Goal: Task Accomplishment & Management: Use online tool/utility

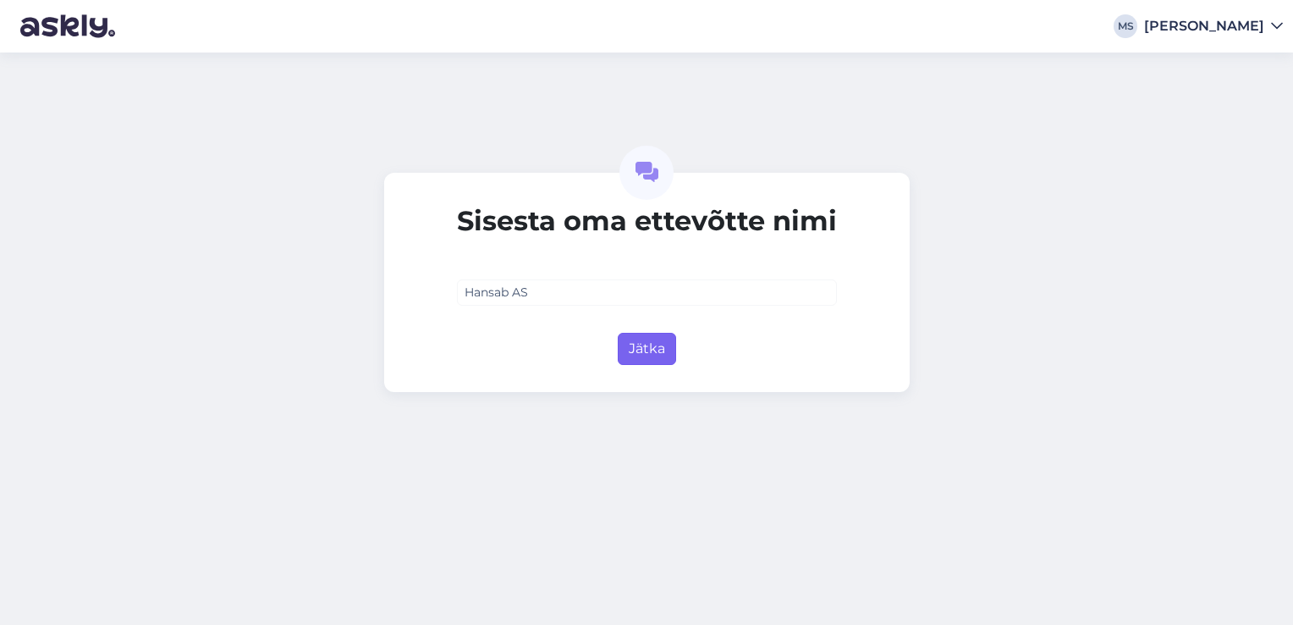
type input "Hansab AS"
click at [653, 344] on button "Jätka" at bounding box center [647, 349] width 58 height 32
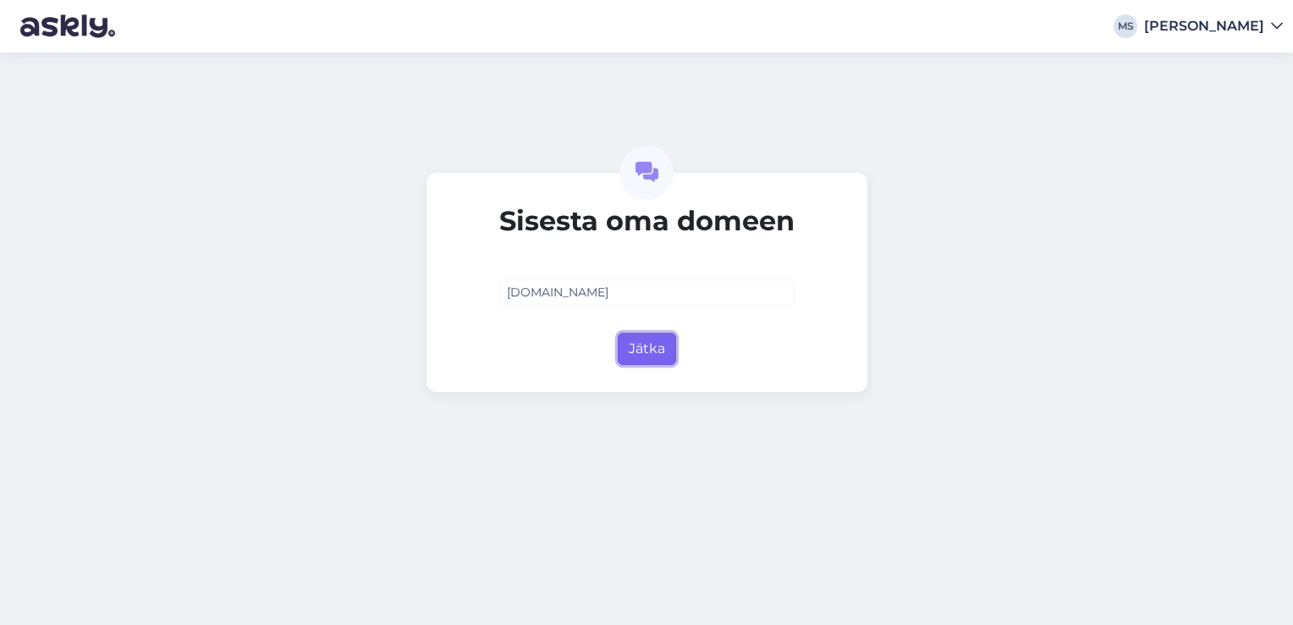
click at [655, 349] on button "Jätka" at bounding box center [647, 349] width 58 height 32
type input "[DOMAIN_NAME]"
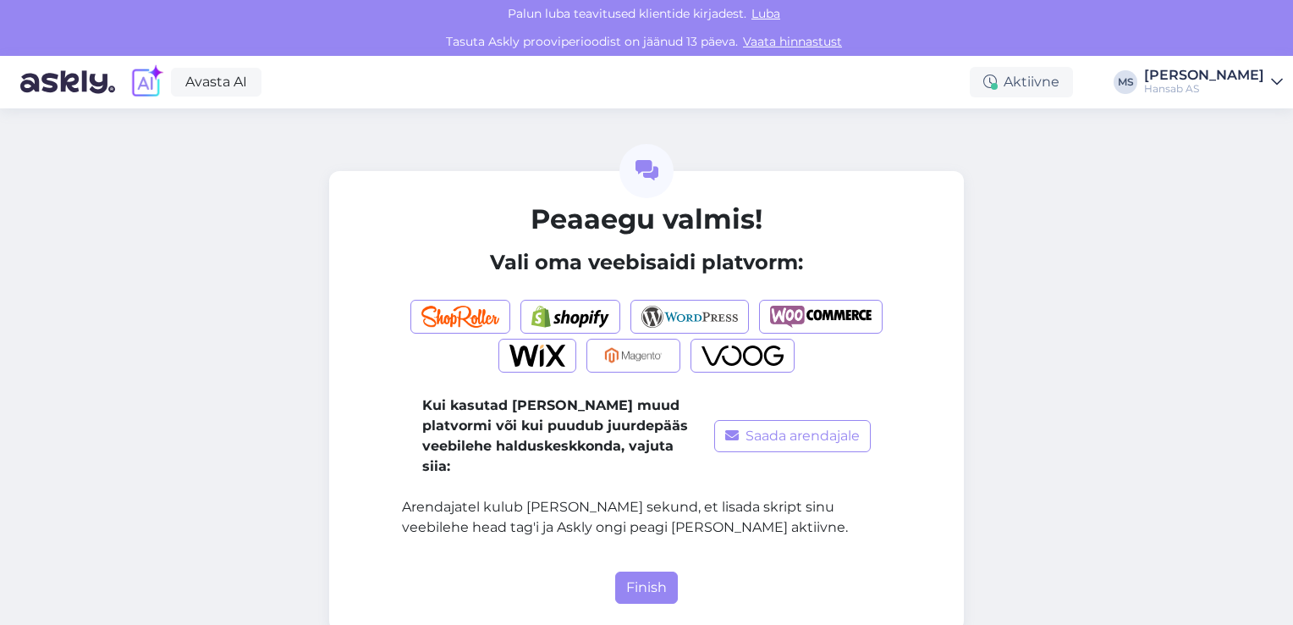
scroll to position [5, 0]
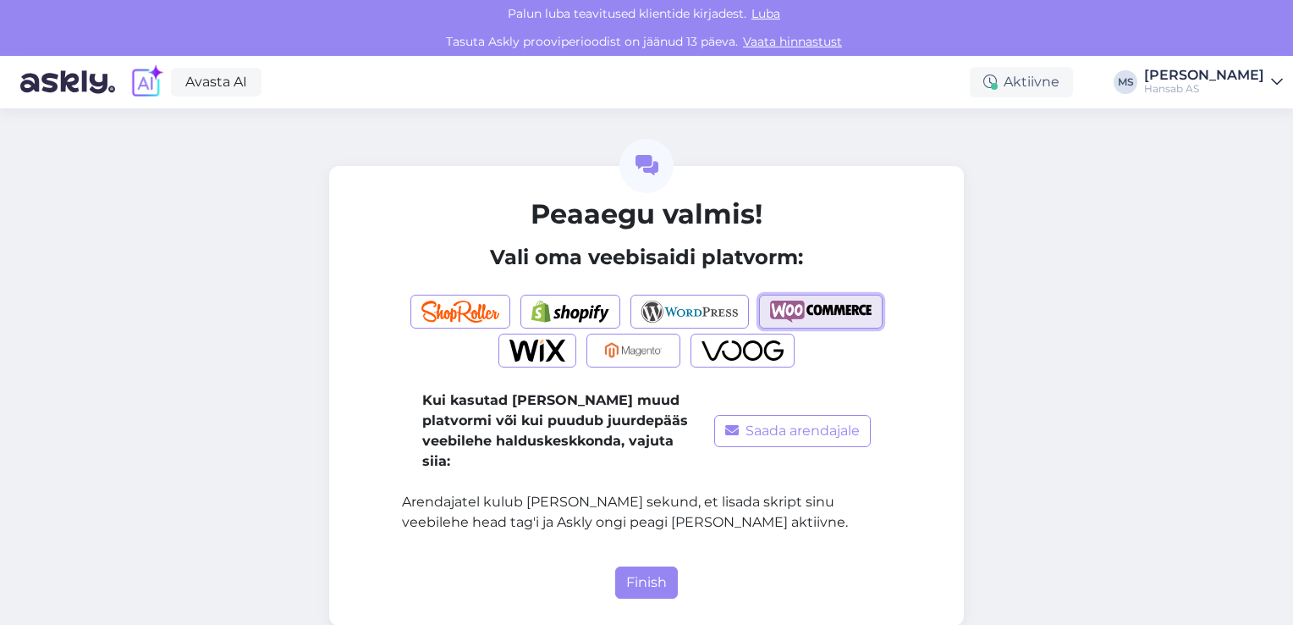
click at [837, 306] on img "button" at bounding box center [821, 311] width 102 height 22
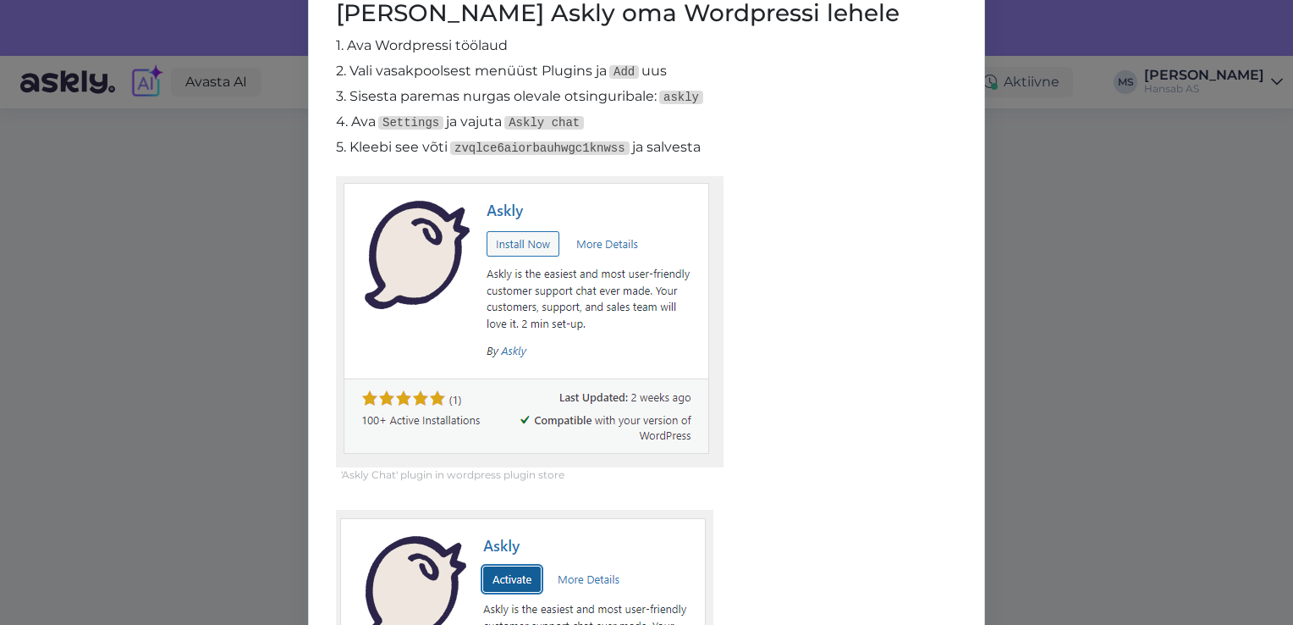
scroll to position [0, 0]
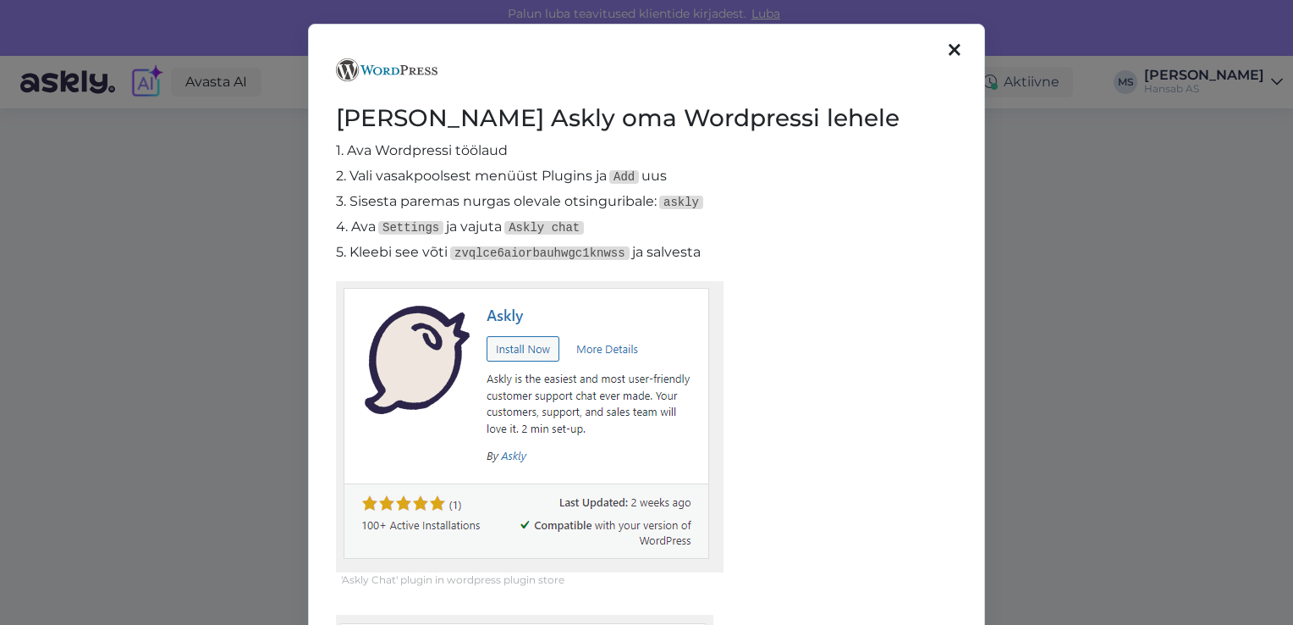
click at [949, 49] on icon at bounding box center [955, 50] width 12 height 19
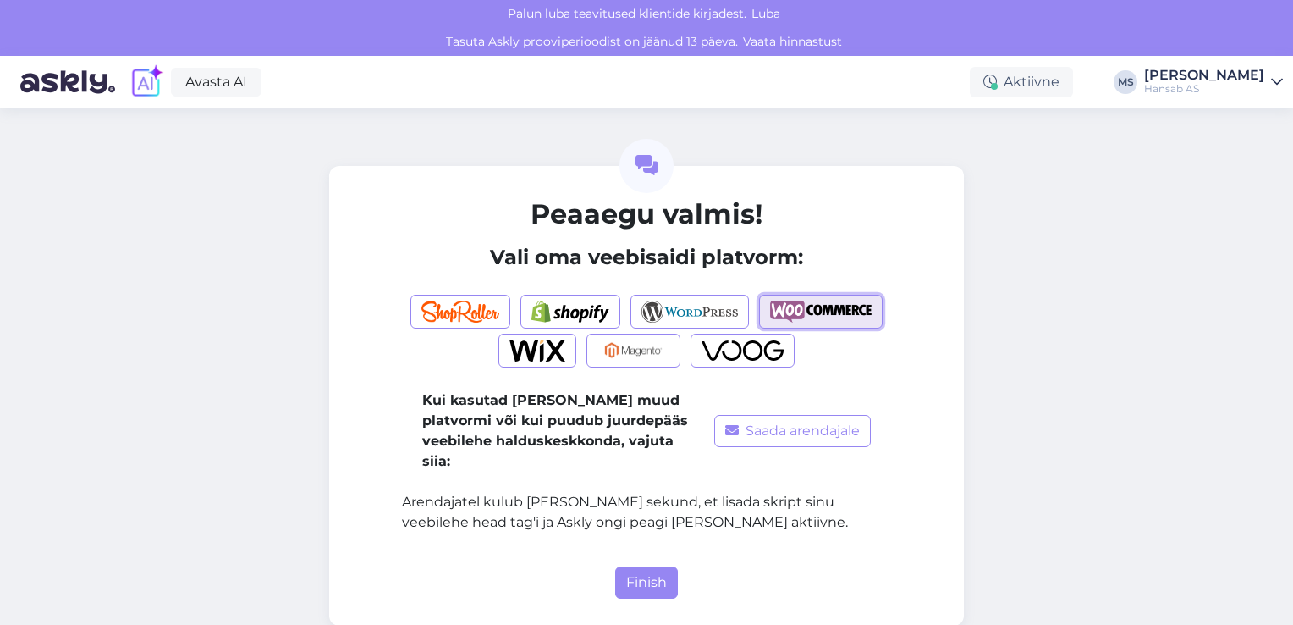
click at [812, 305] on img "button" at bounding box center [821, 311] width 102 height 22
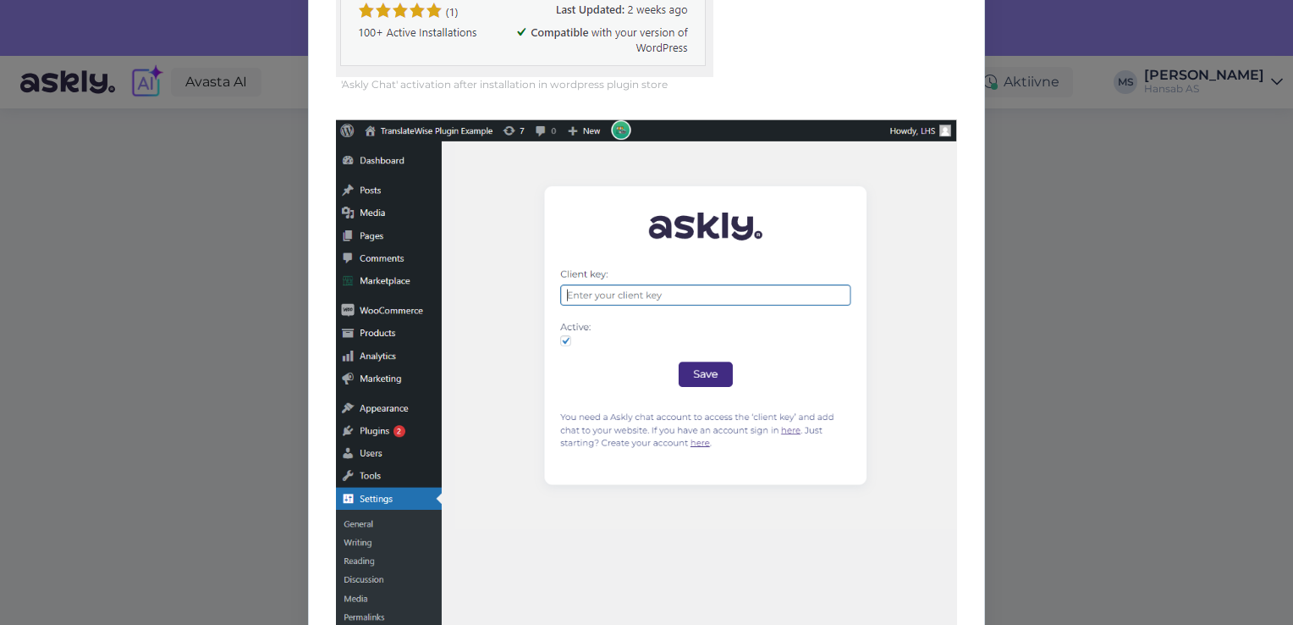
scroll to position [948, 0]
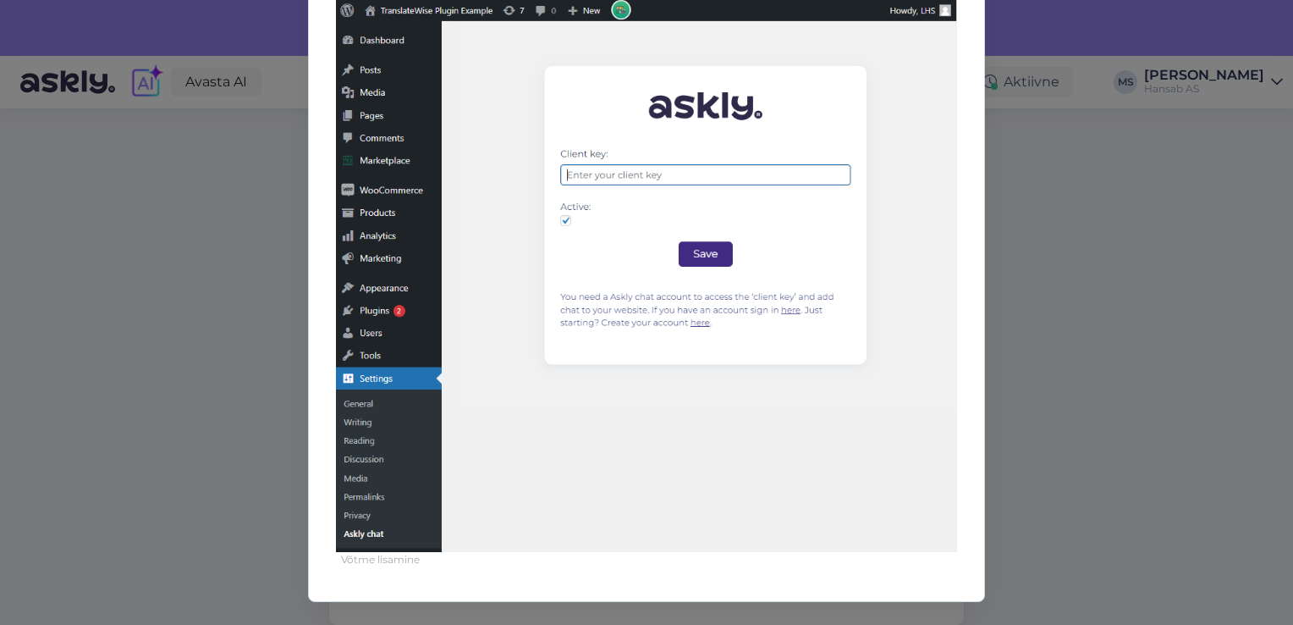
click at [741, 428] on img at bounding box center [646, 275] width 621 height 553
click at [234, 279] on div "Lisa Askly oma Wordpressi lehele 1. Ava Wordpressi töölaud 2. Vali vasakpoolses…" at bounding box center [646, 312] width 1293 height 625
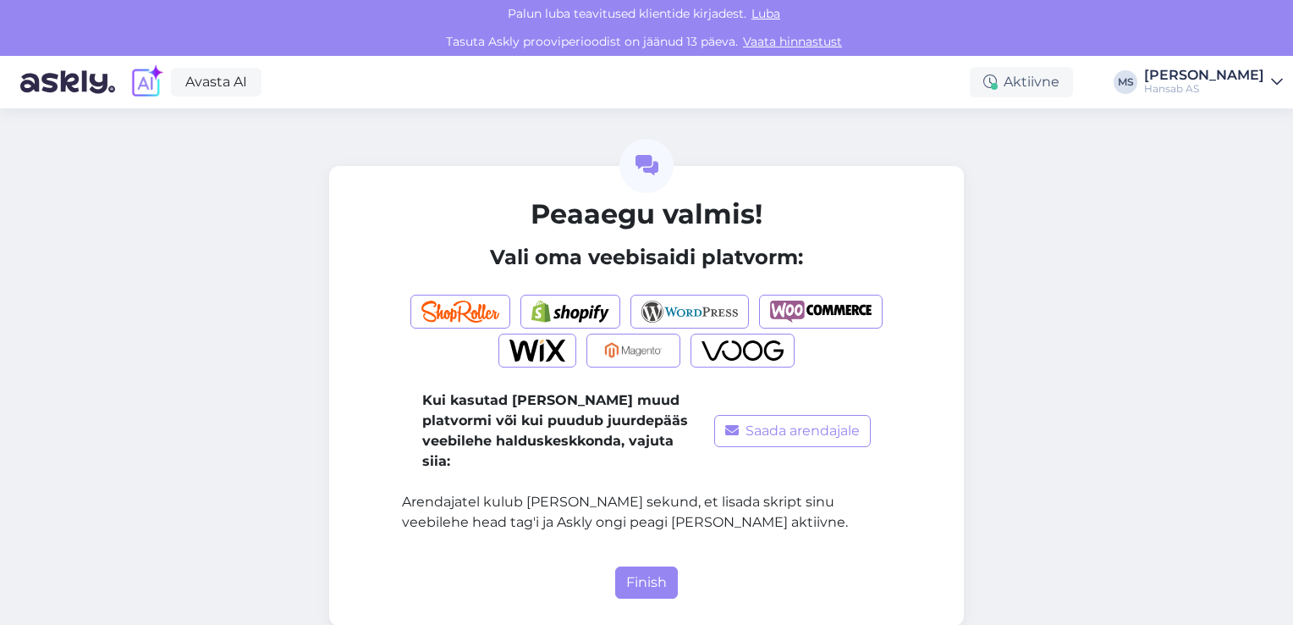
click at [78, 80] on img at bounding box center [67, 82] width 95 height 52
click at [822, 311] on img "button" at bounding box center [821, 311] width 102 height 22
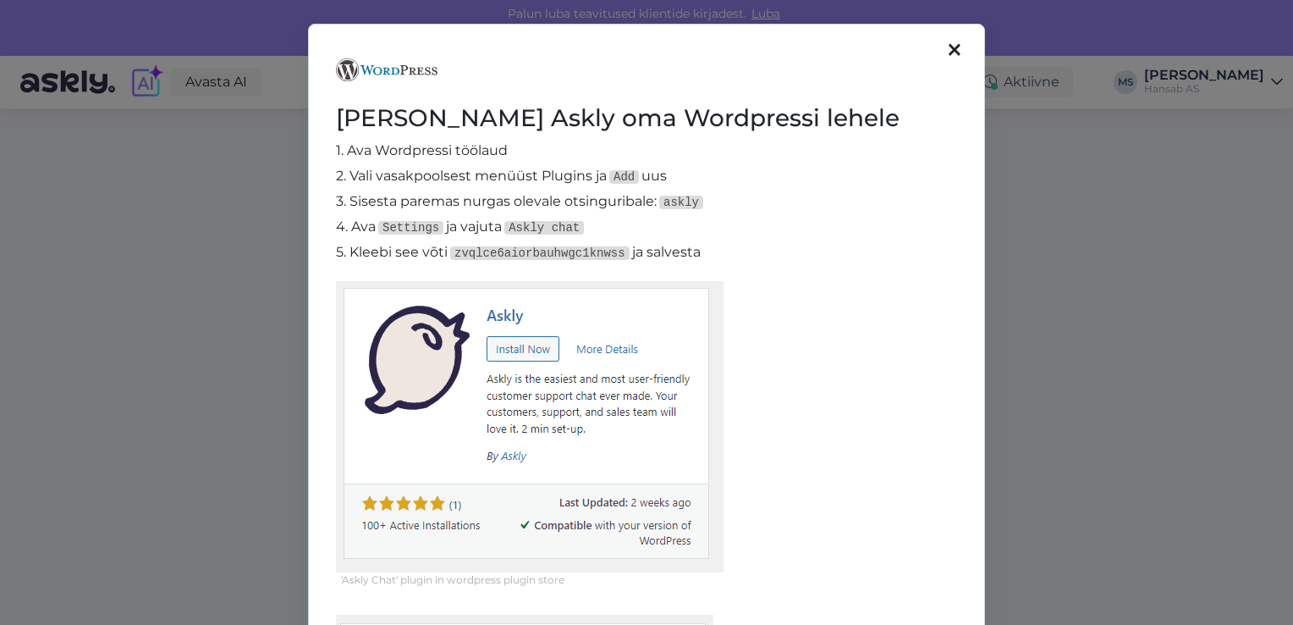
drag, startPoint x: 951, startPoint y: 46, endPoint x: 1029, endPoint y: 142, distance: 124.0
click at [951, 45] on icon at bounding box center [955, 50] width 12 height 19
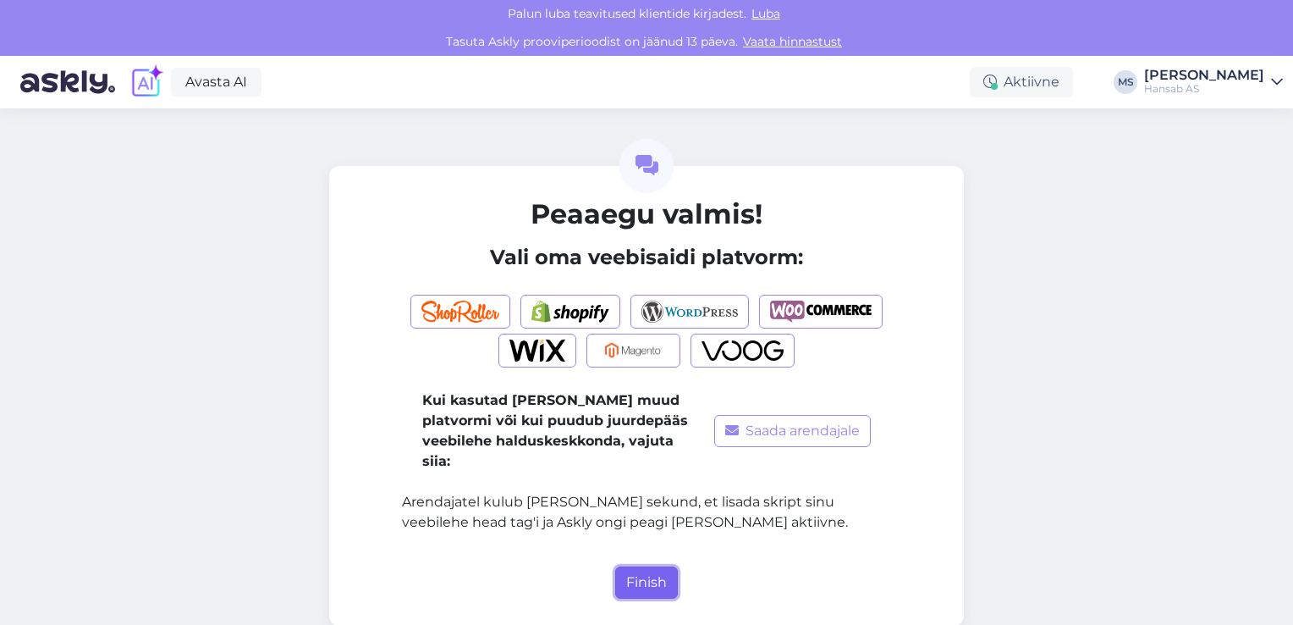
click at [643, 572] on button "Finish" at bounding box center [646, 582] width 63 height 32
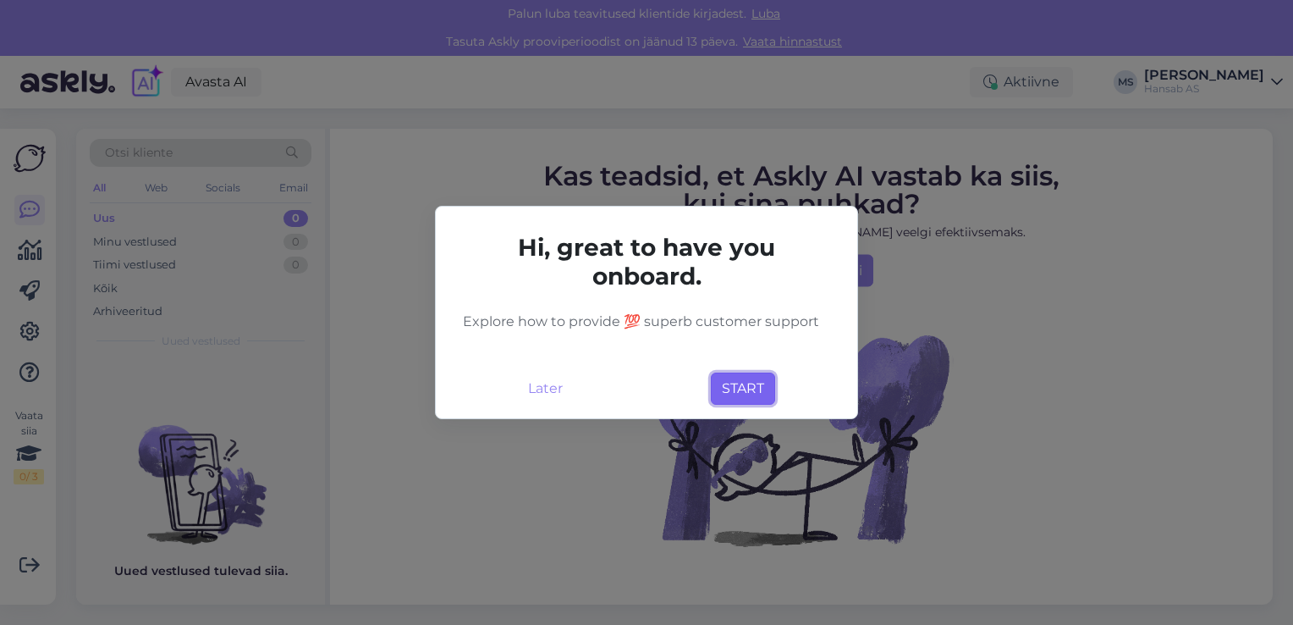
click at [757, 388] on button "START" at bounding box center [743, 388] width 64 height 32
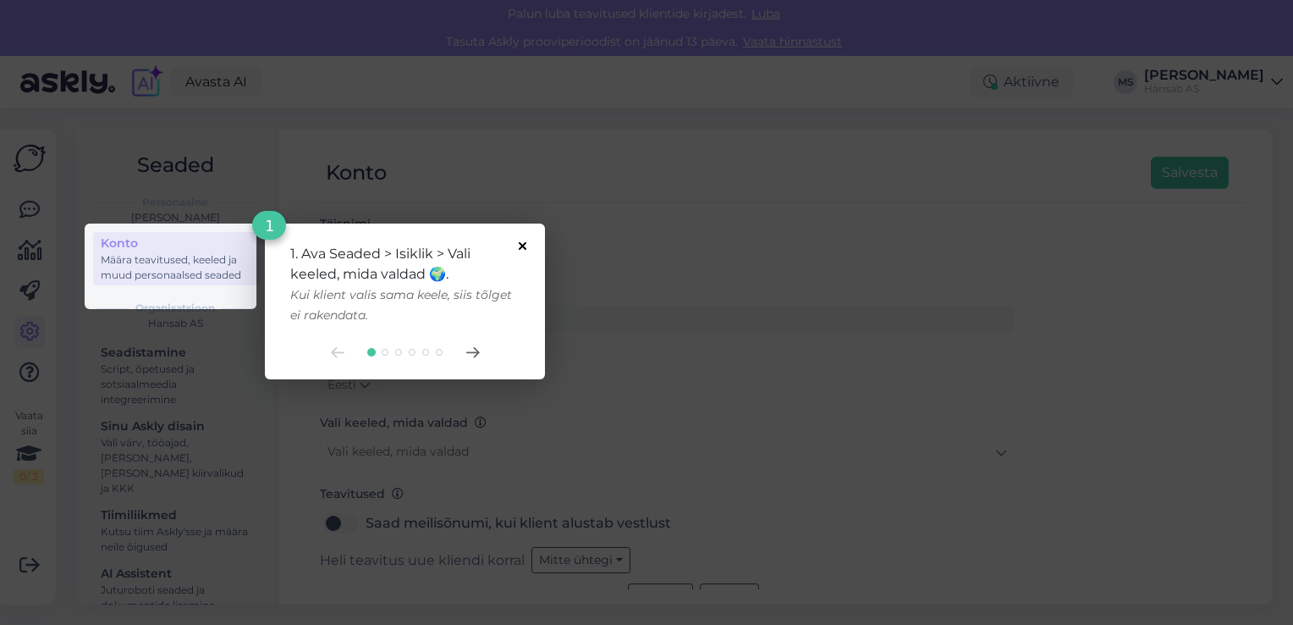
click at [519, 245] on icon at bounding box center [523, 246] width 8 height 8
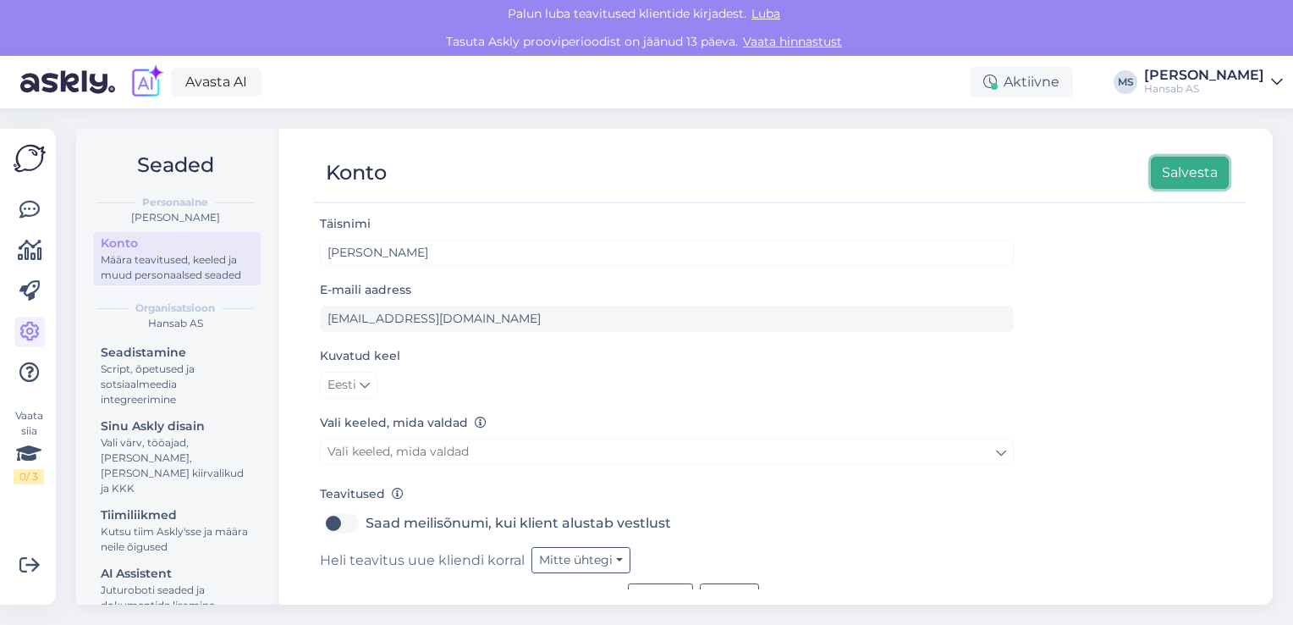
click at [1192, 168] on button "Salvesta" at bounding box center [1190, 173] width 78 height 32
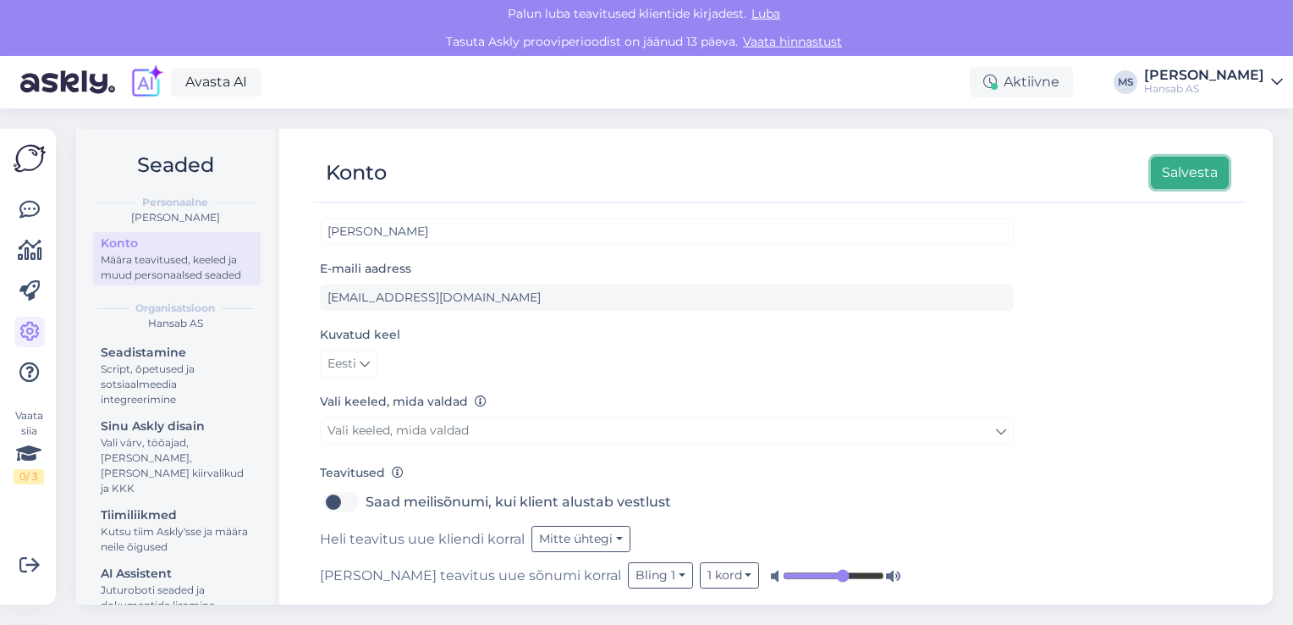
scroll to position [33, 0]
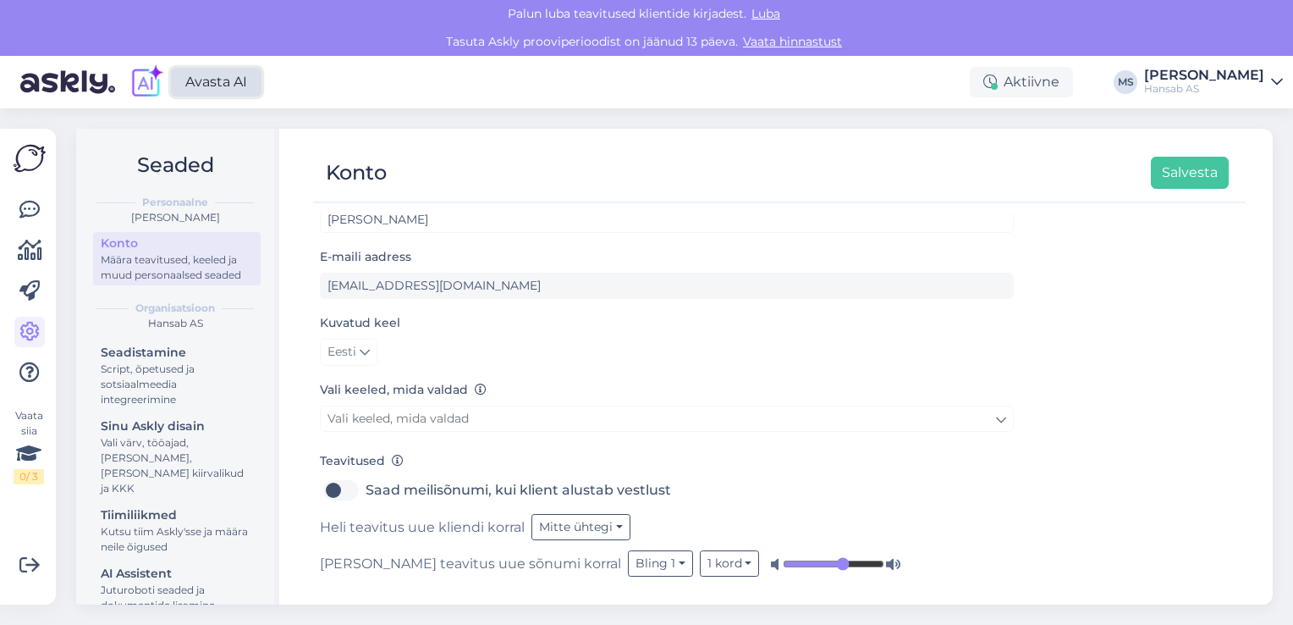
click at [216, 84] on link "Avasta AI" at bounding box center [216, 82] width 91 height 29
click at [142, 74] on img at bounding box center [147, 82] width 36 height 36
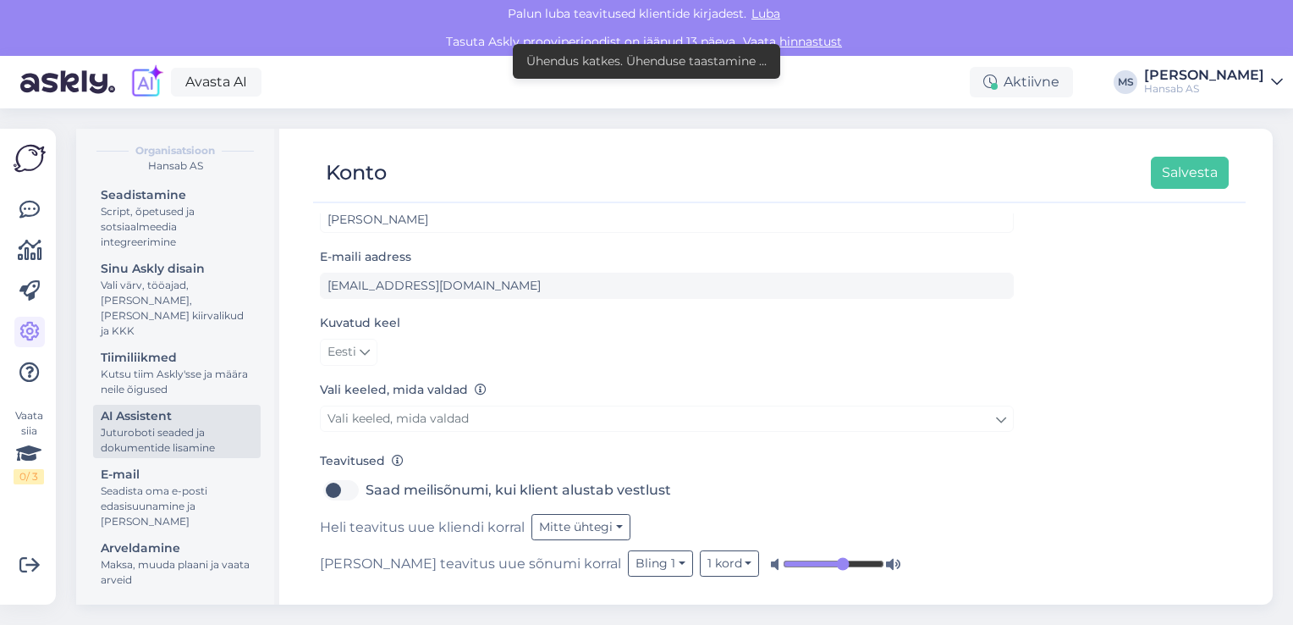
click at [129, 417] on div "AI Assistent" at bounding box center [177, 416] width 152 height 18
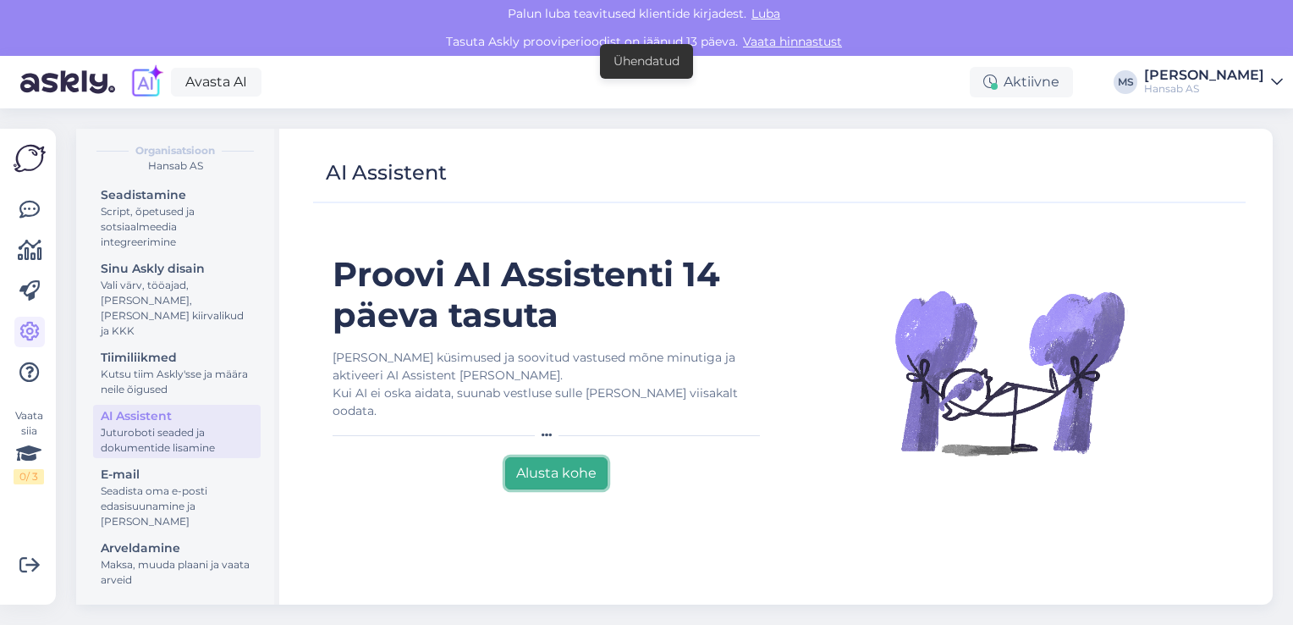
click at [566, 457] on button "Alusta kohe" at bounding box center [556, 473] width 102 height 32
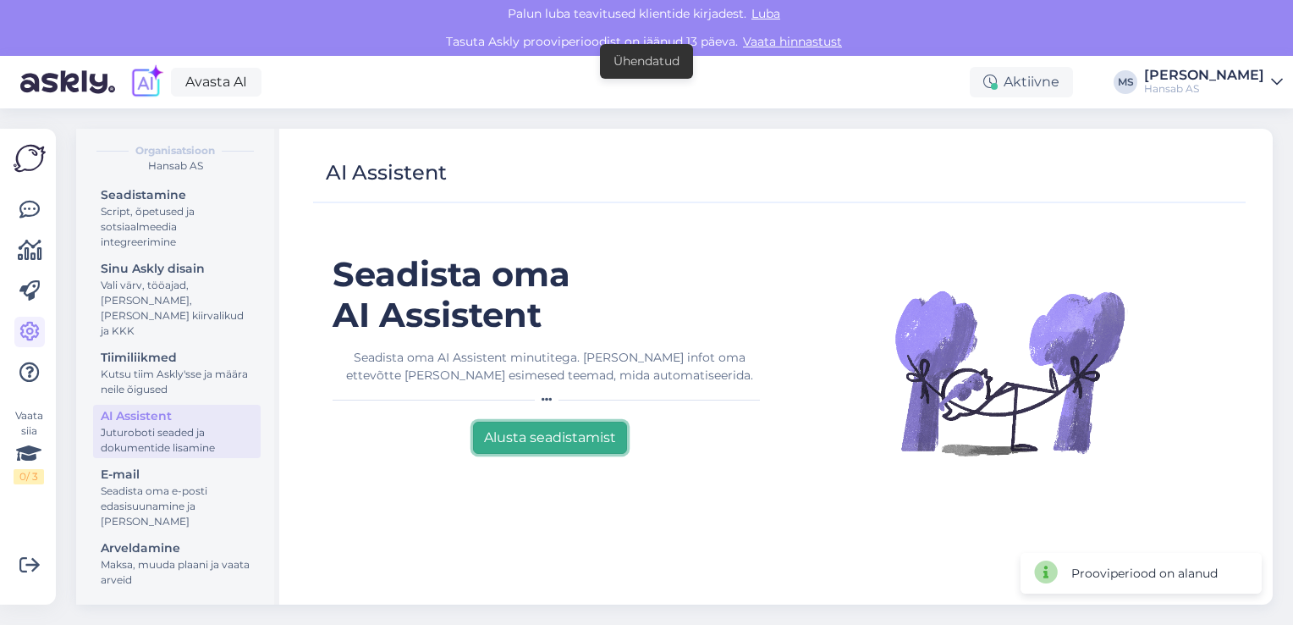
click at [563, 438] on button "Alusta seadistamist" at bounding box center [550, 437] width 154 height 32
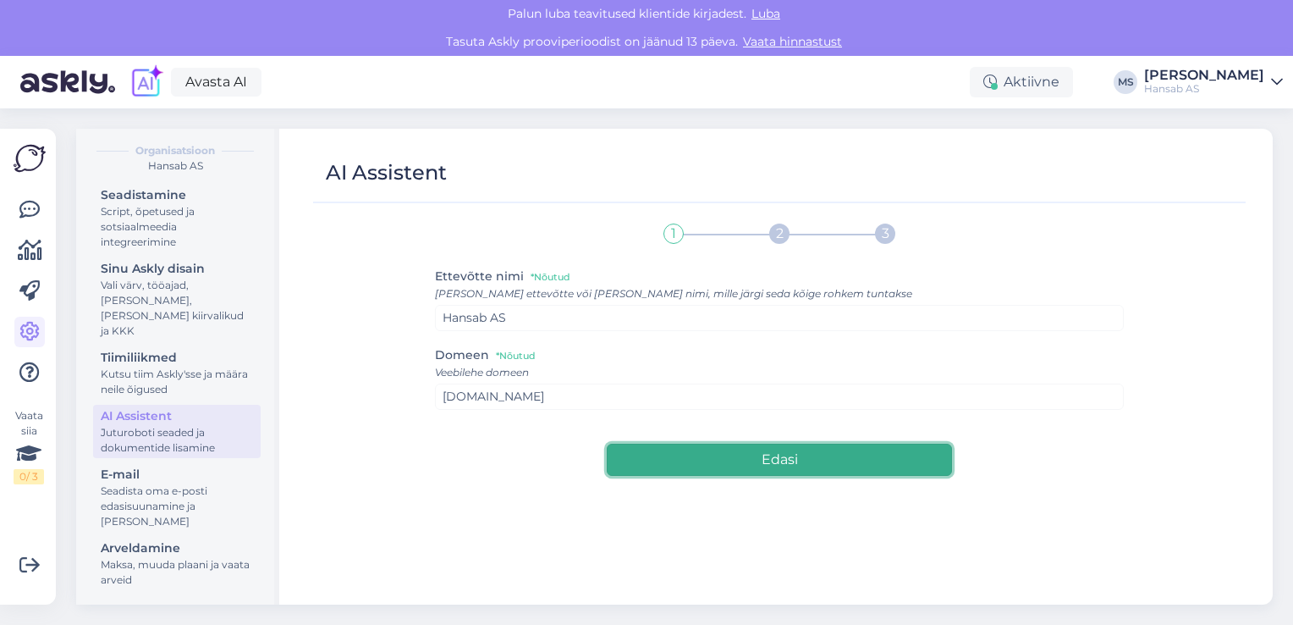
click at [785, 460] on button "Edasi" at bounding box center [779, 459] width 344 height 32
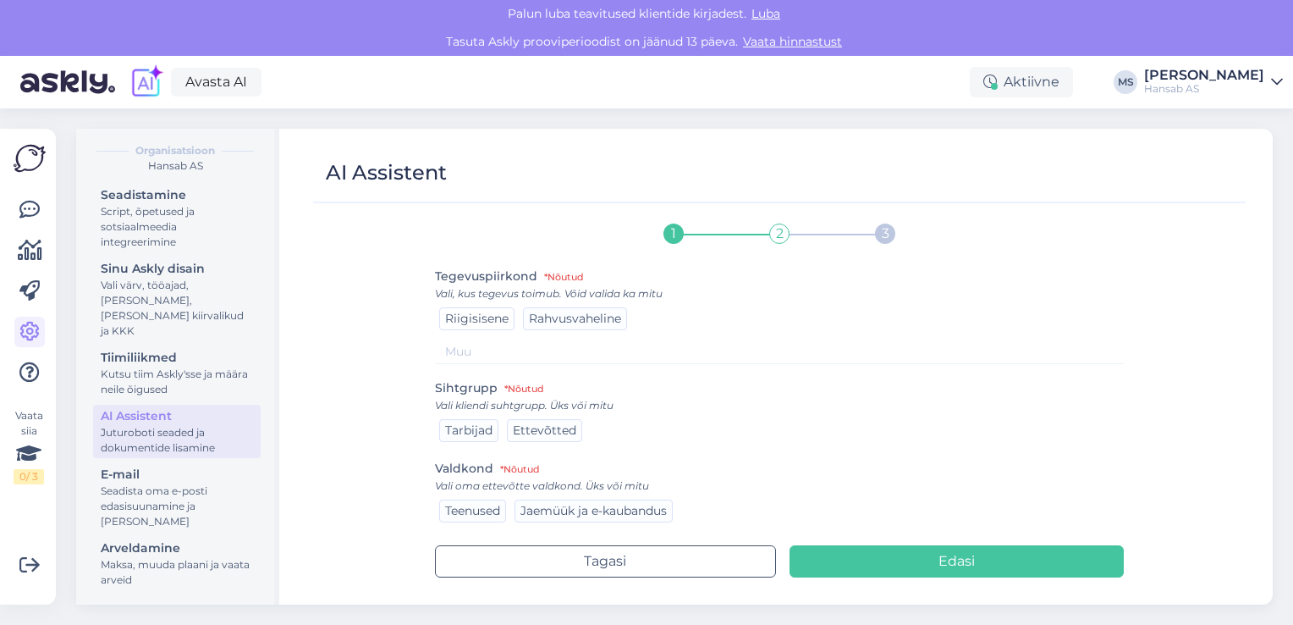
click at [472, 319] on span "Riigisisene" at bounding box center [476, 318] width 63 height 15
click at [542, 427] on span "Ettevõtted" at bounding box center [544, 429] width 63 height 15
click at [475, 432] on span "Tarbijad" at bounding box center [468, 429] width 47 height 15
click at [630, 506] on span "Jaemüük ja e-kaubandus" at bounding box center [593, 510] width 146 height 15
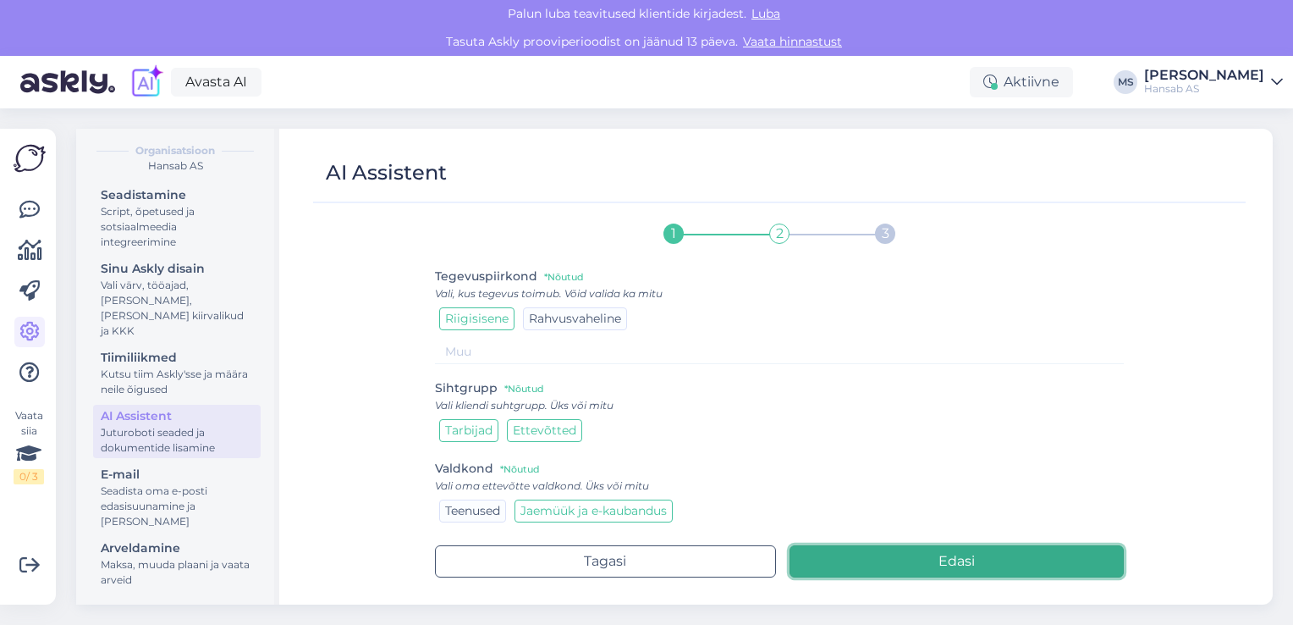
click at [997, 557] on button "Edasi" at bounding box center [957, 561] width 335 height 32
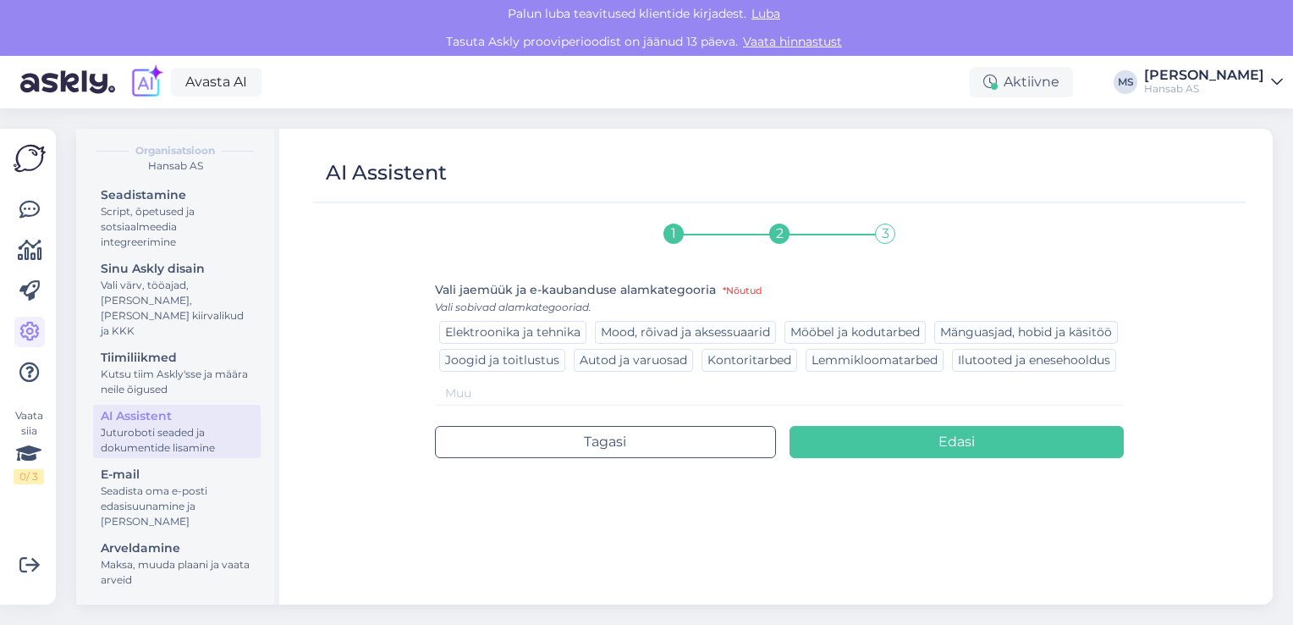
click at [558, 333] on span "Elektroonika ja tehnika" at bounding box center [512, 331] width 135 height 15
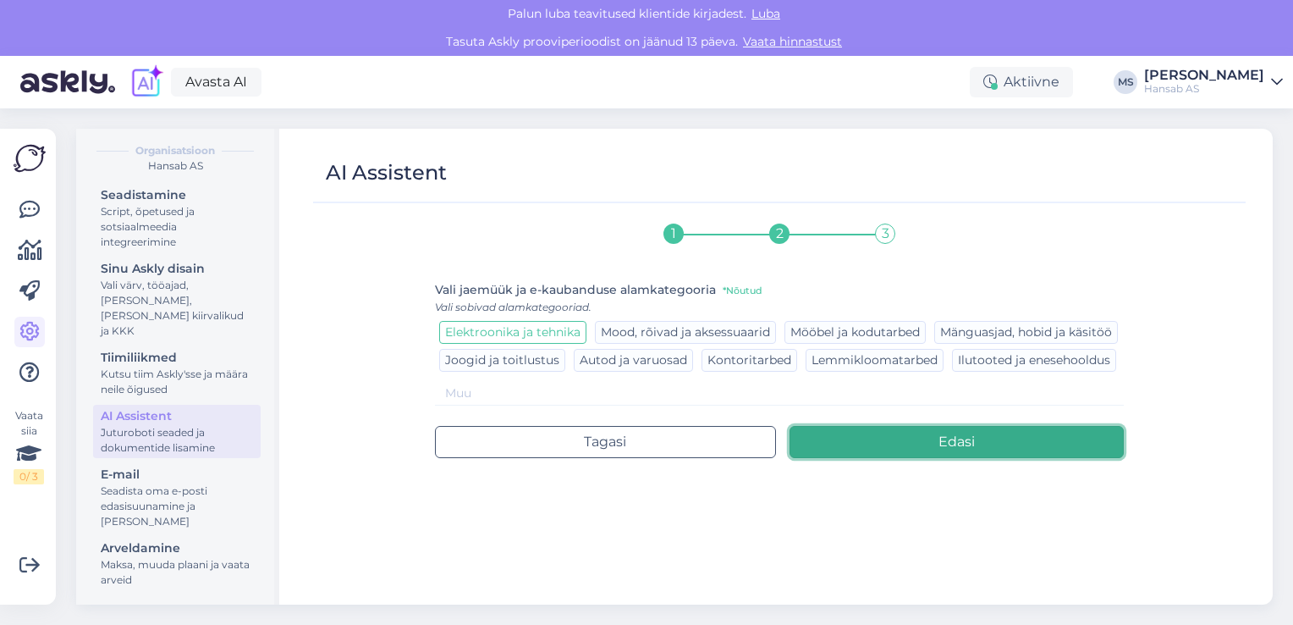
click at [965, 441] on button "Edasi" at bounding box center [957, 442] width 335 height 32
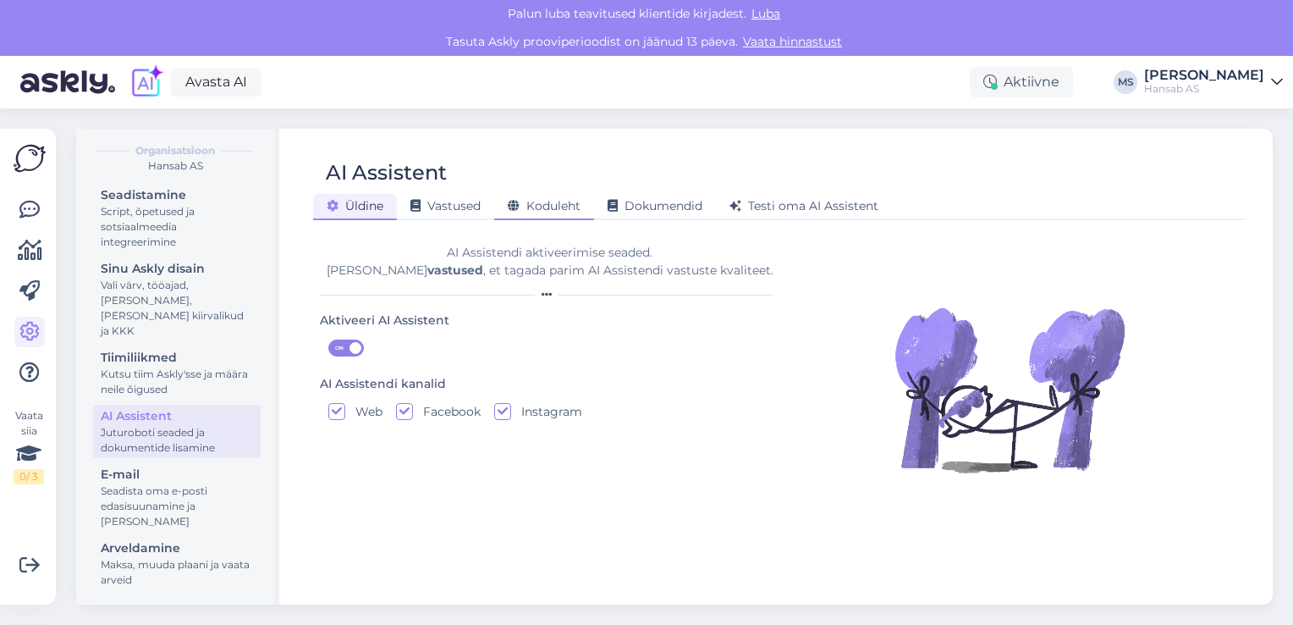
click at [561, 206] on span "Koduleht" at bounding box center [544, 205] width 73 height 15
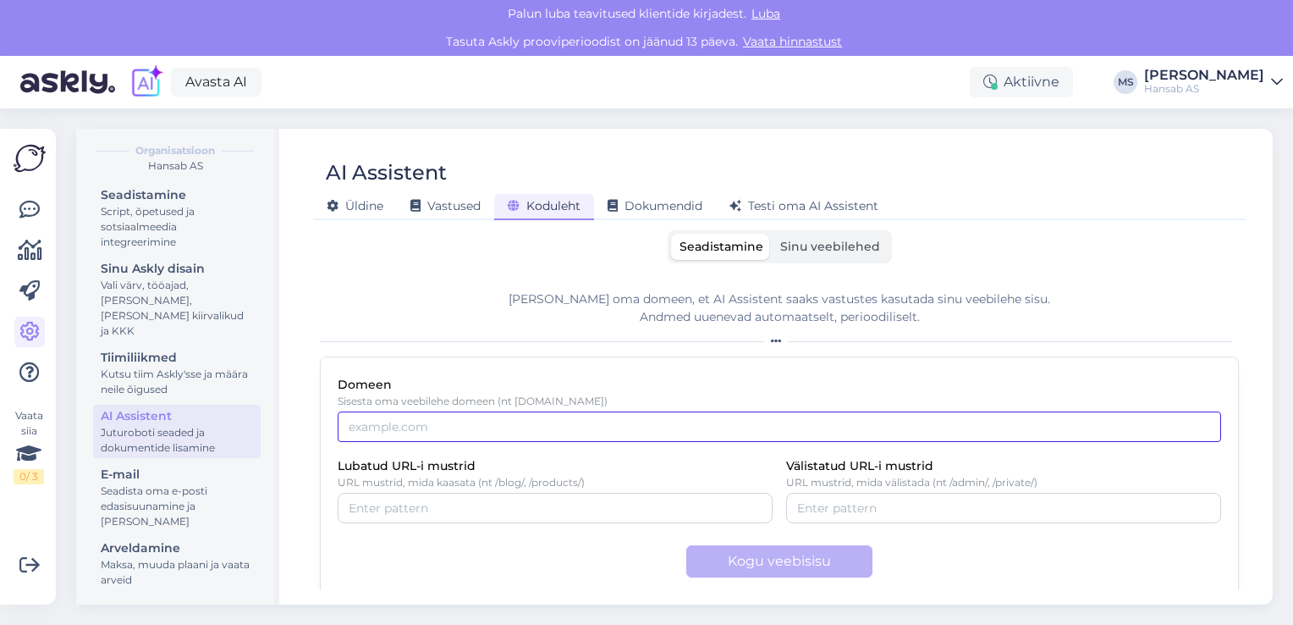
click at [483, 423] on input "Domeen" at bounding box center [780, 426] width 884 height 30
type input "[DOMAIN_NAME]"
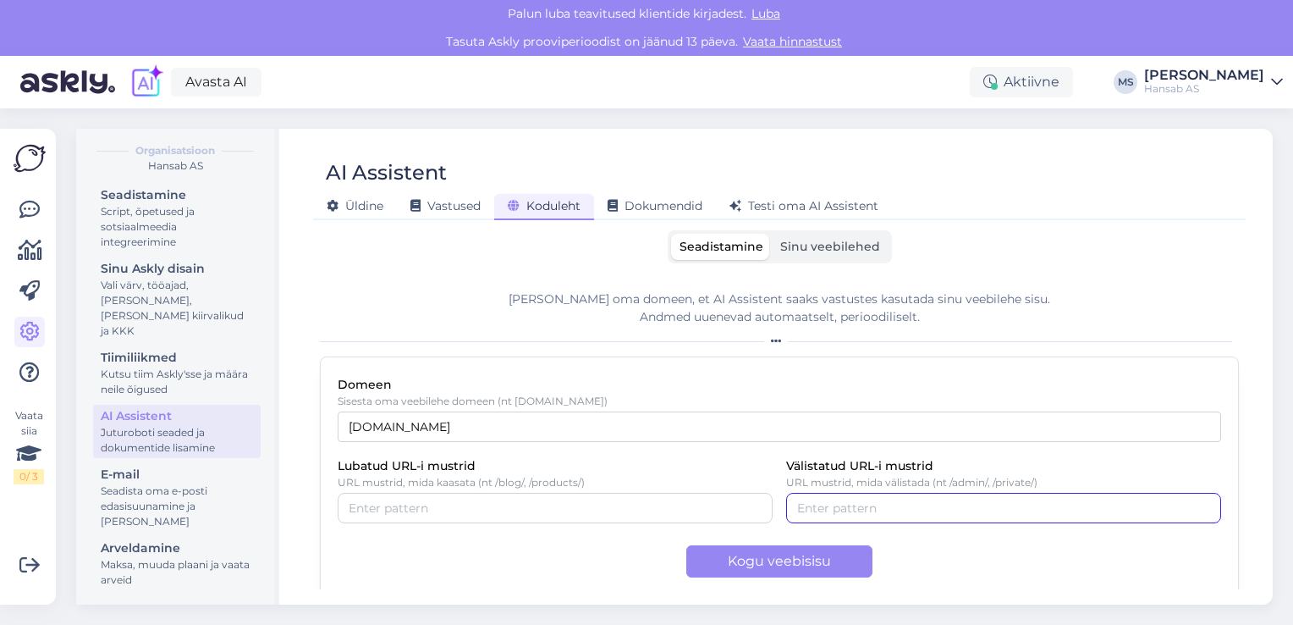
click at [926, 513] on input "Välistatud URL-i mustrid" at bounding box center [1003, 507] width 413 height 19
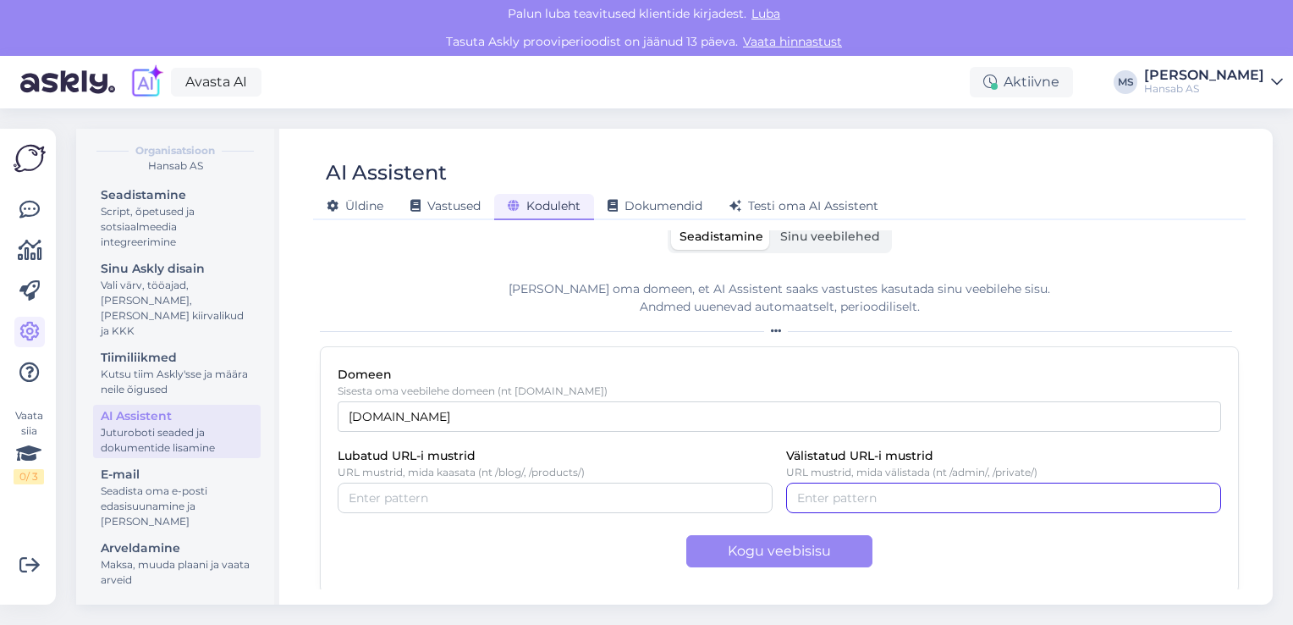
scroll to position [13, 0]
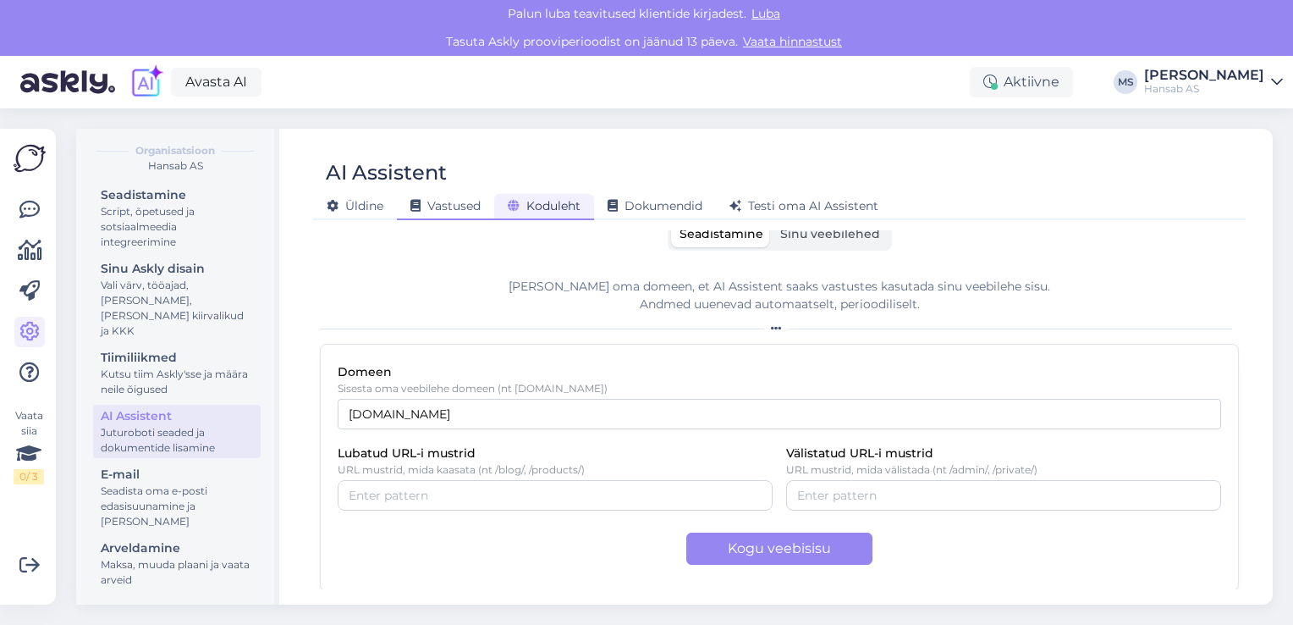
click at [447, 207] on span "Vastused" at bounding box center [445, 205] width 70 height 15
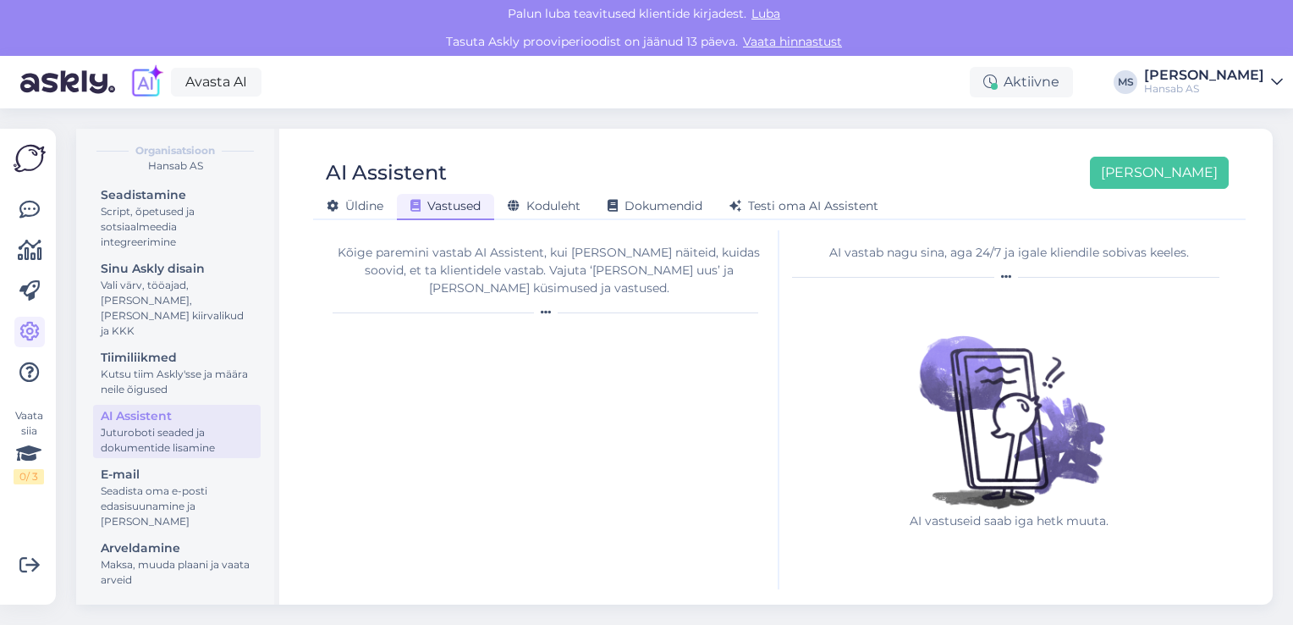
scroll to position [0, 0]
click at [537, 203] on span "Koduleht" at bounding box center [544, 205] width 73 height 15
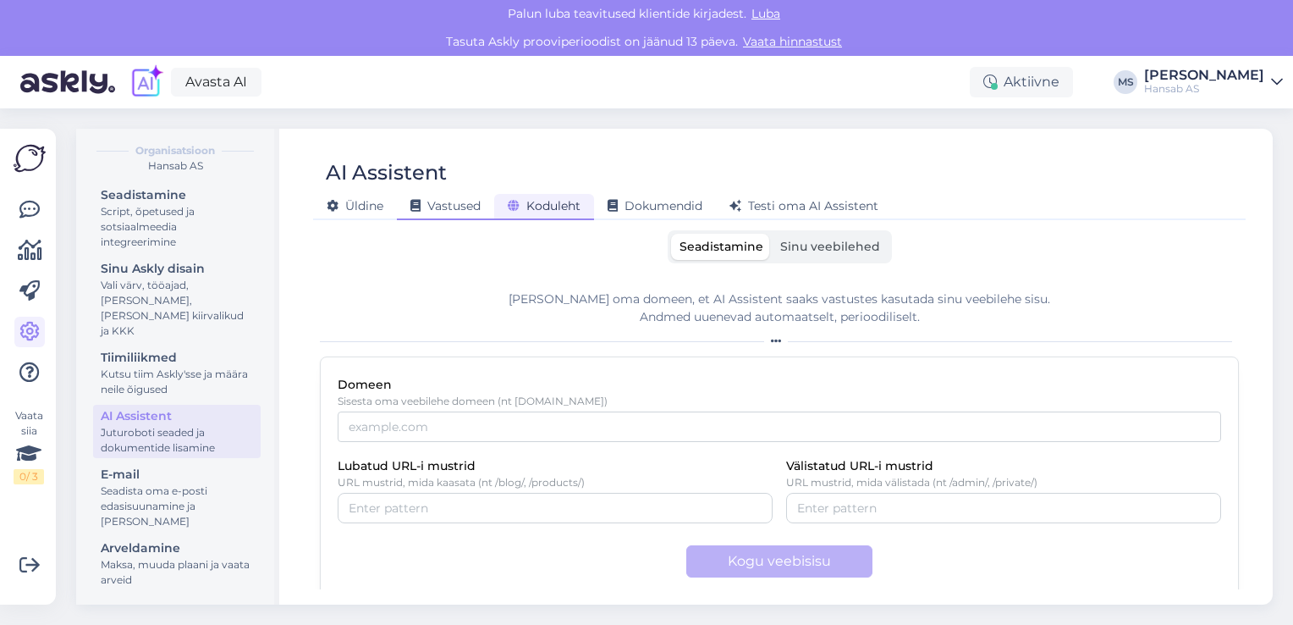
click at [460, 207] on span "Vastused" at bounding box center [445, 205] width 70 height 15
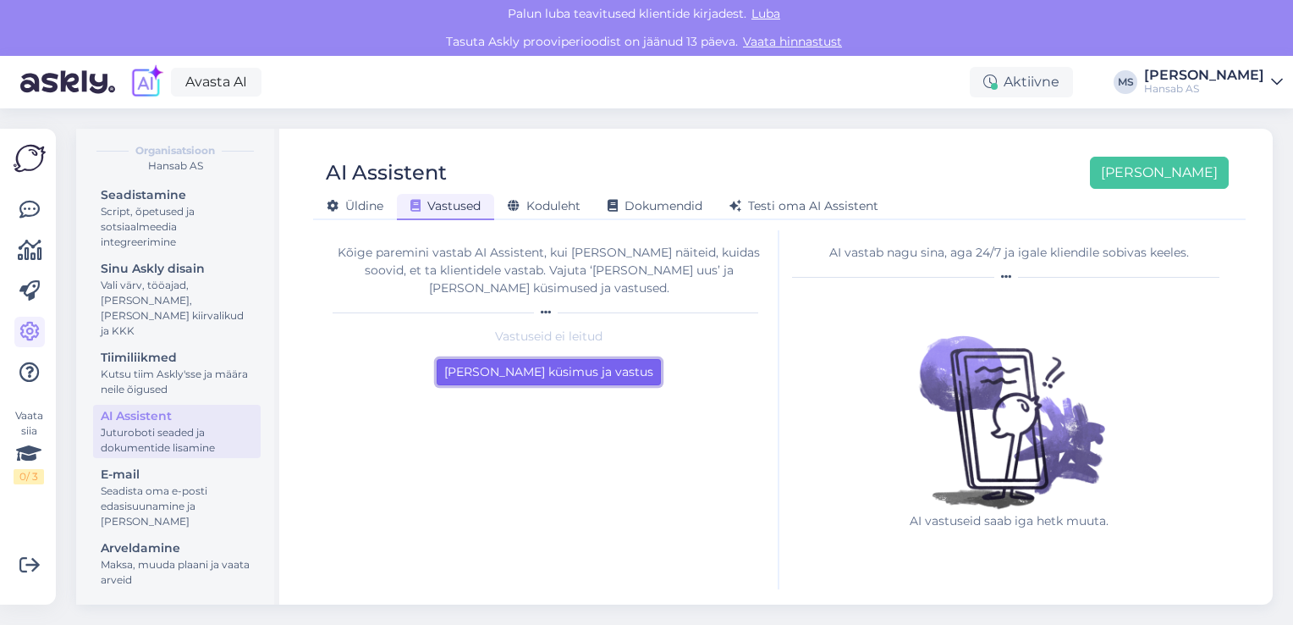
click at [555, 359] on button "Lisa esimene küsimus ja vastus" at bounding box center [549, 372] width 224 height 26
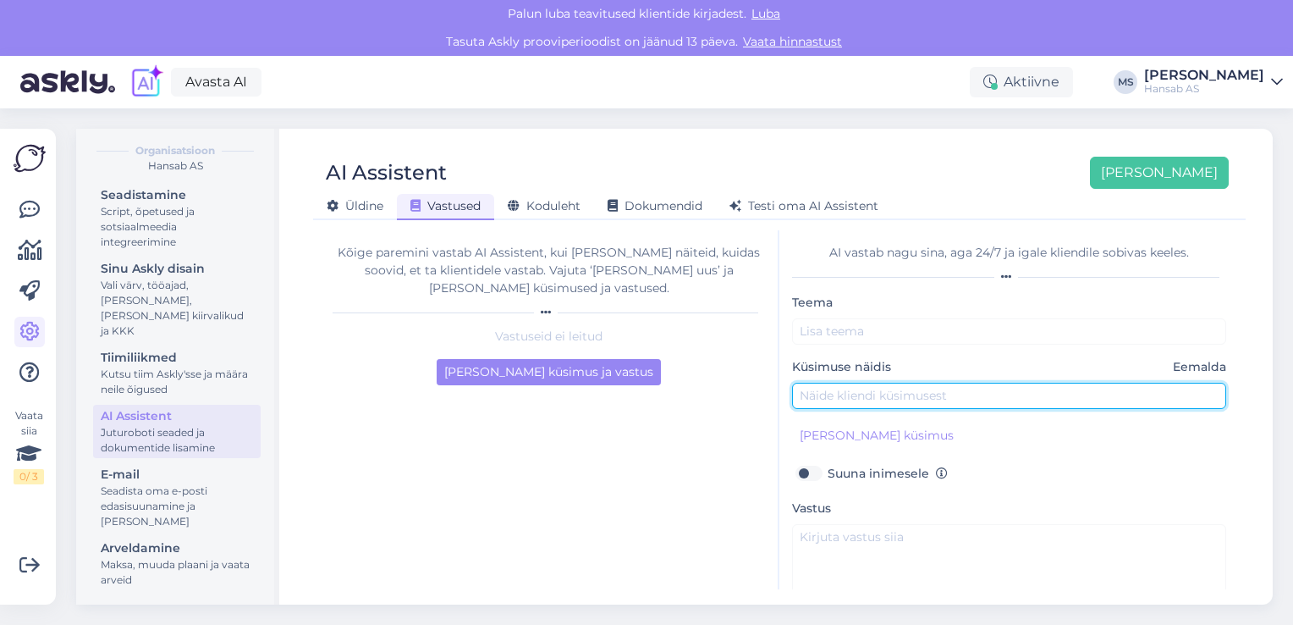
click at [947, 394] on input "text" at bounding box center [1009, 396] width 434 height 26
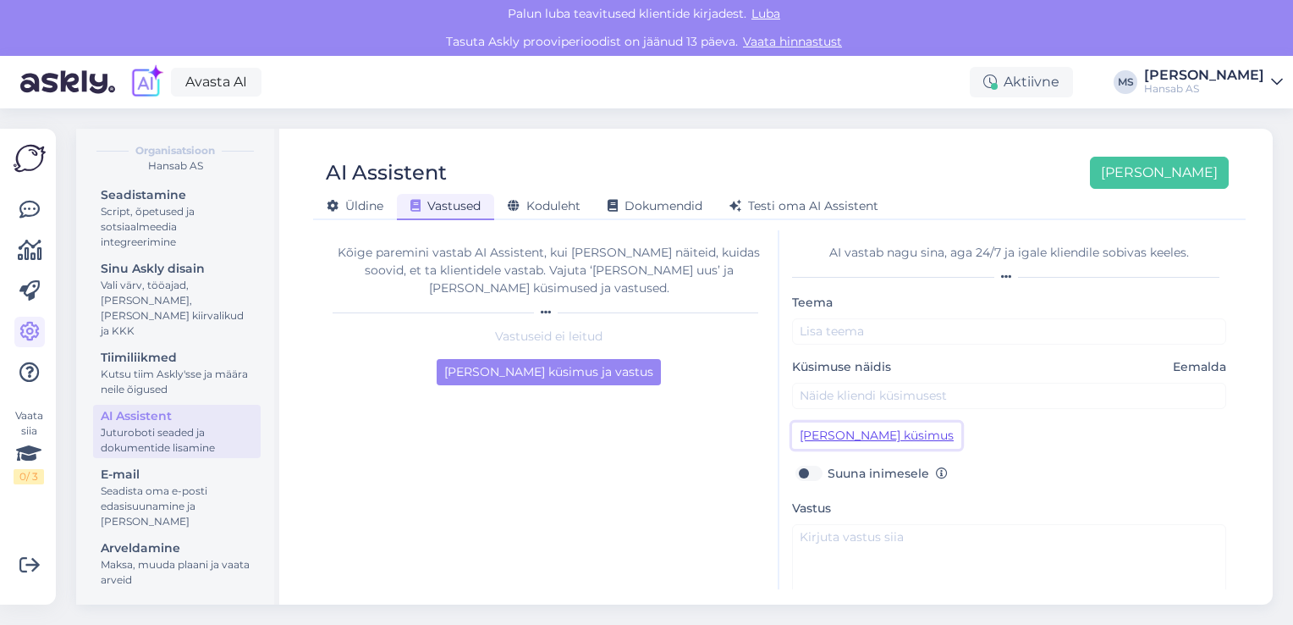
click at [904, 438] on button "[PERSON_NAME] küsimus" at bounding box center [876, 435] width 169 height 26
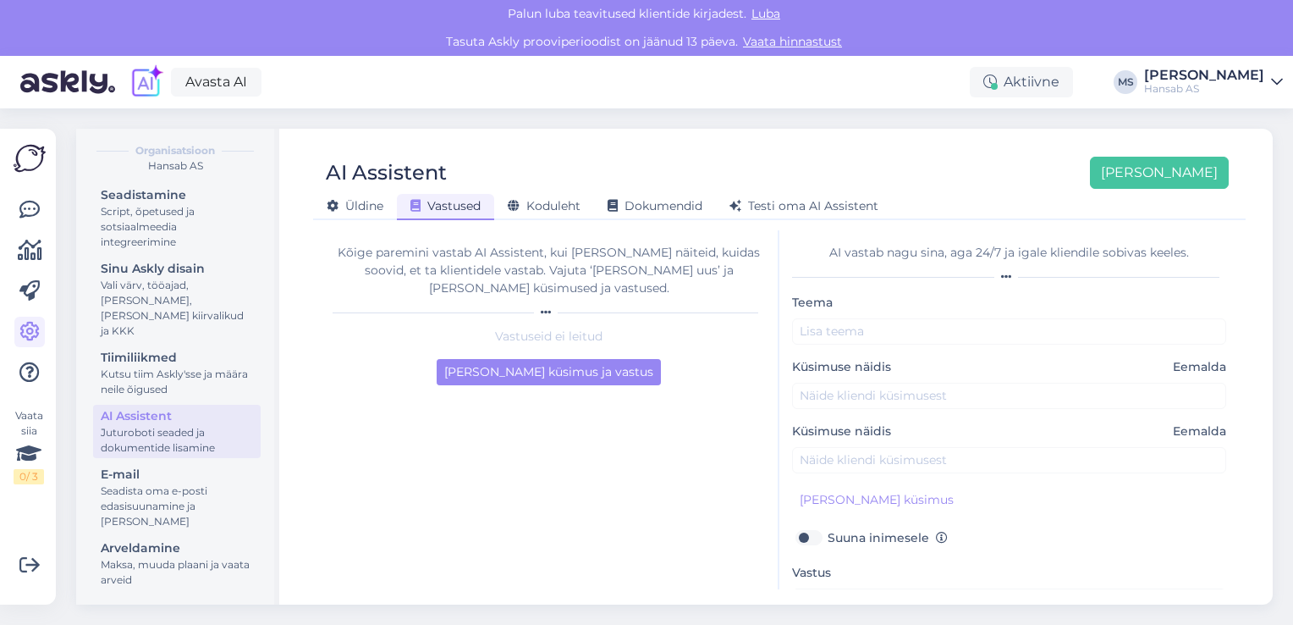
click at [1127, 543] on div "Suuna inimesele" at bounding box center [1009, 537] width 434 height 22
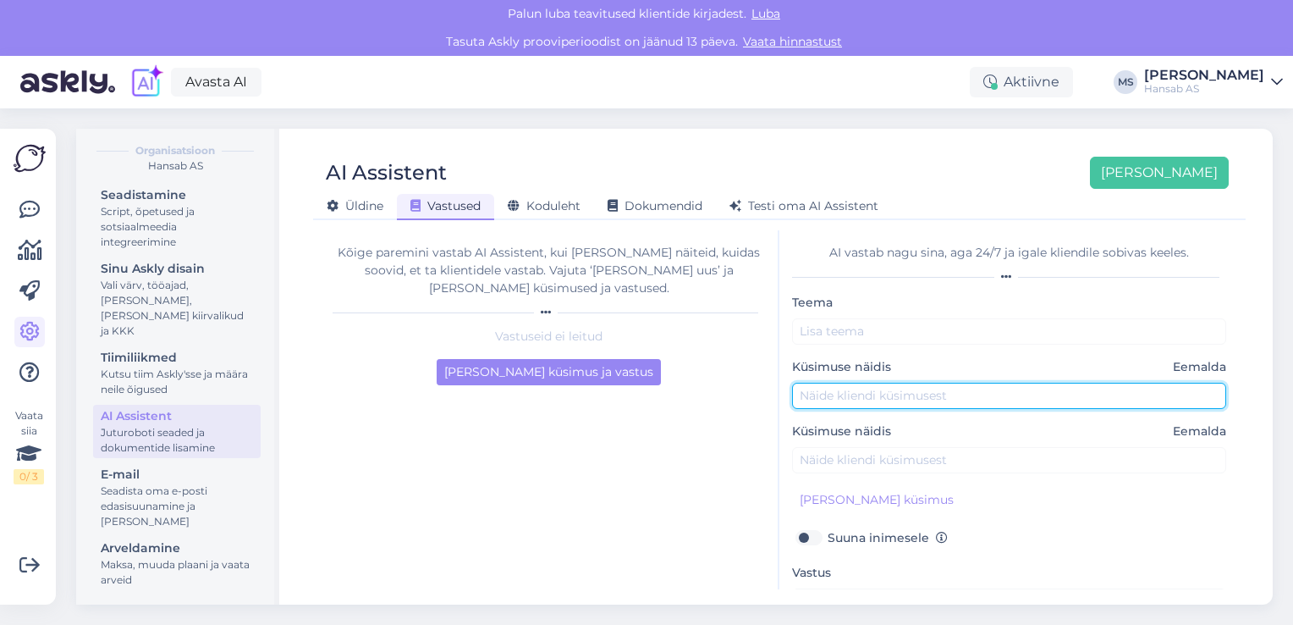
click at [931, 394] on input "text" at bounding box center [1009, 396] width 434 height 26
type input "Kuidas ma saan tagastada oma tellimuse"
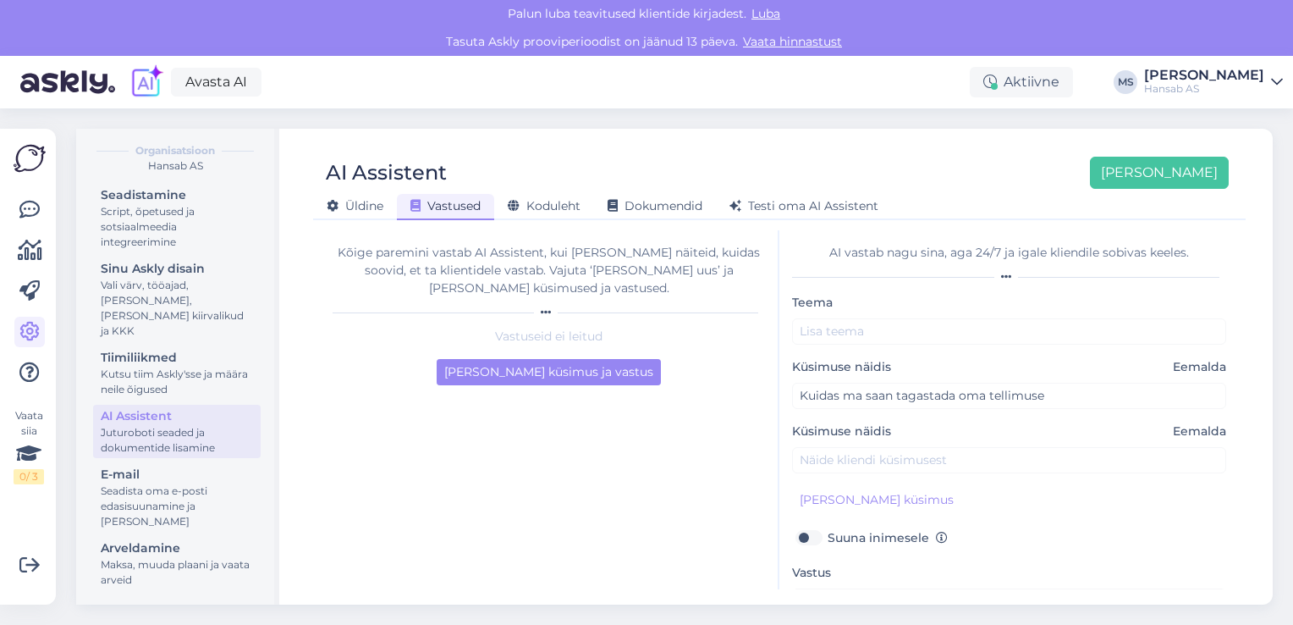
click at [968, 542] on div "Suuna inimesele" at bounding box center [1009, 537] width 434 height 22
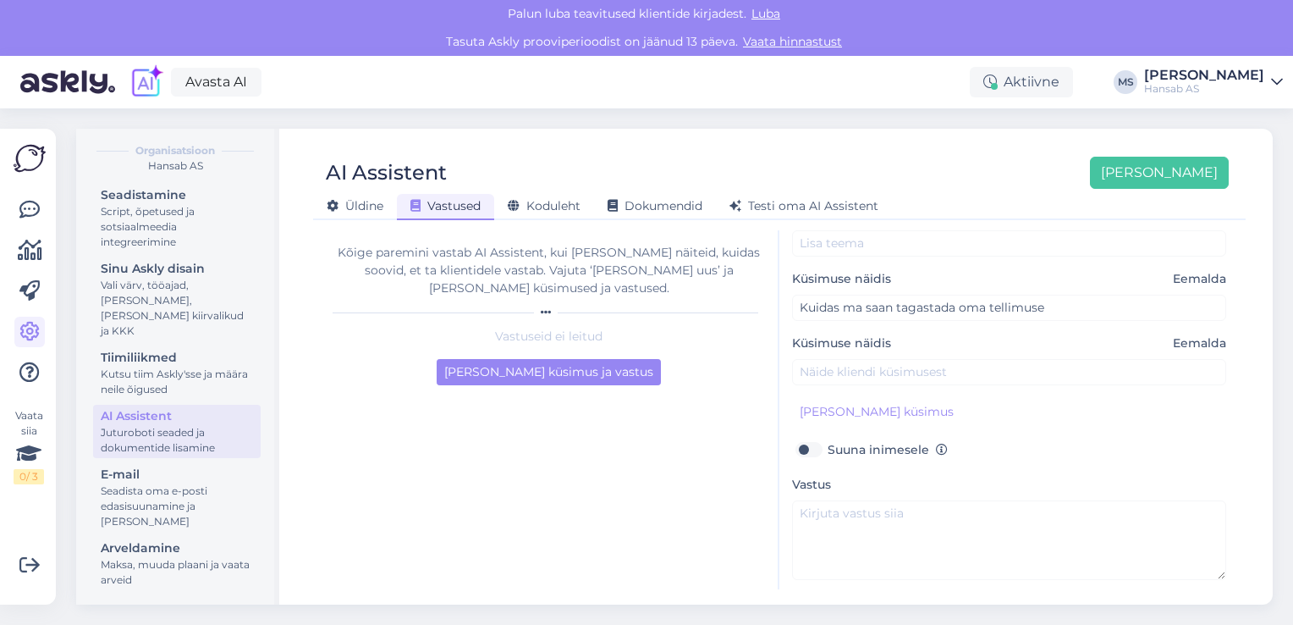
scroll to position [135, 0]
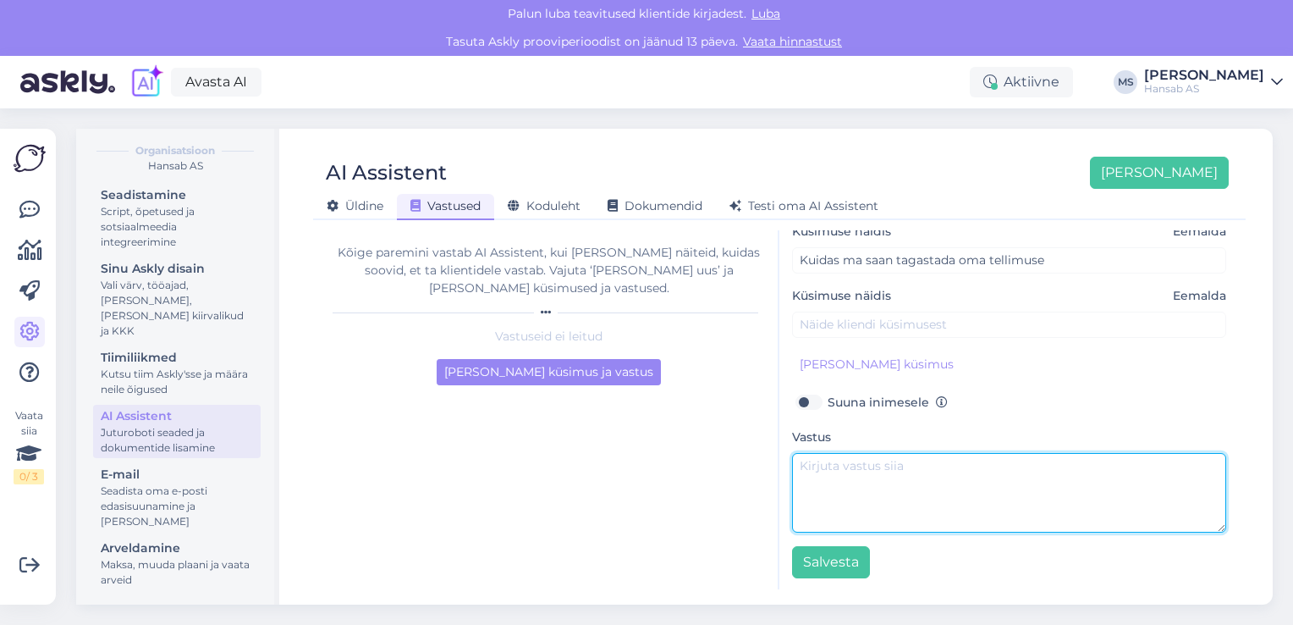
click at [910, 471] on textarea at bounding box center [1009, 493] width 434 height 80
type textarea "Täname kirja eest! Teil on võimalus meile pakk tagastada kas kulleriga või taga…"
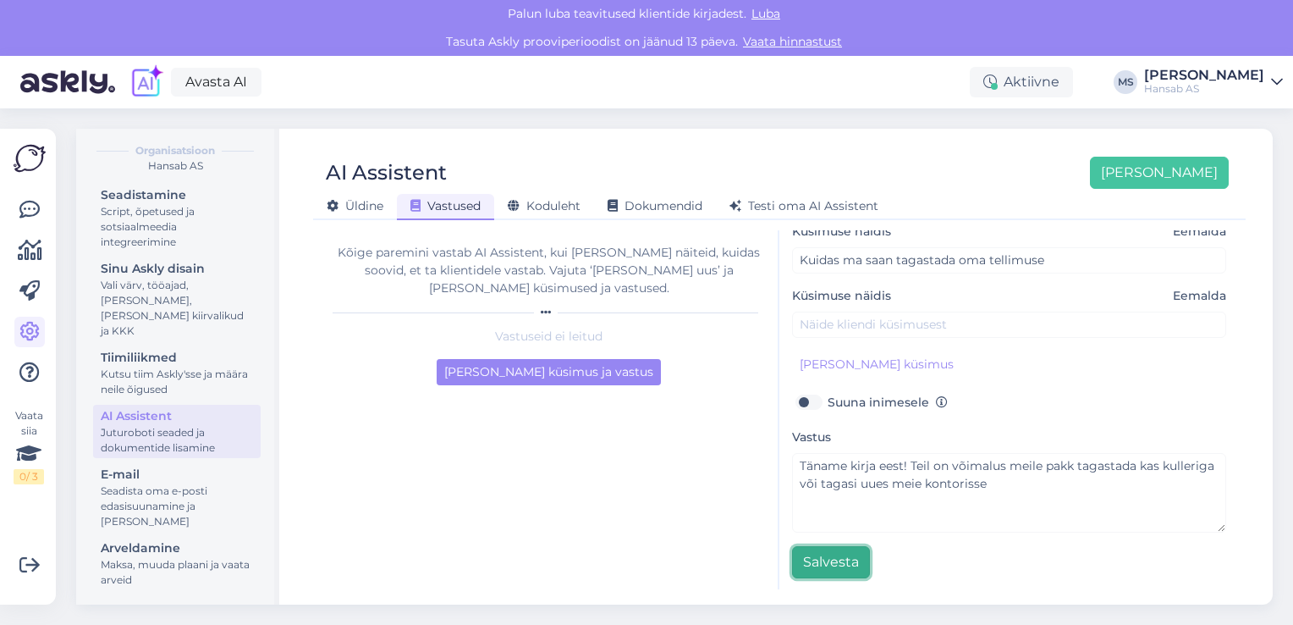
click at [840, 560] on button "Salvesta" at bounding box center [831, 562] width 78 height 32
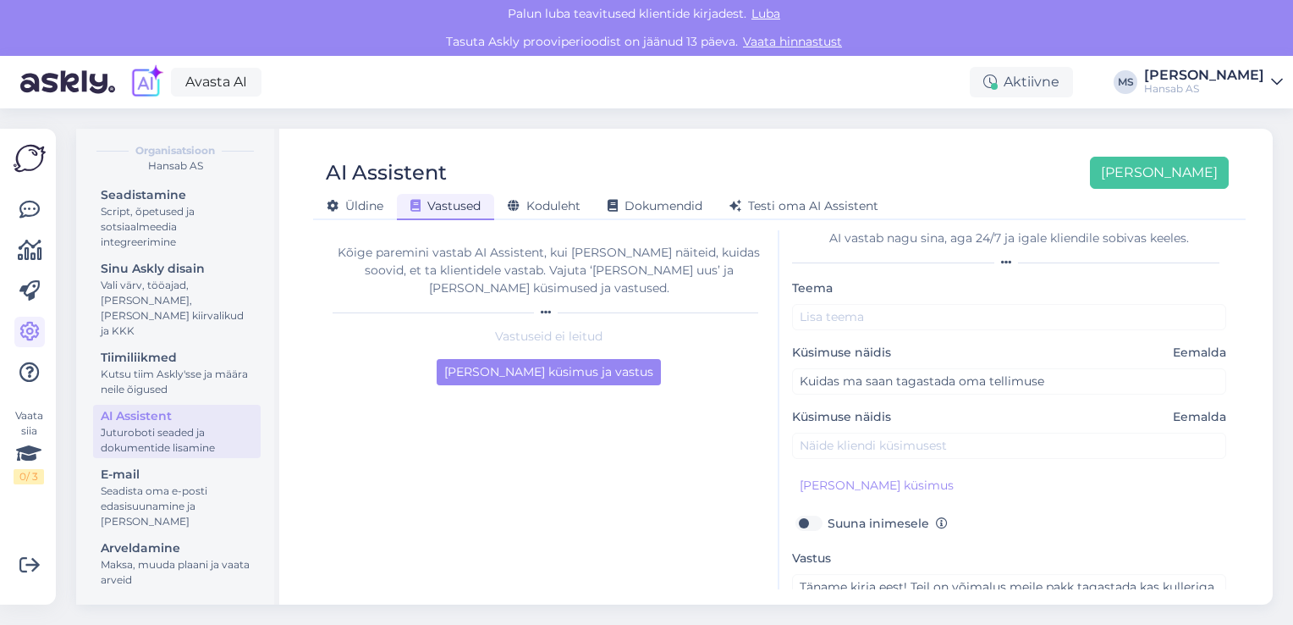
scroll to position [0, 0]
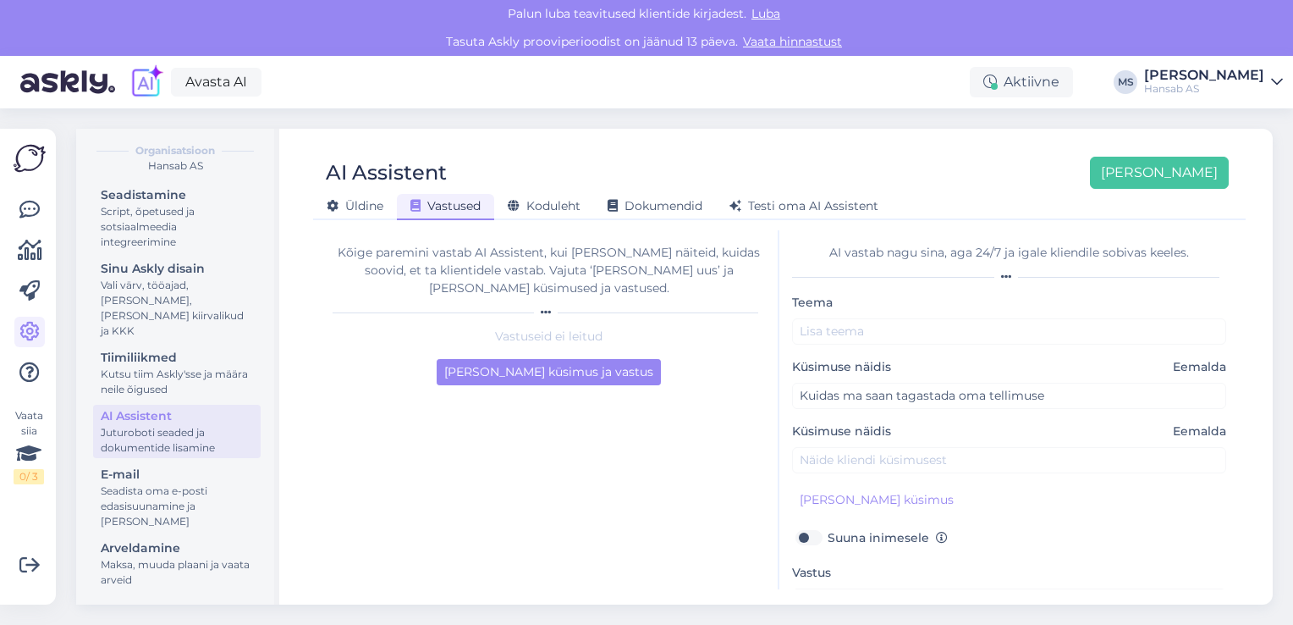
click at [828, 535] on label "Suuna inimesele" at bounding box center [888, 537] width 120 height 22
click at [817, 535] on input "Suuna inimesele" at bounding box center [808, 537] width 32 height 22
checkbox input "true"
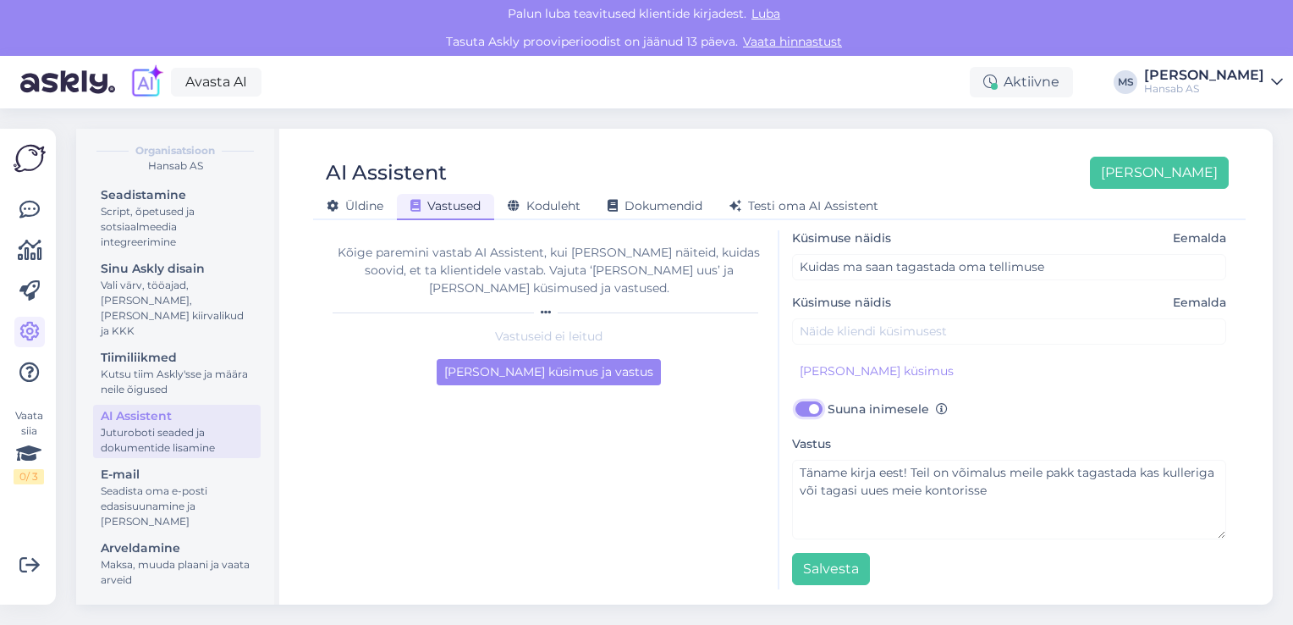
scroll to position [135, 0]
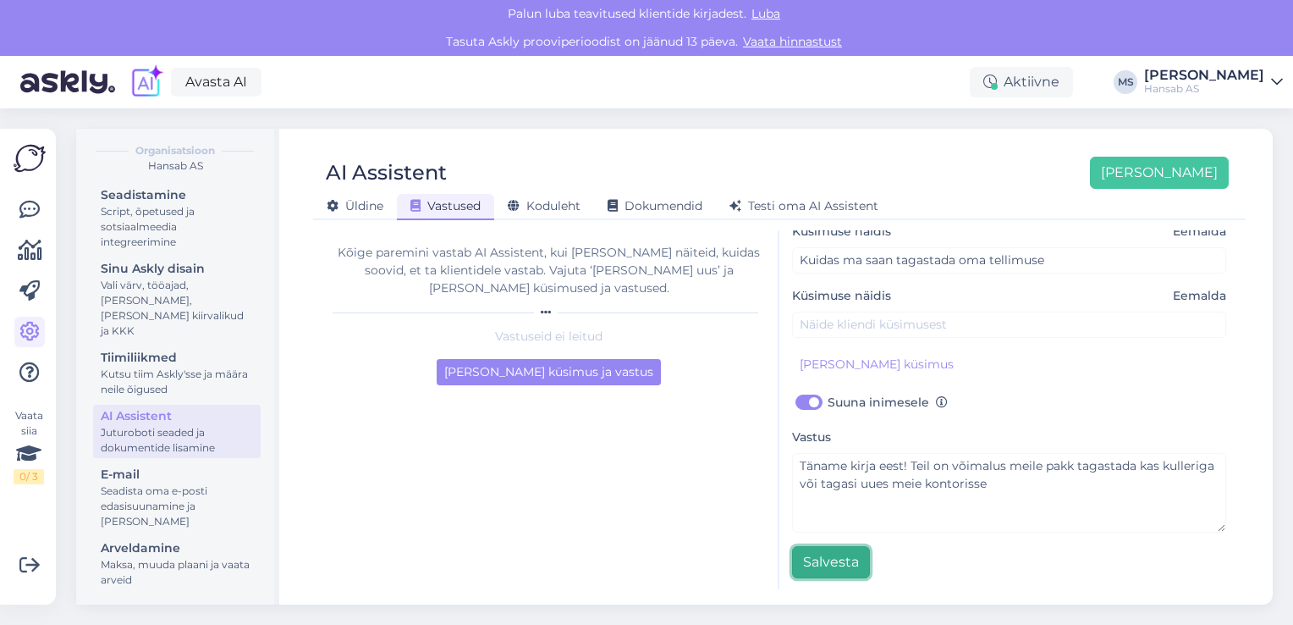
click at [840, 560] on button "Salvesta" at bounding box center [831, 562] width 78 height 32
click at [834, 554] on button "Salvesta" at bounding box center [831, 562] width 78 height 32
click at [825, 560] on button "Salvesta" at bounding box center [831, 562] width 78 height 32
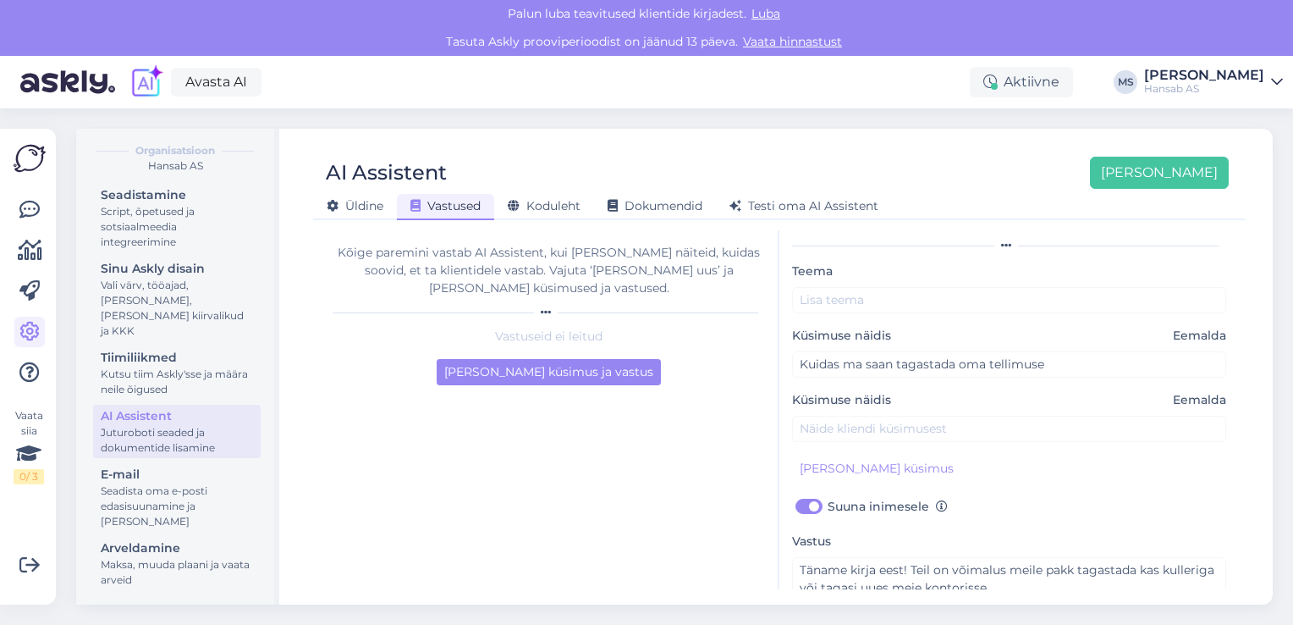
scroll to position [0, 0]
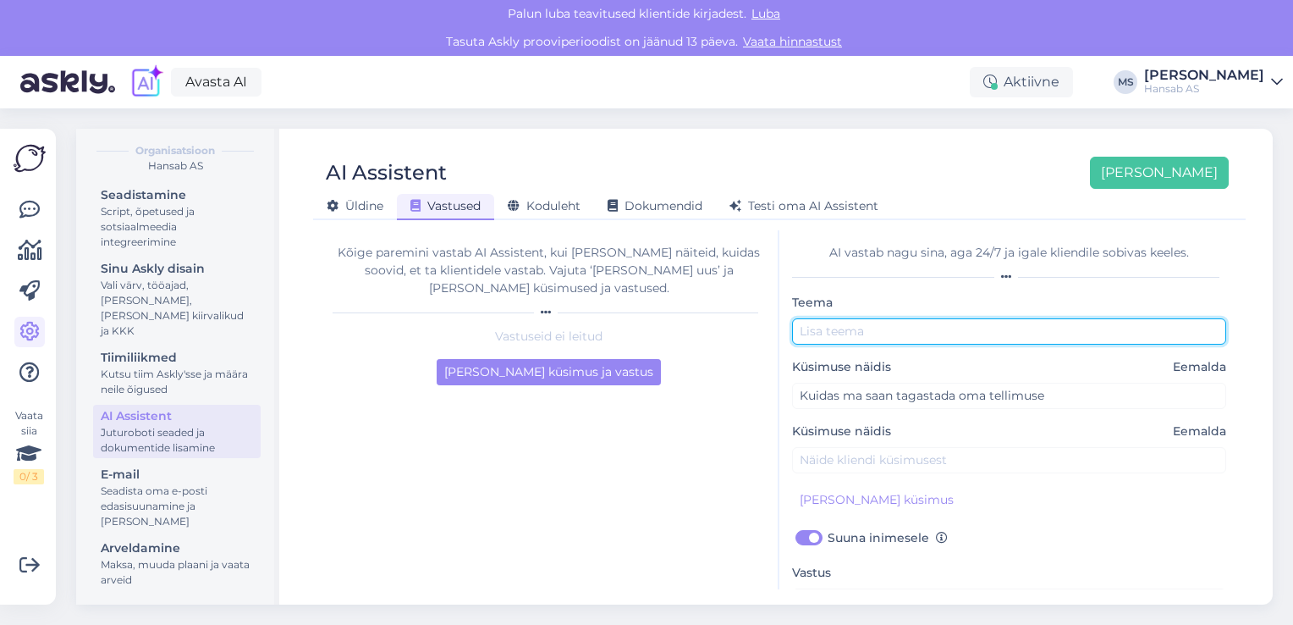
click at [999, 340] on input "text" at bounding box center [1009, 331] width 434 height 26
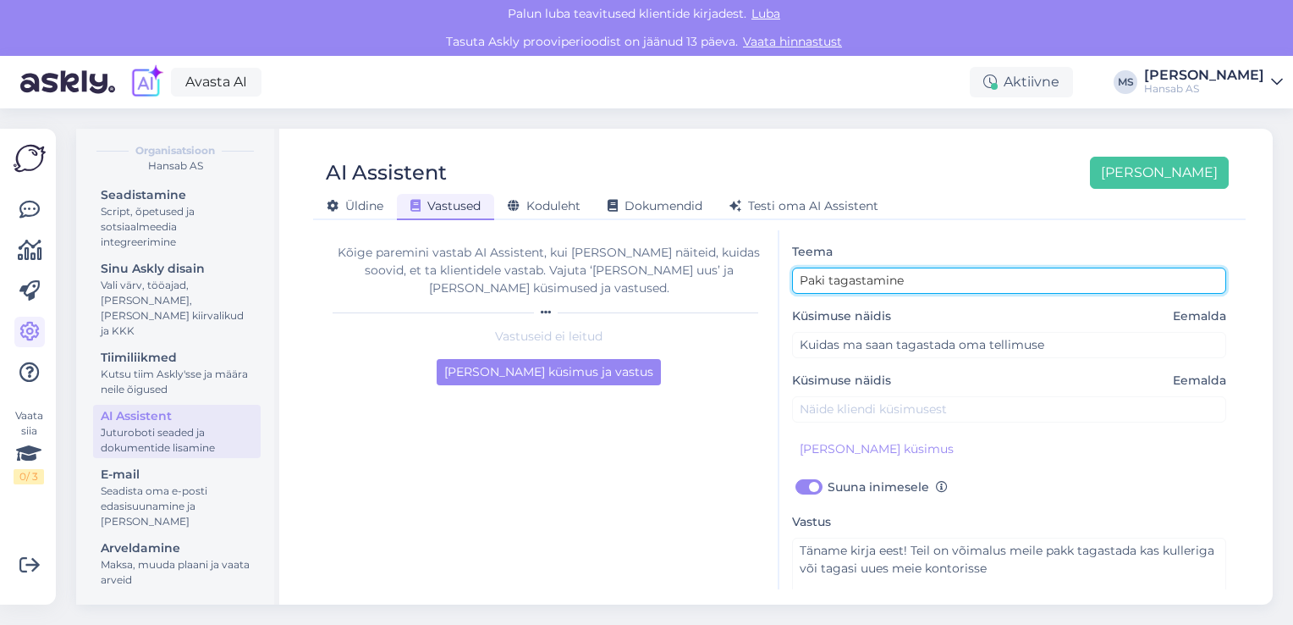
scroll to position [135, 0]
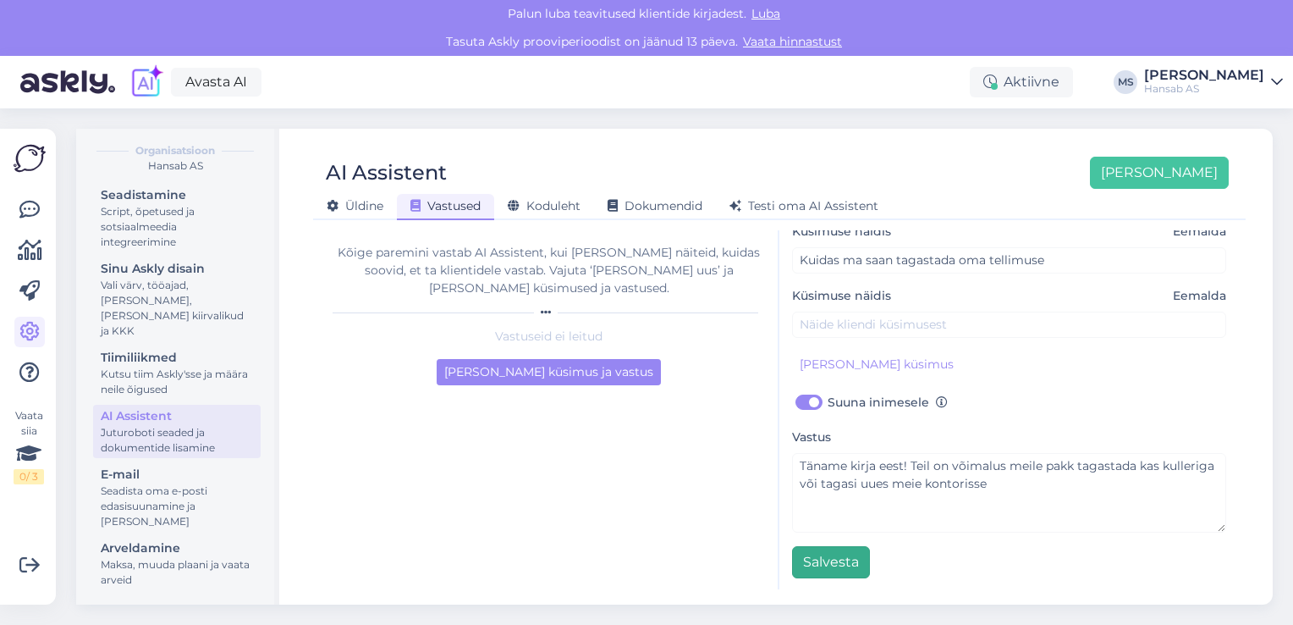
type input "Paki tagastamine"
click at [826, 564] on button "Salvesta" at bounding box center [831, 562] width 78 height 32
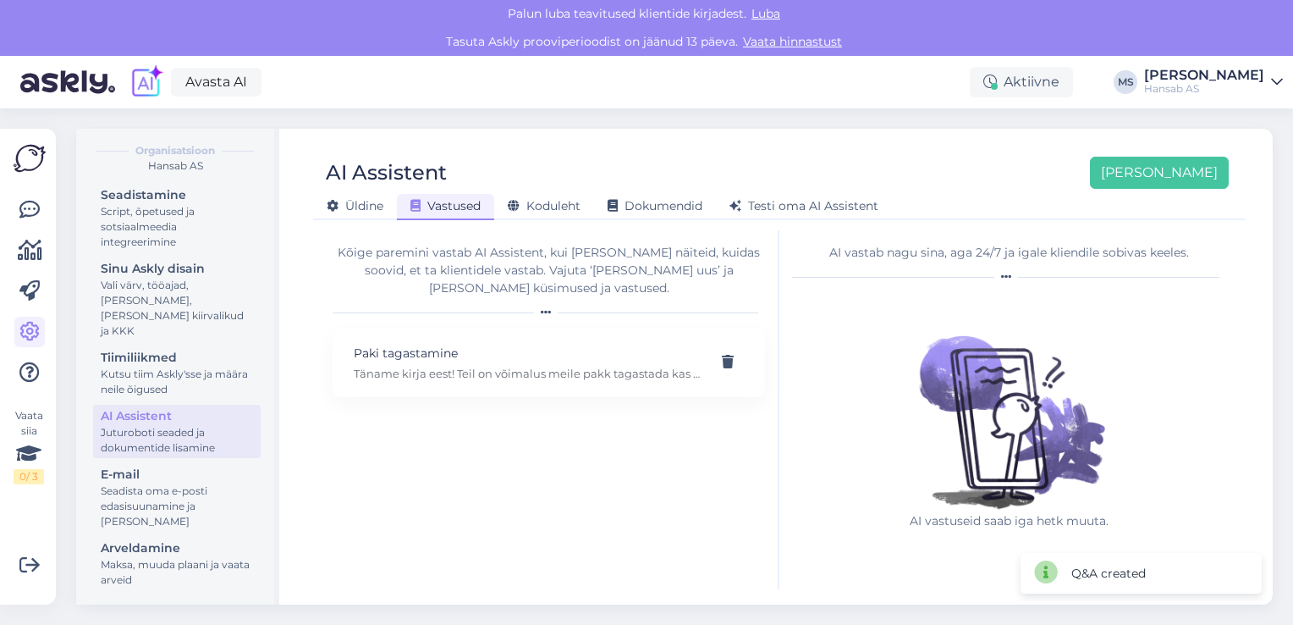
scroll to position [0, 0]
click at [842, 205] on span "Testi oma AI Assistent" at bounding box center [804, 205] width 149 height 15
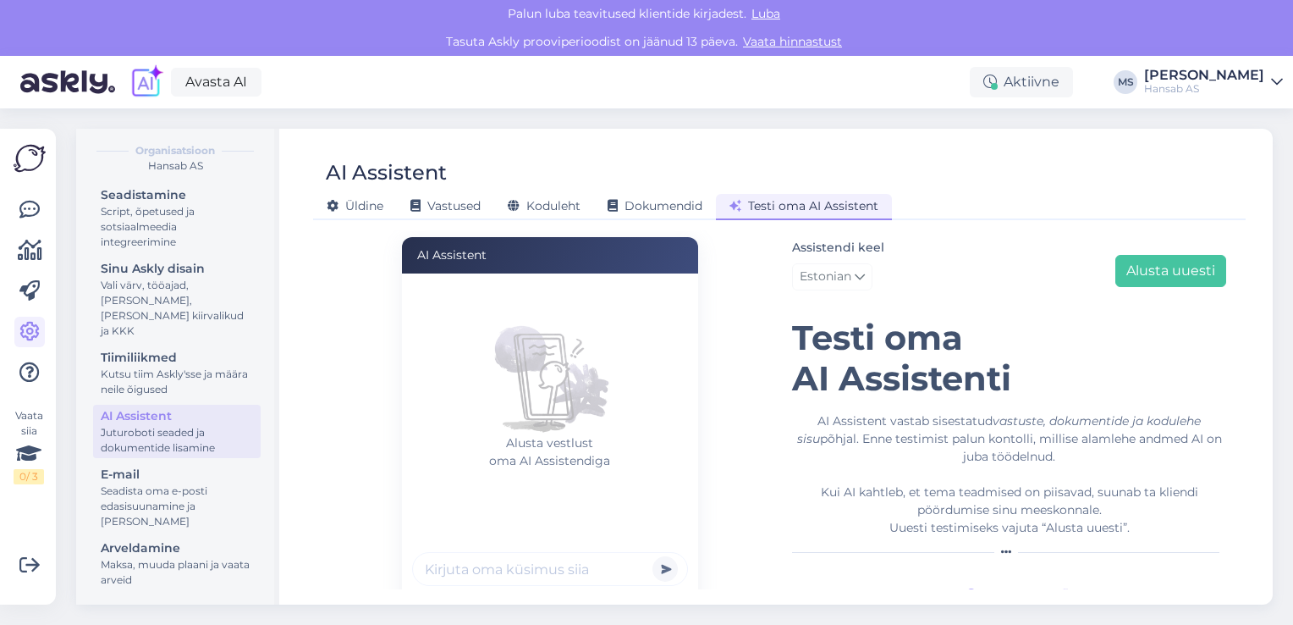
click at [545, 441] on p "Alusta vestlust oma AI Assistendiga" at bounding box center [550, 452] width 276 height 36
click at [511, 569] on form "Alusta vestlust oma AI Assistendiga Powered by" at bounding box center [550, 449] width 296 height 353
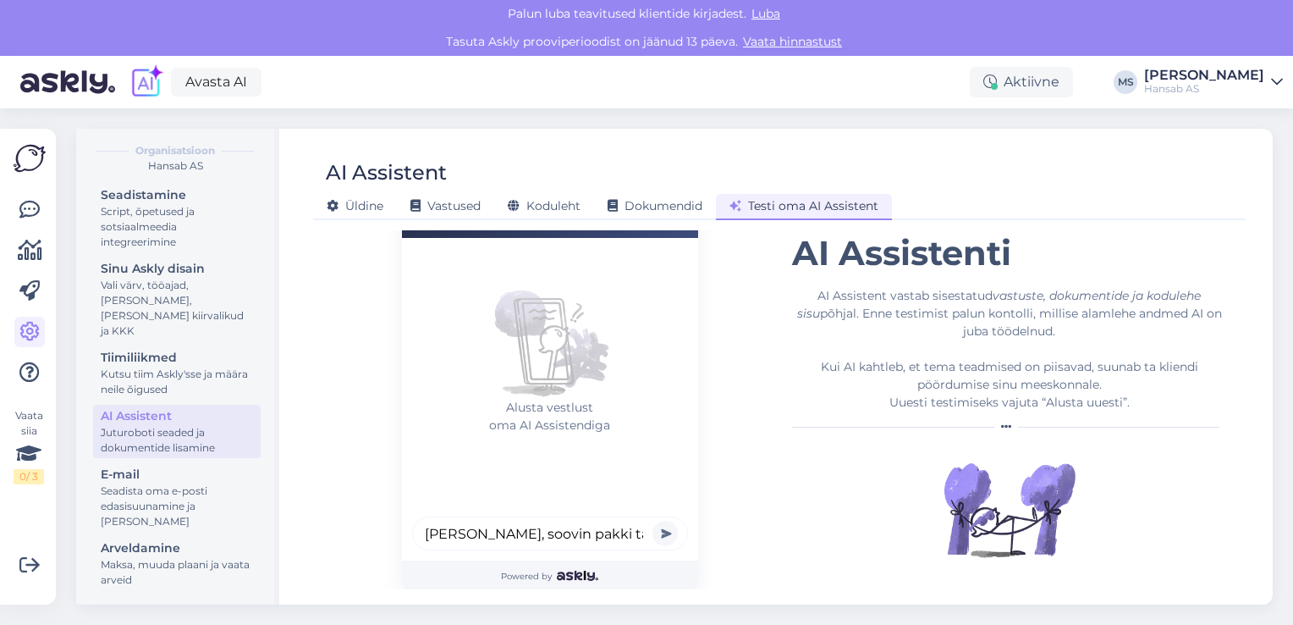
type input "Tere, soovin pakki tagastada"
click at [658, 532] on button "submit" at bounding box center [665, 532] width 25 height 25
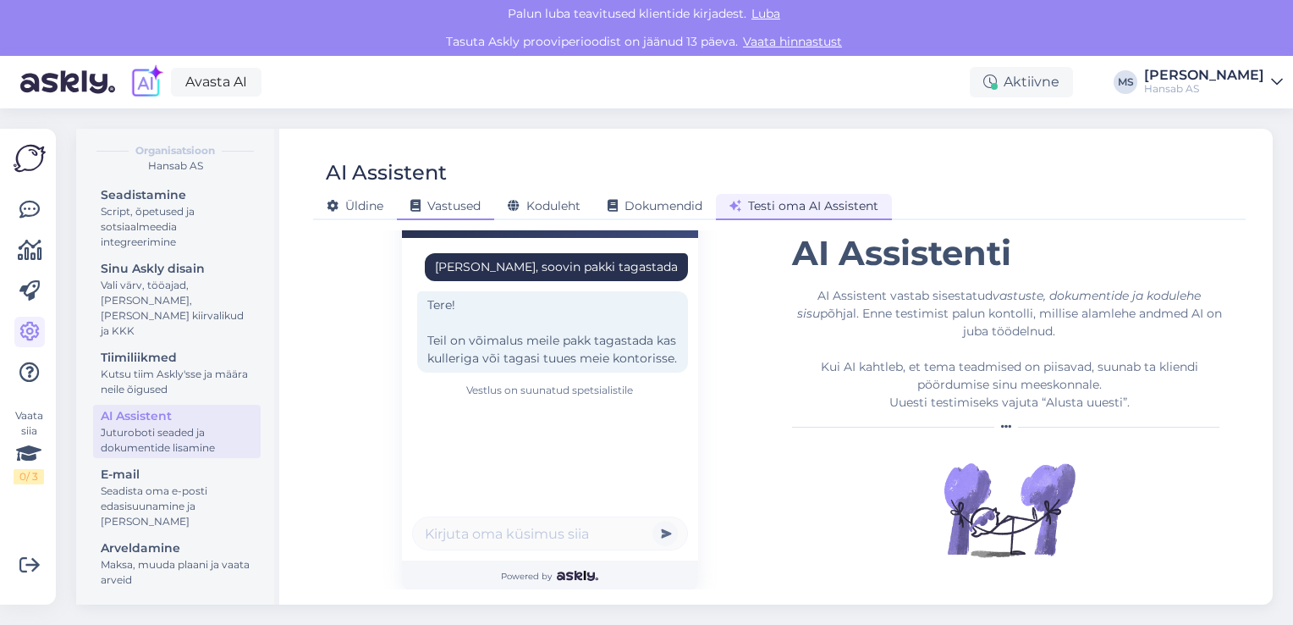
click at [453, 203] on span "Vastused" at bounding box center [445, 205] width 70 height 15
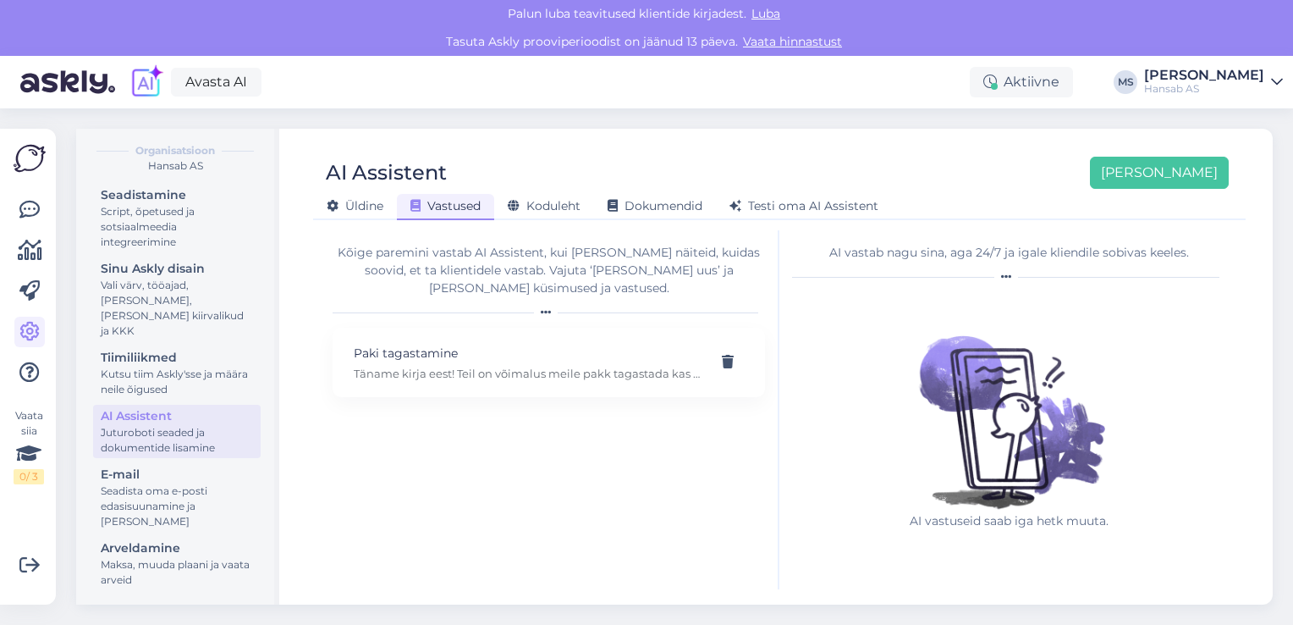
scroll to position [0, 0]
click at [543, 203] on span "Koduleht" at bounding box center [544, 205] width 73 height 15
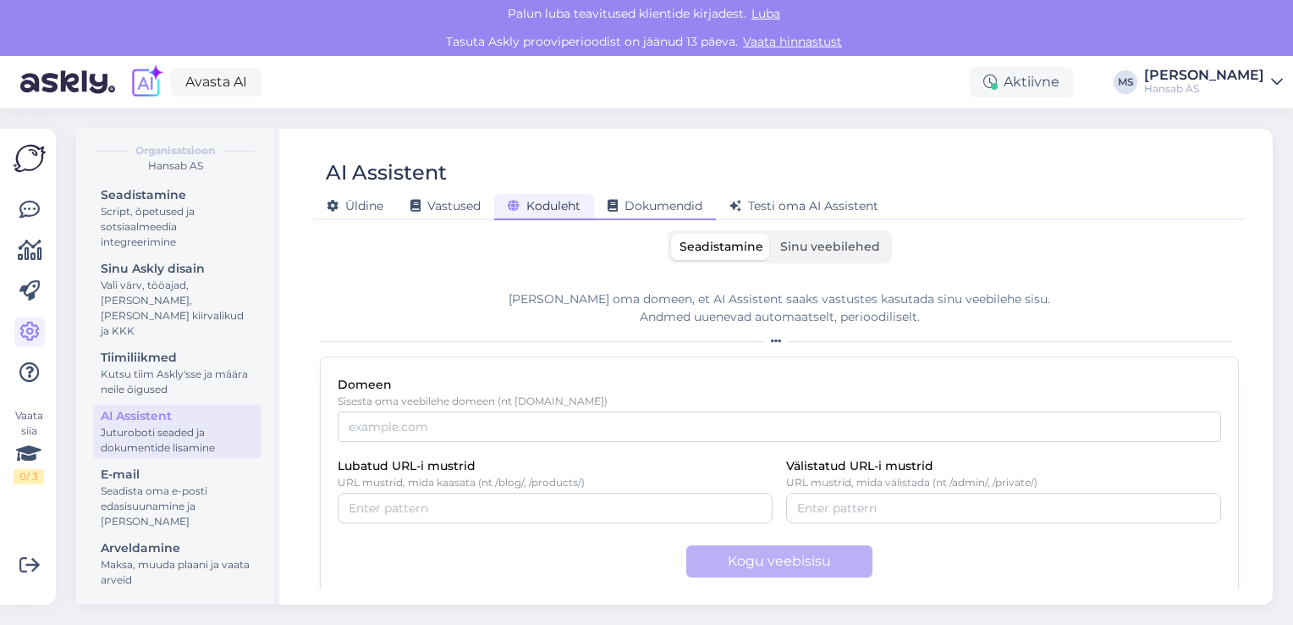
click at [653, 205] on span "Dokumendid" at bounding box center [655, 205] width 95 height 15
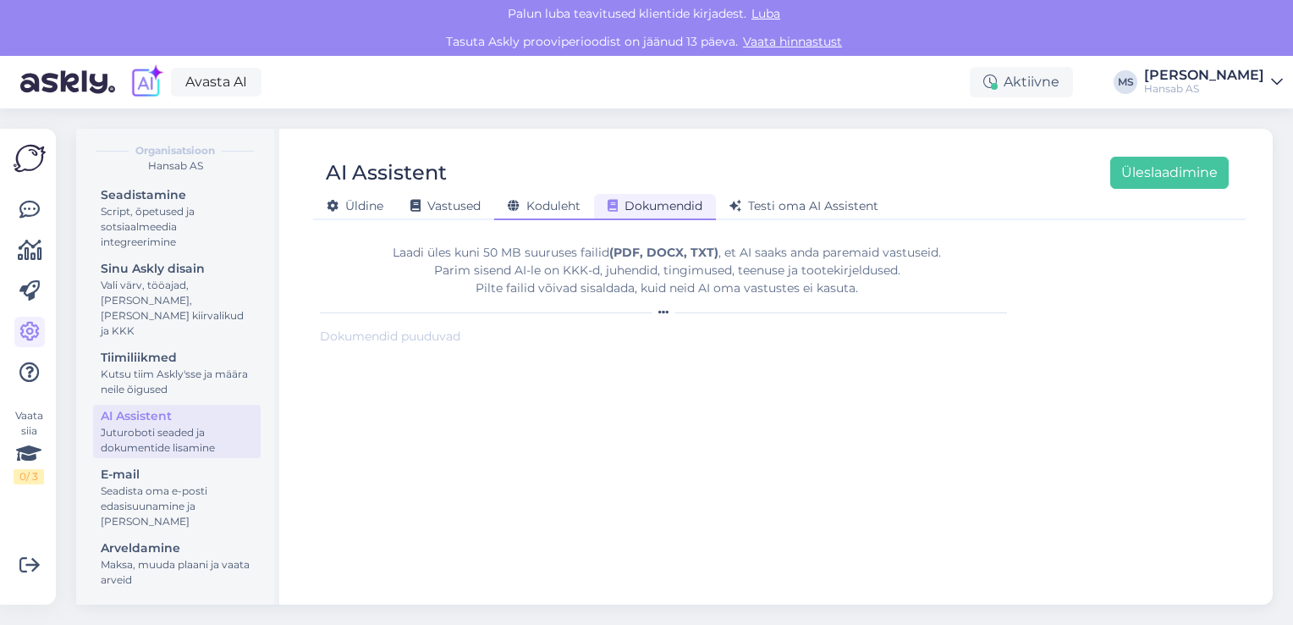
click at [555, 201] on span "Koduleht" at bounding box center [544, 205] width 73 height 15
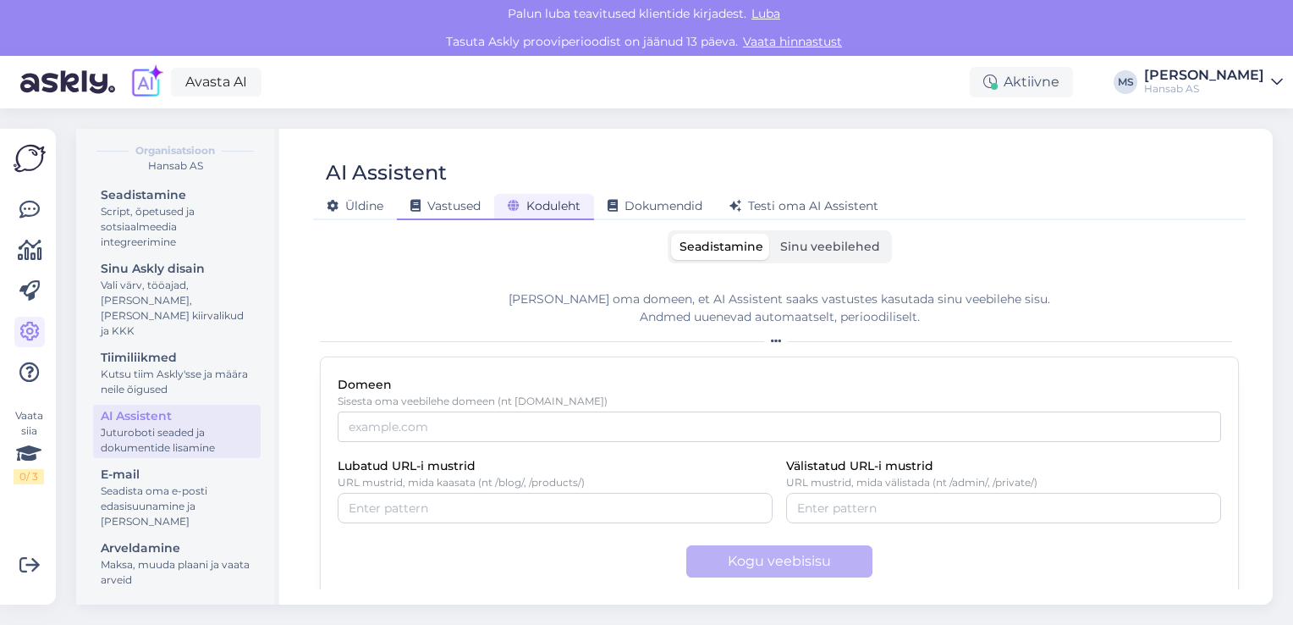
click at [466, 208] on span "Vastused" at bounding box center [445, 205] width 70 height 15
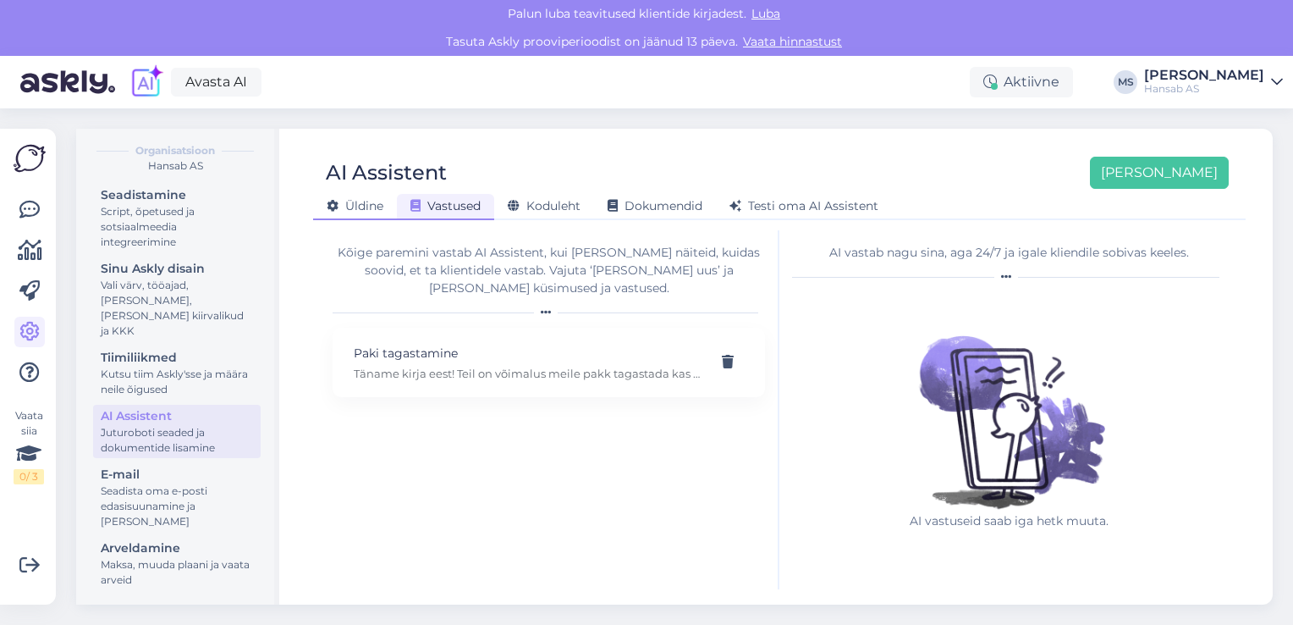
click at [351, 204] on span "Üldine" at bounding box center [355, 205] width 57 height 15
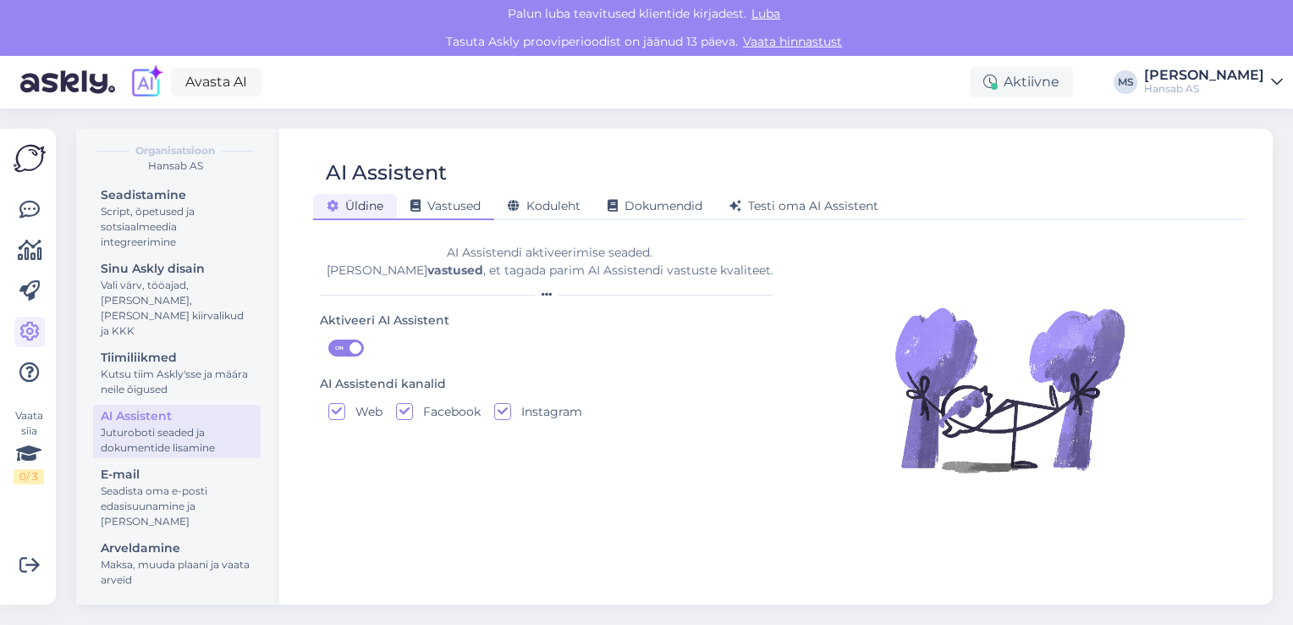
click at [471, 205] on span "Vastused" at bounding box center [445, 205] width 70 height 15
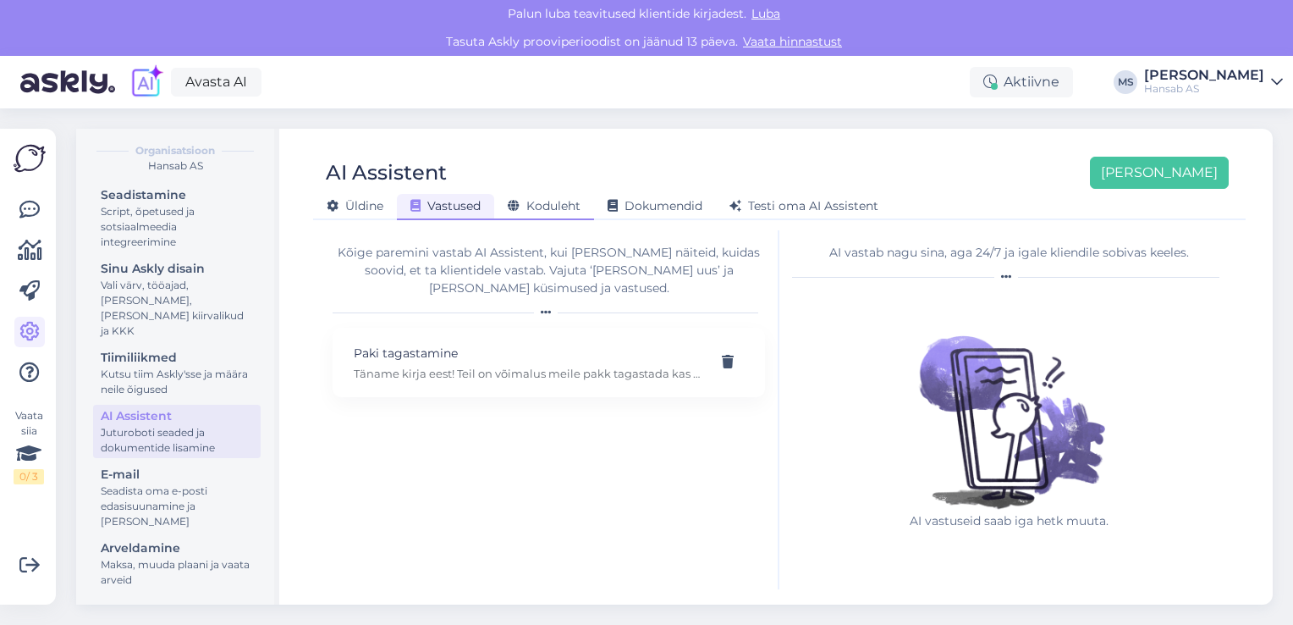
click at [556, 205] on span "Koduleht" at bounding box center [544, 205] width 73 height 15
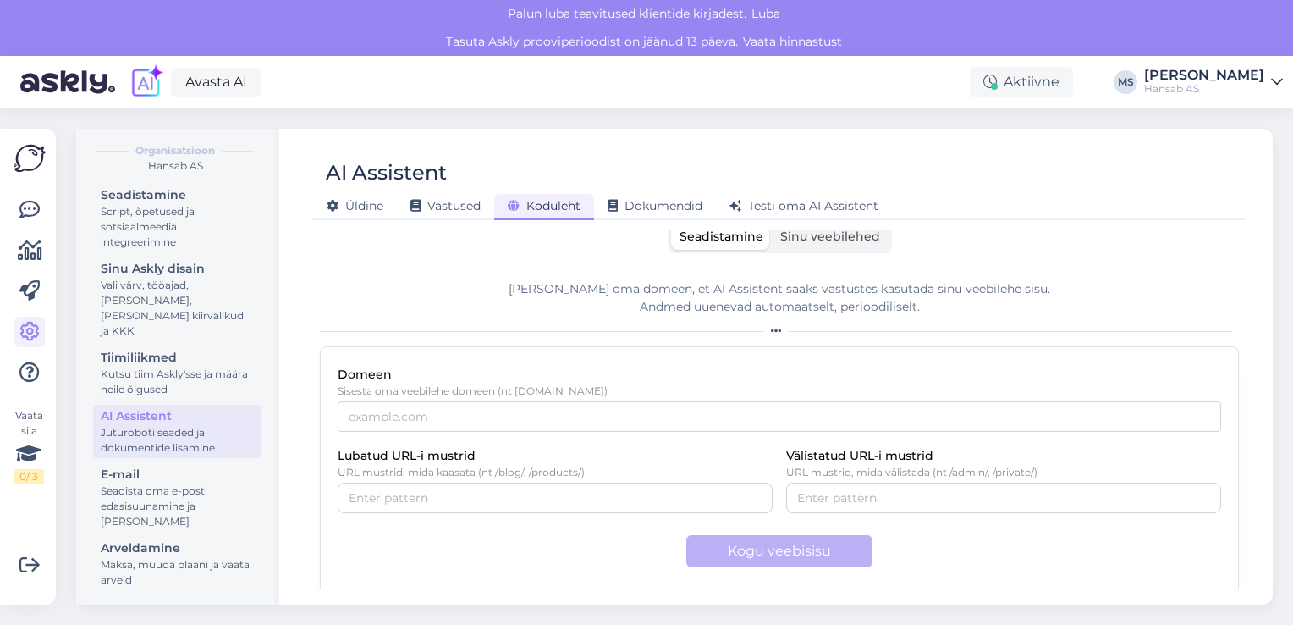
scroll to position [13, 0]
click at [679, 194] on div "Dokumendid" at bounding box center [655, 207] width 122 height 26
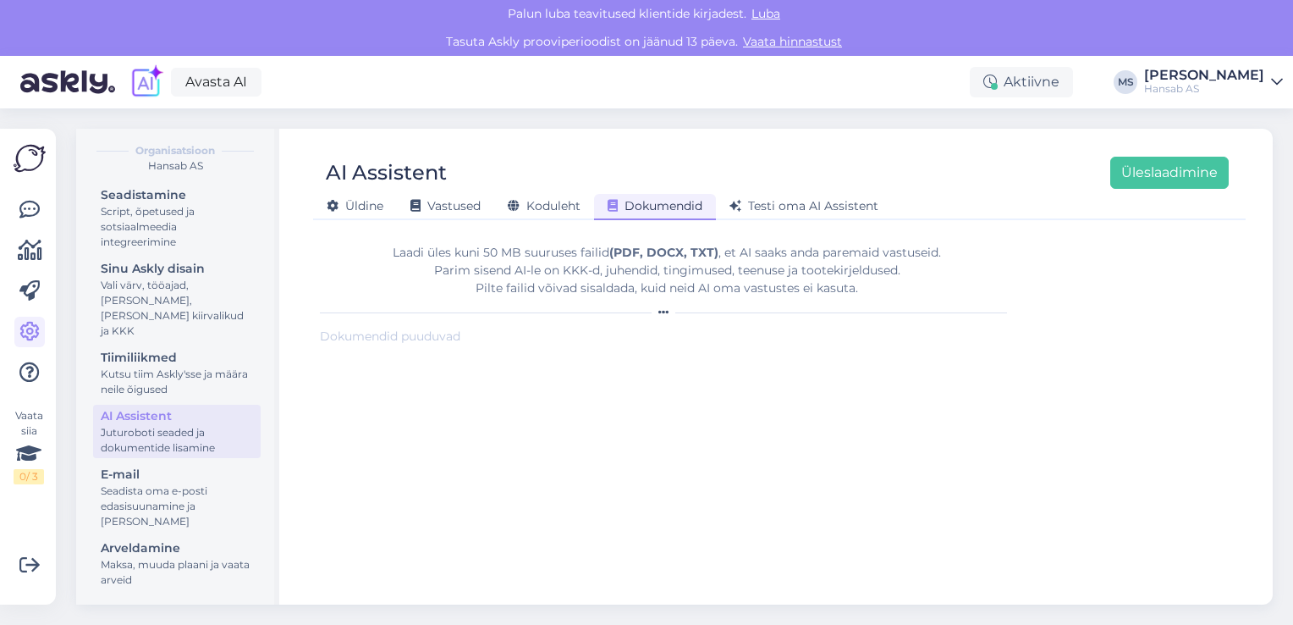
scroll to position [0, 0]
click at [833, 203] on span "Testi oma AI Assistent" at bounding box center [804, 205] width 149 height 15
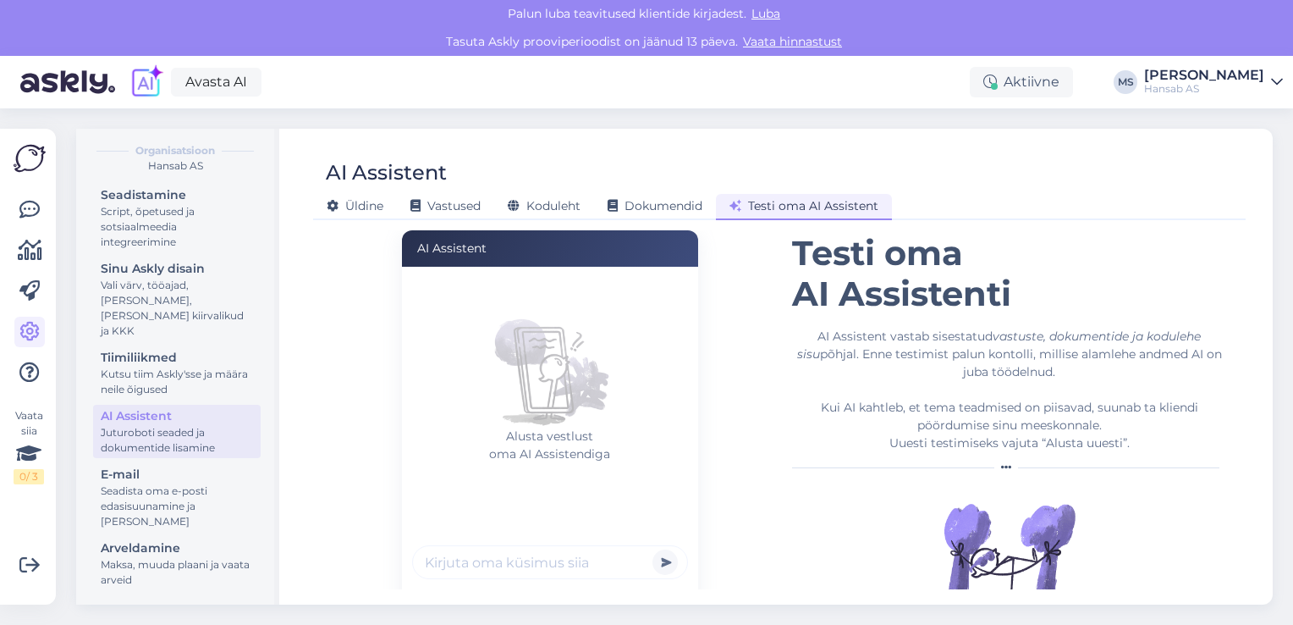
scroll to position [125, 0]
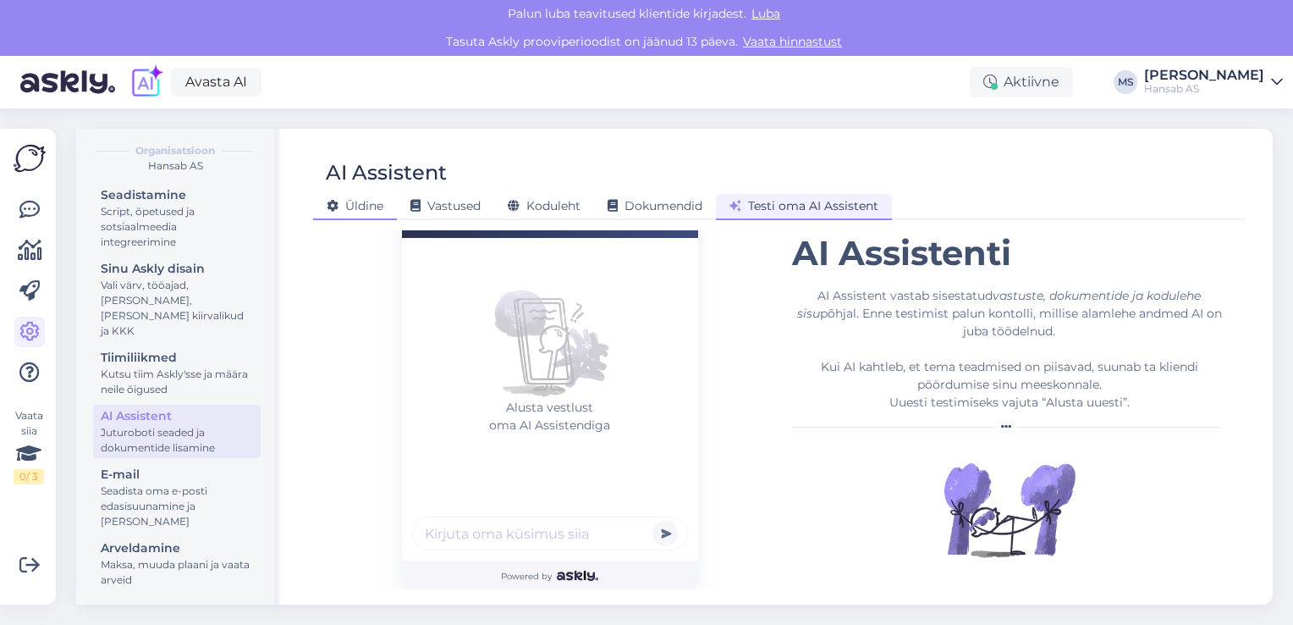
click at [357, 205] on span "Üldine" at bounding box center [355, 205] width 57 height 15
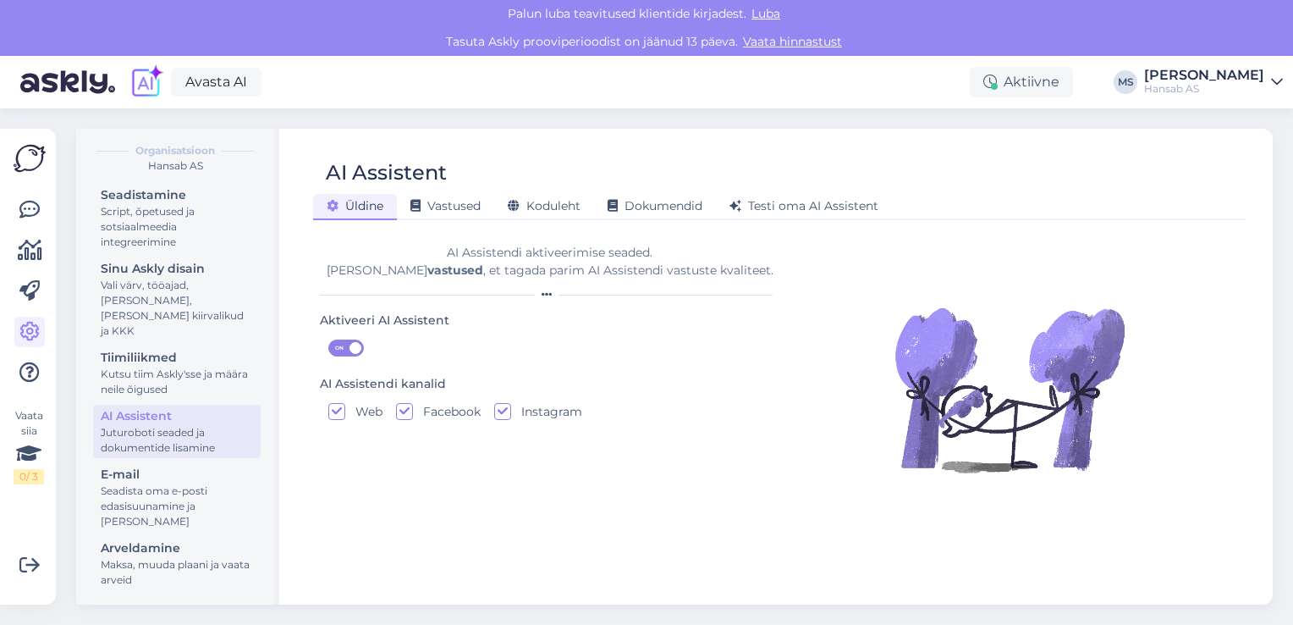
click at [155, 438] on div "Juturoboti seaded ja dokumentide lisamine" at bounding box center [177, 440] width 152 height 30
click at [465, 205] on span "Vastused" at bounding box center [445, 205] width 70 height 15
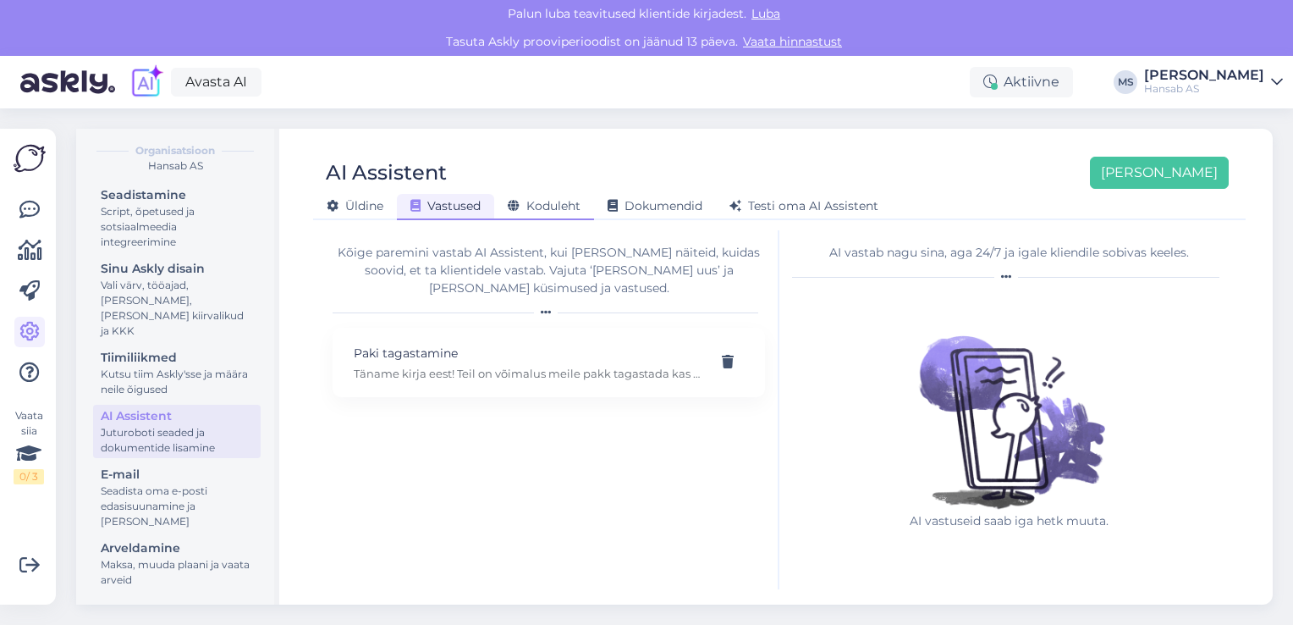
click at [563, 208] on span "Koduleht" at bounding box center [544, 205] width 73 height 15
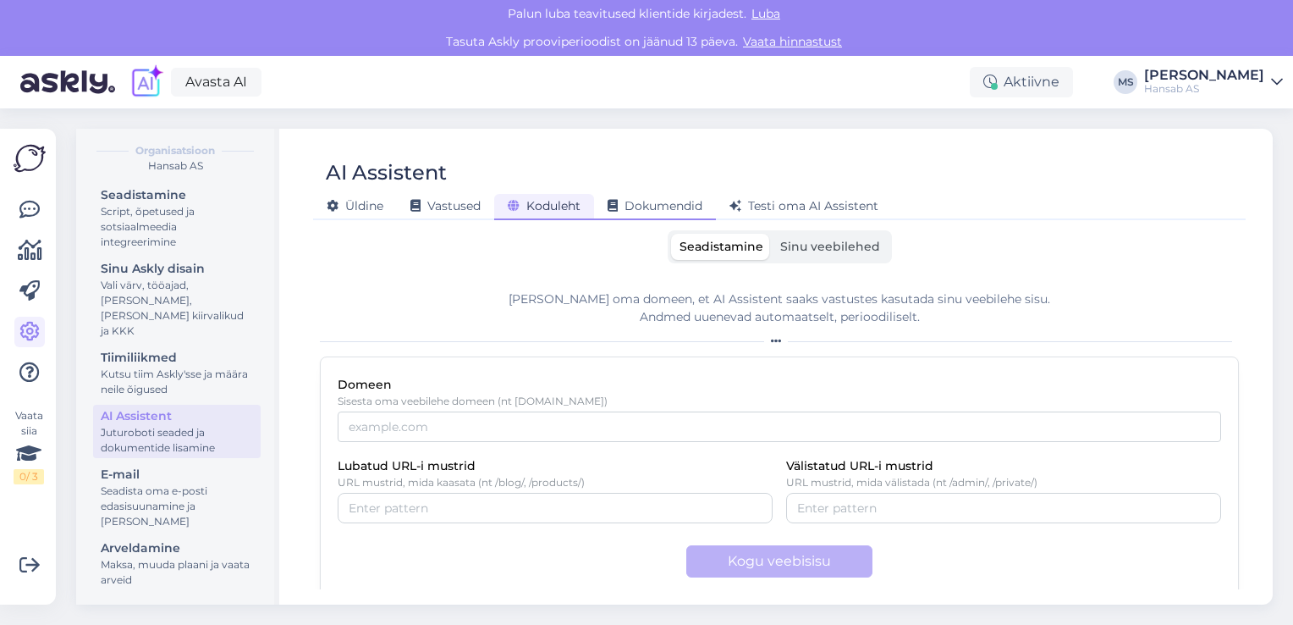
click at [670, 207] on span "Dokumendid" at bounding box center [655, 205] width 95 height 15
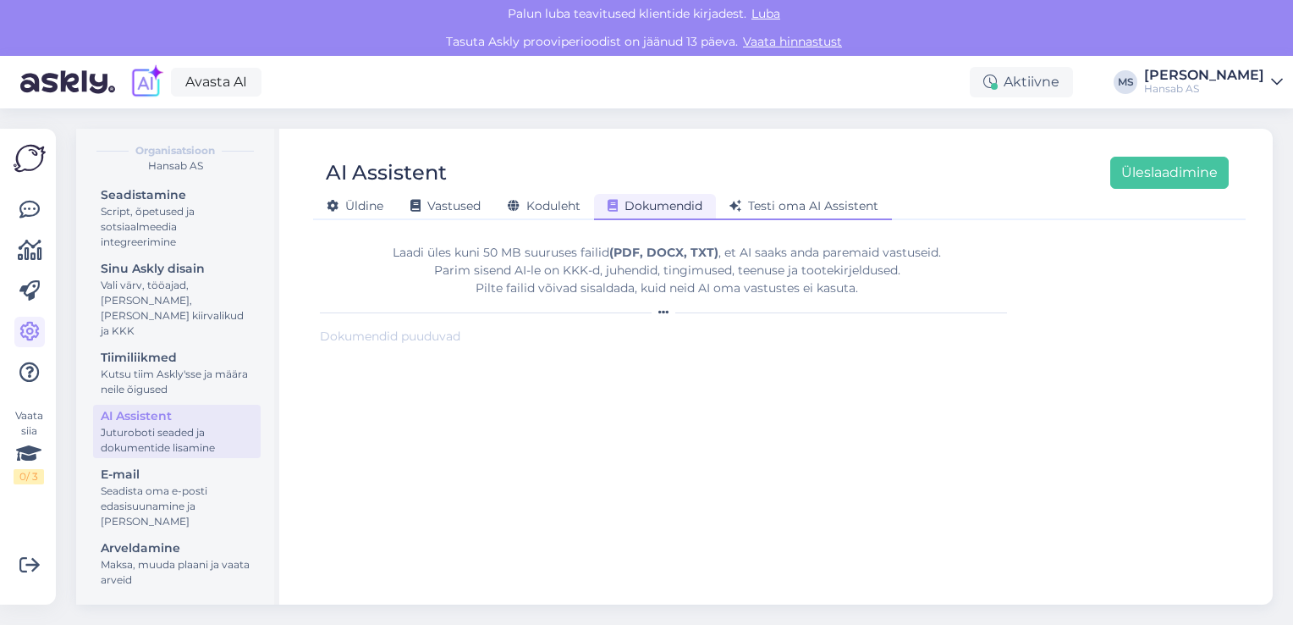
click at [829, 203] on span "Testi oma AI Assistent" at bounding box center [804, 205] width 149 height 15
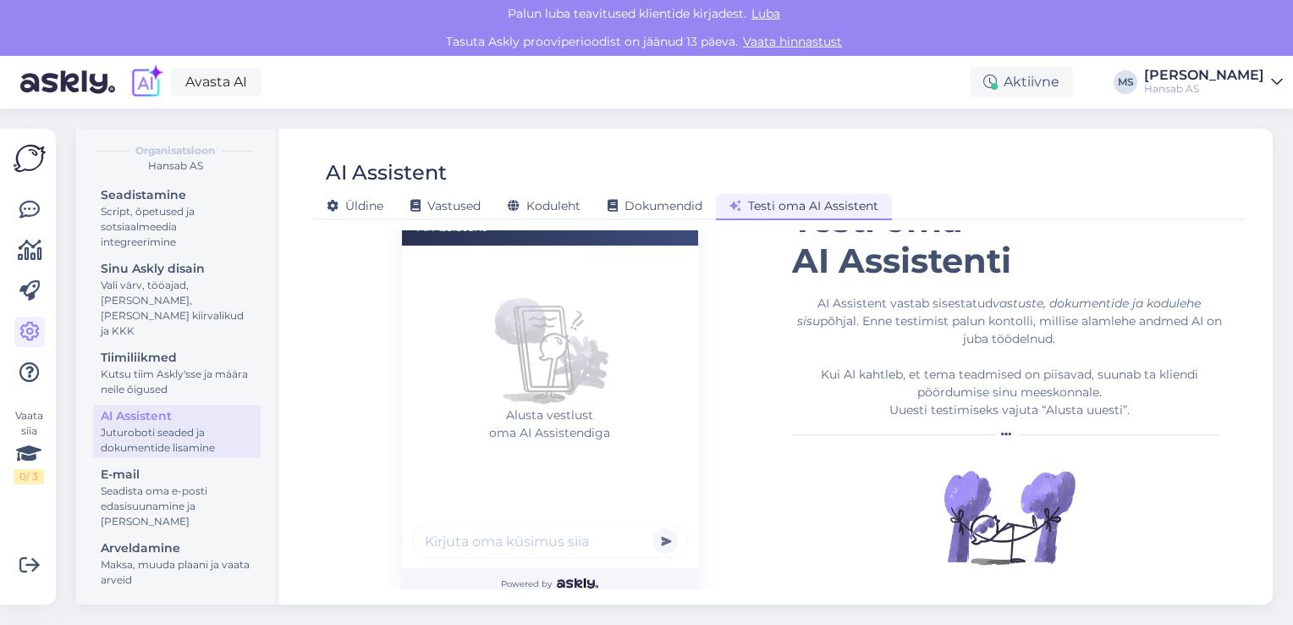
scroll to position [125, 0]
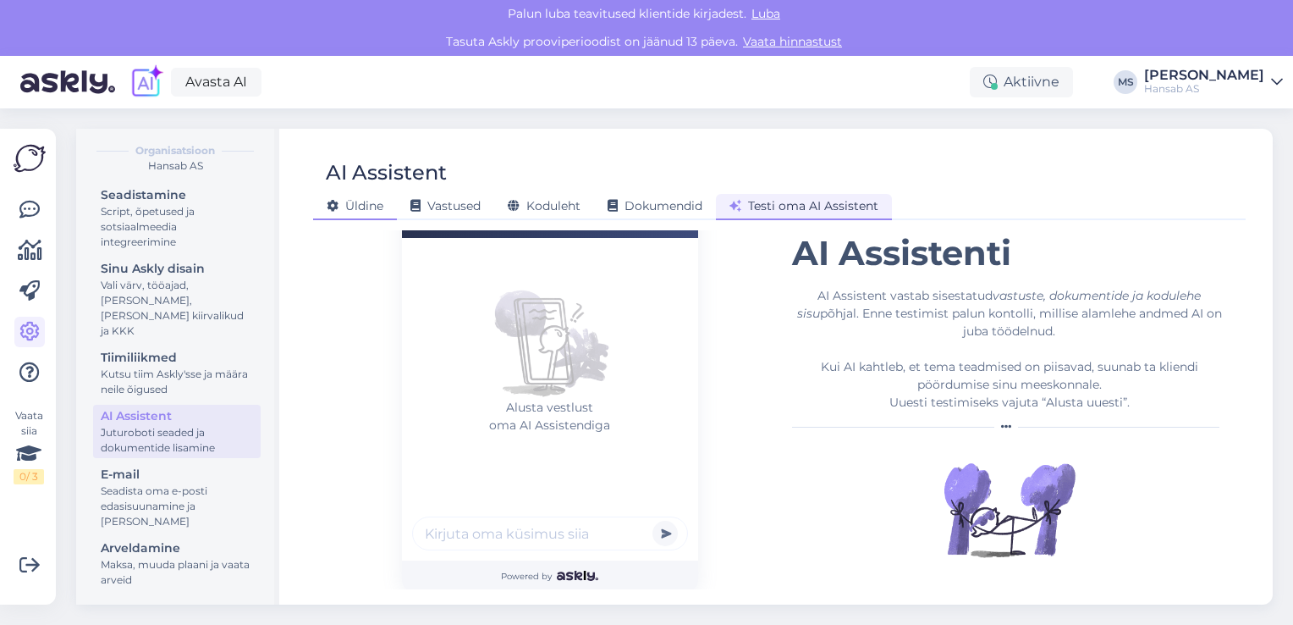
click at [355, 204] on span "Üldine" at bounding box center [355, 205] width 57 height 15
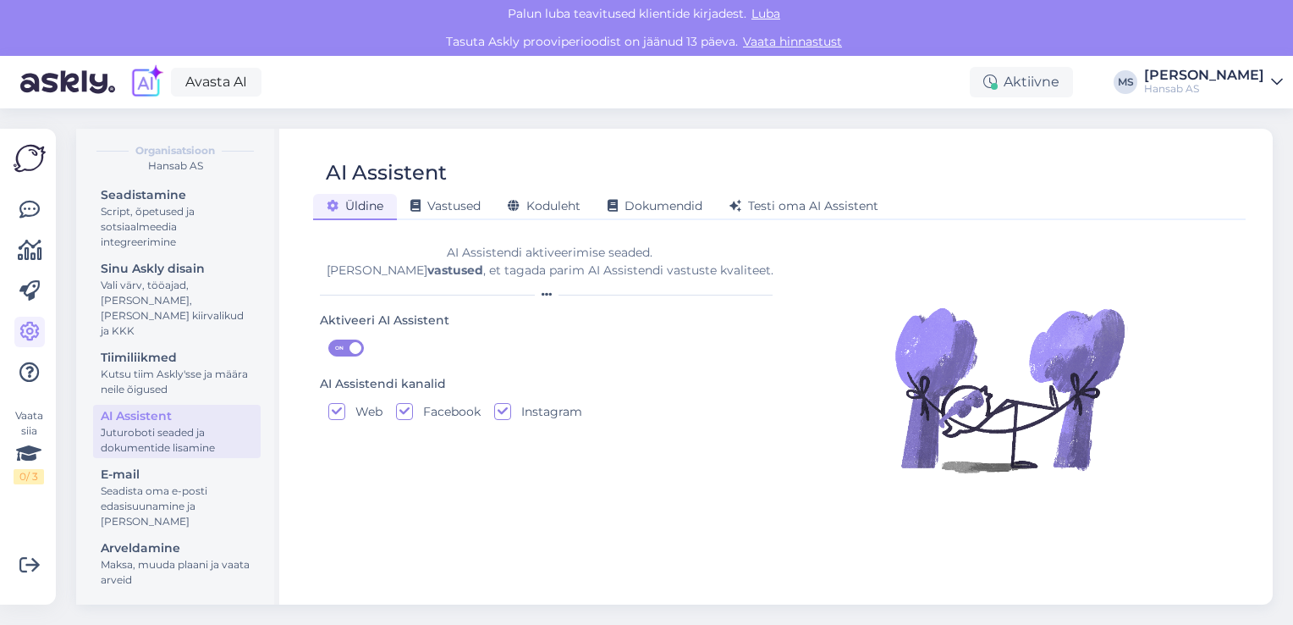
scroll to position [0, 0]
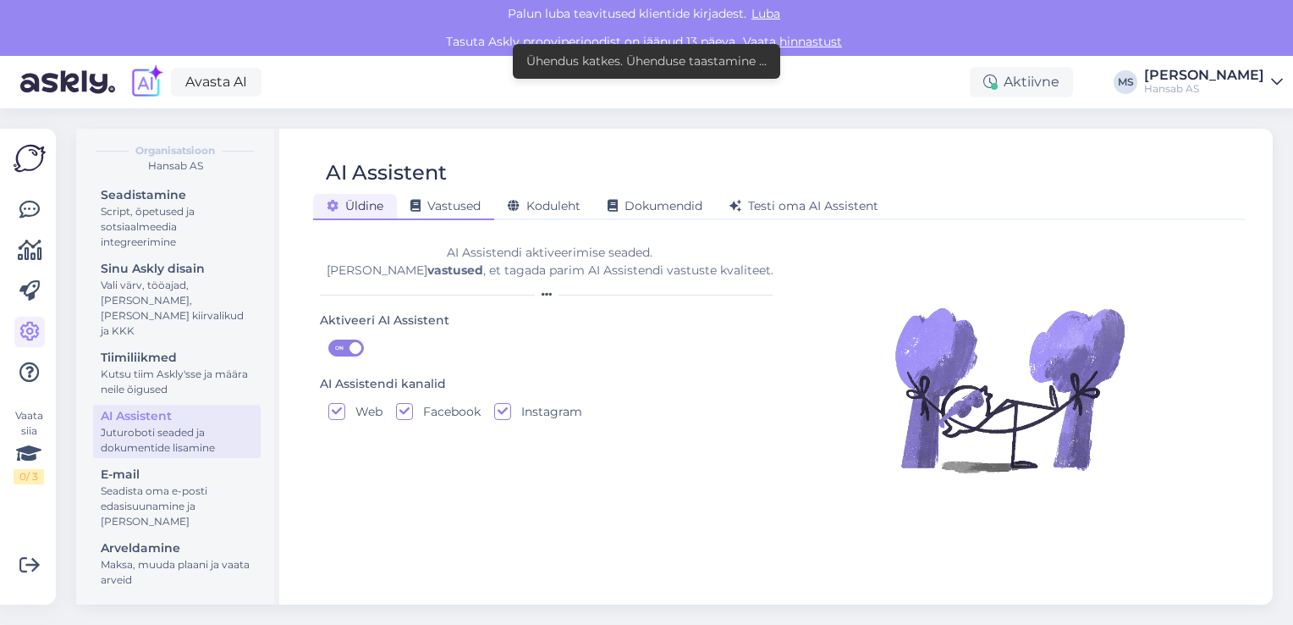
click at [465, 209] on span "Vastused" at bounding box center [445, 205] width 70 height 15
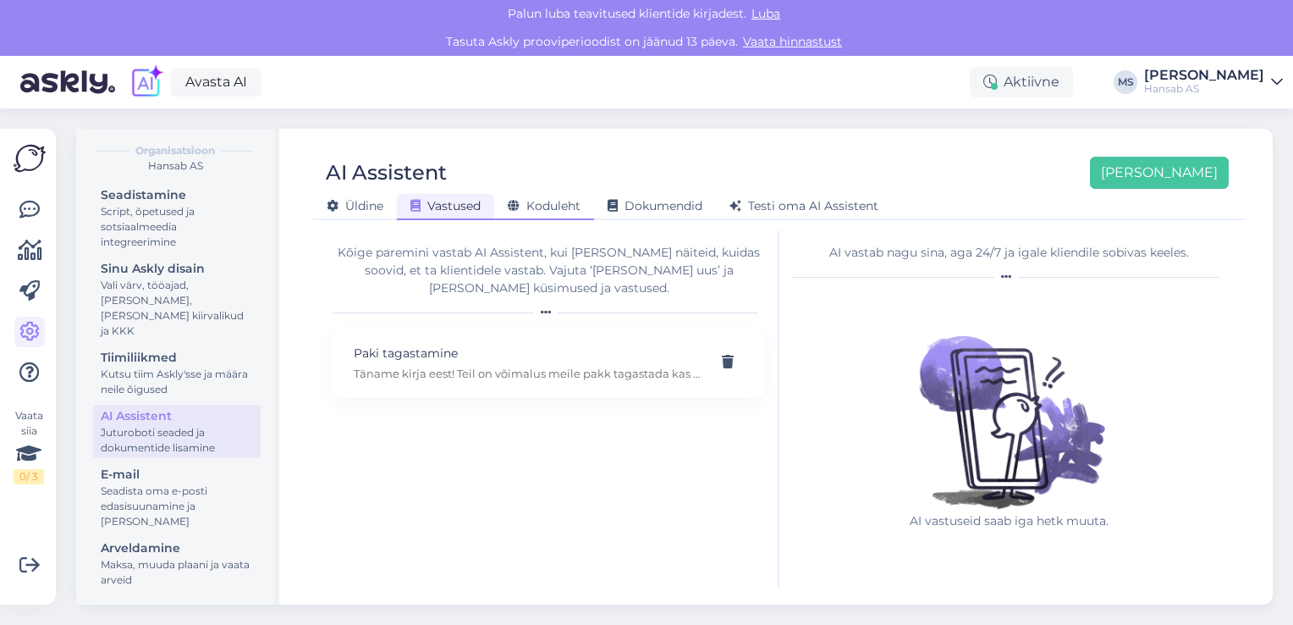
click at [565, 203] on span "Koduleht" at bounding box center [544, 205] width 73 height 15
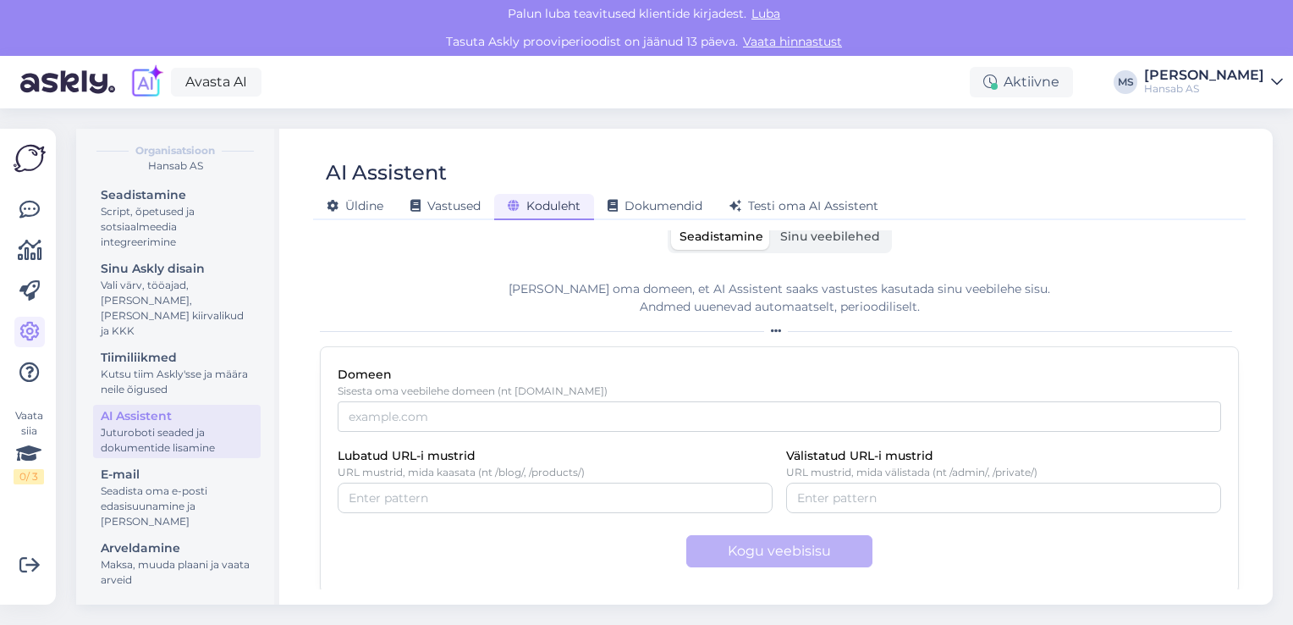
scroll to position [13, 0]
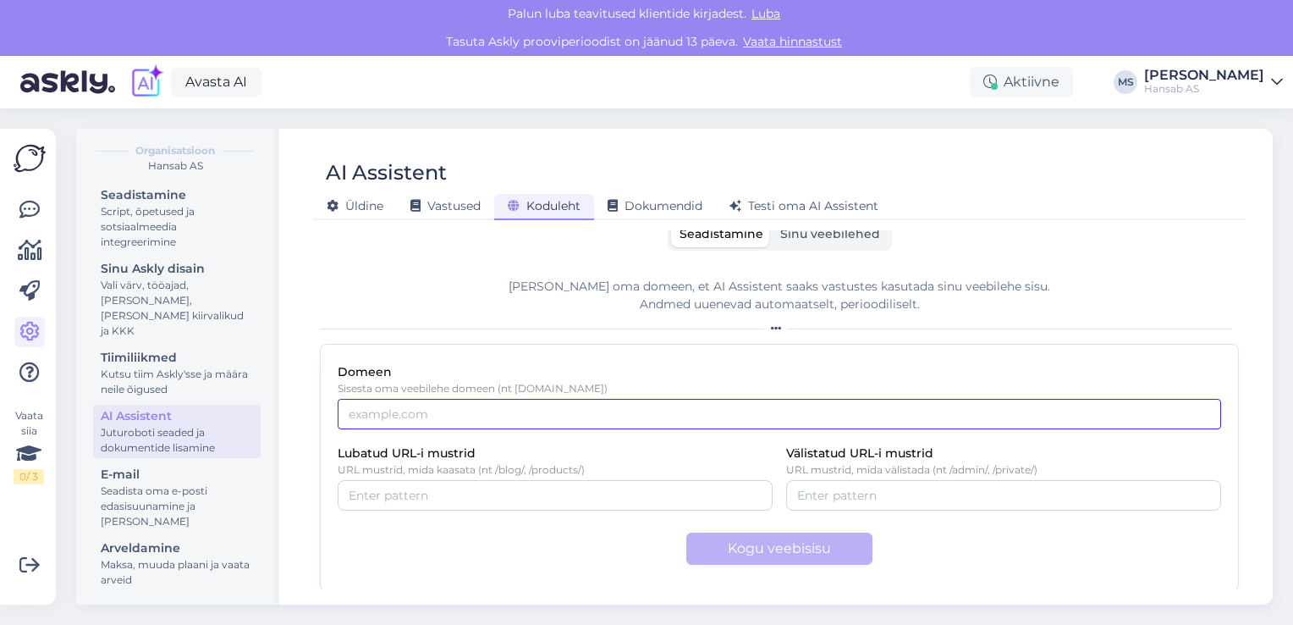
click at [445, 415] on input "Domeen" at bounding box center [780, 414] width 884 height 30
type input "[DOMAIN_NAME]"
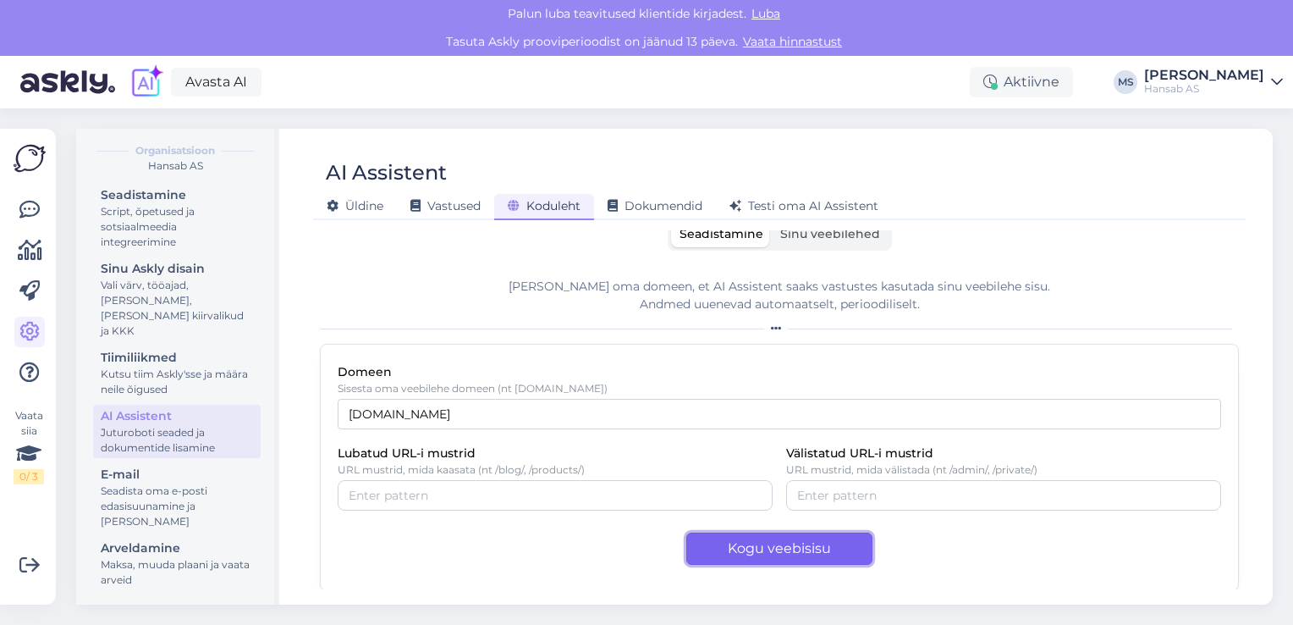
click at [778, 549] on button "Kogu veebisisu" at bounding box center [779, 548] width 186 height 32
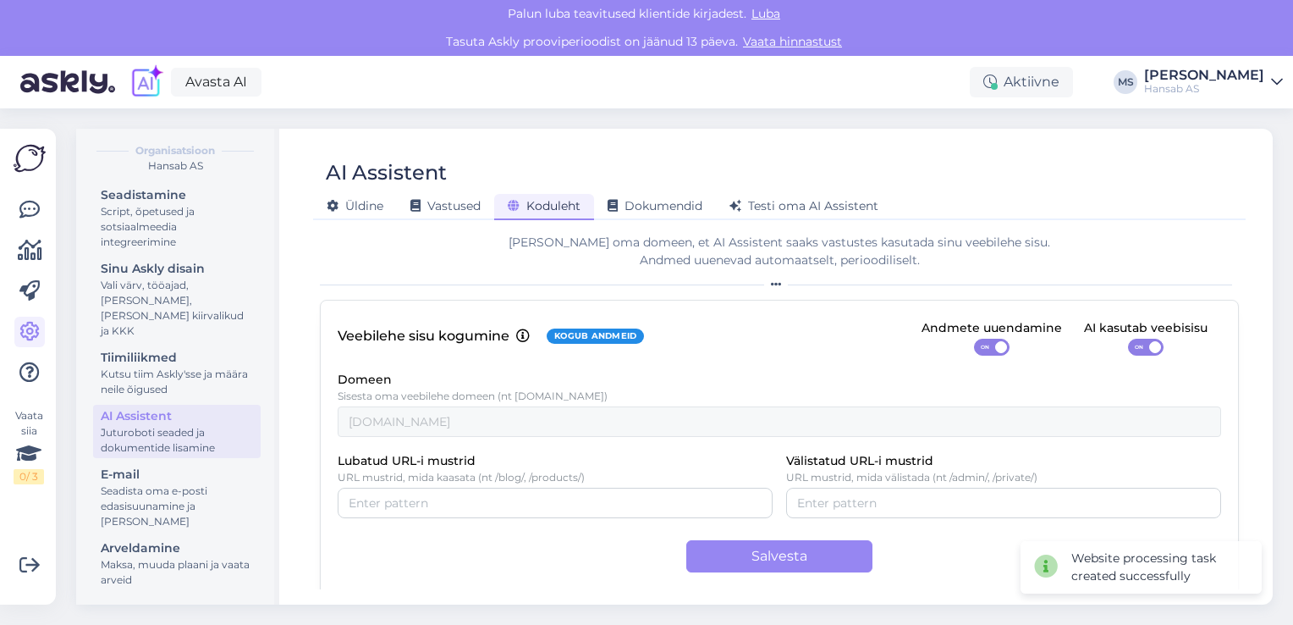
scroll to position [64, 0]
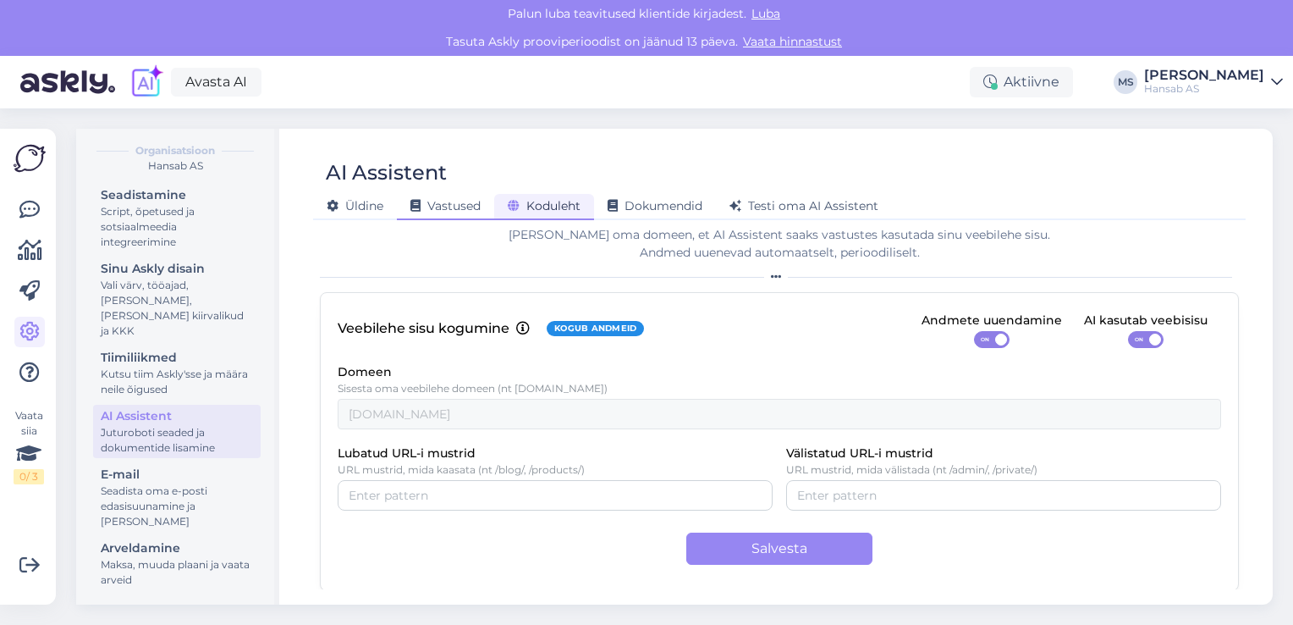
click at [462, 208] on span "Vastused" at bounding box center [445, 205] width 70 height 15
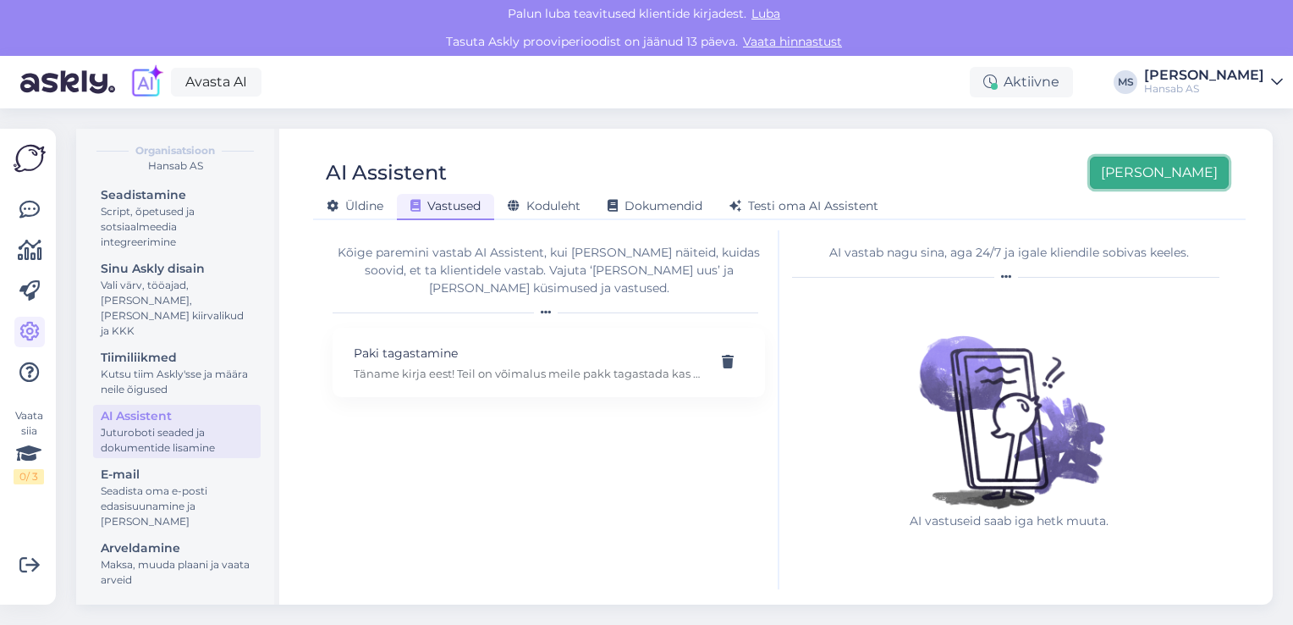
click at [1209, 174] on button "[PERSON_NAME]" at bounding box center [1159, 173] width 139 height 32
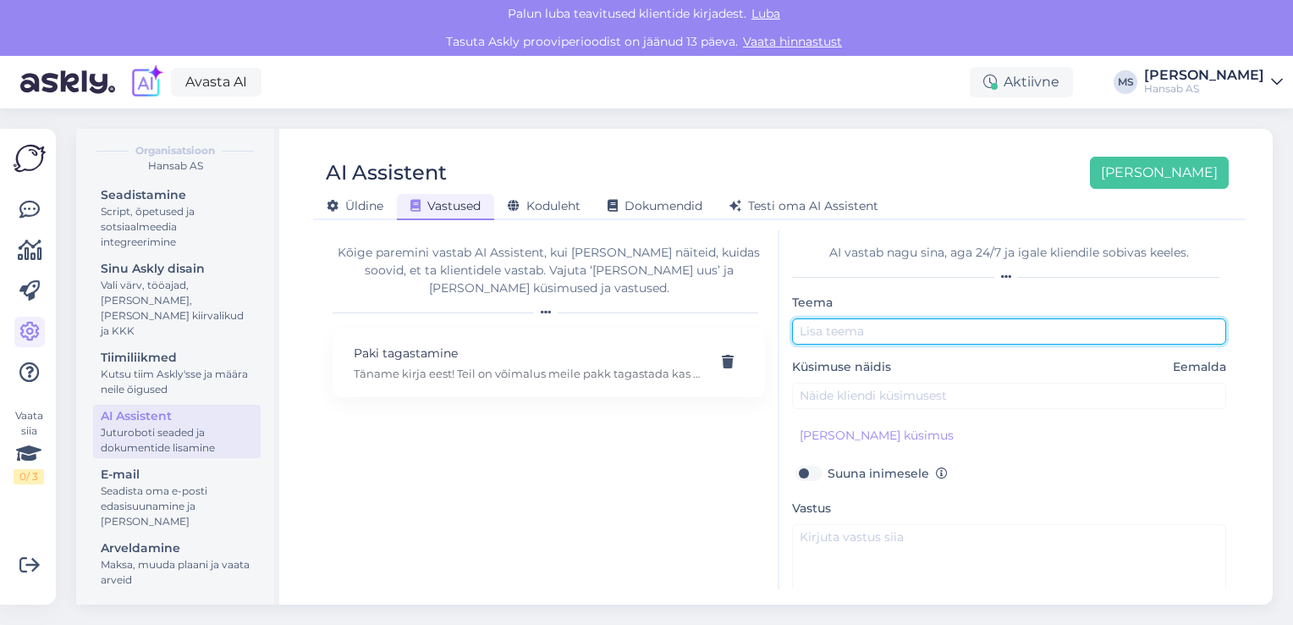
click at [915, 331] on input "text" at bounding box center [1009, 331] width 434 height 26
type input "Paki tarne"
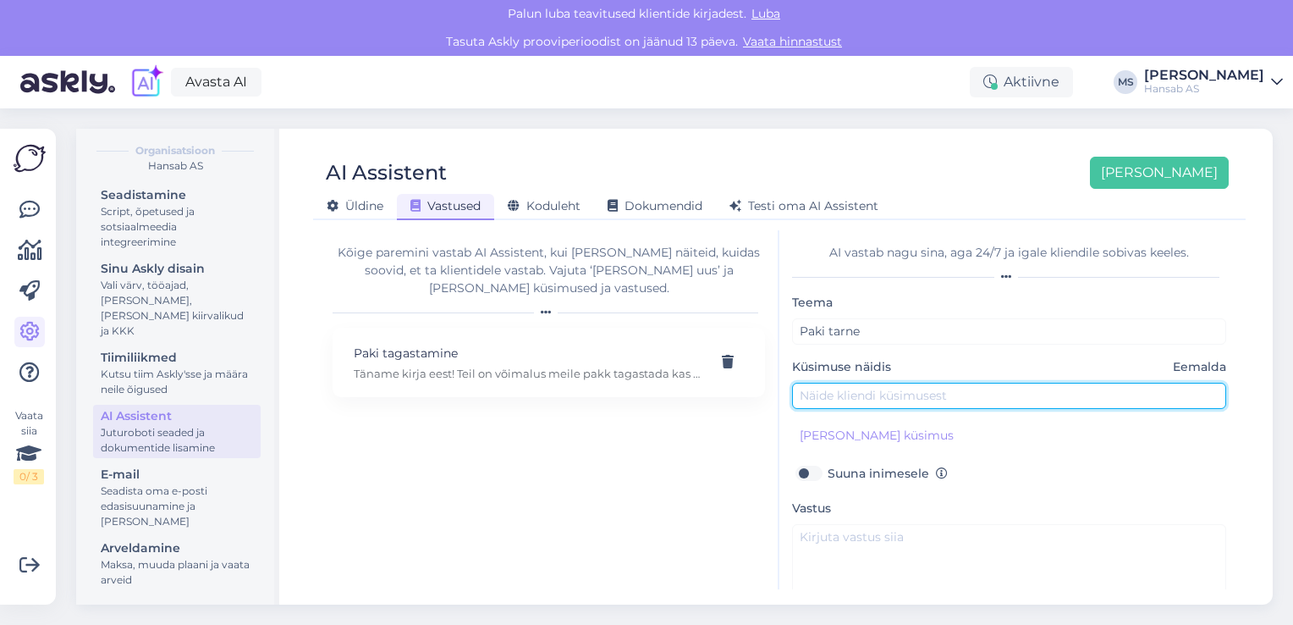
click at [878, 394] on input "text" at bounding box center [1009, 396] width 434 height 26
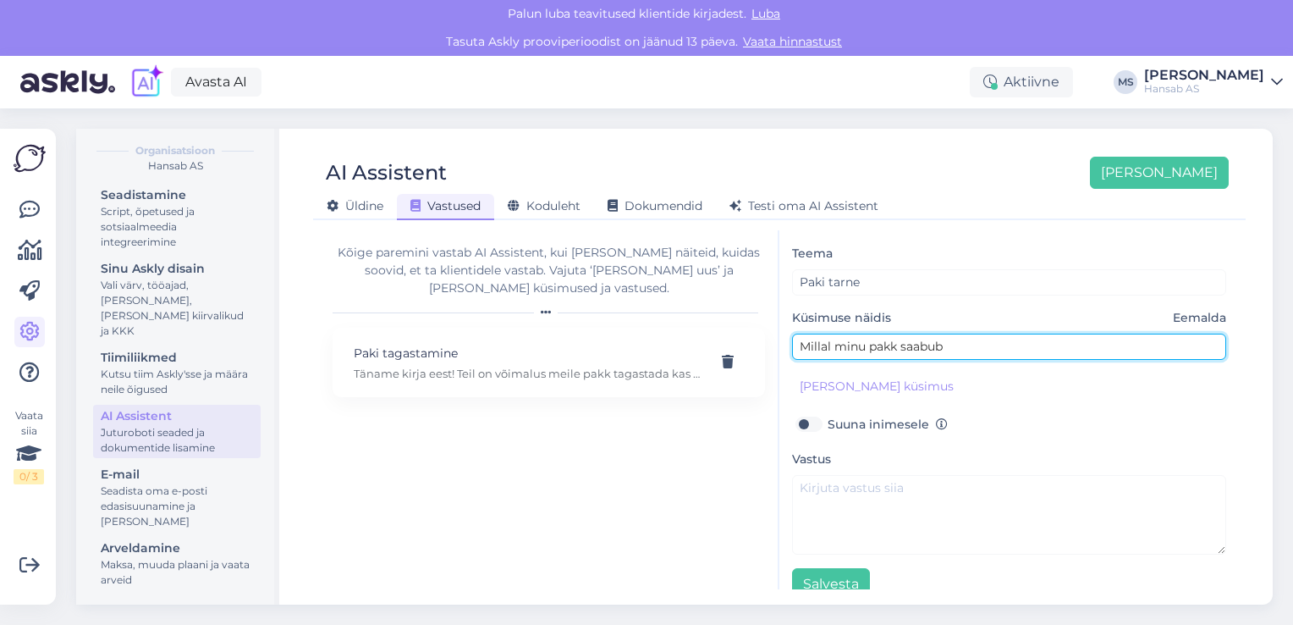
scroll to position [71, 0]
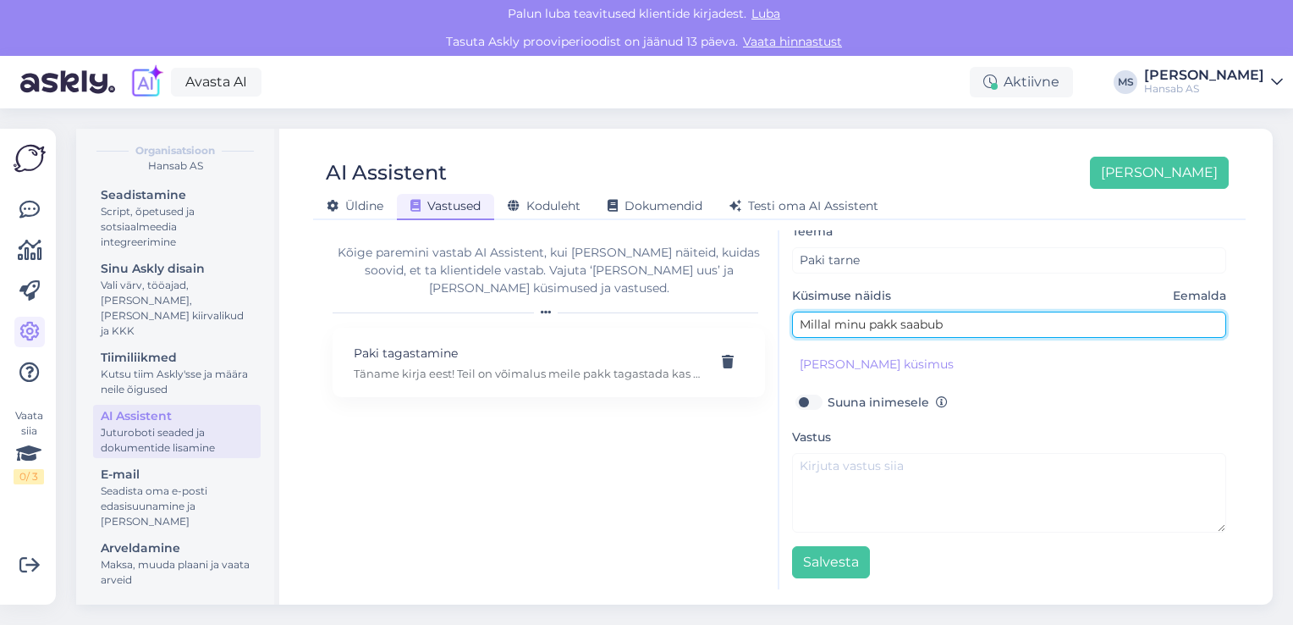
type input "Millal minu pakk saabub"
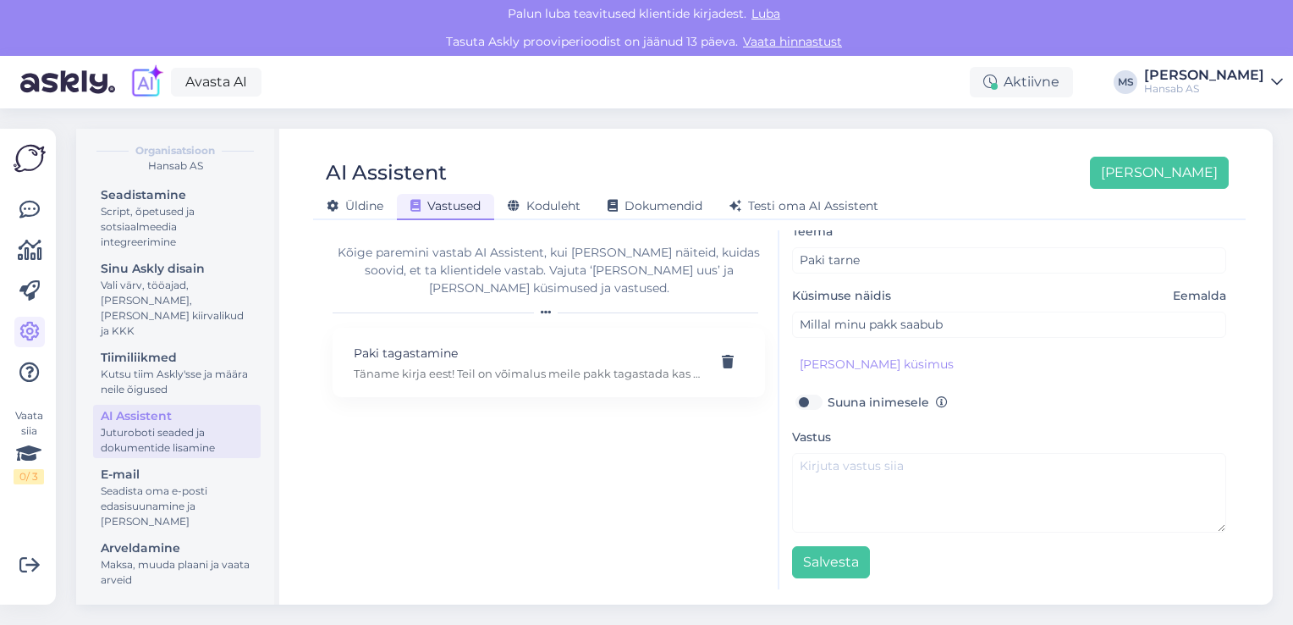
click at [828, 401] on label "Suuna inimesele" at bounding box center [888, 402] width 120 height 22
click at [816, 401] on input "Suuna inimesele" at bounding box center [808, 402] width 32 height 22
checkbox input "true"
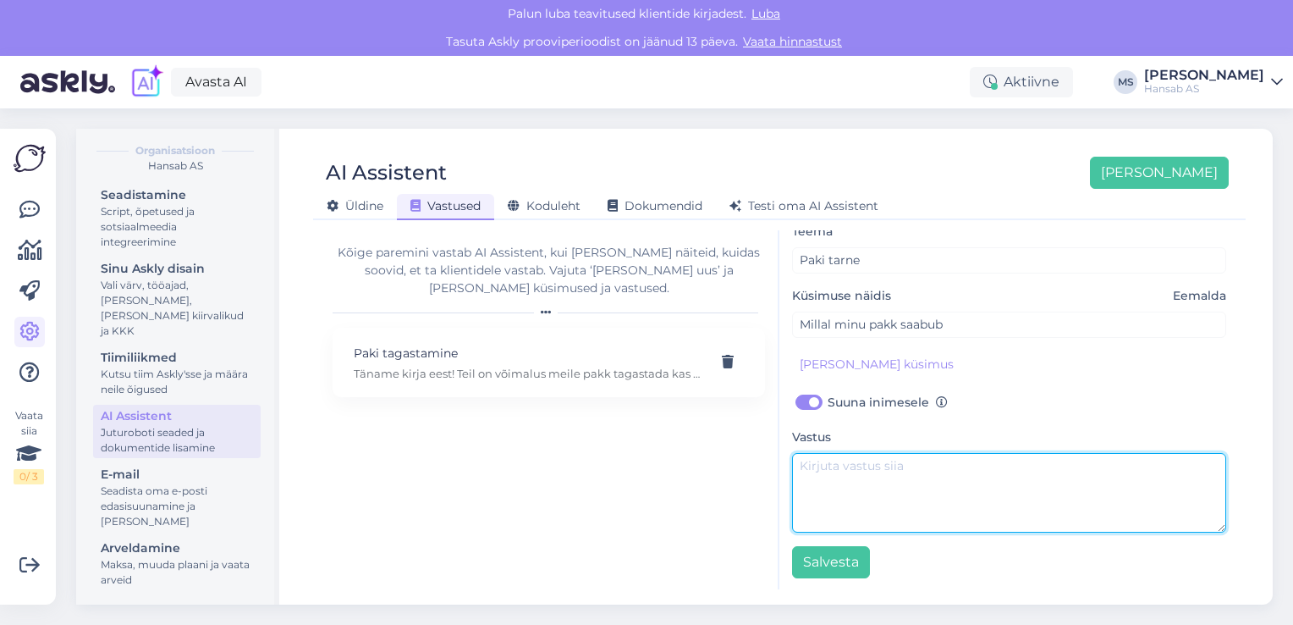
click at [924, 470] on textarea at bounding box center [1009, 493] width 434 height 80
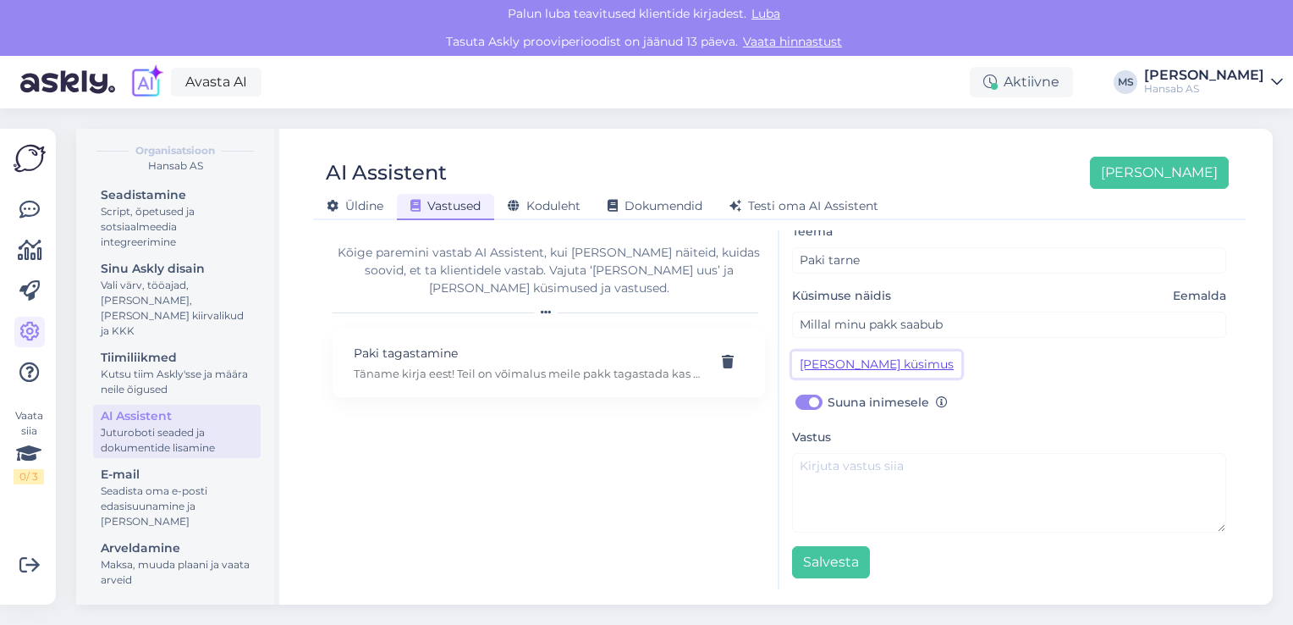
click at [908, 364] on button "[PERSON_NAME] küsimus" at bounding box center [876, 364] width 169 height 26
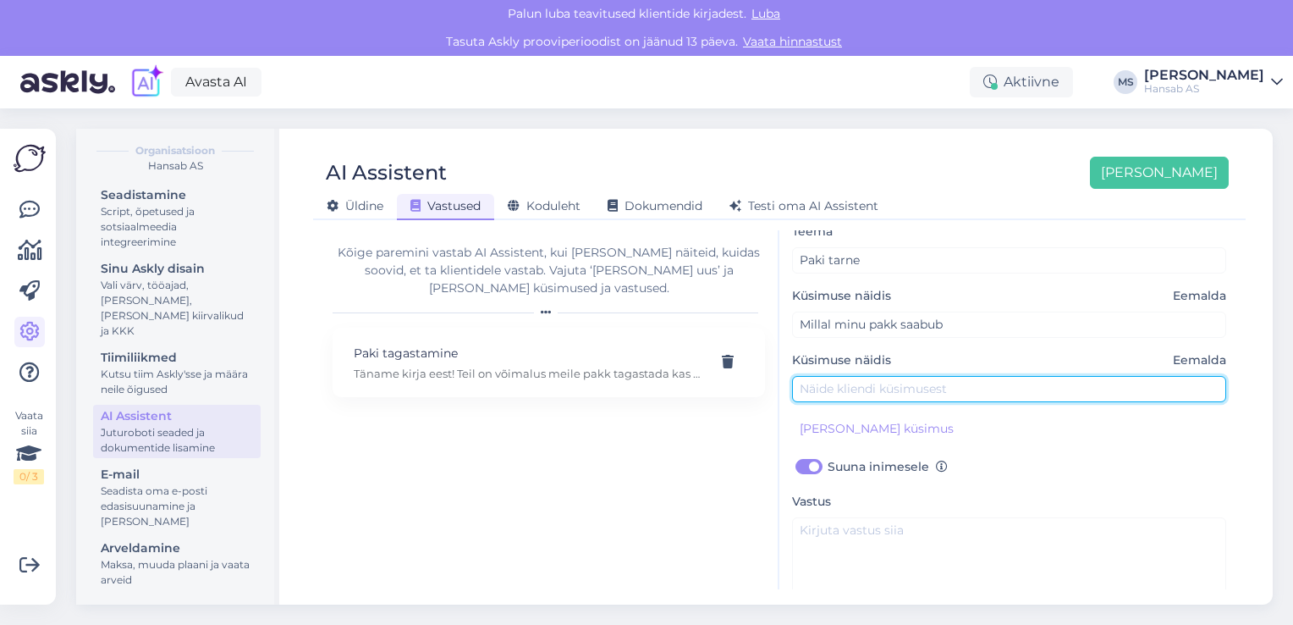
click at [911, 391] on input "text" at bounding box center [1009, 389] width 434 height 26
type input "Paki saabumine"
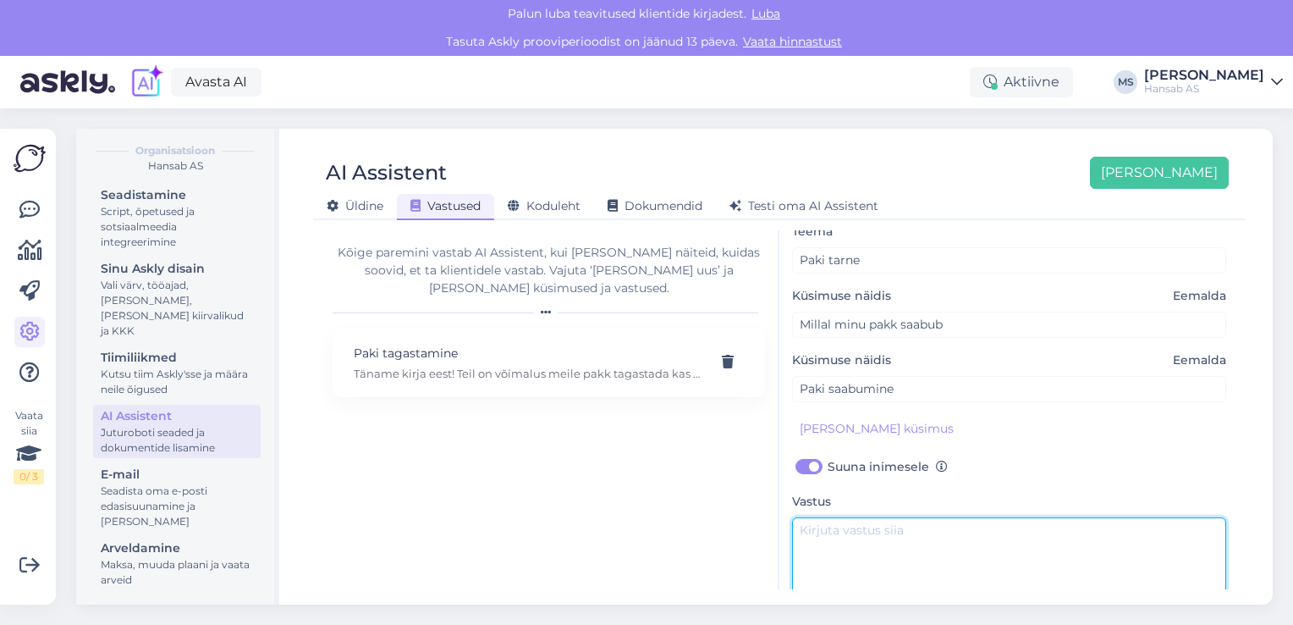
click at [900, 533] on textarea at bounding box center [1009, 557] width 434 height 80
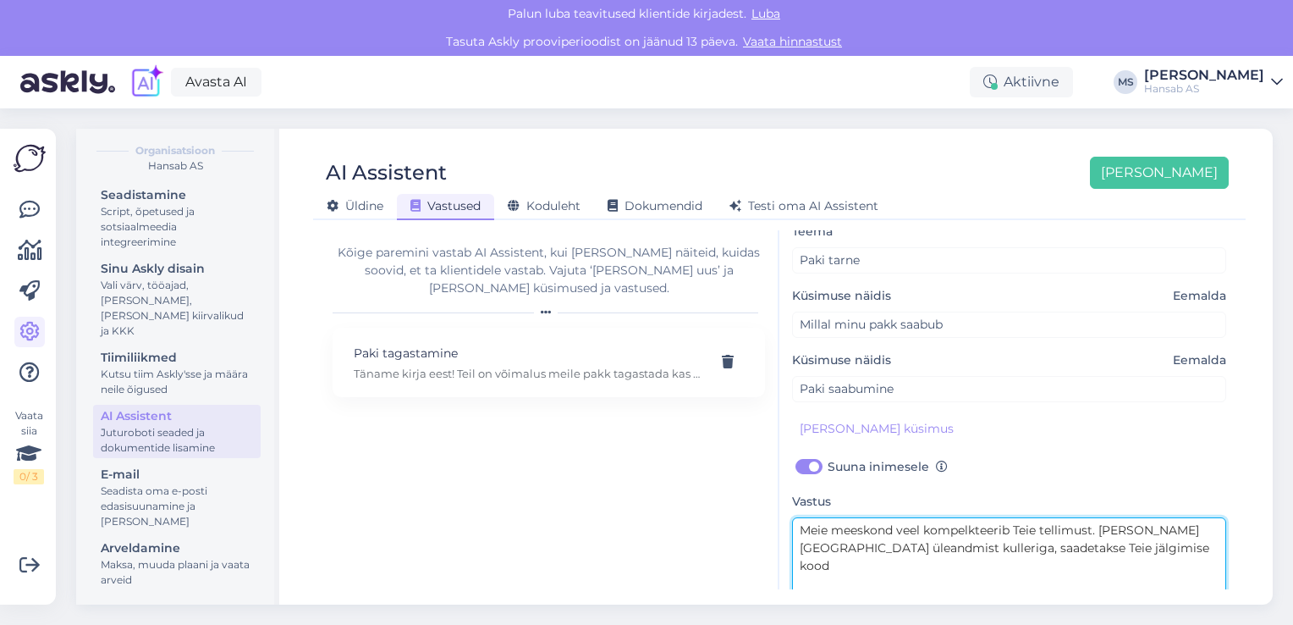
click at [961, 530] on textarea "Meie meeskond veel kompelkteerib Teie tellimust. Peale paki üleandmist kullerig…" at bounding box center [1009, 557] width 434 height 80
click at [1011, 526] on textarea "Meie meeskond veel kompelkteerib Teie tellimust. Peale paki üleandmist kullerig…" at bounding box center [1009, 557] width 434 height 80
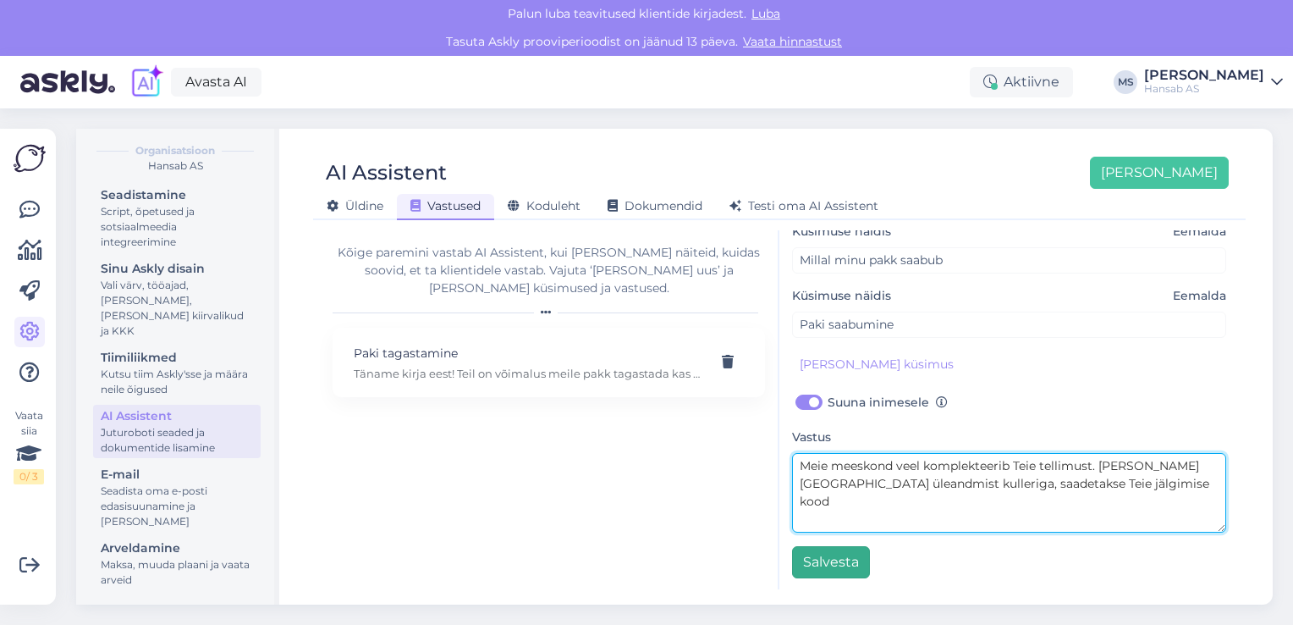
type textarea "Meie meeskond veel komplekteerib Teie tellimust. [PERSON_NAME][GEOGRAPHIC_DATA]…"
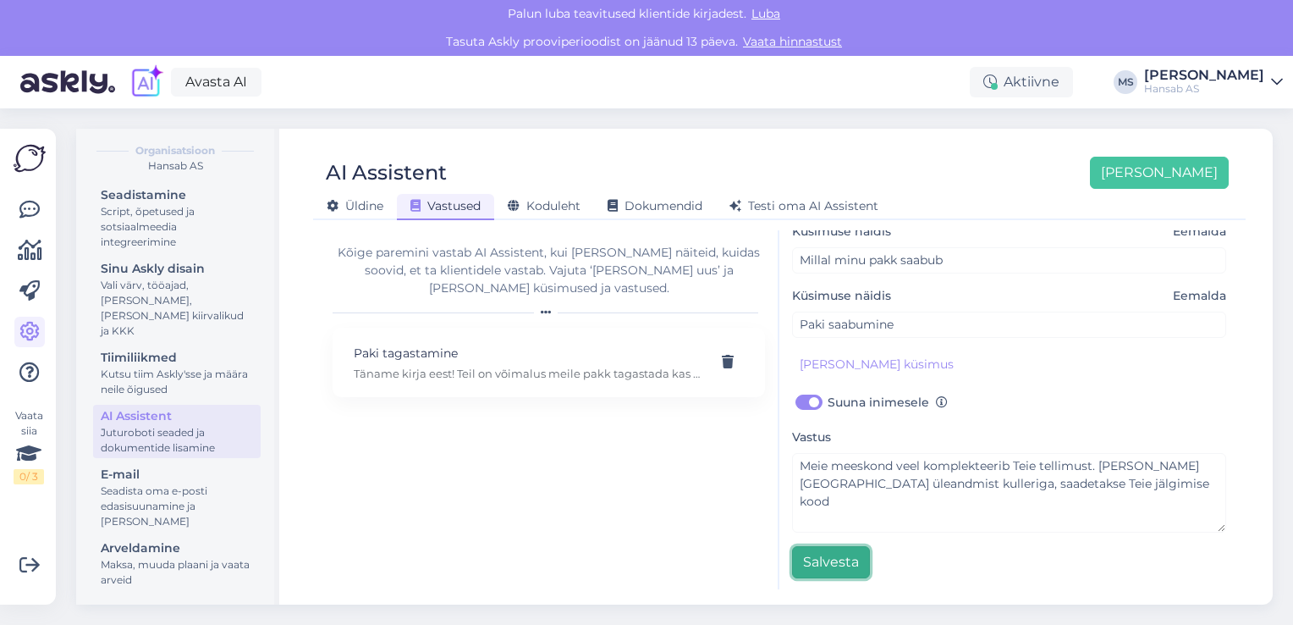
click at [838, 560] on button "Salvesta" at bounding box center [831, 562] width 78 height 32
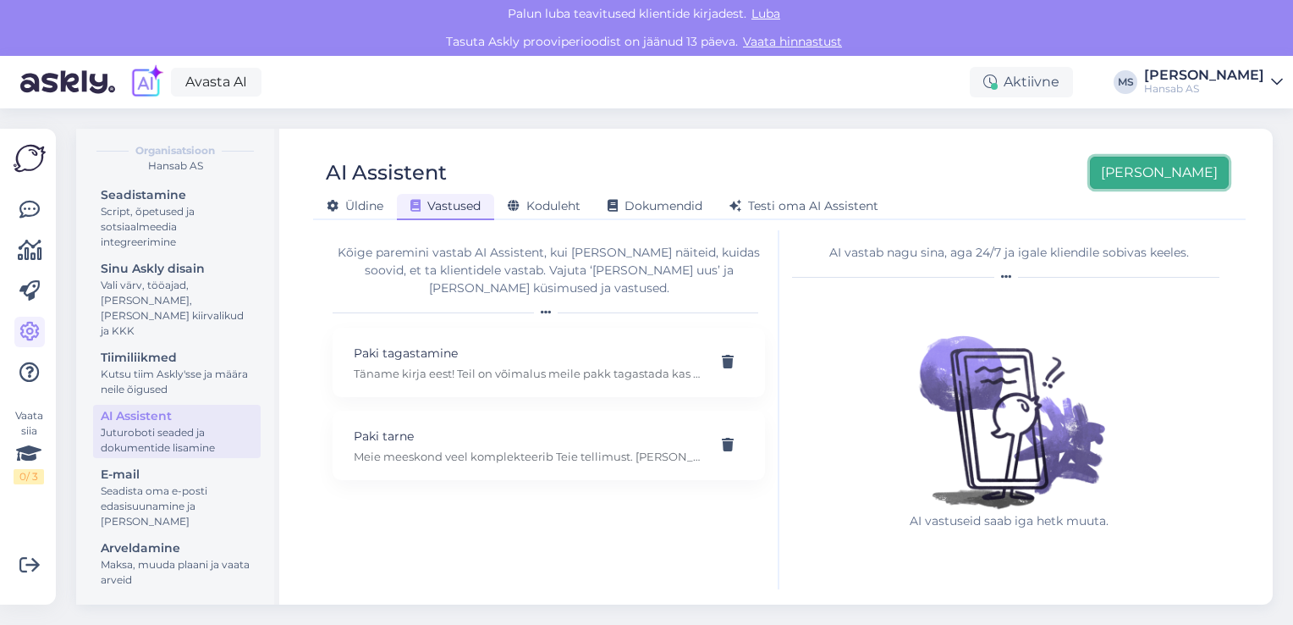
click at [1201, 174] on button "[PERSON_NAME]" at bounding box center [1159, 173] width 139 height 32
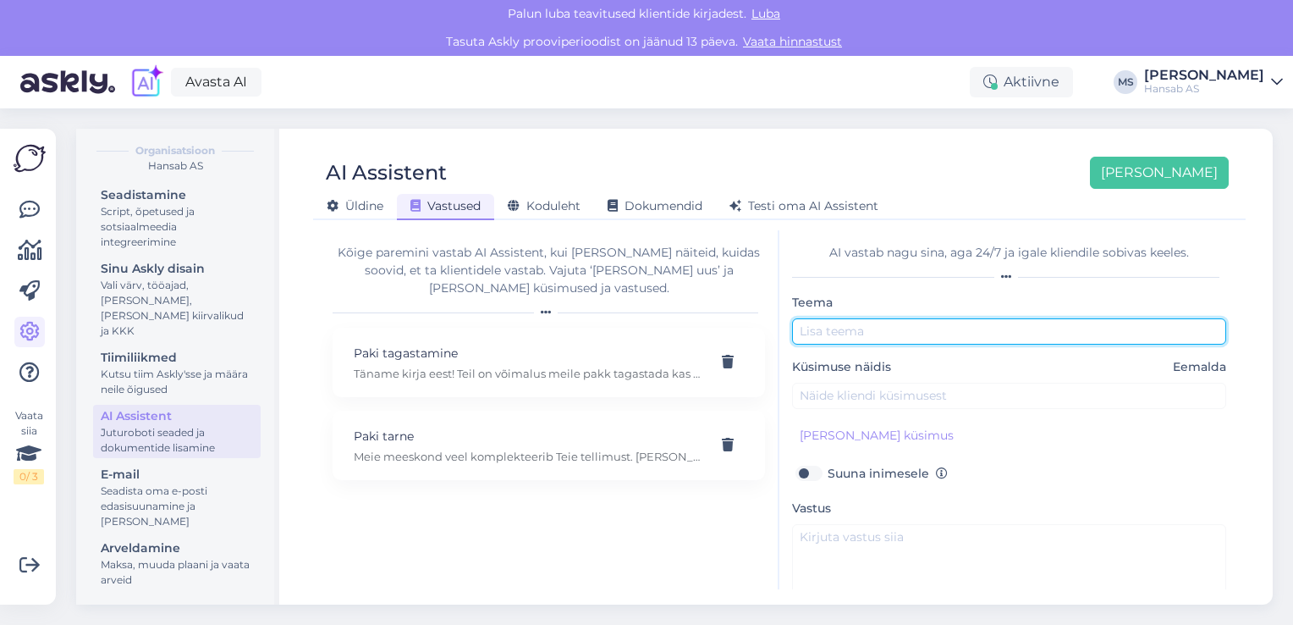
click at [956, 333] on input "text" at bounding box center [1009, 331] width 434 height 26
type input "Hinnapakkumine"
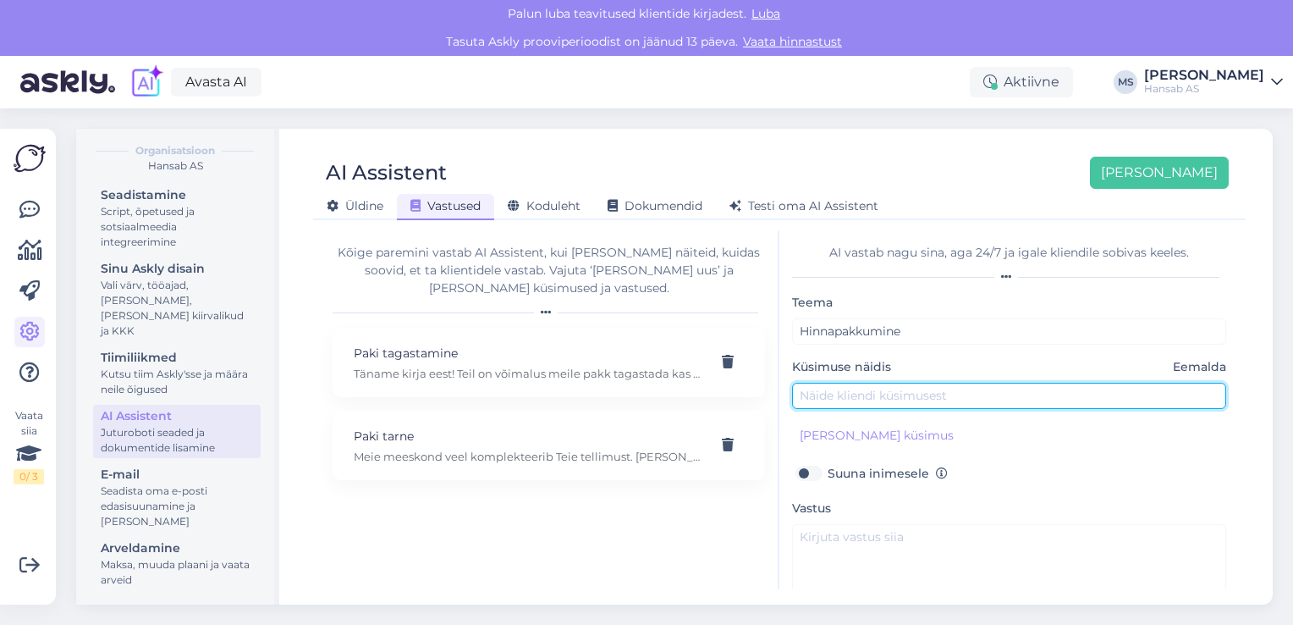
click at [931, 391] on input "text" at bounding box center [1009, 396] width 434 height 26
type input "Millist hinda saate pakkuda seadmetele"
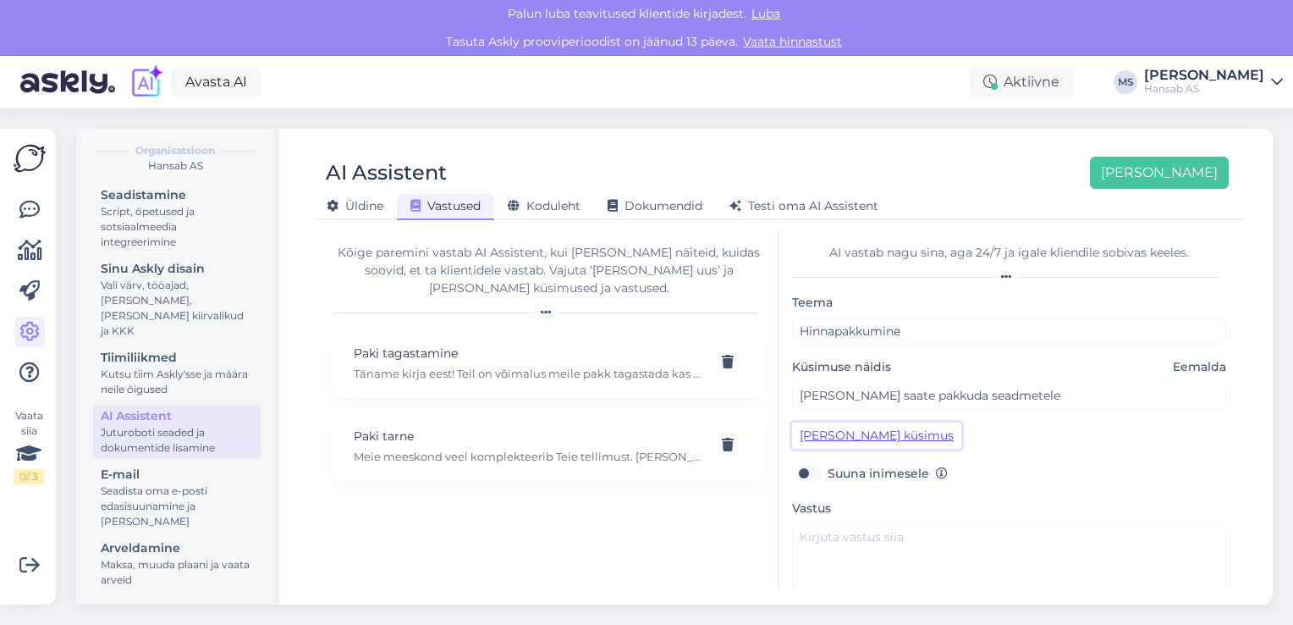
click at [897, 438] on button "[PERSON_NAME] küsimus" at bounding box center [876, 435] width 169 height 26
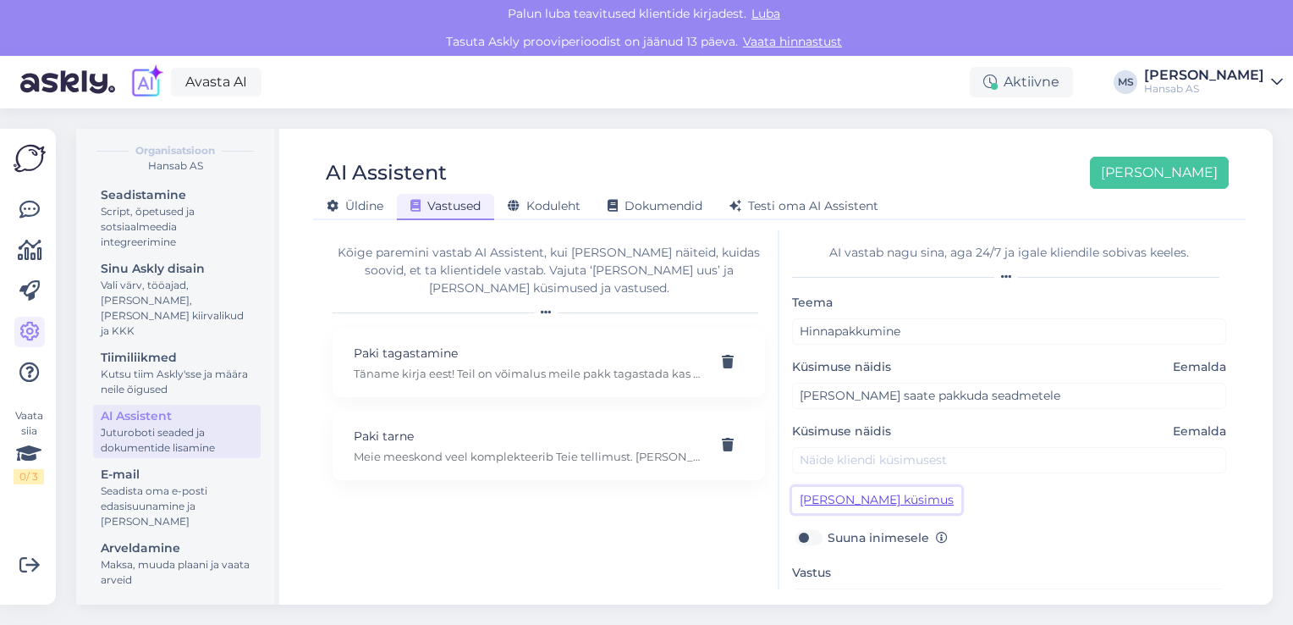
click at [792, 487] on button "[PERSON_NAME] küsimus" at bounding box center [876, 500] width 169 height 26
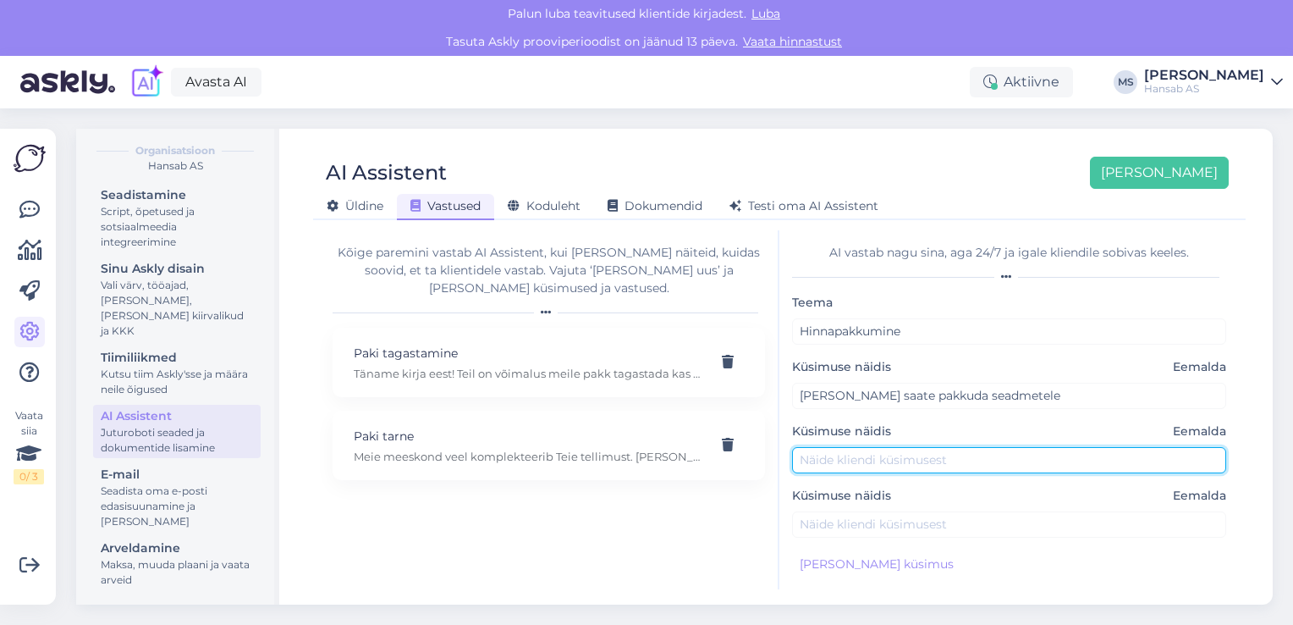
click at [889, 455] on input "text" at bounding box center [1009, 460] width 434 height 26
type input "palume teha sooduspakkumine"
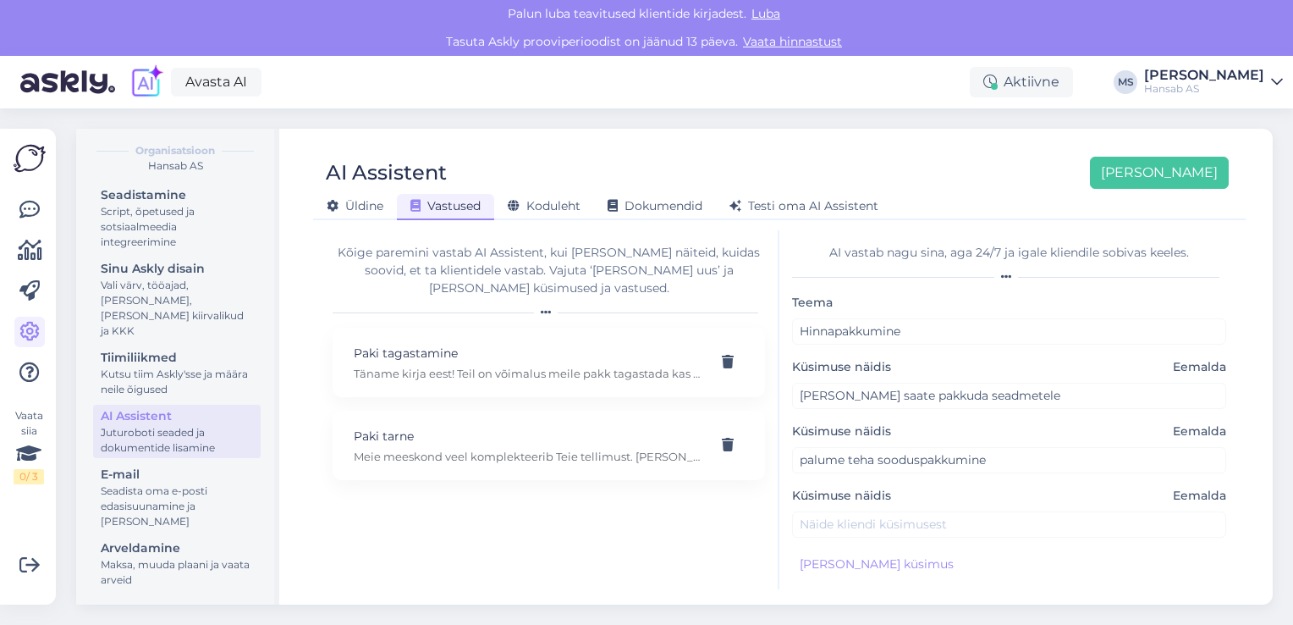
click at [881, 495] on label "Küsimuse näidis Eemalda" at bounding box center [1009, 496] width 434 height 18
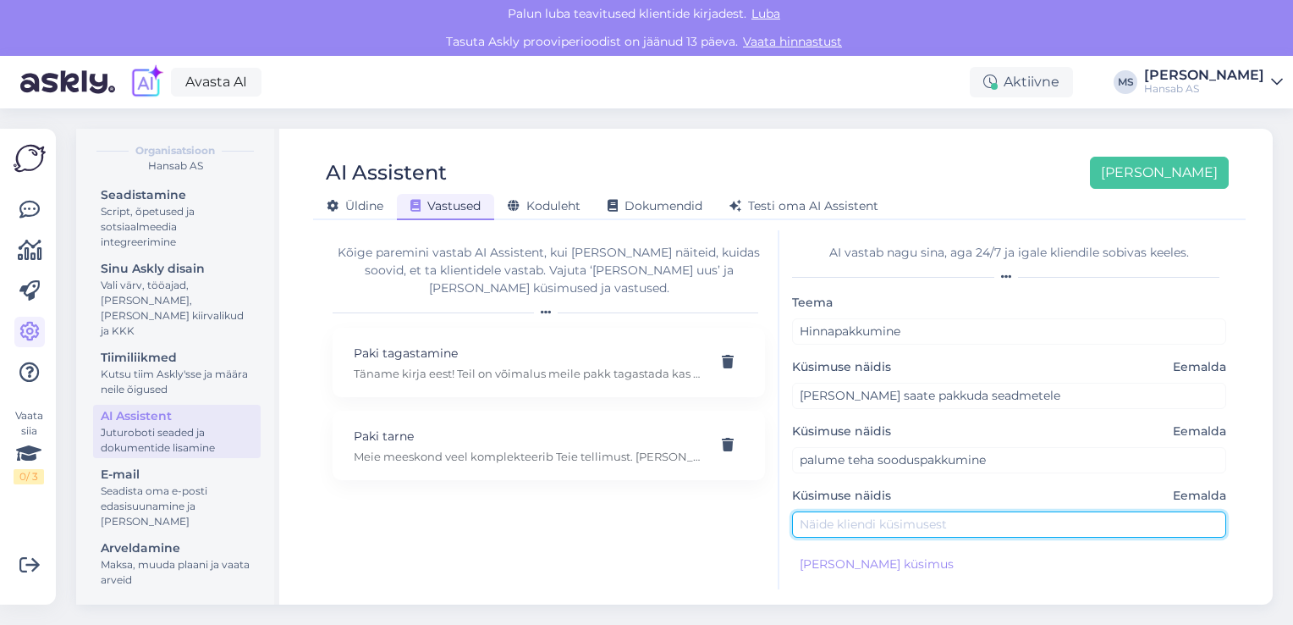
click at [870, 517] on input "text" at bounding box center [1009, 524] width 434 height 26
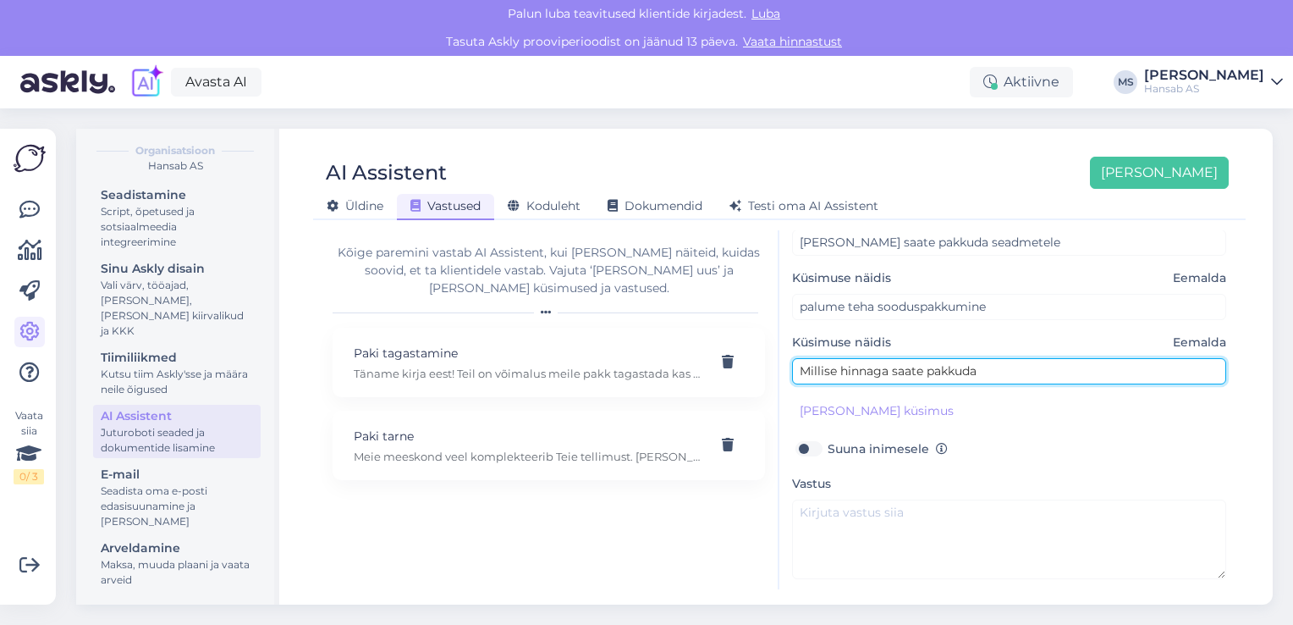
scroll to position [169, 0]
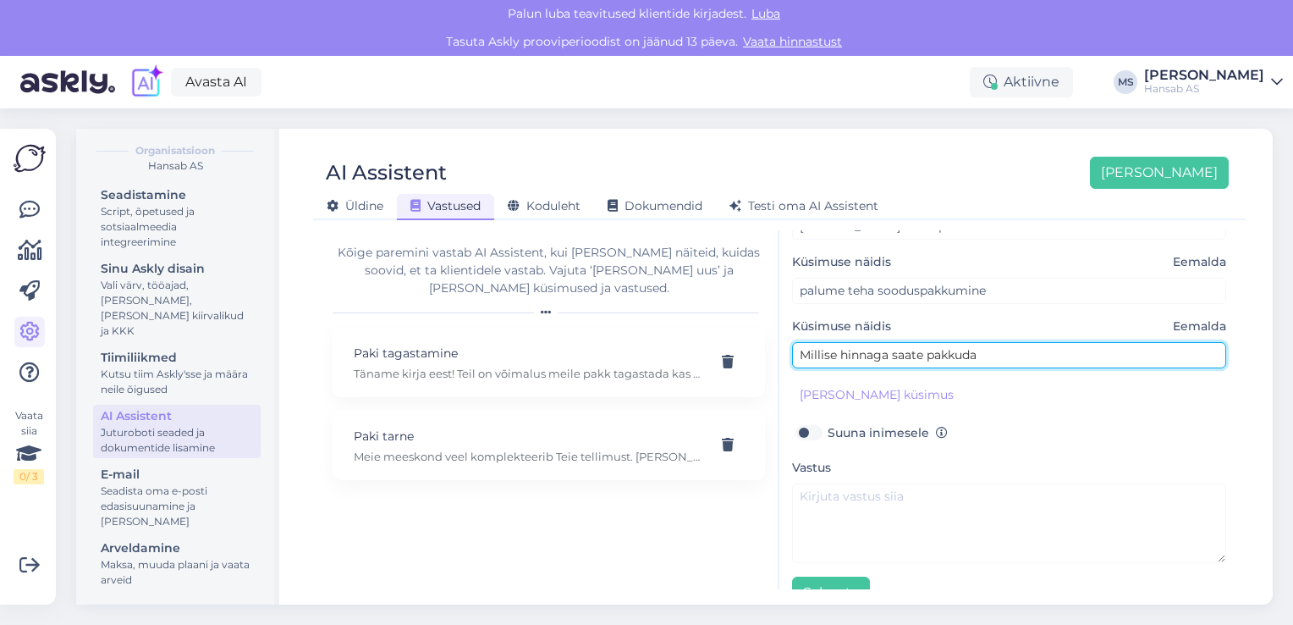
type input "Millise hinnaga saate pakkuda"
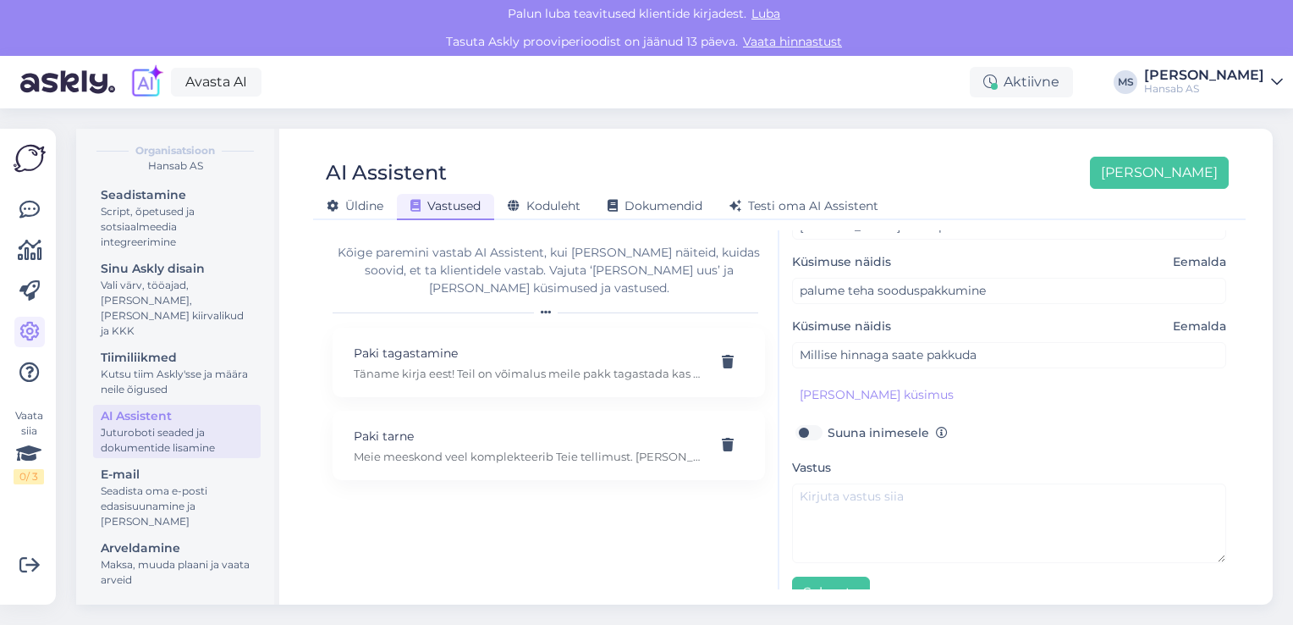
click at [828, 430] on label "Suuna inimesele" at bounding box center [888, 432] width 120 height 22
click at [819, 430] on input "Suuna inimesele" at bounding box center [808, 432] width 32 height 22
checkbox input "true"
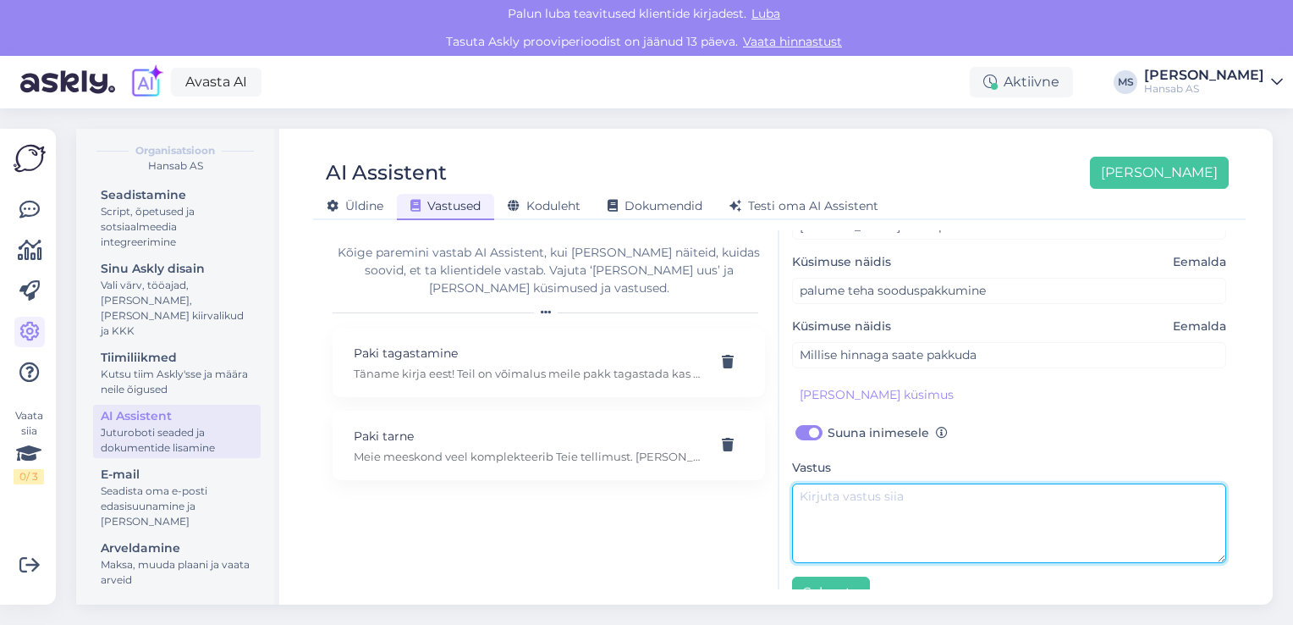
click at [891, 489] on textarea at bounding box center [1009, 523] width 434 height 80
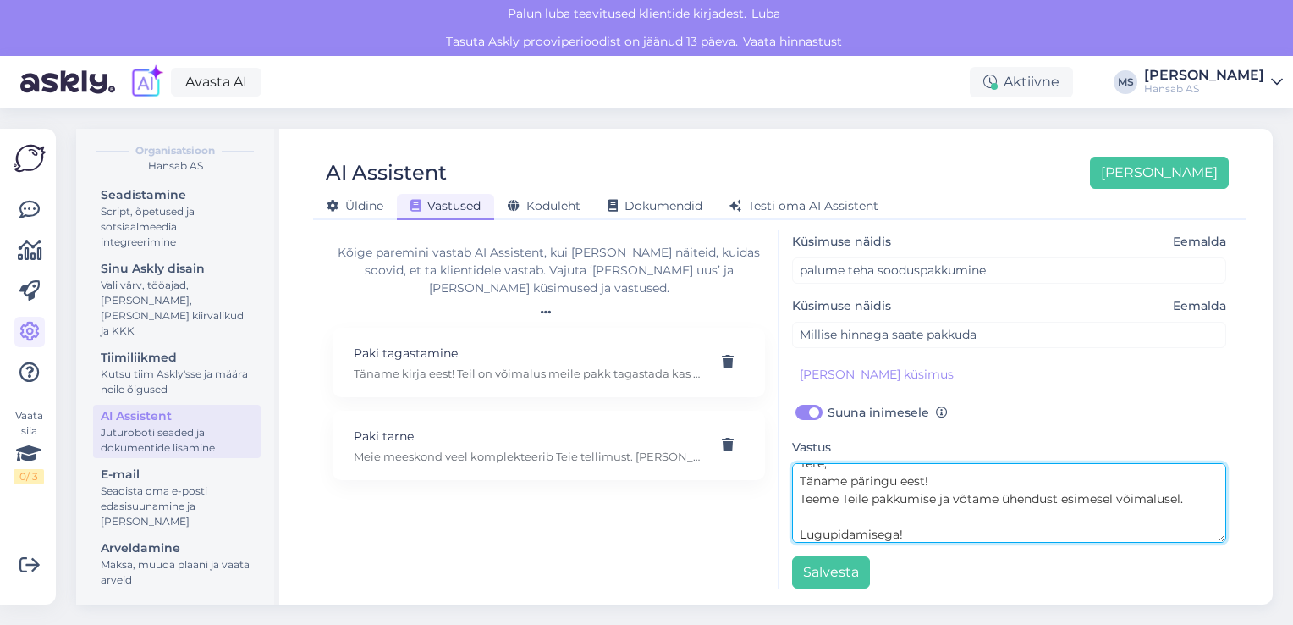
scroll to position [199, 0]
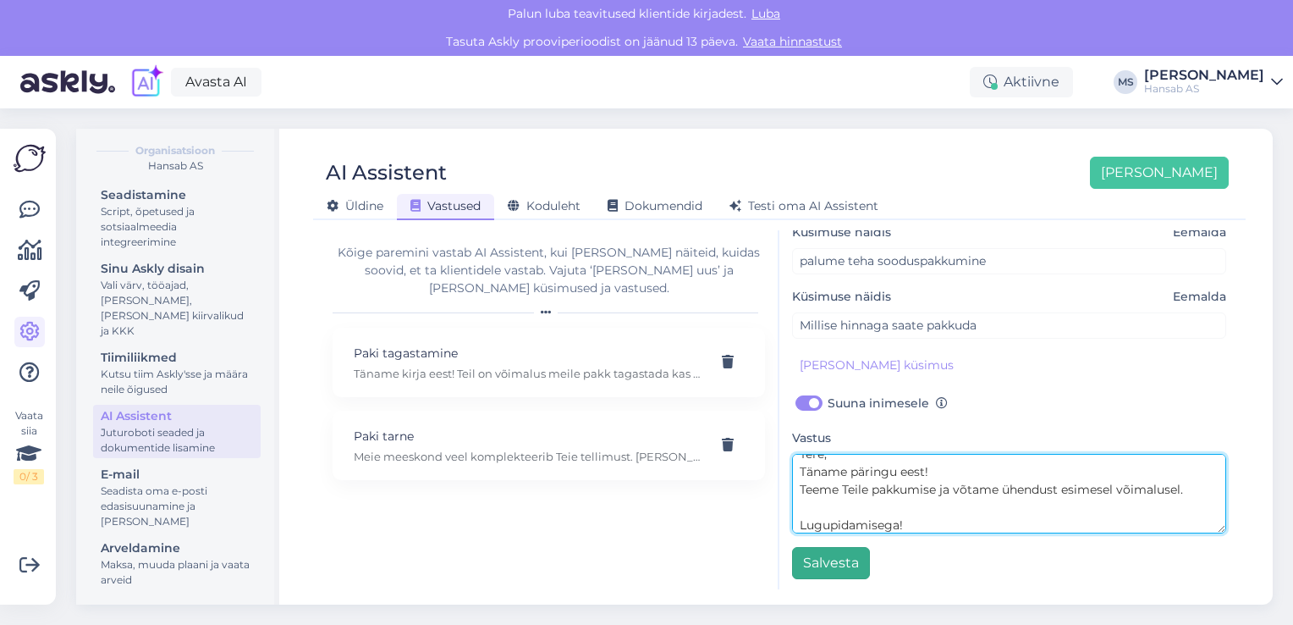
type textarea "Tere, Täname päringu eest! Teeme Teile pakkumise ja võtame ühendust esimesel võ…"
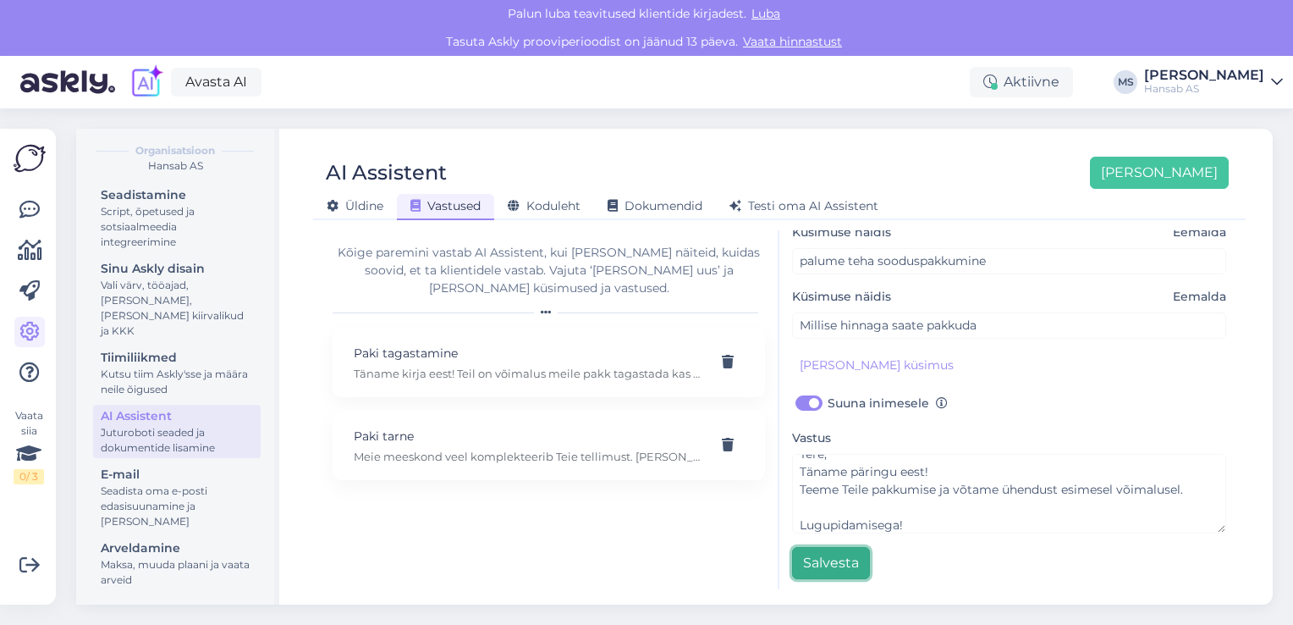
click at [842, 563] on button "Salvesta" at bounding box center [831, 563] width 78 height 32
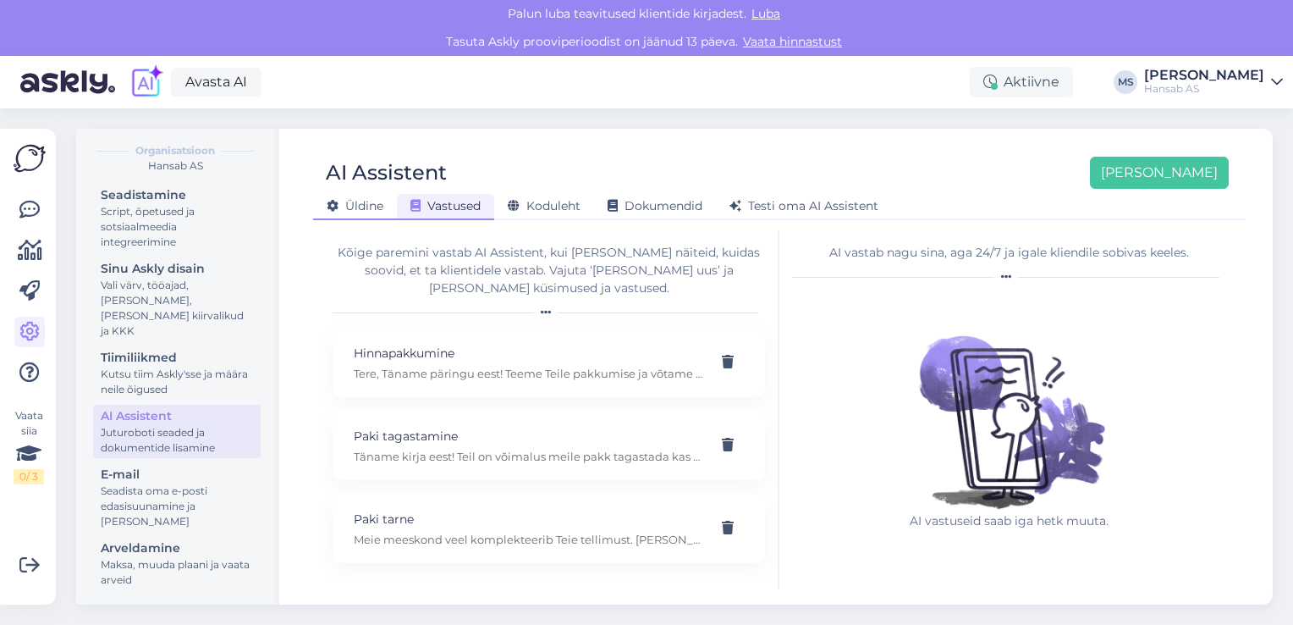
click at [366, 206] on span "Üldine" at bounding box center [355, 205] width 57 height 15
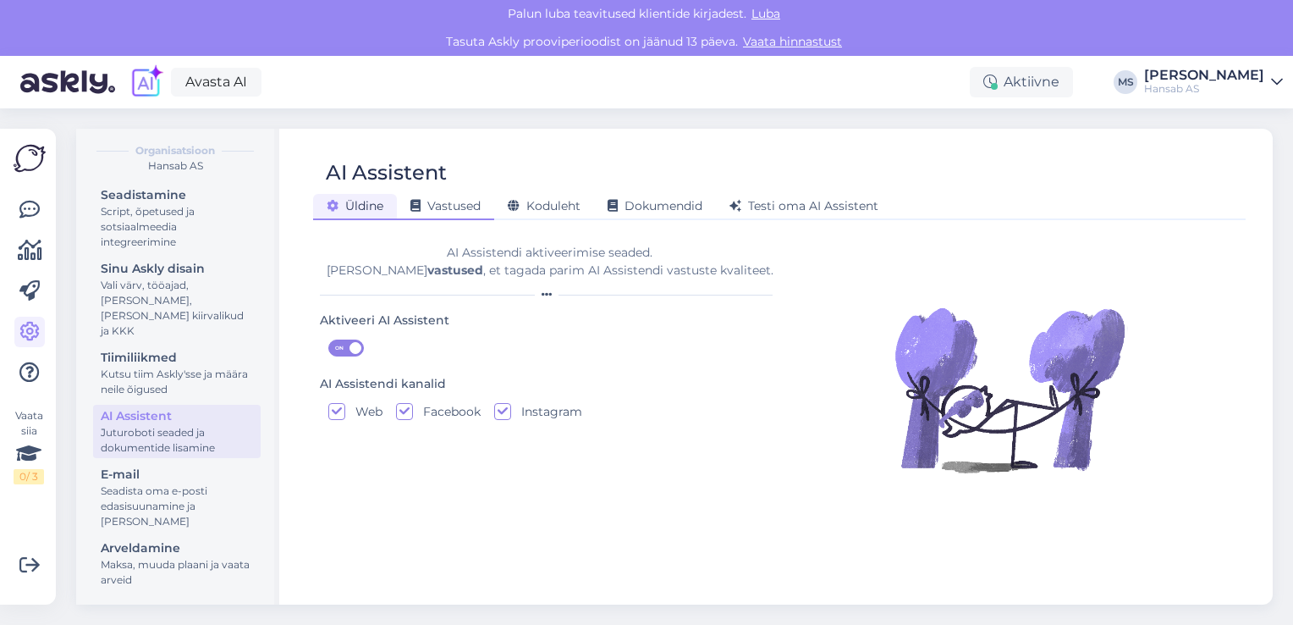
click at [431, 200] on span "Vastused" at bounding box center [445, 205] width 70 height 15
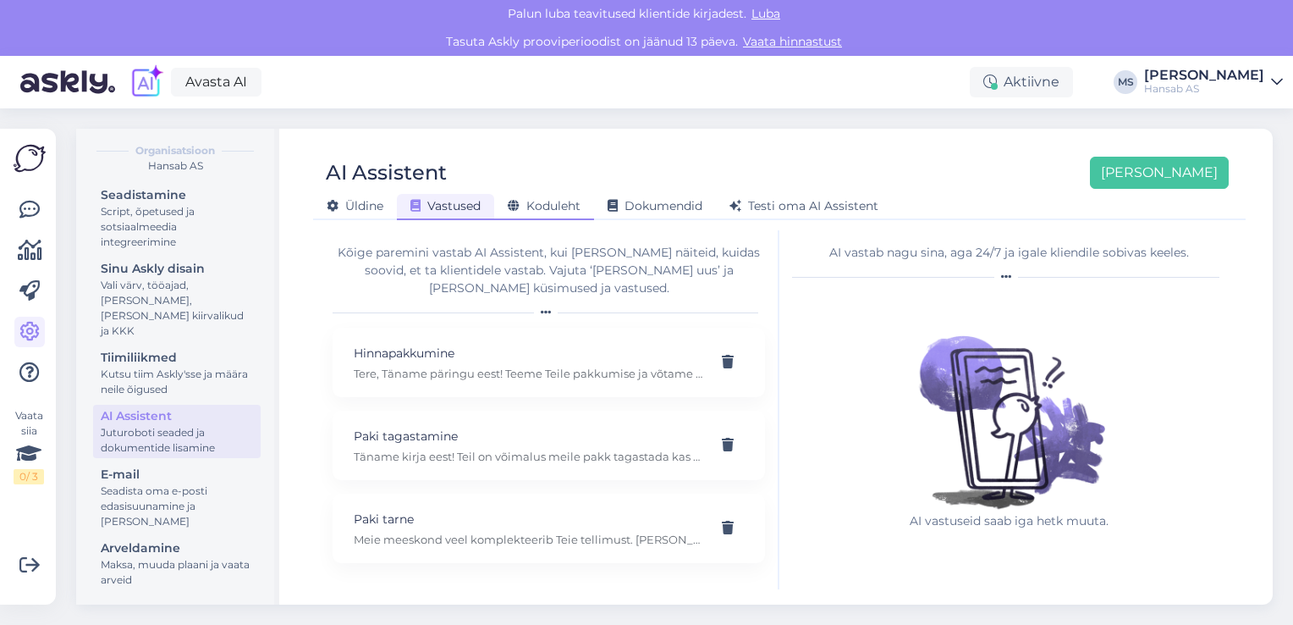
click at [559, 203] on span "Koduleht" at bounding box center [544, 205] width 73 height 15
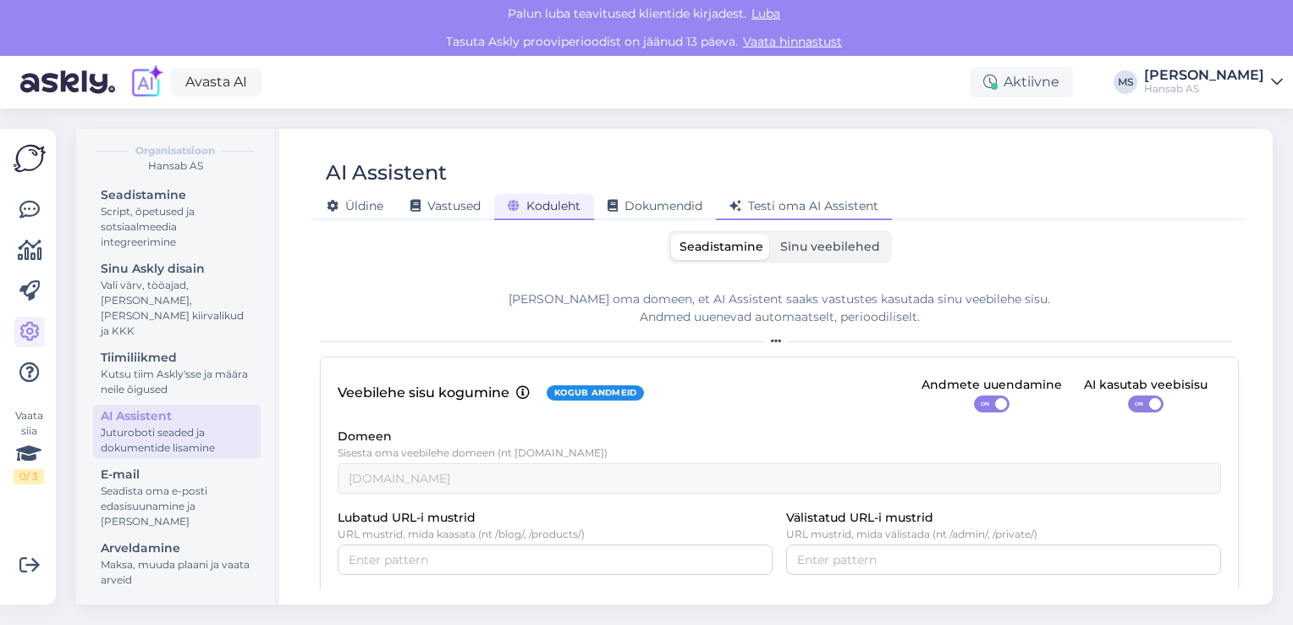
click at [843, 205] on span "Testi oma AI Assistent" at bounding box center [804, 205] width 149 height 15
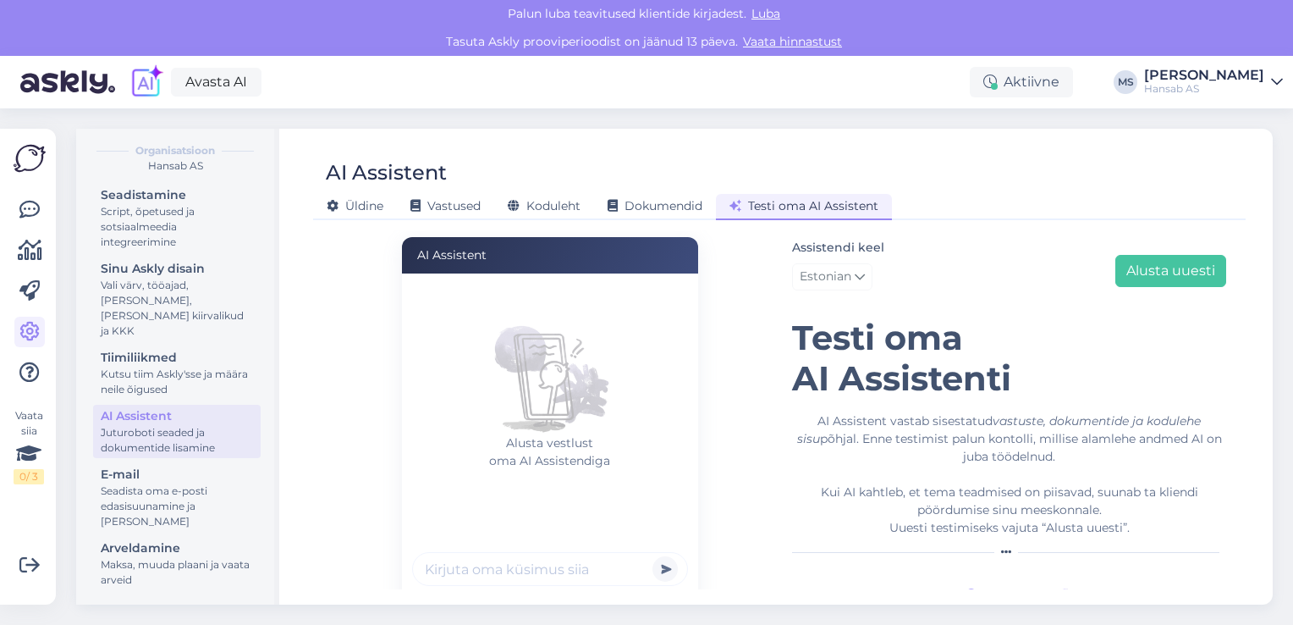
scroll to position [36, 0]
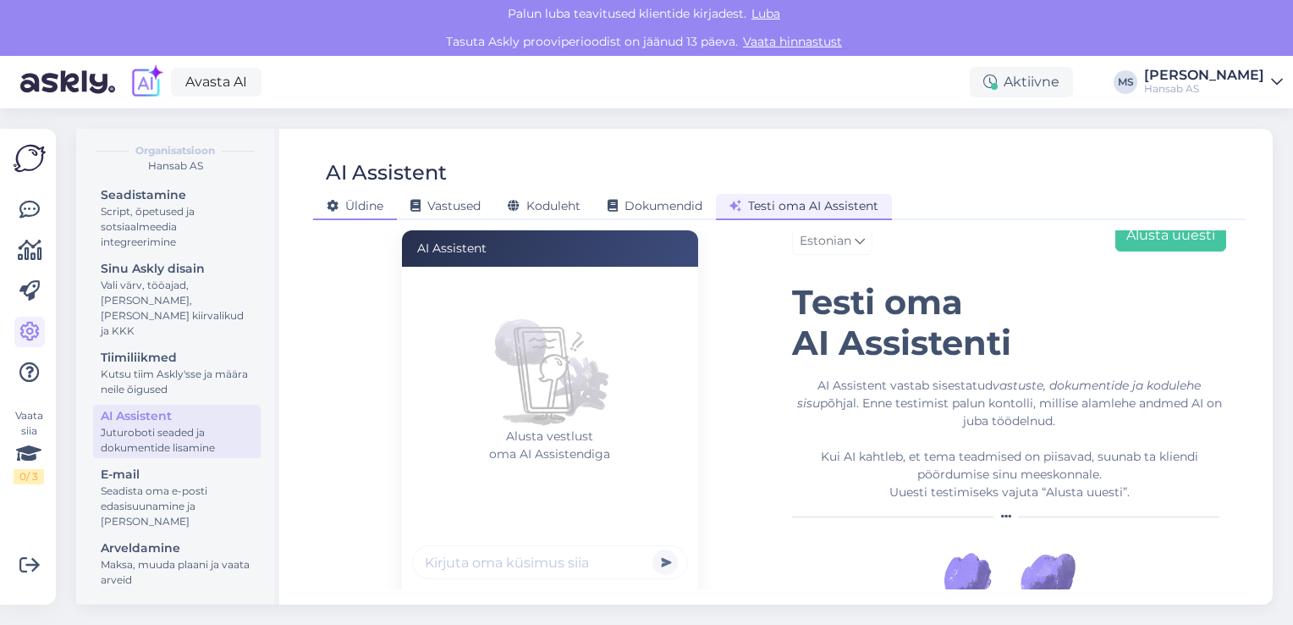
click at [366, 205] on span "Üldine" at bounding box center [355, 205] width 57 height 15
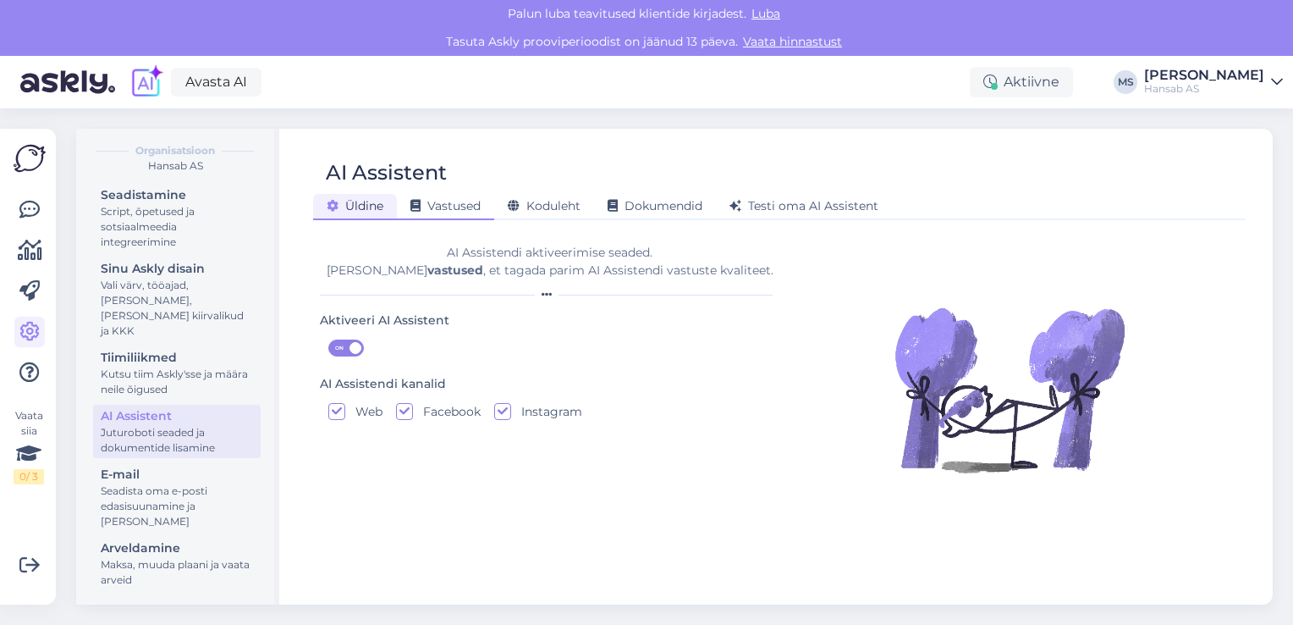
click at [453, 201] on span "Vastused" at bounding box center [445, 205] width 70 height 15
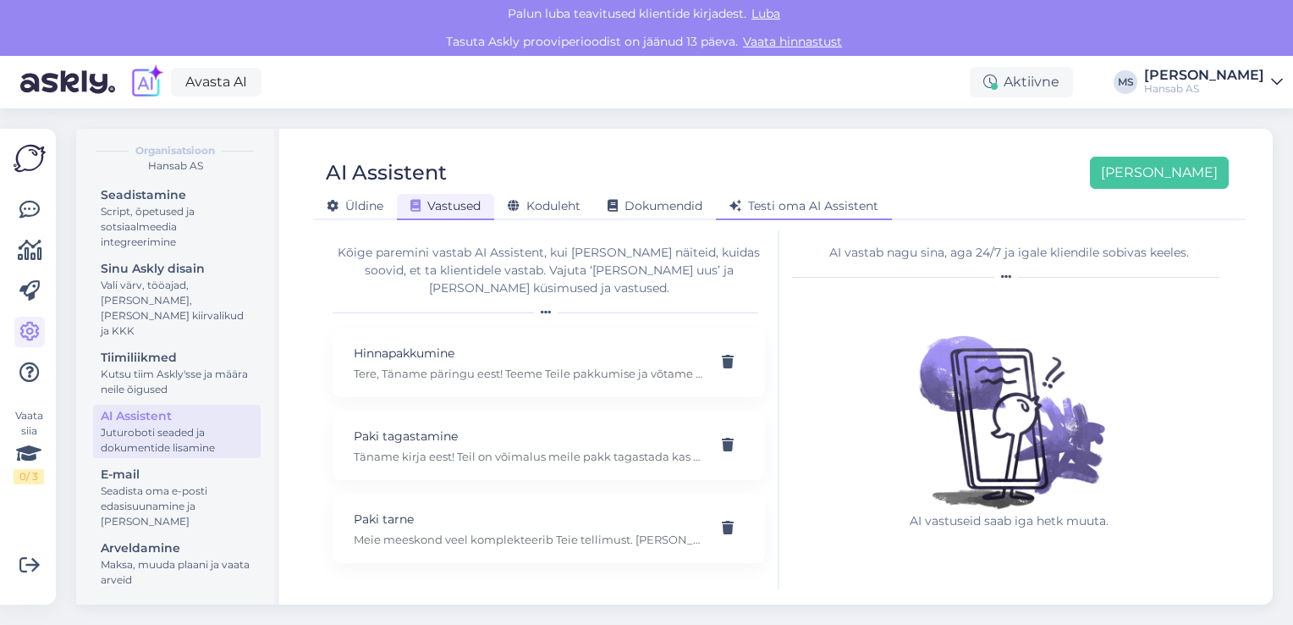
click at [816, 206] on span "Testi oma AI Assistent" at bounding box center [804, 205] width 149 height 15
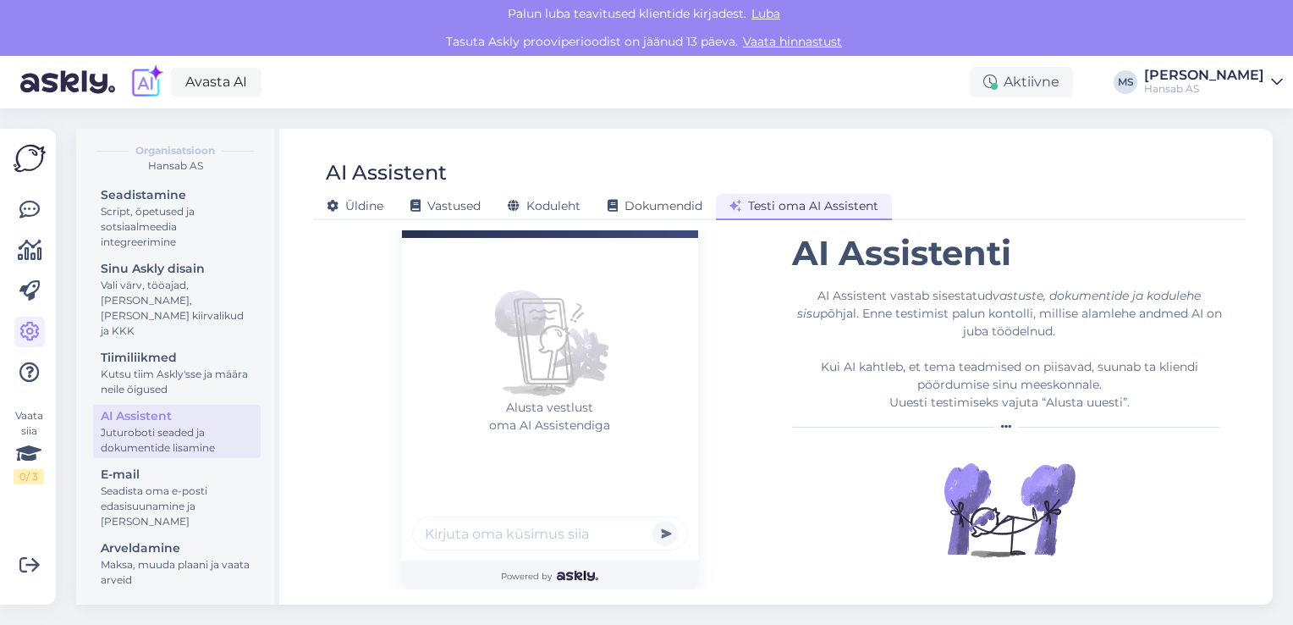
click at [579, 533] on input "text" at bounding box center [550, 533] width 276 height 34
type input "Palun tehke hinnapakkumine"
click at [660, 526] on button "submit" at bounding box center [665, 532] width 25 height 25
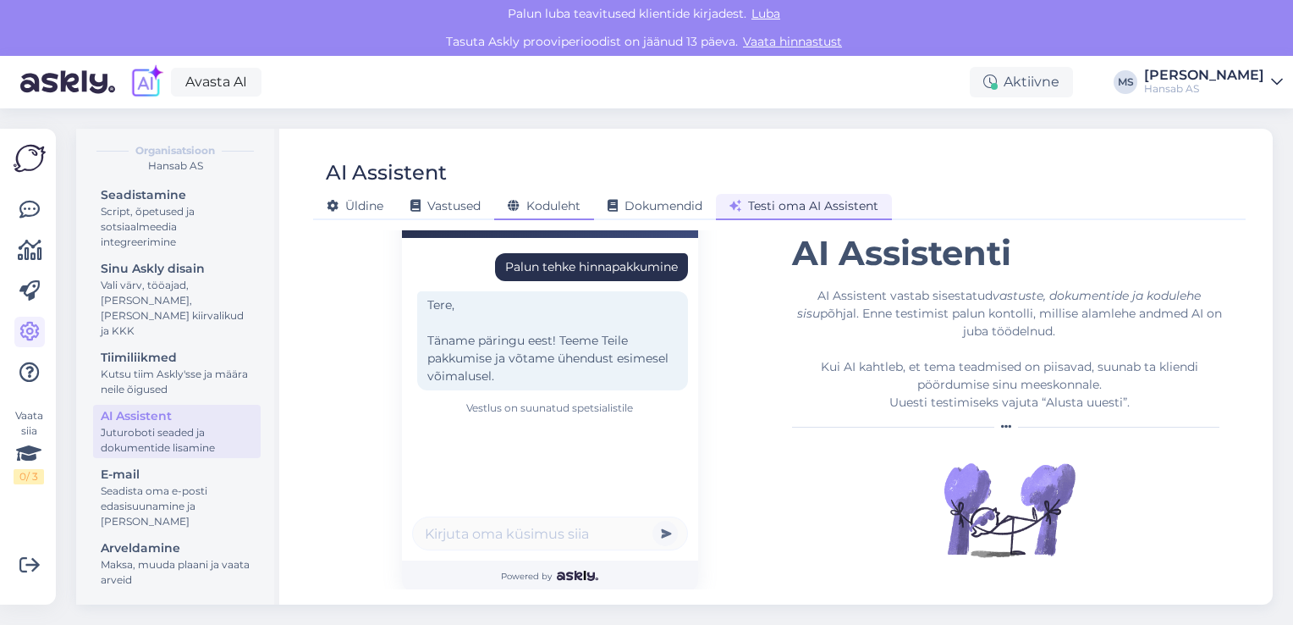
click at [554, 205] on span "Koduleht" at bounding box center [544, 205] width 73 height 15
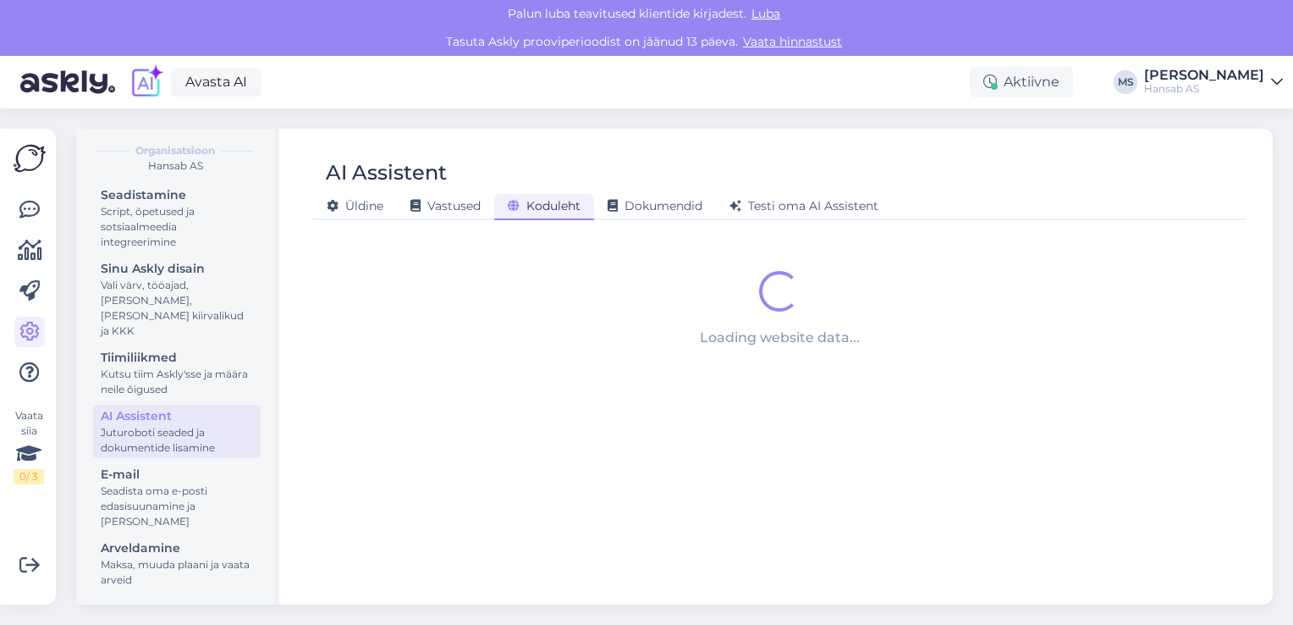
scroll to position [0, 0]
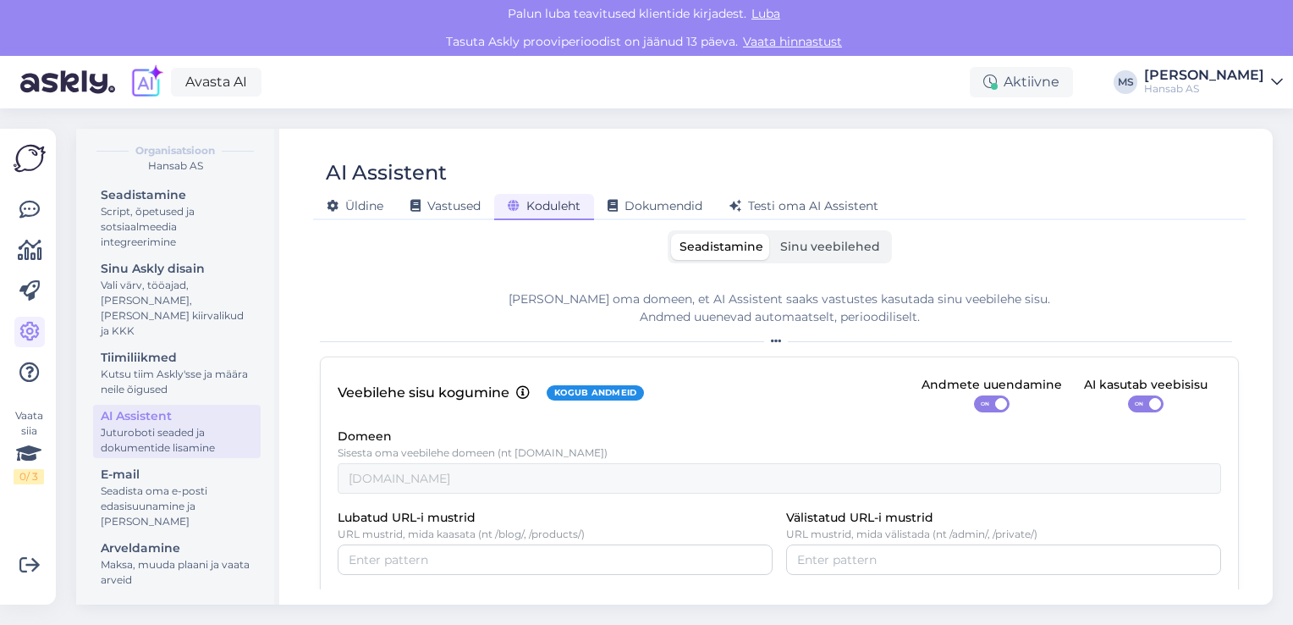
click at [829, 249] on span "Sinu veebilehed" at bounding box center [830, 246] width 100 height 15
click at [772, 234] on input "Sinu veebilehed" at bounding box center [772, 234] width 0 height 0
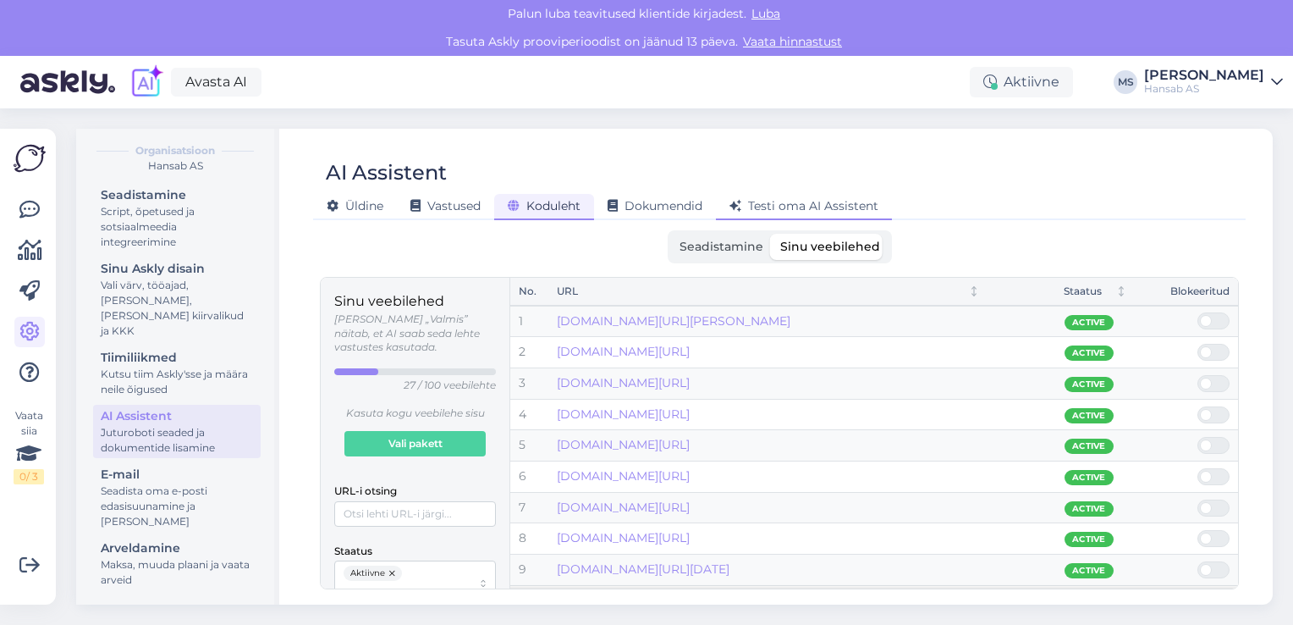
click at [827, 207] on span "Testi oma AI Assistent" at bounding box center [804, 205] width 149 height 15
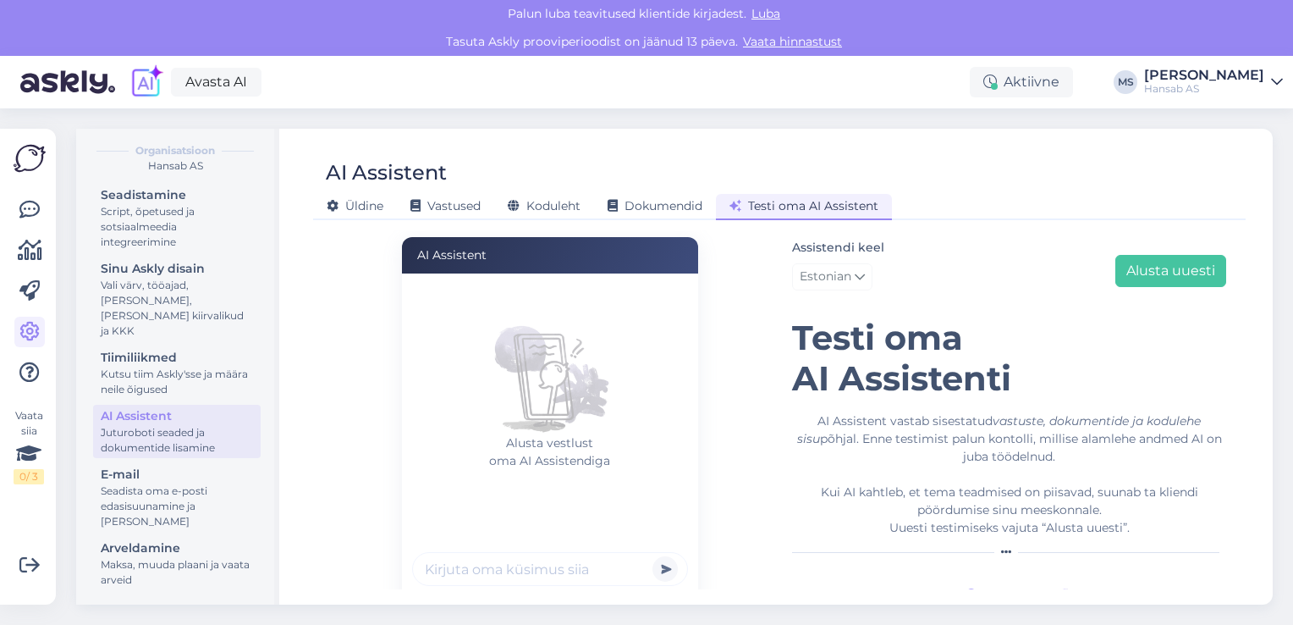
scroll to position [36, 0]
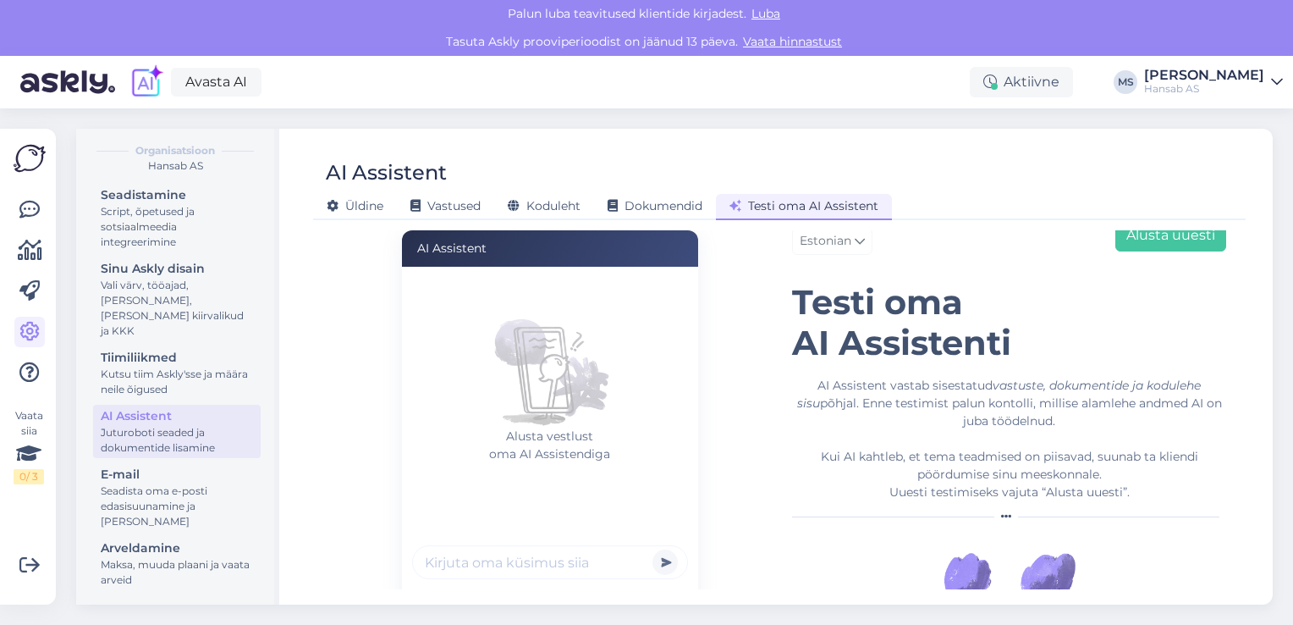
click at [574, 560] on form "Alusta vestlust oma AI Assistendiga Powered by" at bounding box center [550, 443] width 296 height 353
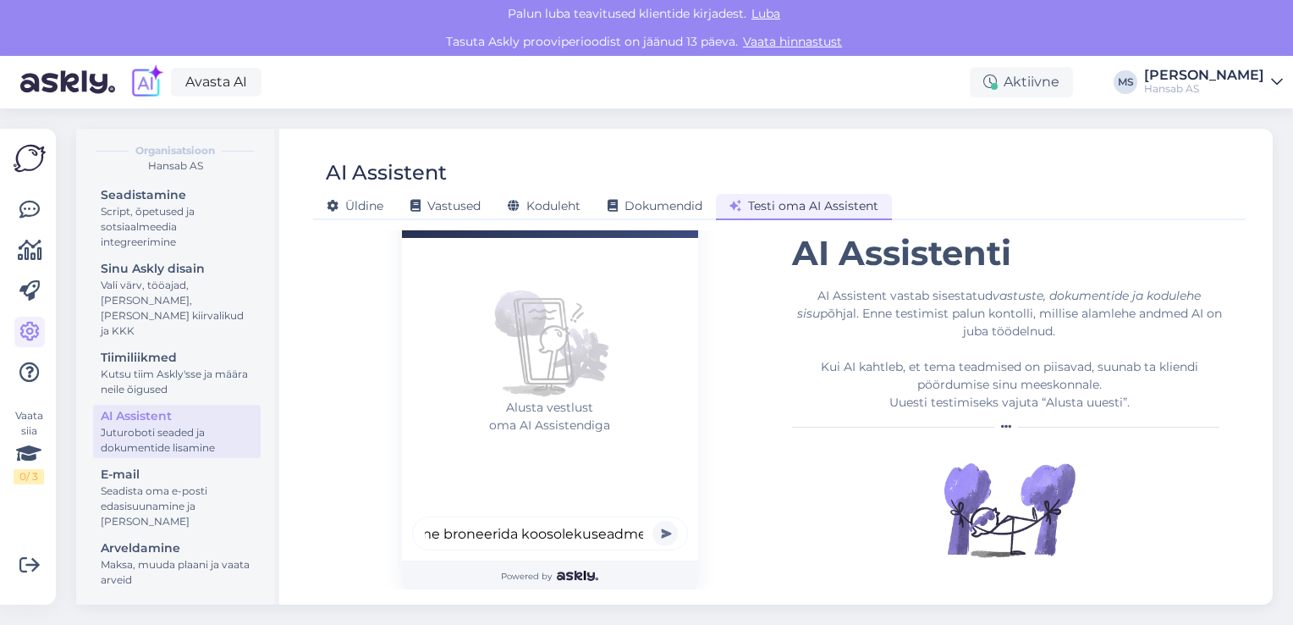
scroll to position [0, 58]
type input "Soovime broneerida koosolekuseadmeid"
click at [664, 533] on button "submit" at bounding box center [665, 532] width 25 height 25
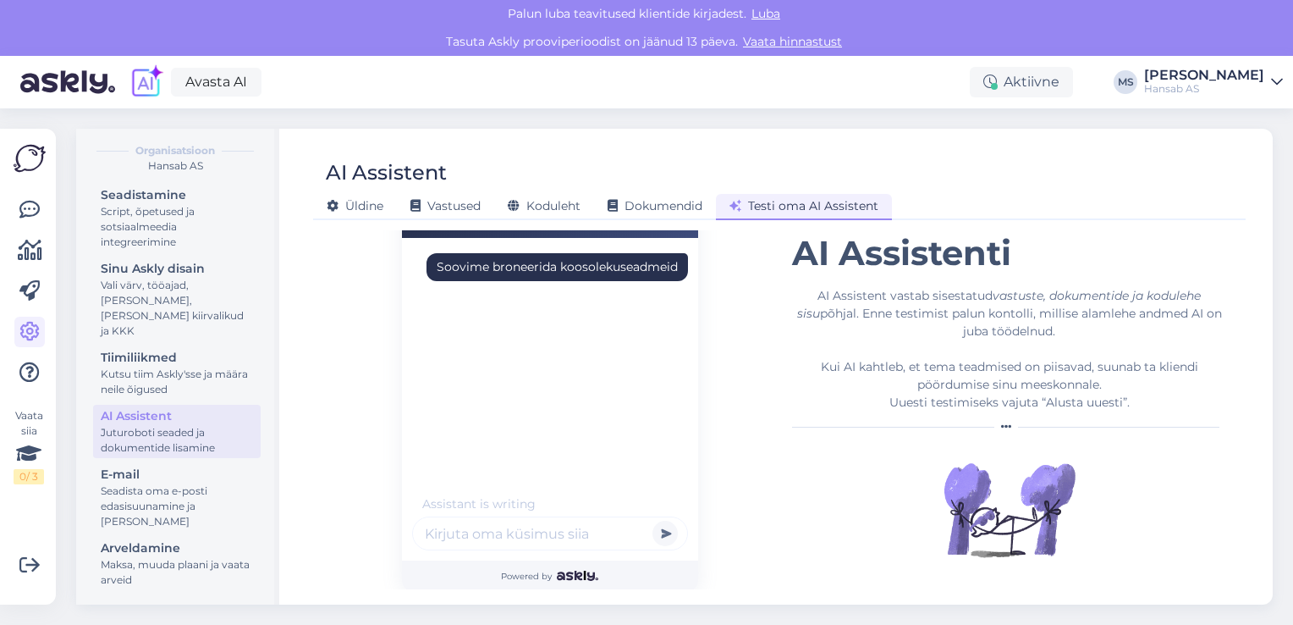
scroll to position [48, 0]
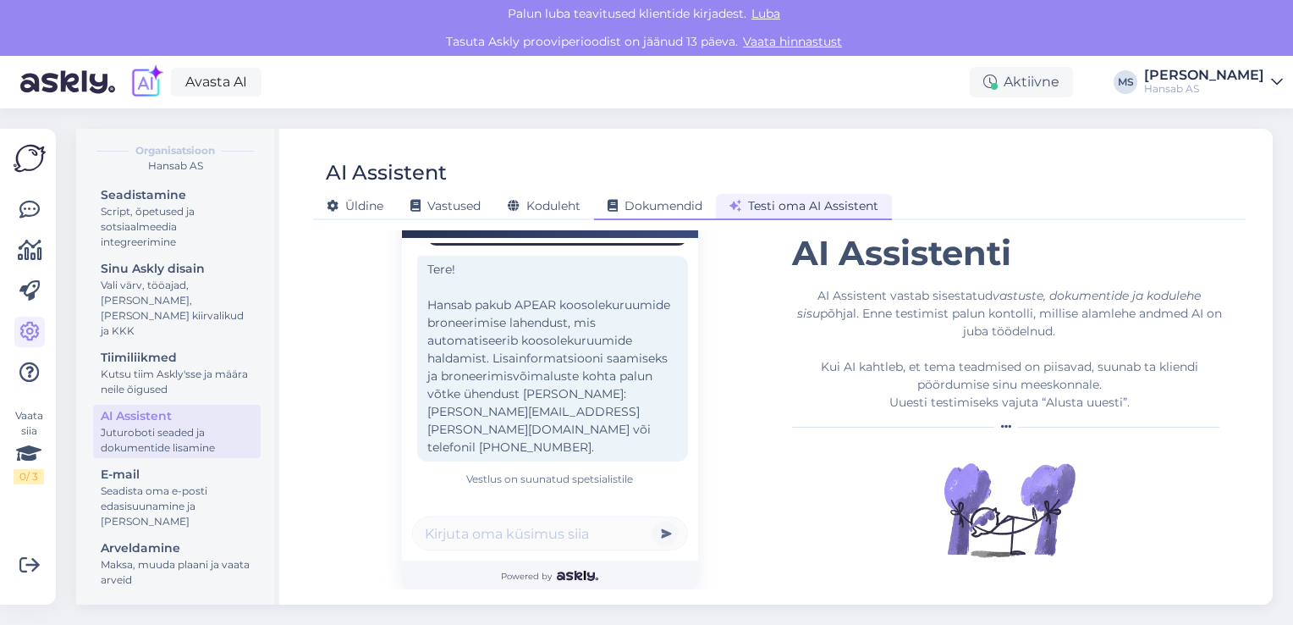
click at [666, 205] on span "Dokumendid" at bounding box center [655, 205] width 95 height 15
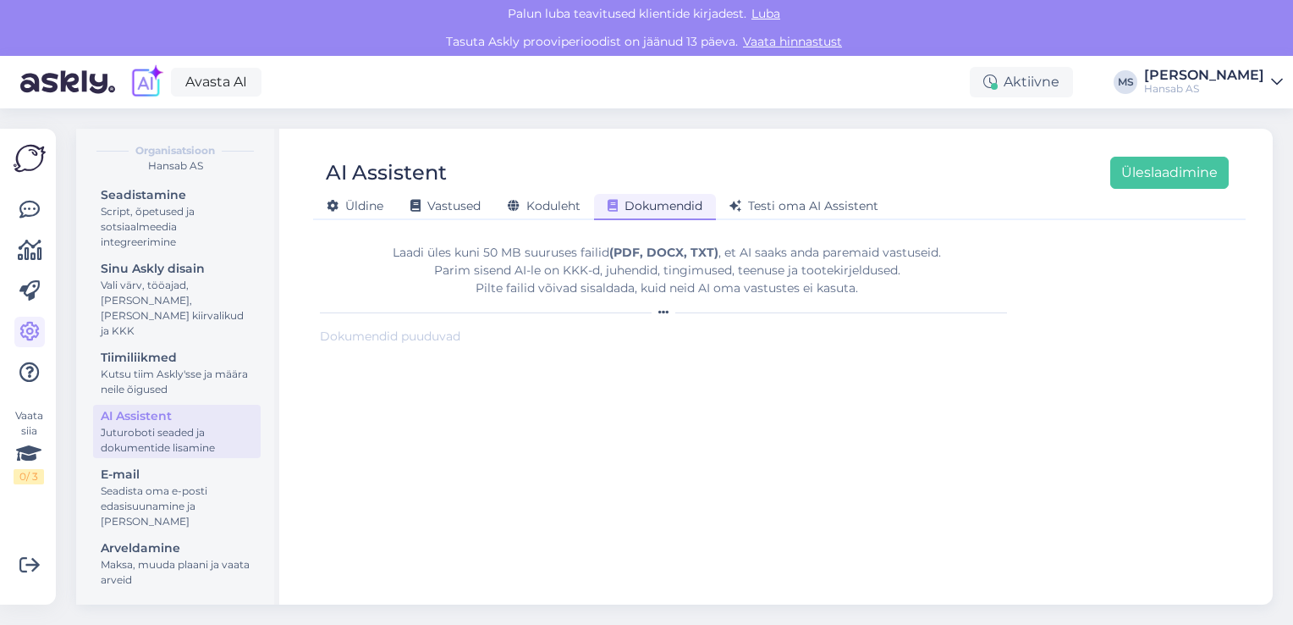
scroll to position [0, 0]
click at [562, 205] on span "Koduleht" at bounding box center [544, 205] width 73 height 15
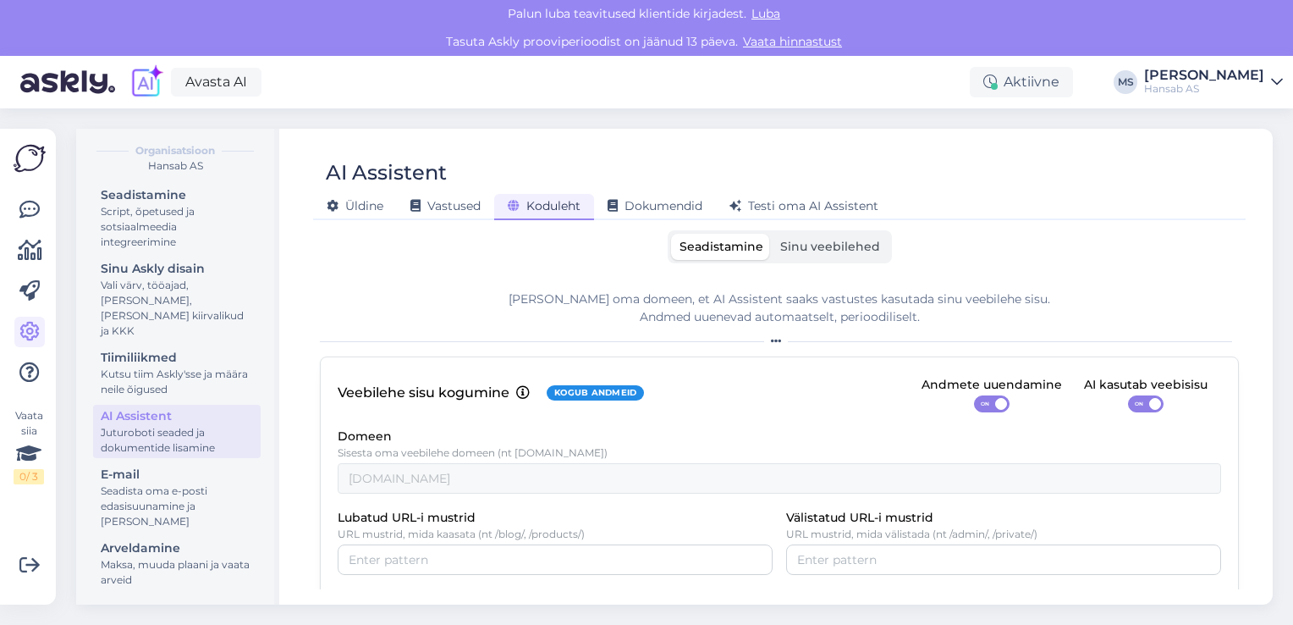
click at [838, 245] on span "Sinu veebilehed" at bounding box center [830, 246] width 100 height 15
click at [772, 234] on input "Sinu veebilehed" at bounding box center [772, 234] width 0 height 0
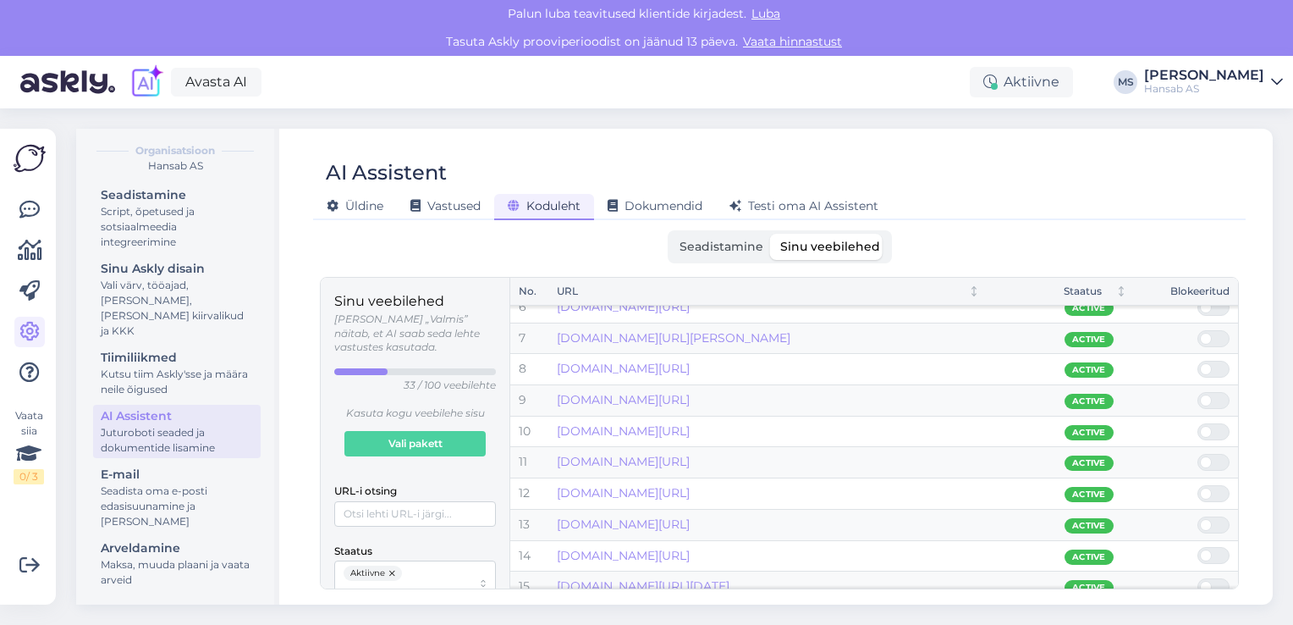
scroll to position [254, 0]
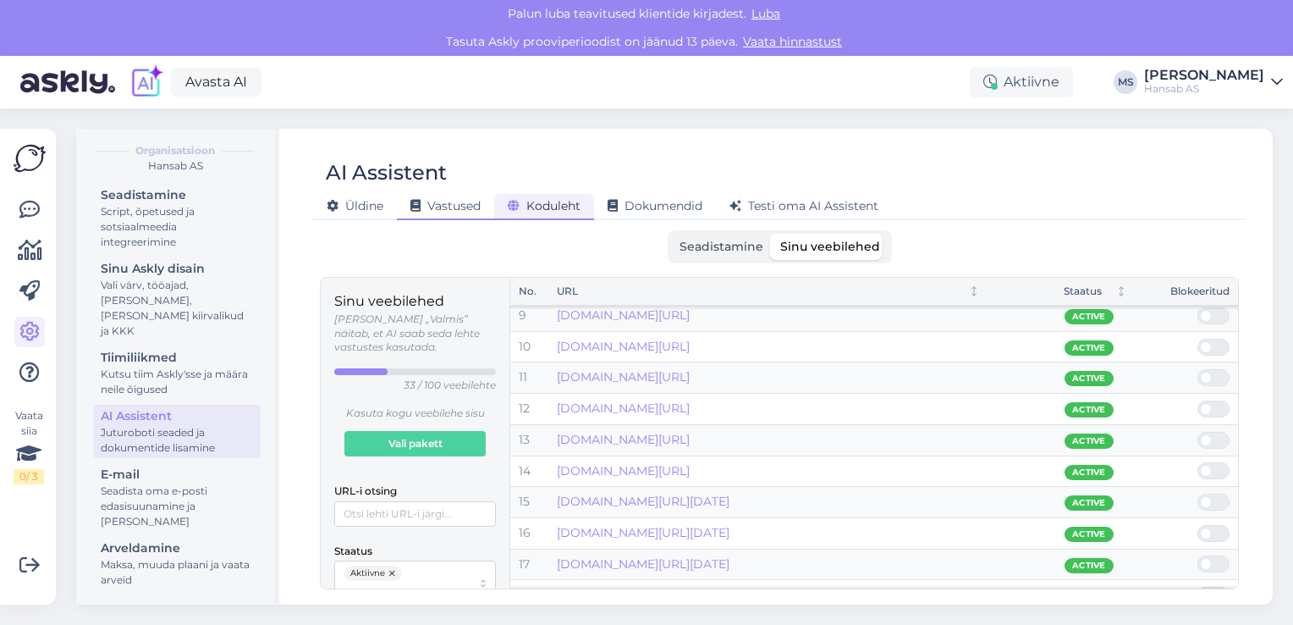
click at [467, 208] on span "Vastused" at bounding box center [445, 205] width 70 height 15
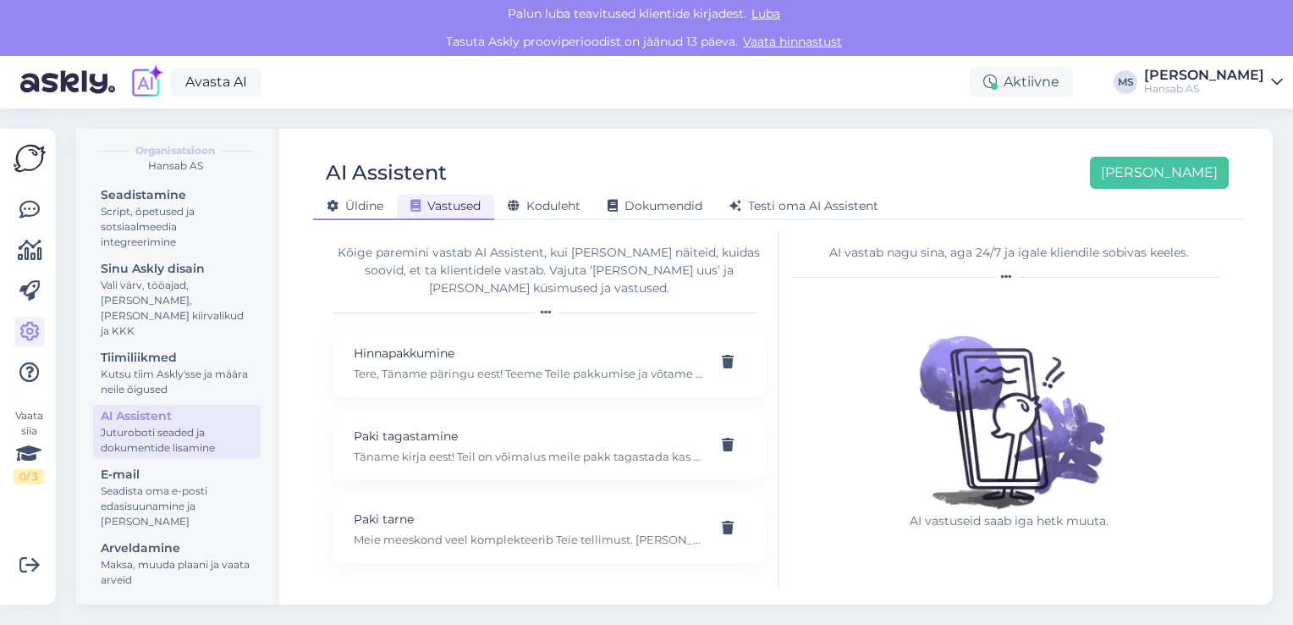
click at [364, 208] on span "Üldine" at bounding box center [355, 205] width 57 height 15
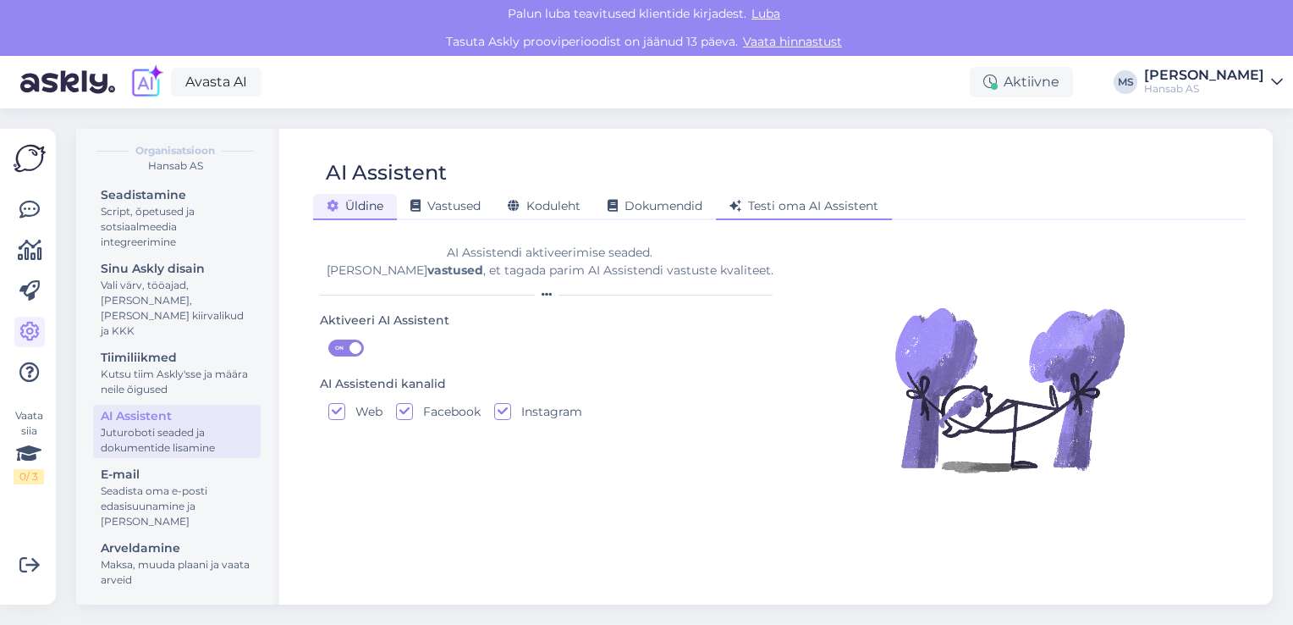
click at [772, 205] on span "Testi oma AI Assistent" at bounding box center [804, 205] width 149 height 15
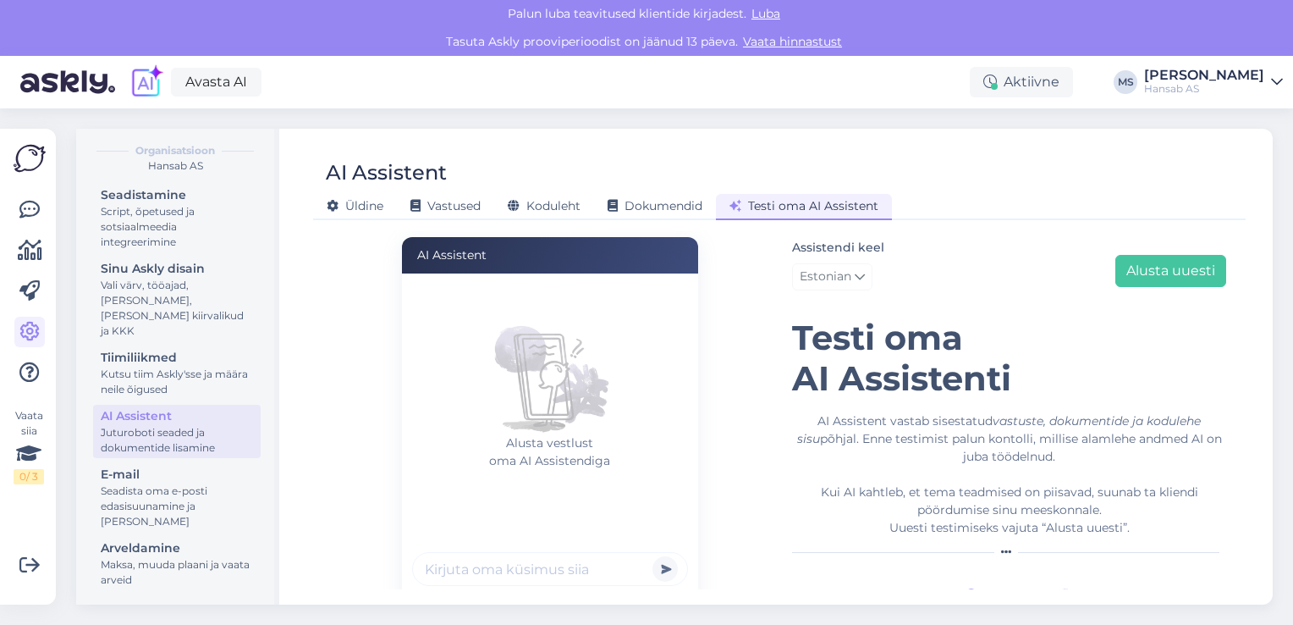
scroll to position [125, 0]
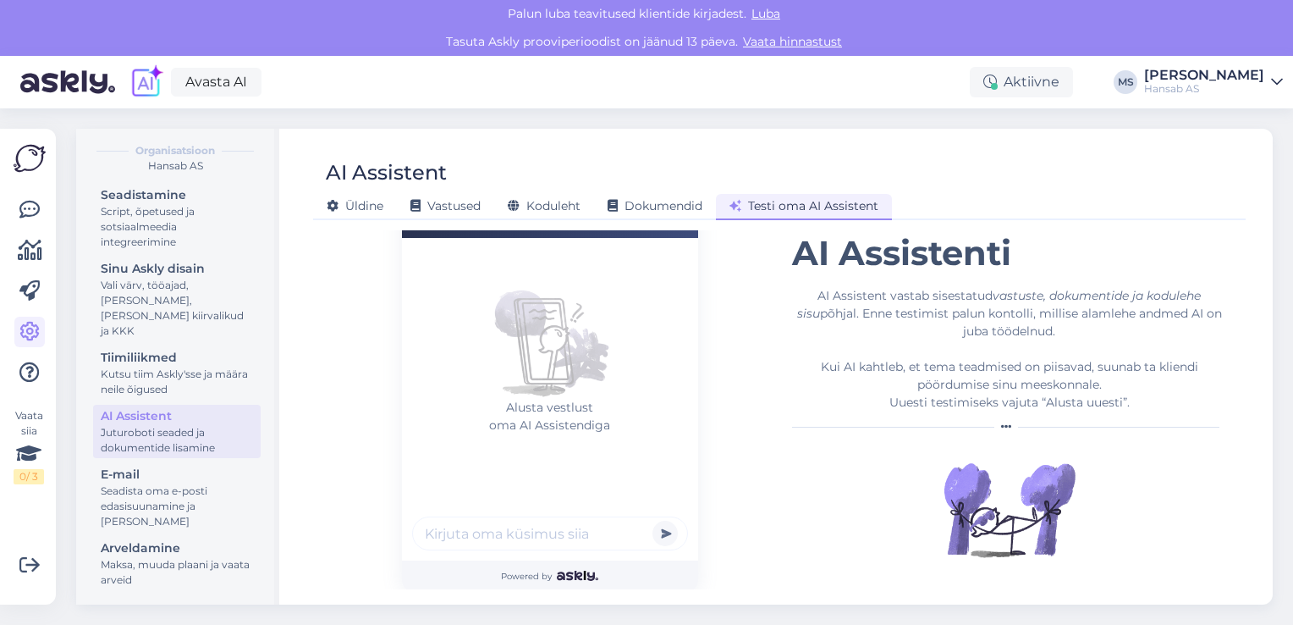
click at [534, 531] on input "text" at bounding box center [550, 533] width 276 height 34
type input "Soovin uurida kaubakaitselahenduste kohta"
click at [664, 533] on button "submit" at bounding box center [665, 532] width 25 height 25
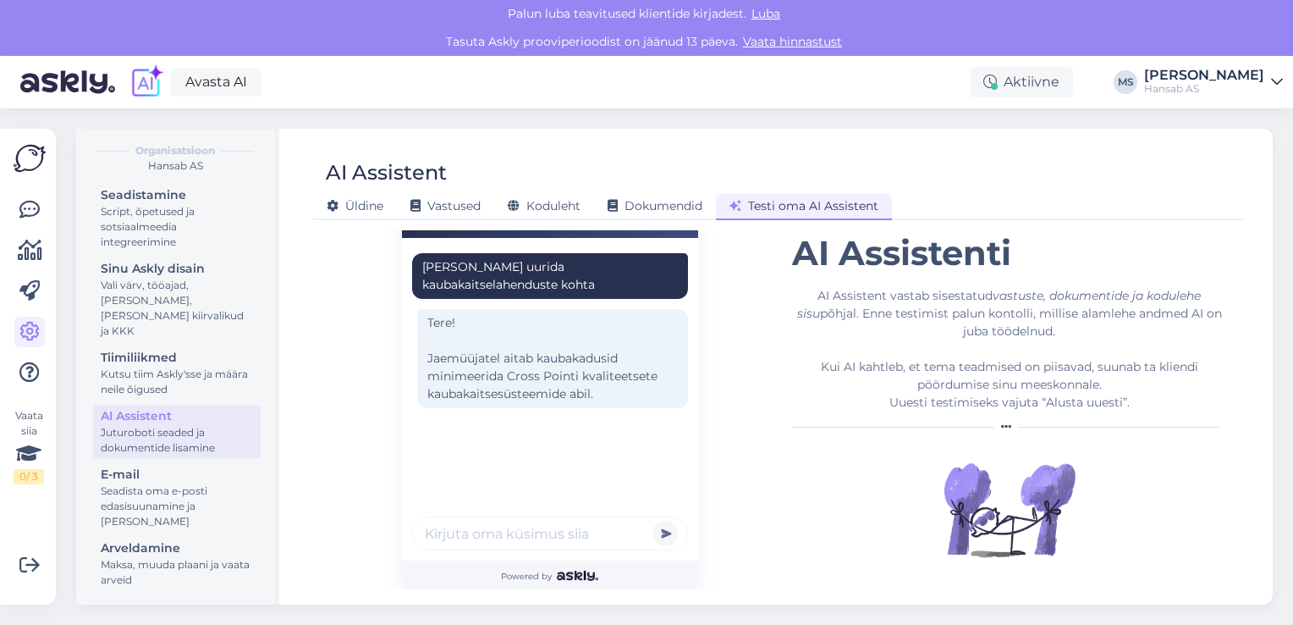
click at [607, 548] on input "text" at bounding box center [550, 533] width 276 height 34
type input "soovin rohkem infot"
click at [659, 529] on button "submit" at bounding box center [665, 532] width 25 height 25
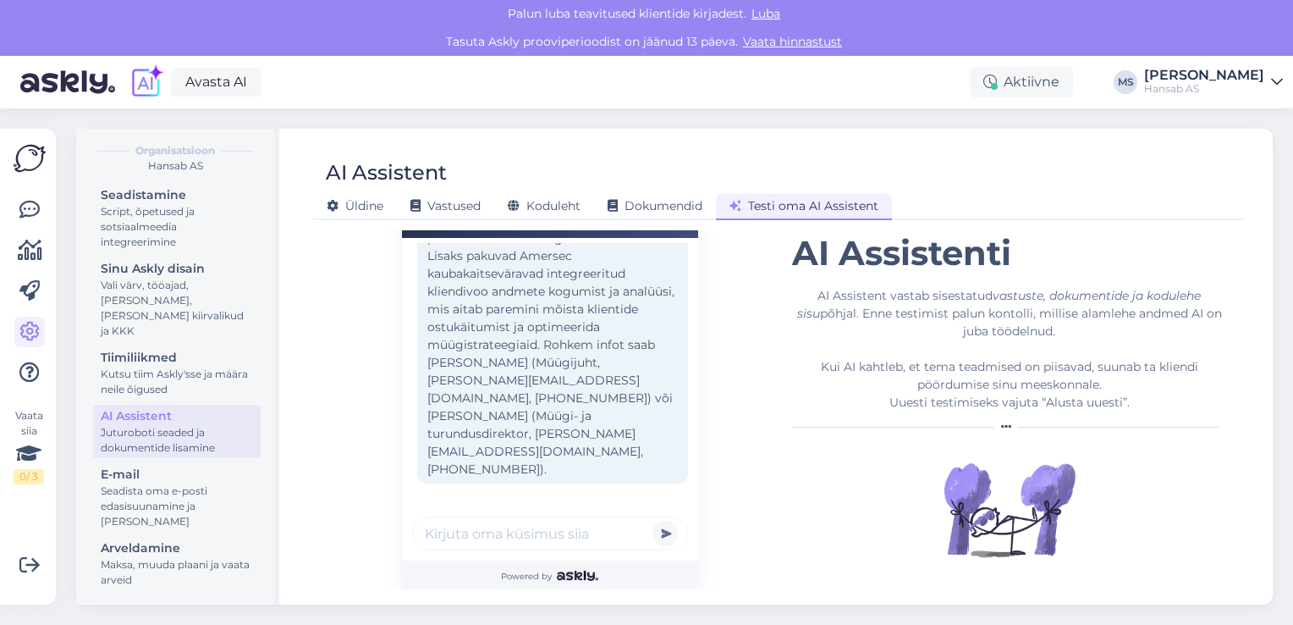
scroll to position [322, 0]
click at [579, 526] on input "text" at bounding box center [550, 533] width 276 height 34
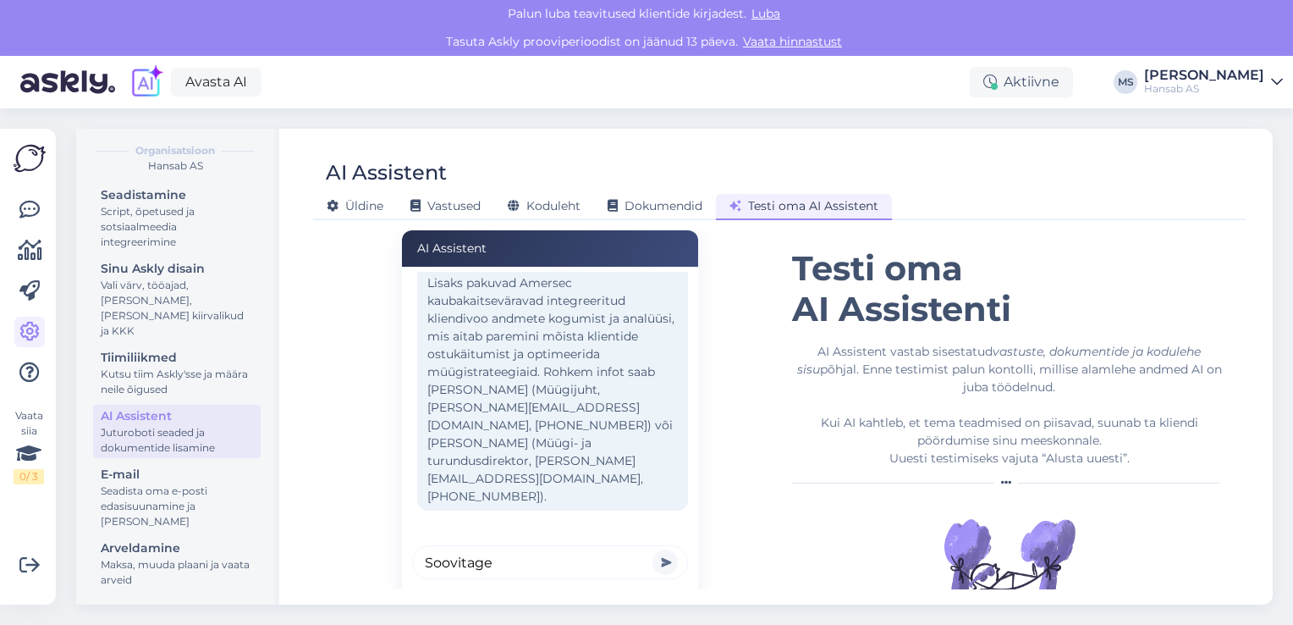
scroll to position [41, 0]
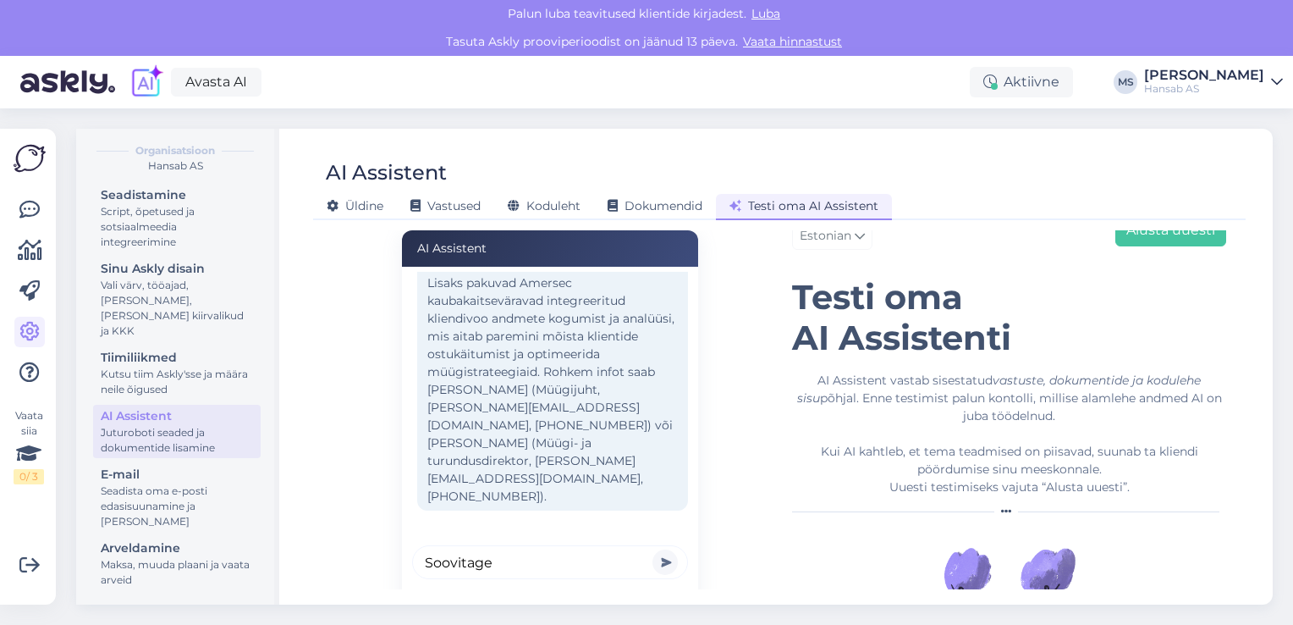
type input "Soovitage"
click at [661, 560] on button "submit" at bounding box center [665, 561] width 25 height 25
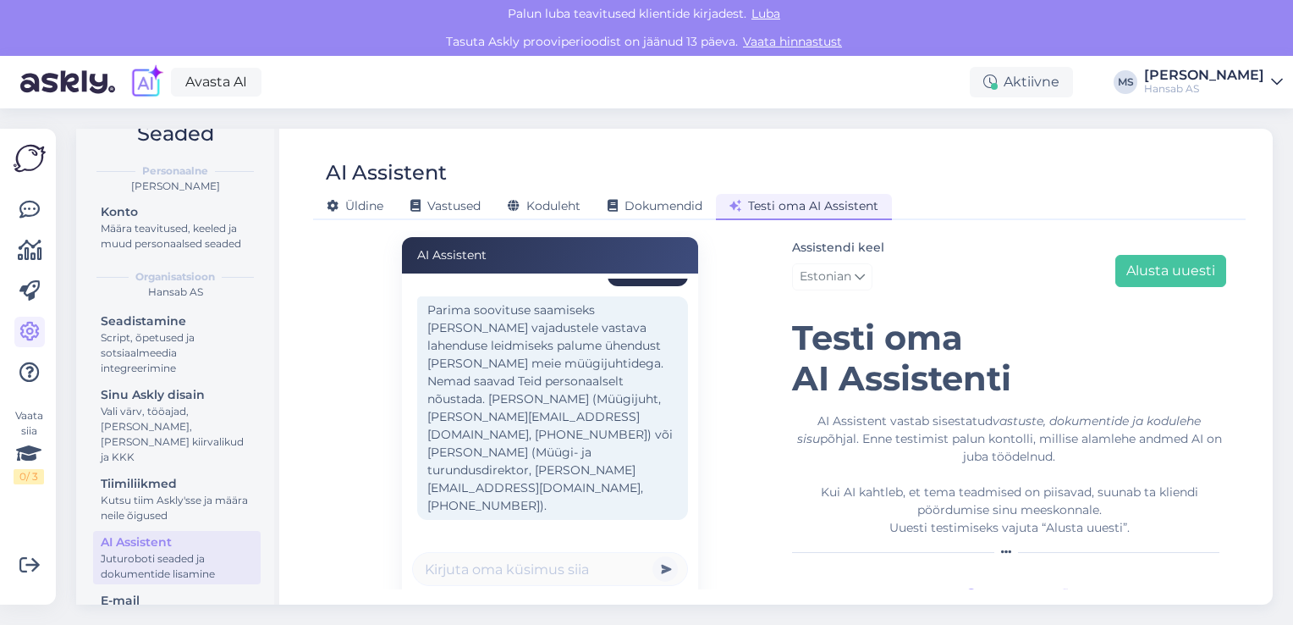
scroll to position [0, 0]
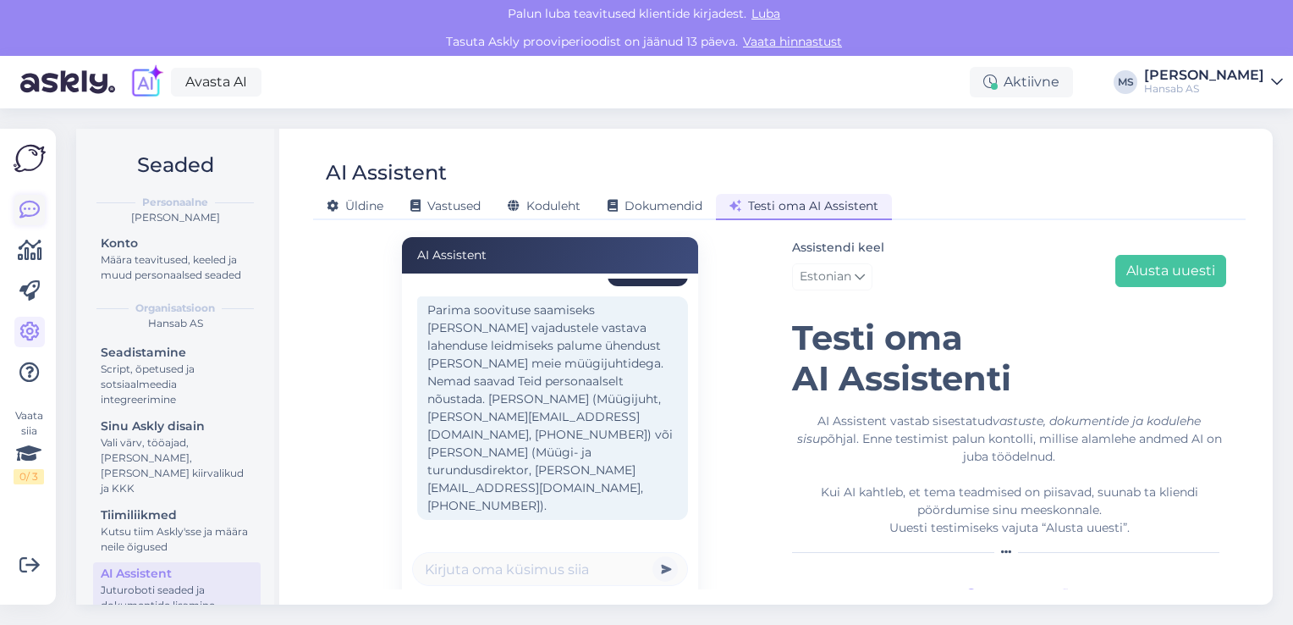
click at [25, 205] on icon at bounding box center [29, 210] width 20 height 20
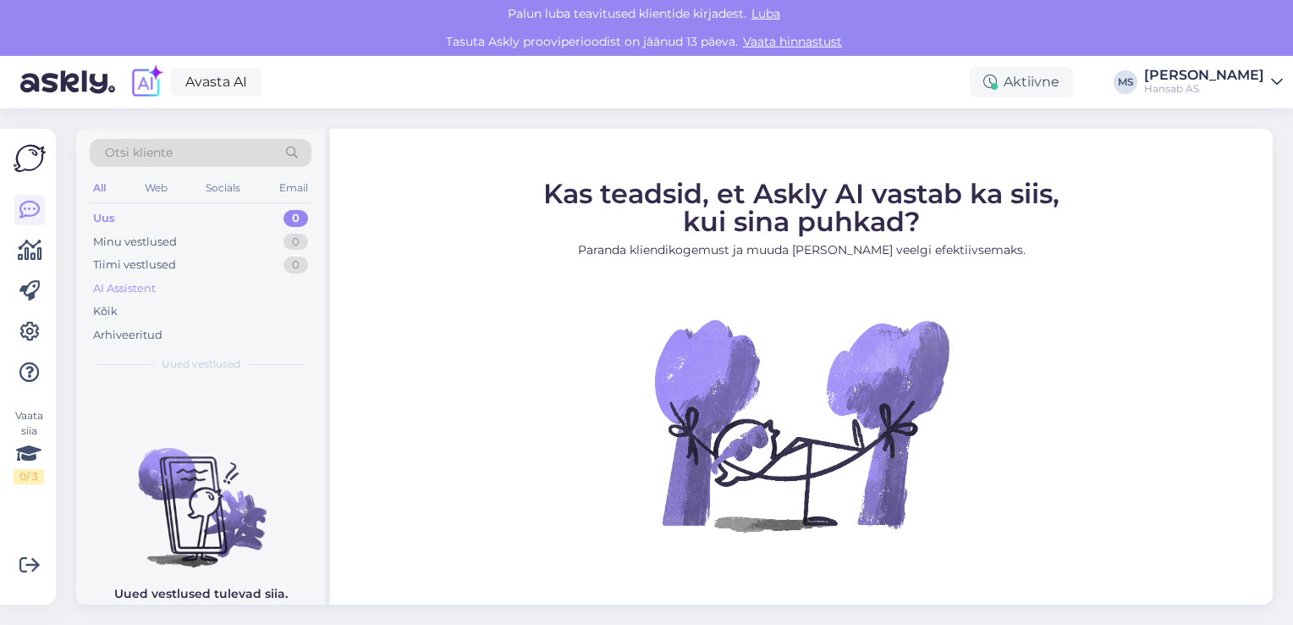
click at [140, 289] on div "AI Assistent" at bounding box center [124, 288] width 63 height 17
click at [162, 259] on div "Tiimi vestlused" at bounding box center [134, 264] width 83 height 17
click at [162, 241] on div "Minu vestlused" at bounding box center [135, 242] width 84 height 17
click at [110, 309] on div "Kõik" at bounding box center [105, 311] width 25 height 17
click at [135, 337] on div "Arhiveeritud" at bounding box center [127, 335] width 69 height 17
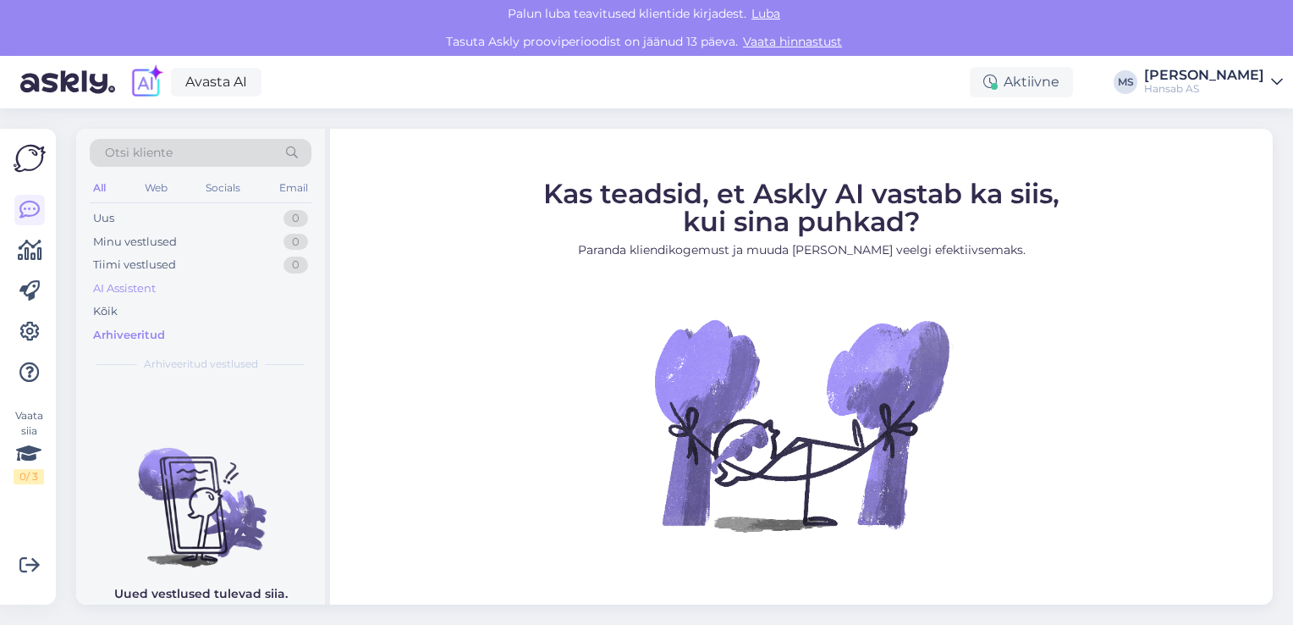
click at [146, 286] on div "AI Assistent" at bounding box center [124, 288] width 63 height 17
click at [156, 267] on div "Tiimi vestlused" at bounding box center [134, 264] width 83 height 17
click at [162, 244] on div "Minu vestlused" at bounding box center [135, 242] width 84 height 17
click at [159, 186] on div "Web" at bounding box center [156, 188] width 30 height 22
click at [217, 194] on div "Socials" at bounding box center [223, 188] width 41 height 22
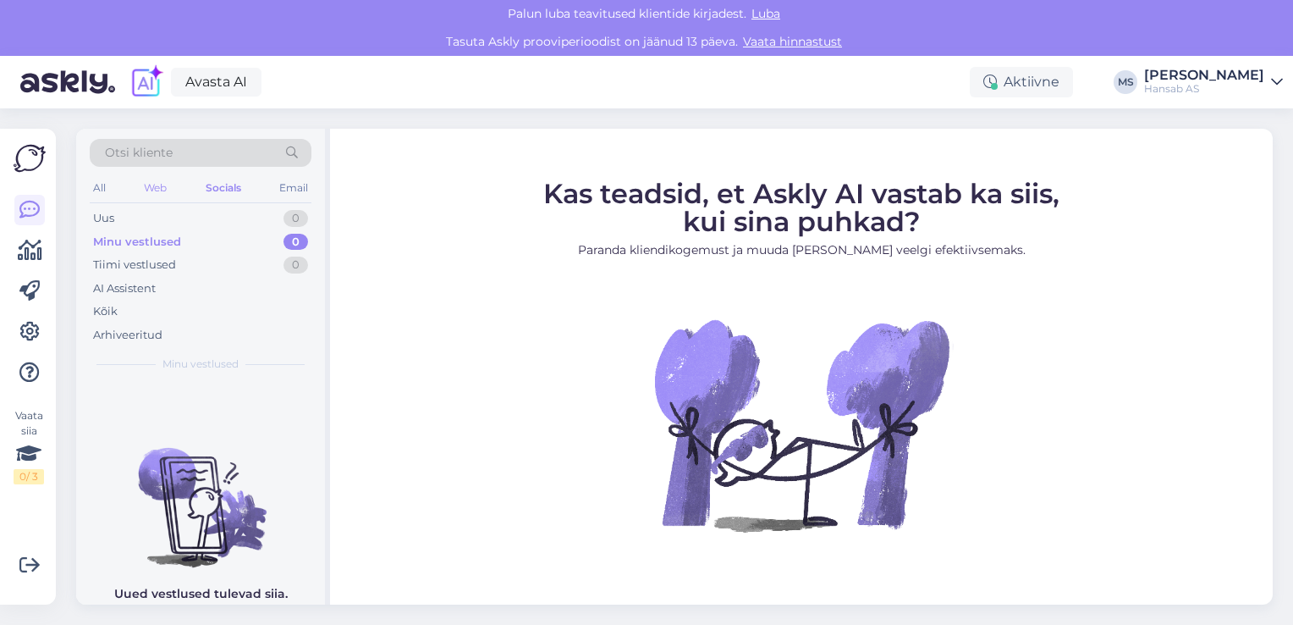
click at [148, 187] on div "Web" at bounding box center [155, 188] width 30 height 22
click at [98, 185] on div "All" at bounding box center [99, 188] width 19 height 22
click at [105, 218] on div "Uus" at bounding box center [103, 218] width 21 height 17
click at [24, 246] on icon at bounding box center [30, 250] width 25 height 20
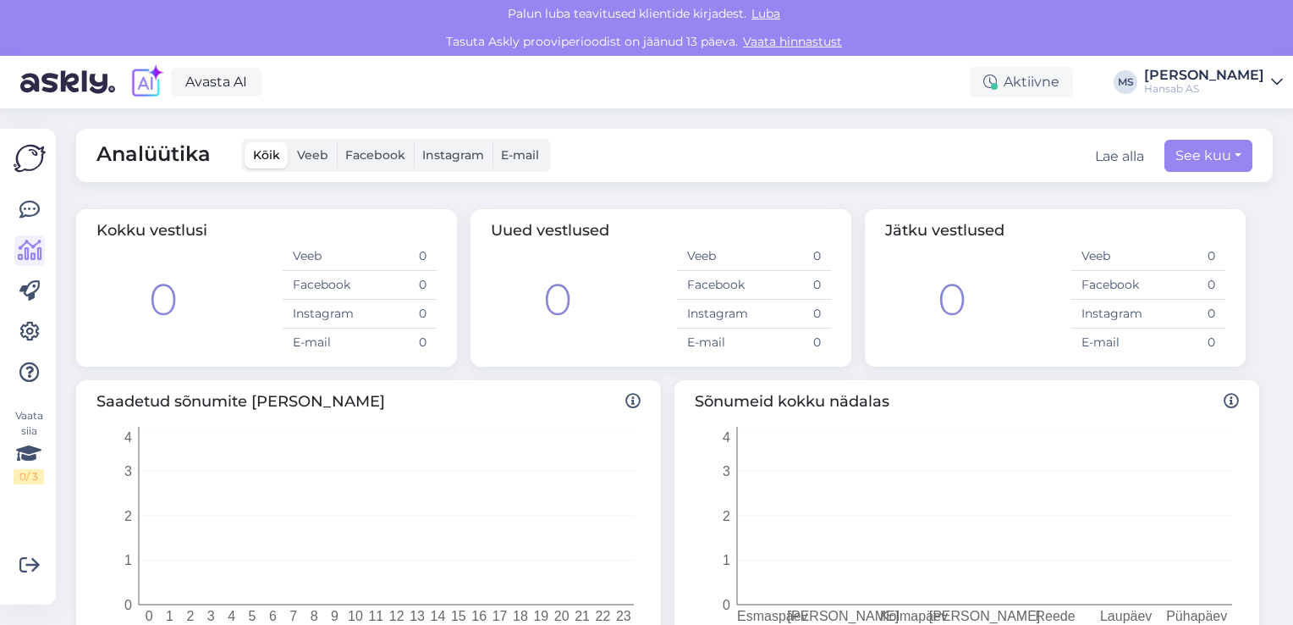
click at [34, 161] on img at bounding box center [30, 158] width 32 height 32
click at [28, 293] on icon at bounding box center [29, 291] width 20 height 20
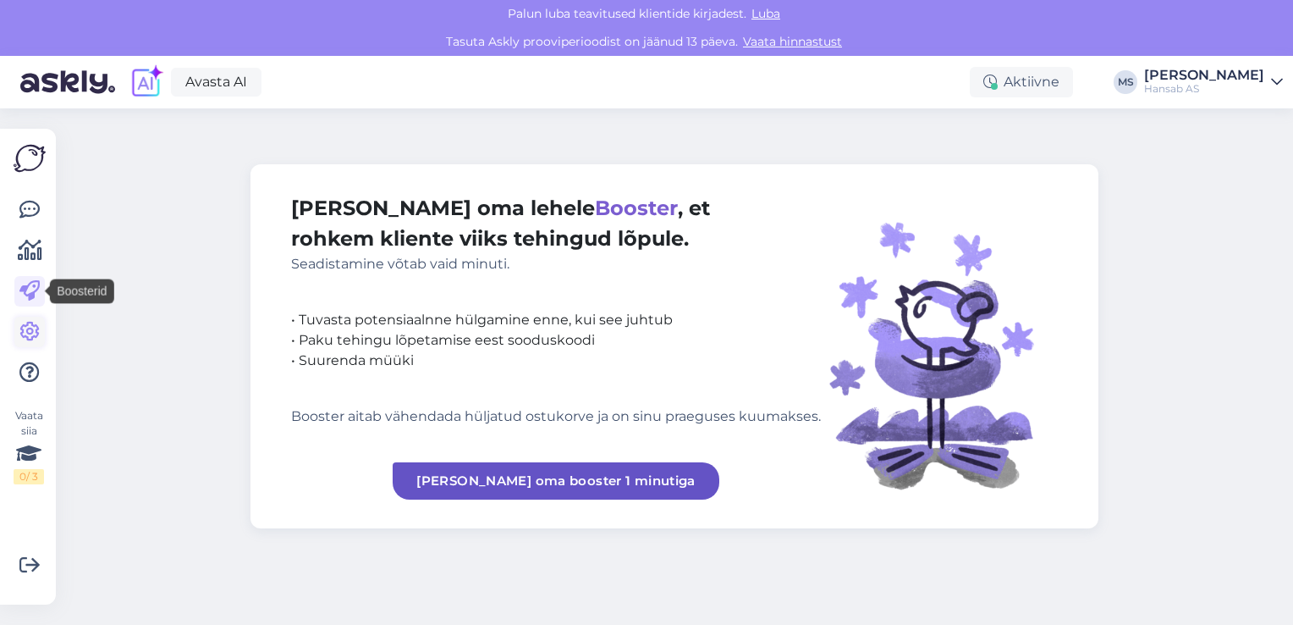
click at [36, 341] on icon at bounding box center [29, 332] width 20 height 20
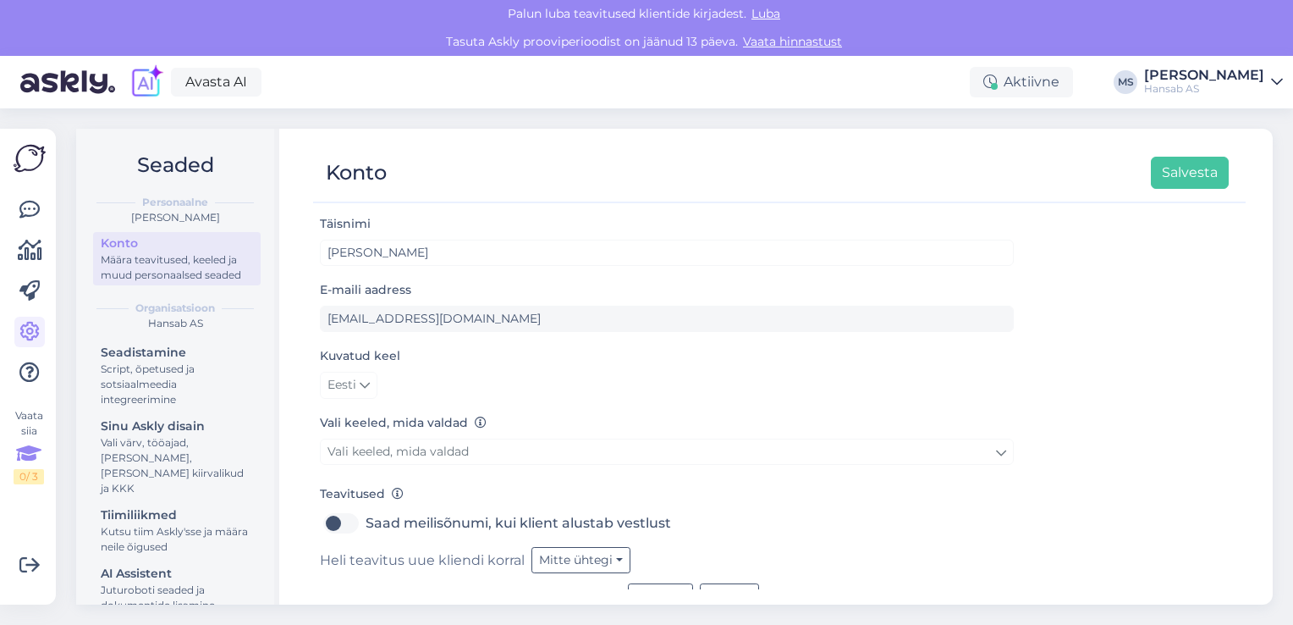
click at [27, 424] on div "Vaata siia 0 / 3" at bounding box center [29, 446] width 30 height 76
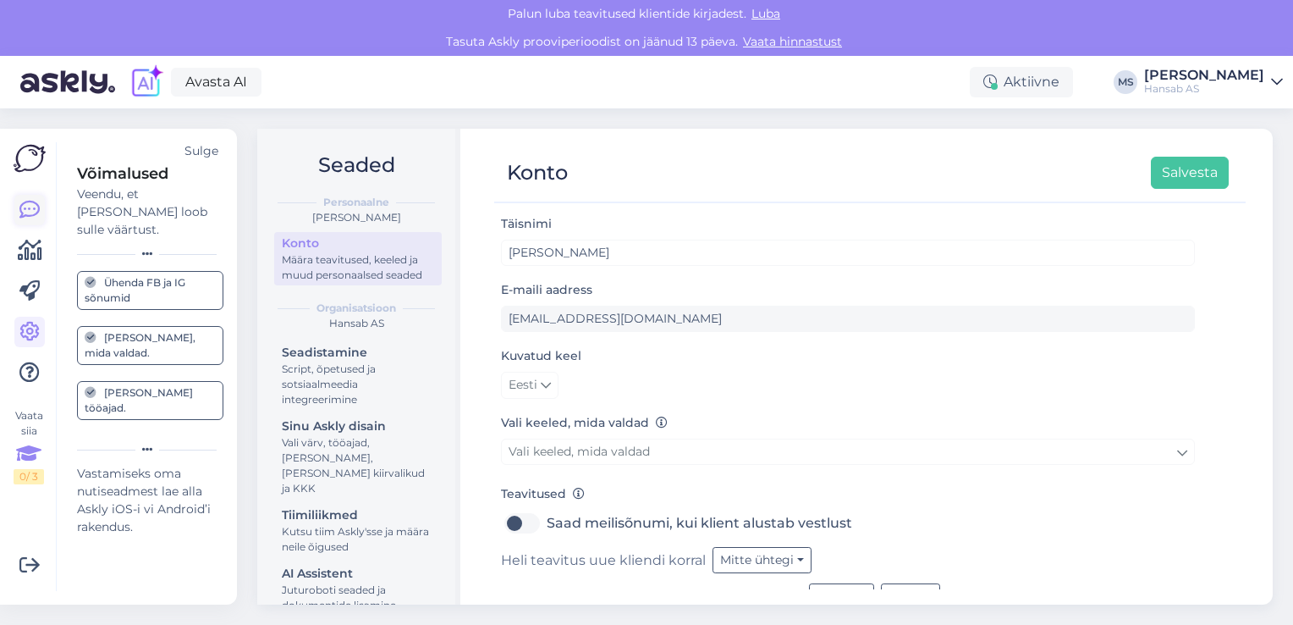
click at [30, 201] on icon at bounding box center [29, 210] width 20 height 20
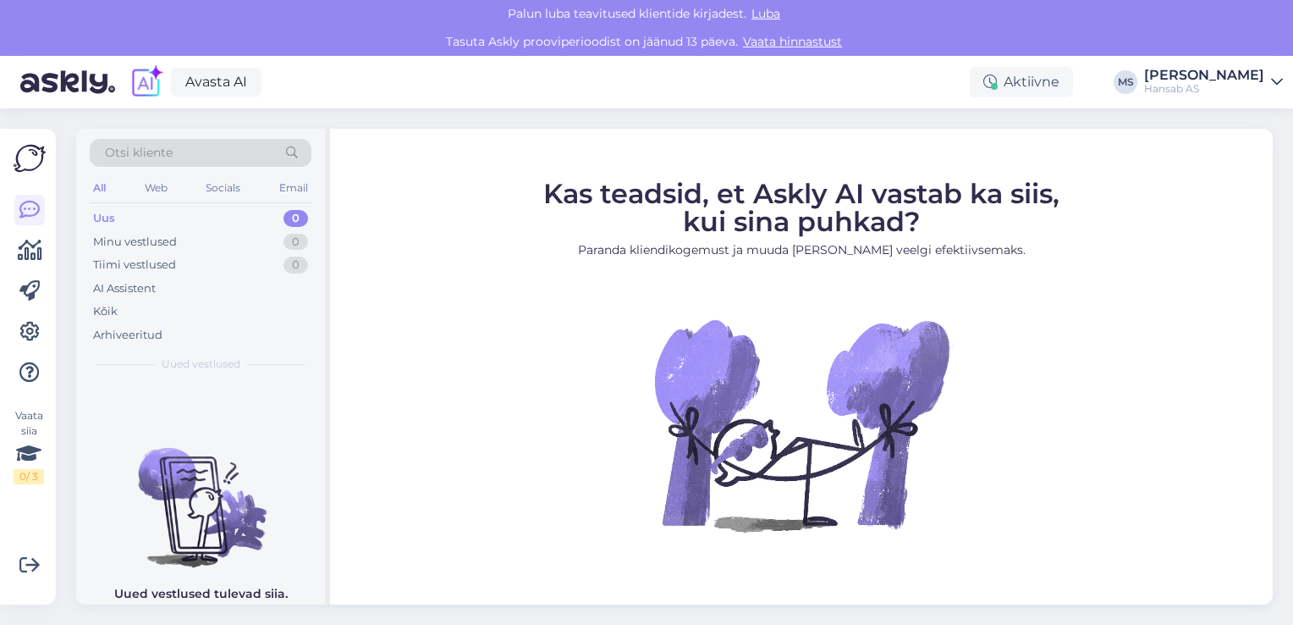
click at [148, 76] on img at bounding box center [147, 82] width 36 height 36
click at [223, 86] on link "Avasta AI" at bounding box center [216, 82] width 91 height 29
click at [25, 156] on img at bounding box center [30, 158] width 32 height 32
click at [30, 204] on icon at bounding box center [29, 210] width 20 height 20
click at [25, 252] on icon at bounding box center [30, 250] width 25 height 20
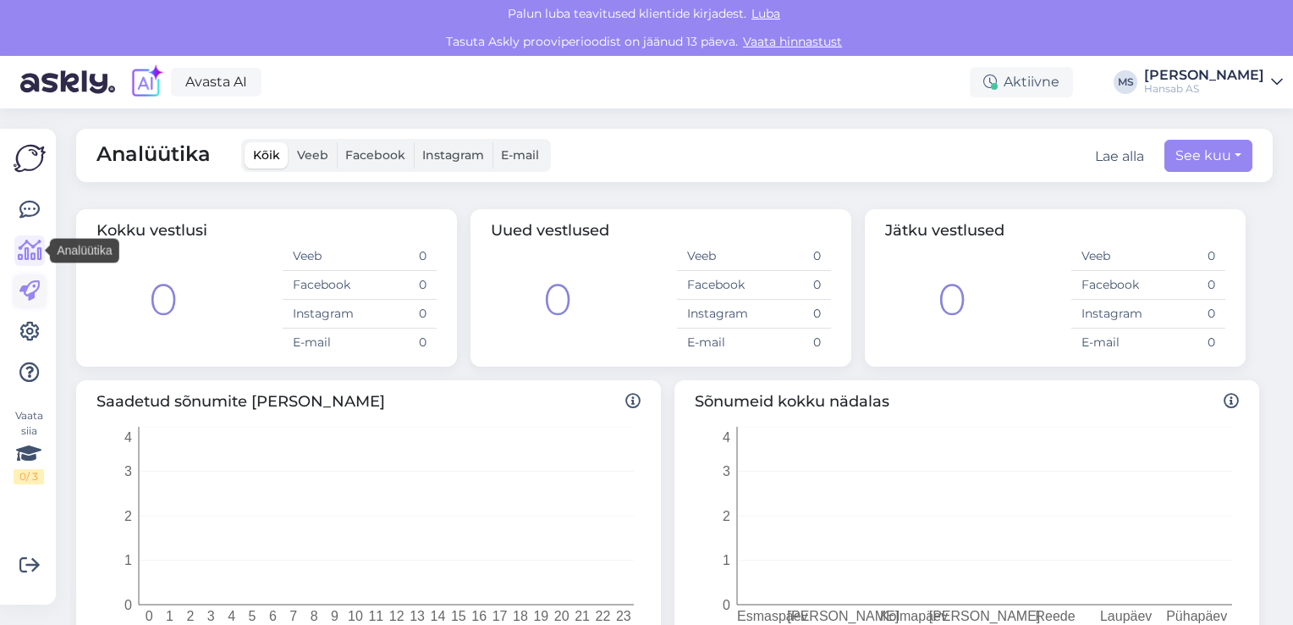
click at [32, 296] on icon at bounding box center [29, 291] width 20 height 20
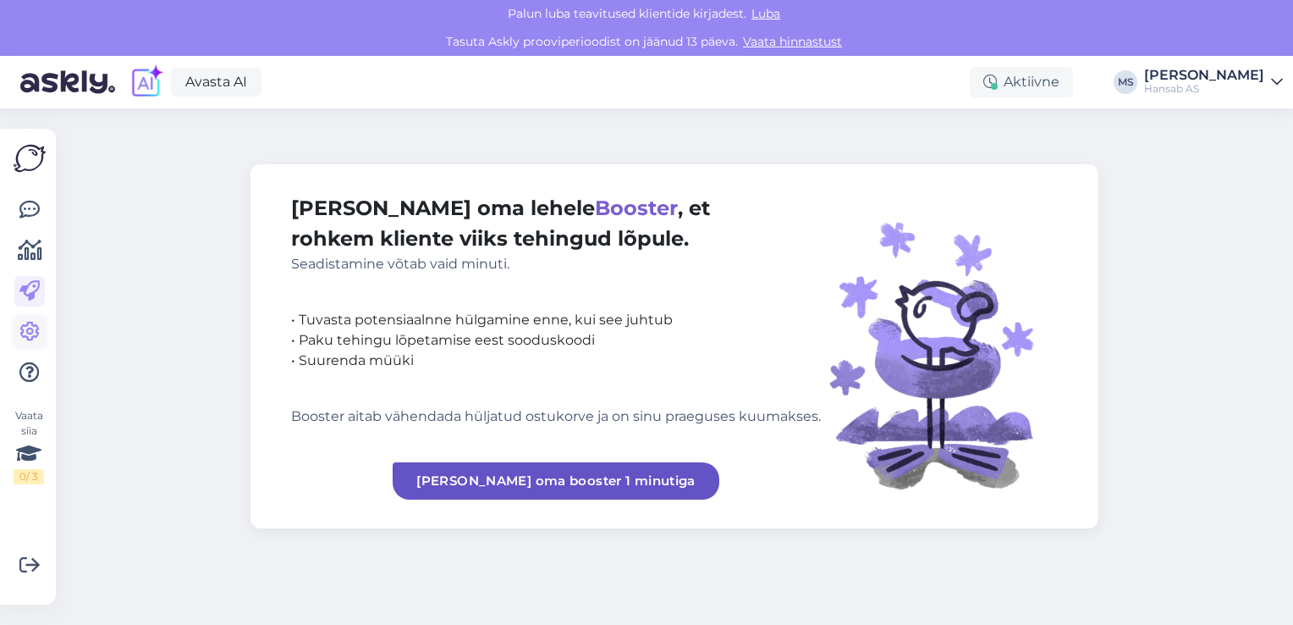
click at [30, 335] on icon at bounding box center [29, 332] width 20 height 20
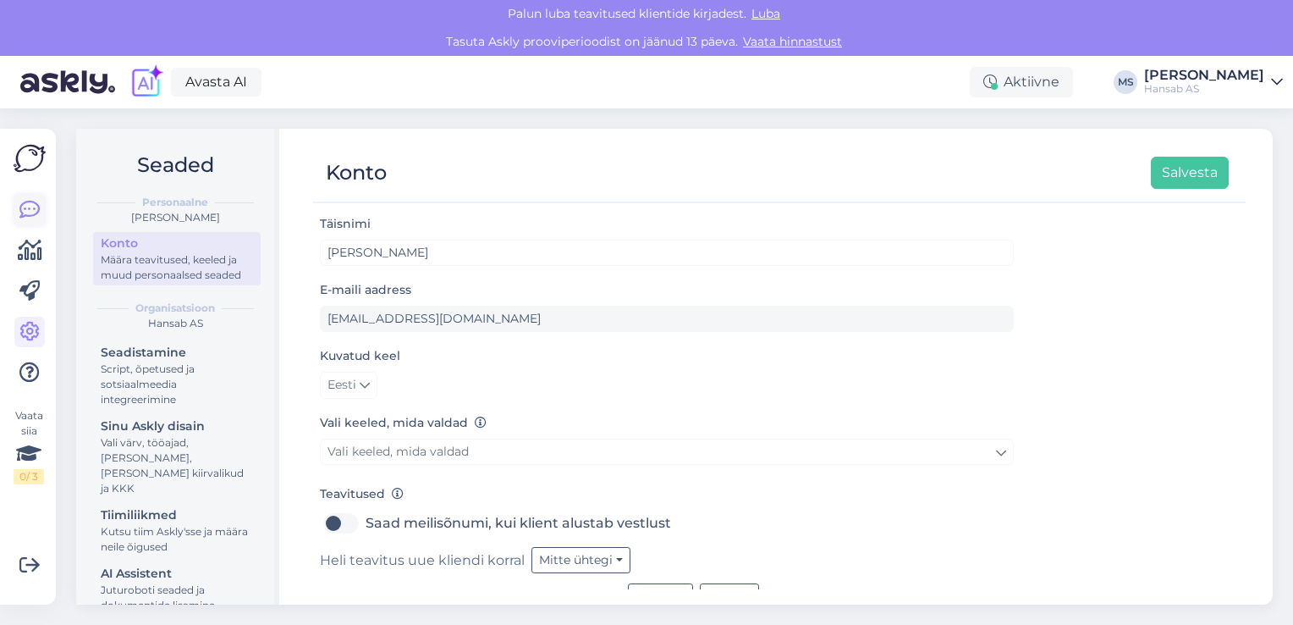
click at [27, 211] on icon at bounding box center [29, 210] width 20 height 20
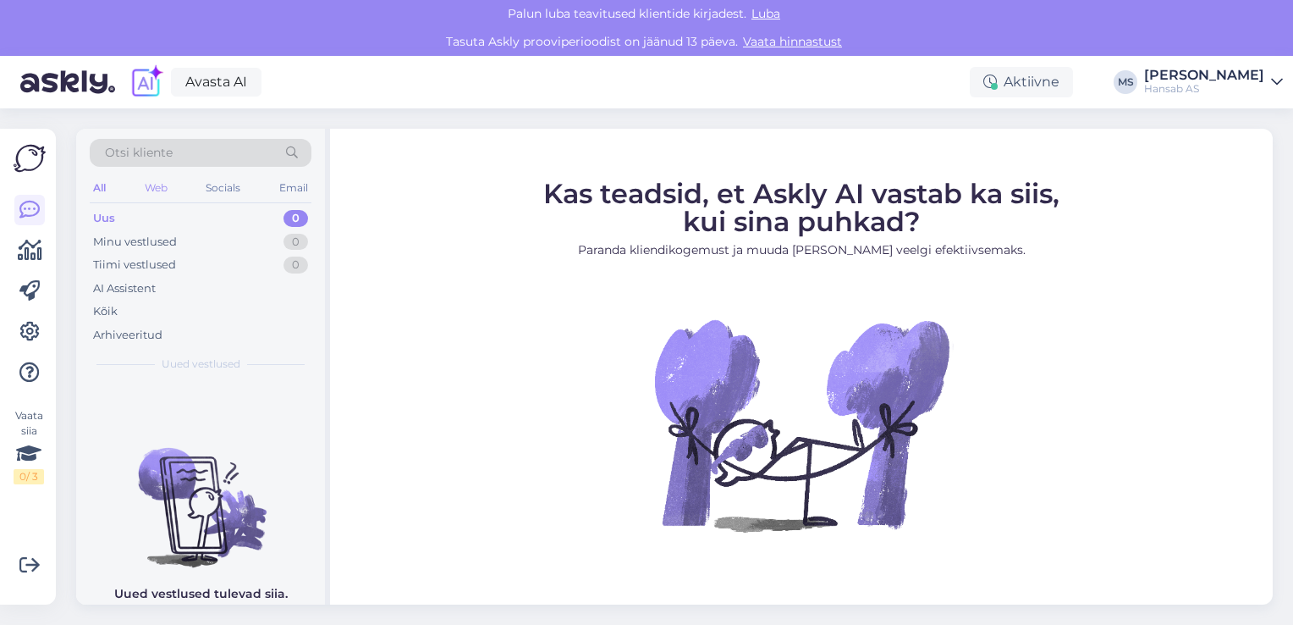
click at [159, 190] on div "Web" at bounding box center [156, 188] width 30 height 22
click at [213, 191] on div "Socials" at bounding box center [223, 188] width 41 height 22
click at [286, 189] on div "Email" at bounding box center [294, 188] width 36 height 22
click at [217, 187] on div "Socials" at bounding box center [222, 188] width 41 height 22
click at [157, 186] on div "Web" at bounding box center [155, 188] width 30 height 22
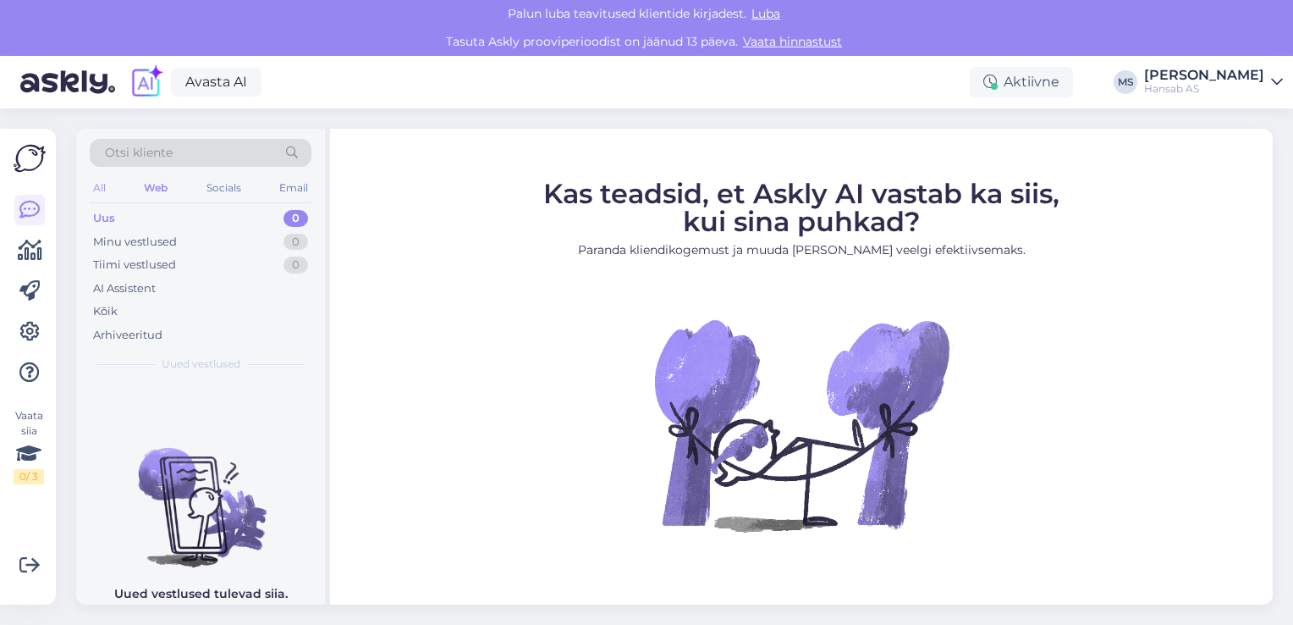
click at [94, 185] on div "All" at bounding box center [99, 188] width 19 height 22
click at [77, 79] on img at bounding box center [67, 82] width 95 height 52
click at [1185, 79] on div "[PERSON_NAME]" at bounding box center [1204, 76] width 120 height 14
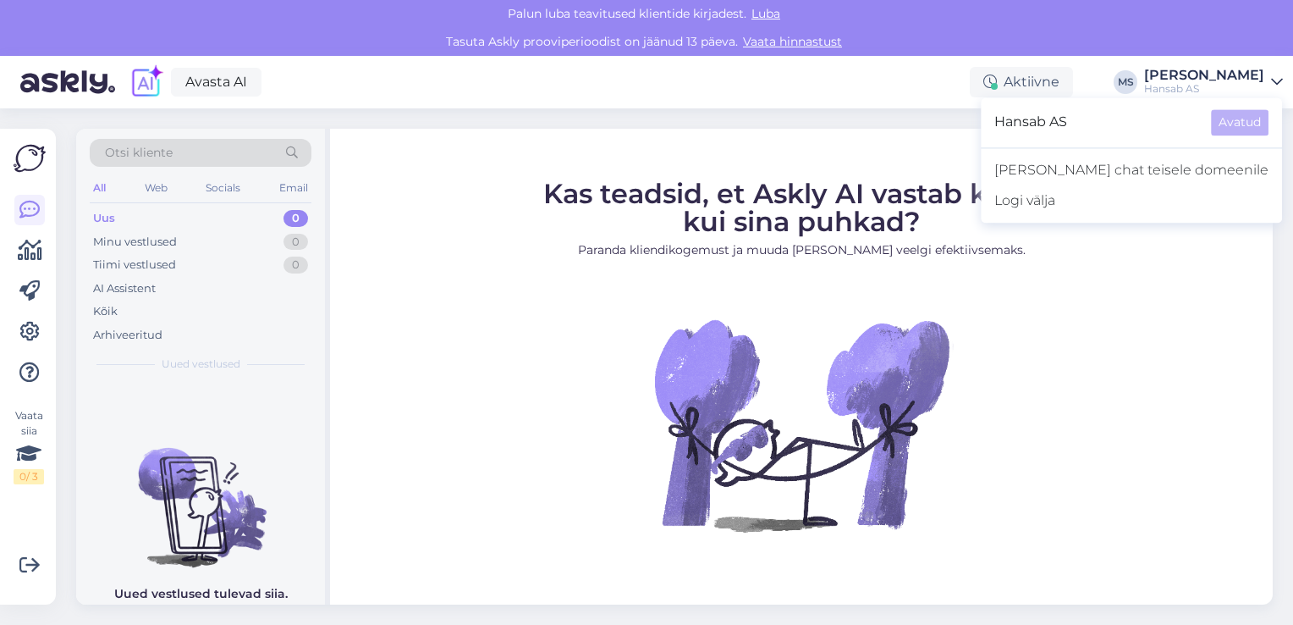
click at [1111, 123] on span "Hansab AS" at bounding box center [1095, 122] width 203 height 26
click at [1144, 350] on figure "Kas teadsid, et Askly AI vastab ka siis, kui sina puhkad? Paranda kliendikogemu…" at bounding box center [801, 377] width 912 height 397
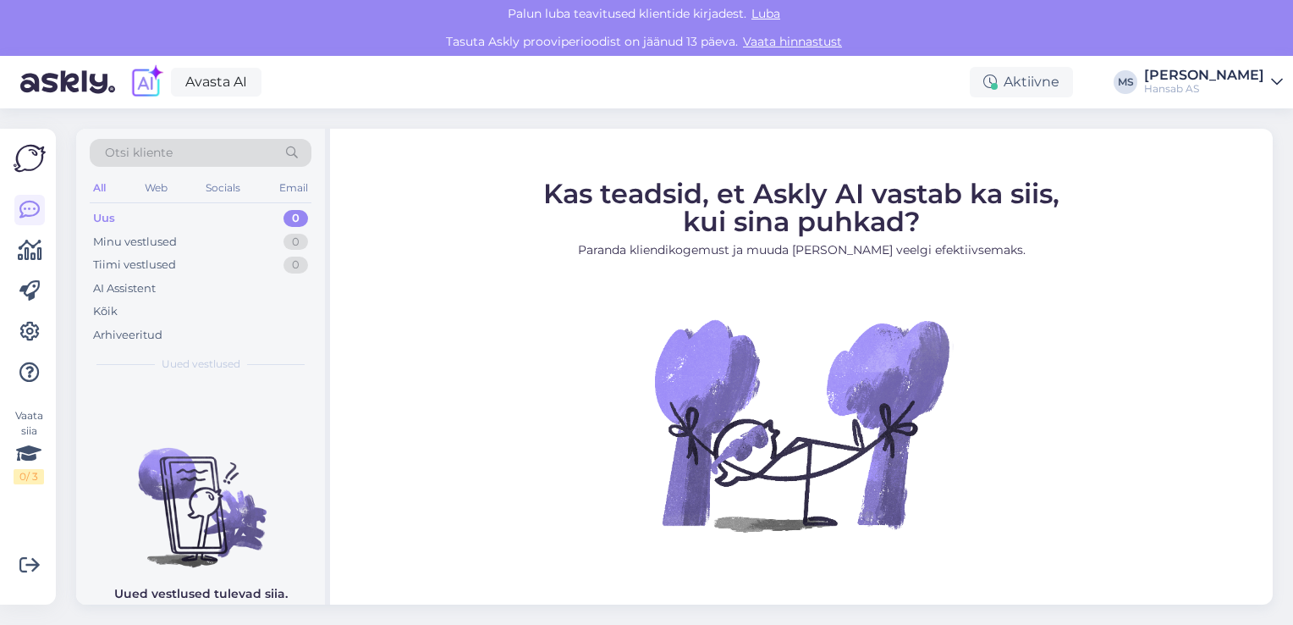
click at [475, 329] on figure "Kas teadsid, et Askly AI vastab ka siis, kui sina puhkad? Paranda kliendikogemu…" at bounding box center [801, 377] width 912 height 397
click at [291, 188] on div "Email" at bounding box center [294, 188] width 36 height 22
click at [218, 182] on div "Socials" at bounding box center [222, 188] width 41 height 22
click at [144, 185] on div "Web" at bounding box center [155, 188] width 30 height 22
click at [97, 185] on div "All" at bounding box center [99, 188] width 19 height 22
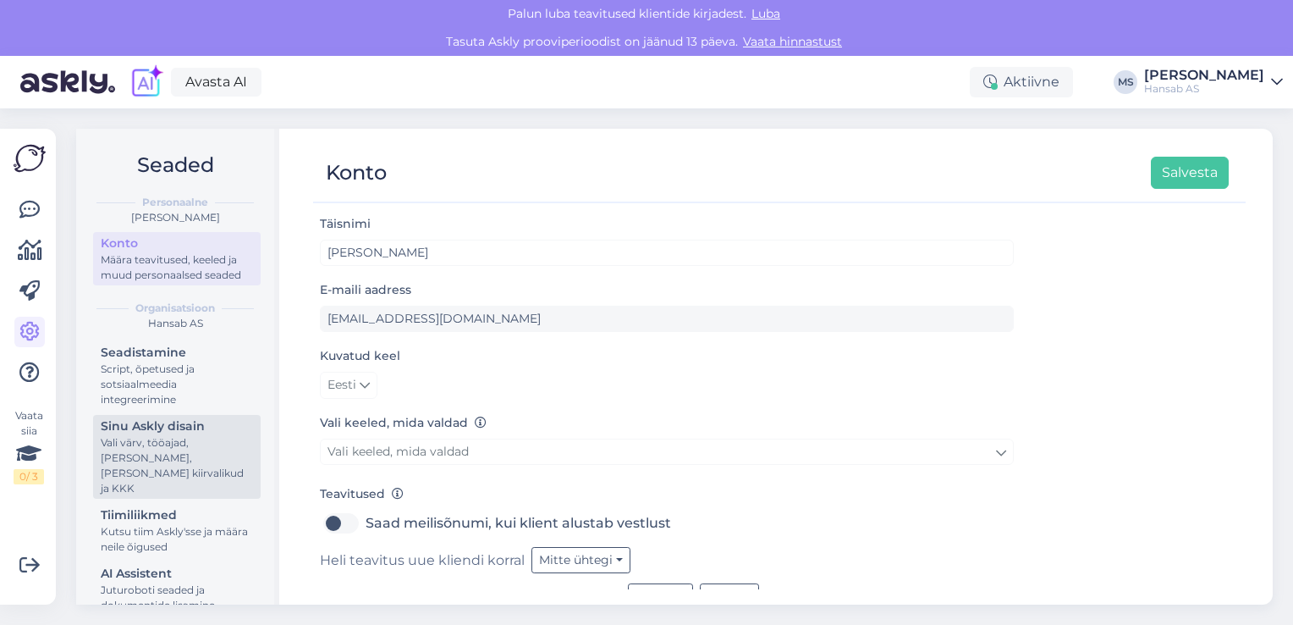
click at [139, 454] on div "Vali värv, tööajad, [PERSON_NAME], [PERSON_NAME] kiirvalikud ja KKK" at bounding box center [177, 465] width 152 height 61
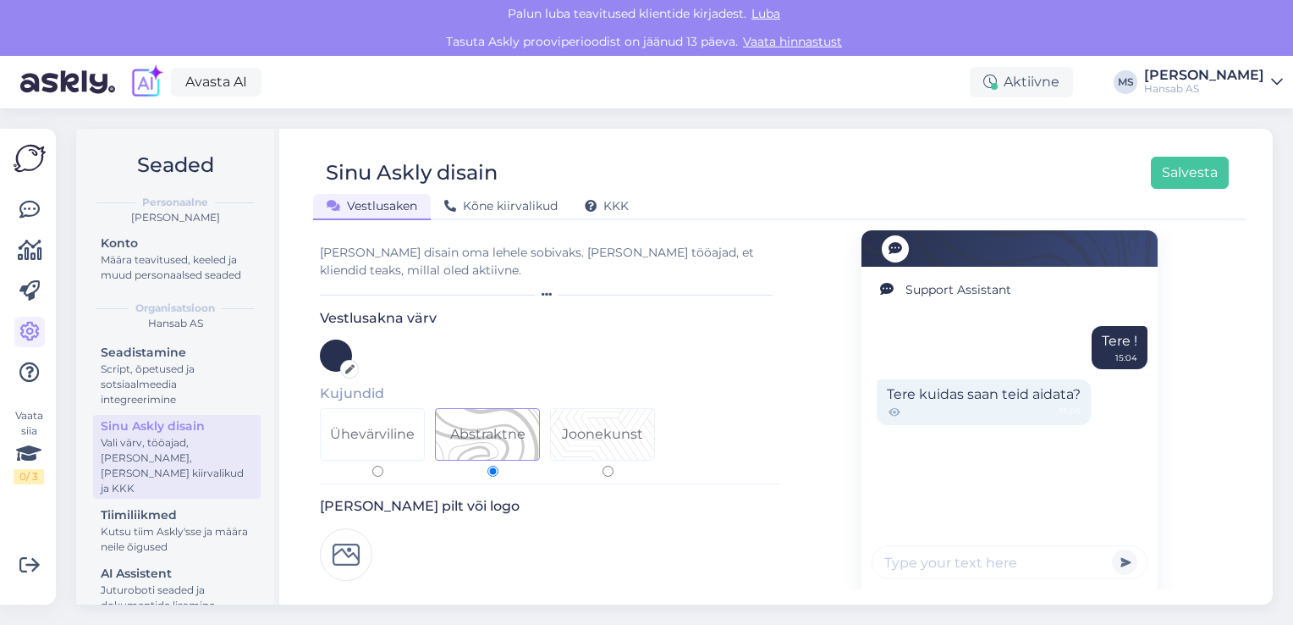
click at [391, 206] on span "Vestlusaken" at bounding box center [372, 205] width 91 height 15
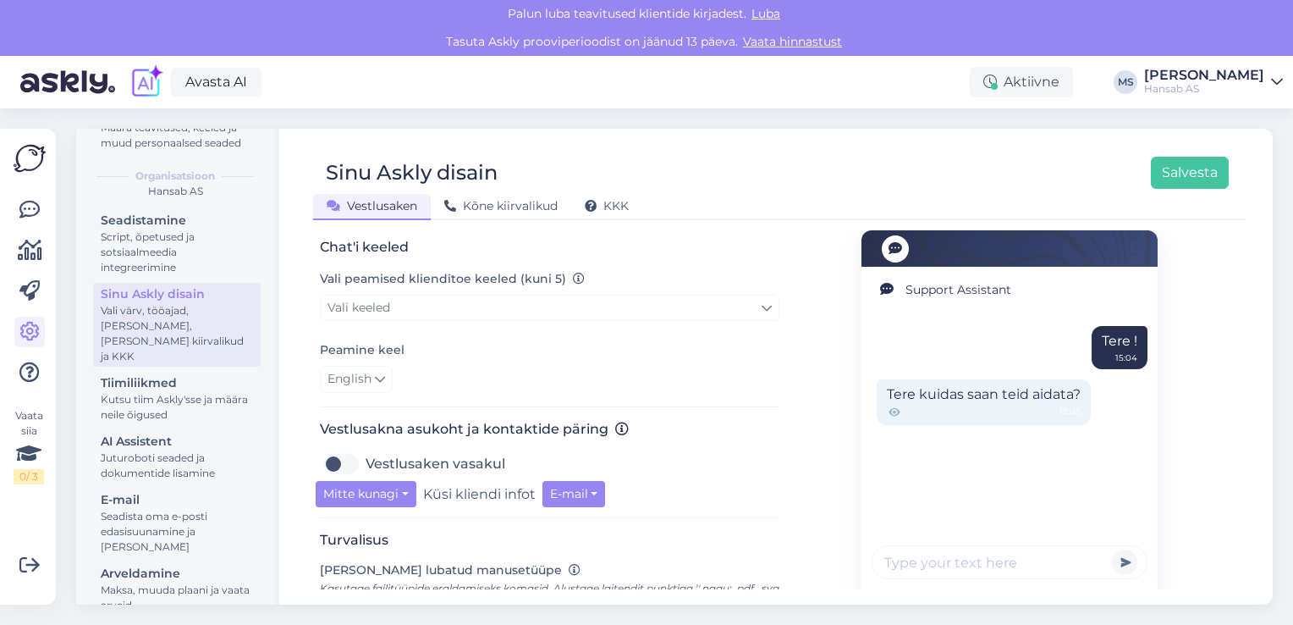
scroll to position [157, 0]
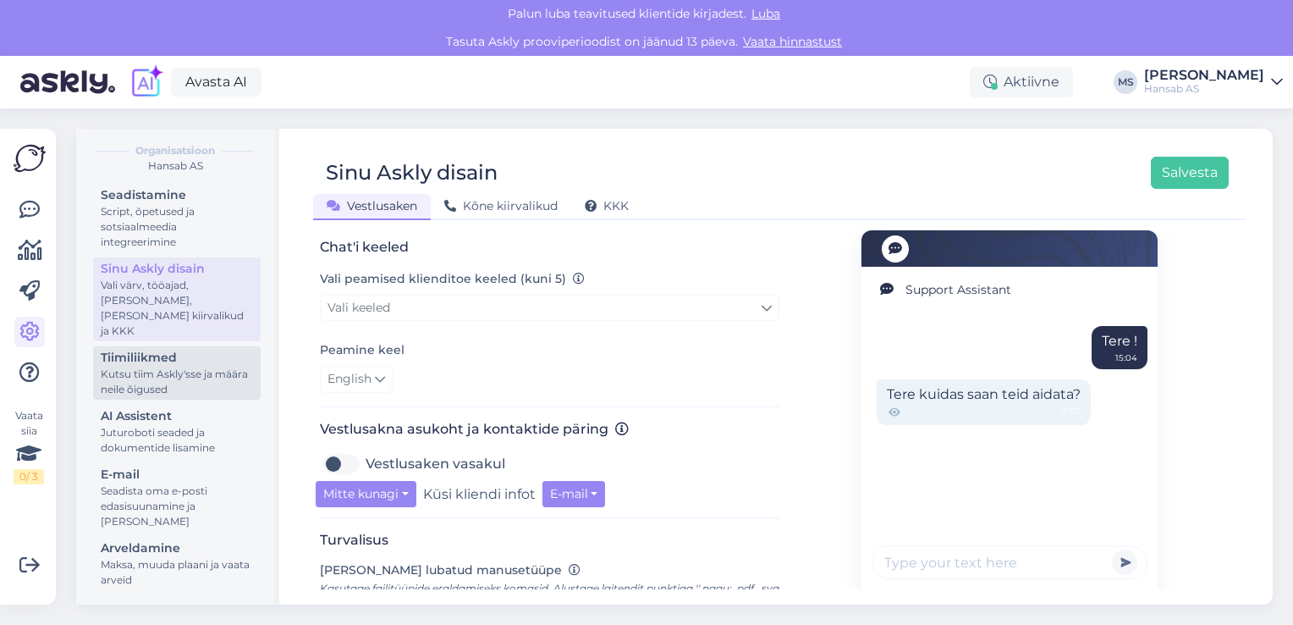
click at [140, 373] on div "Kutsu tiim Askly'sse ja määra neile õigused" at bounding box center [177, 381] width 152 height 30
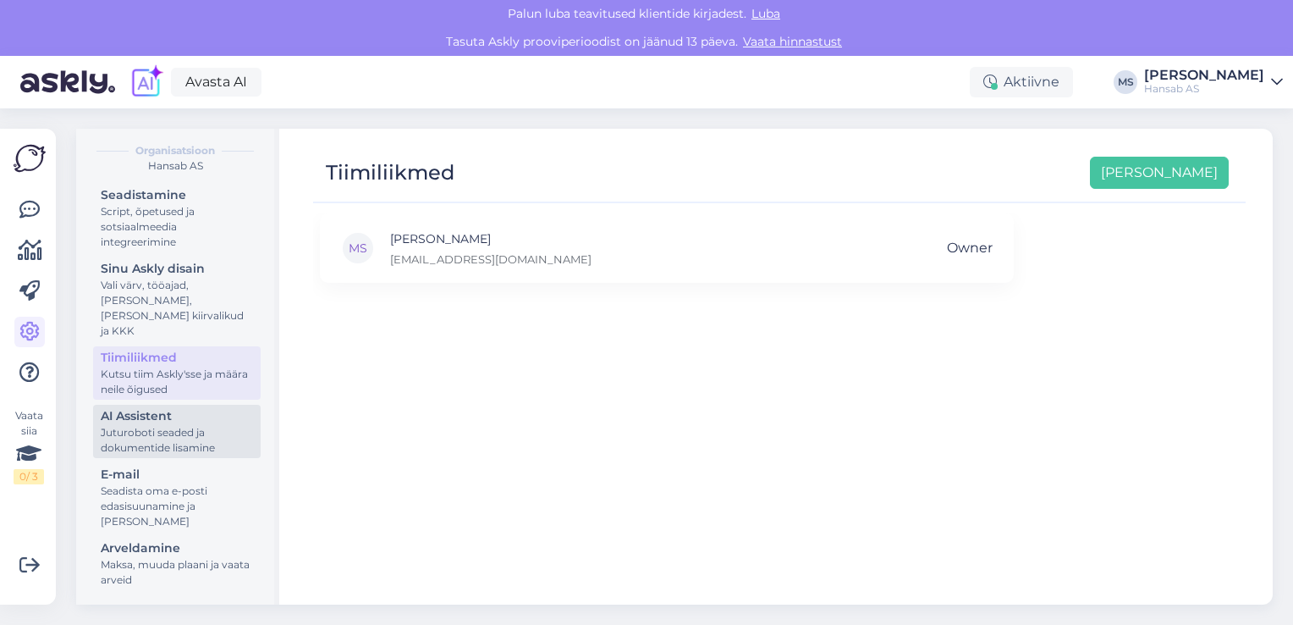
click at [139, 429] on div "Juturoboti seaded ja dokumentide lisamine" at bounding box center [177, 440] width 152 height 30
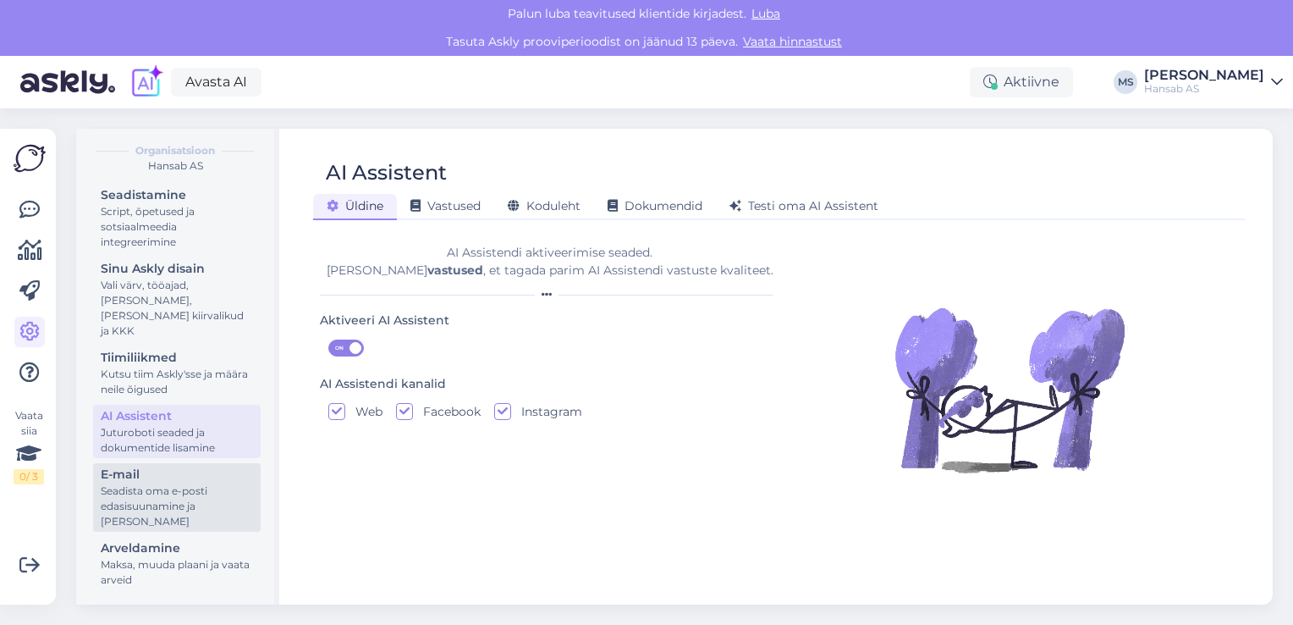
click at [136, 483] on div "Seadista oma e-posti edasisuunamine ja [PERSON_NAME]" at bounding box center [177, 506] width 152 height 46
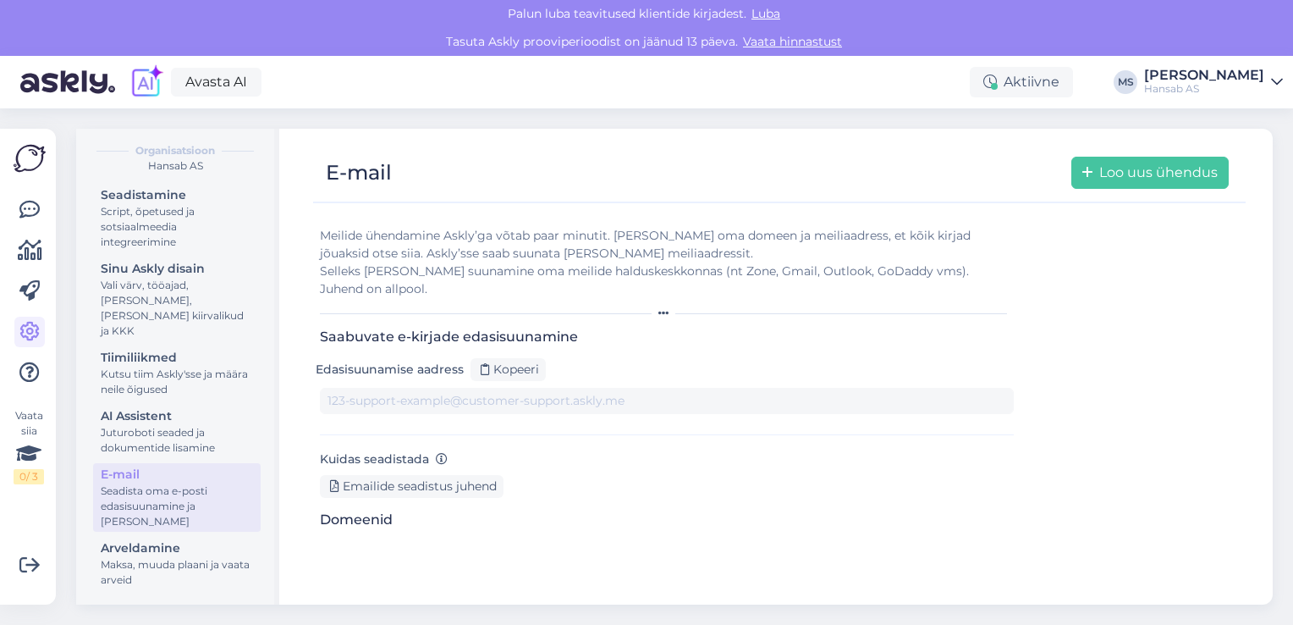
type input "[DOMAIN_NAME][EMAIL_ADDRESS][DOMAIN_NAME]"
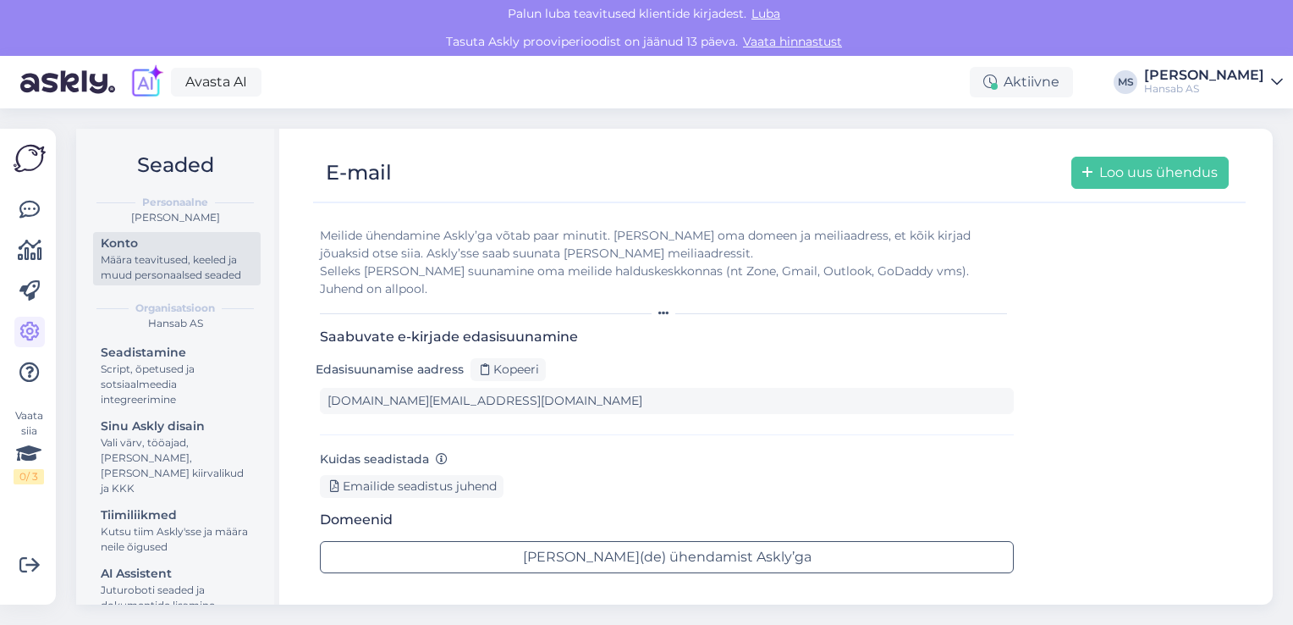
click at [158, 251] on div "Konto" at bounding box center [177, 243] width 152 height 18
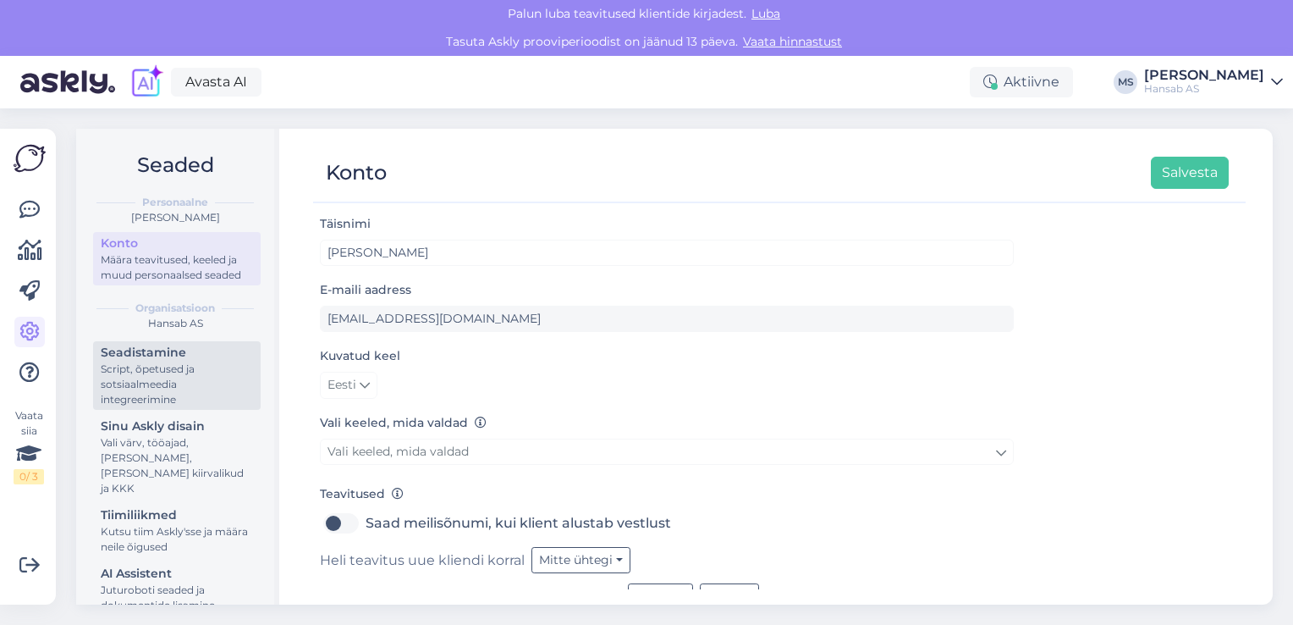
click at [147, 383] on div "Script, õpetused ja sotsiaalmeedia integreerimine" at bounding box center [177, 384] width 152 height 46
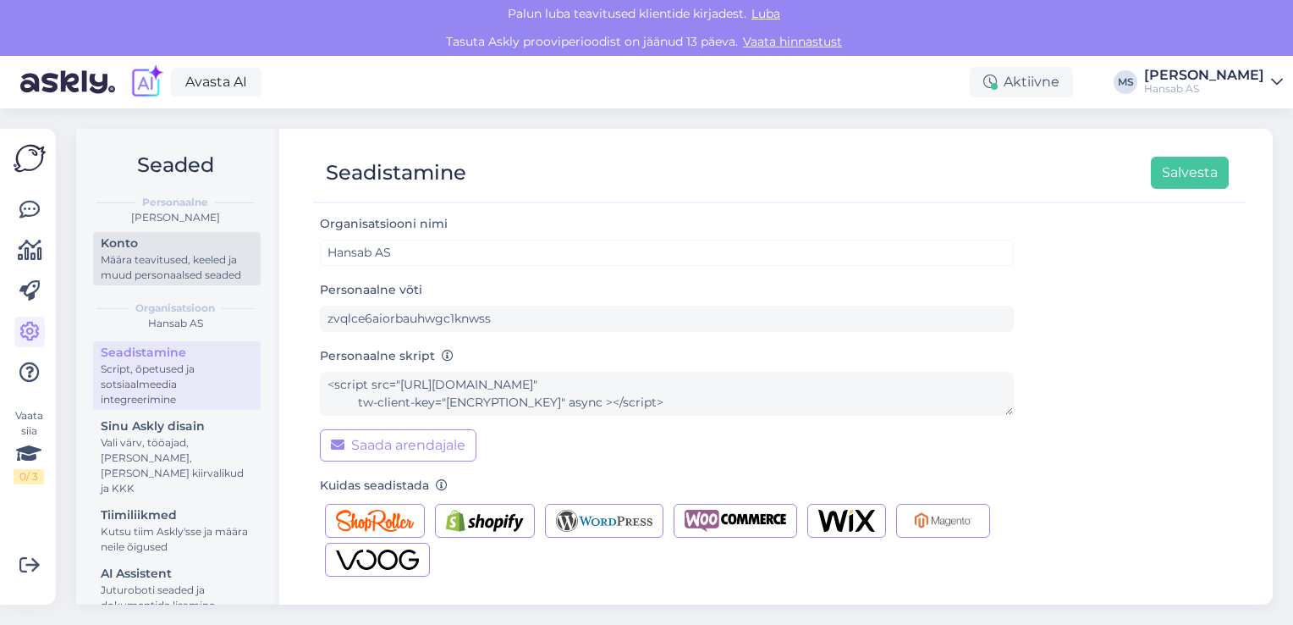
click at [168, 242] on div "Konto" at bounding box center [177, 243] width 152 height 18
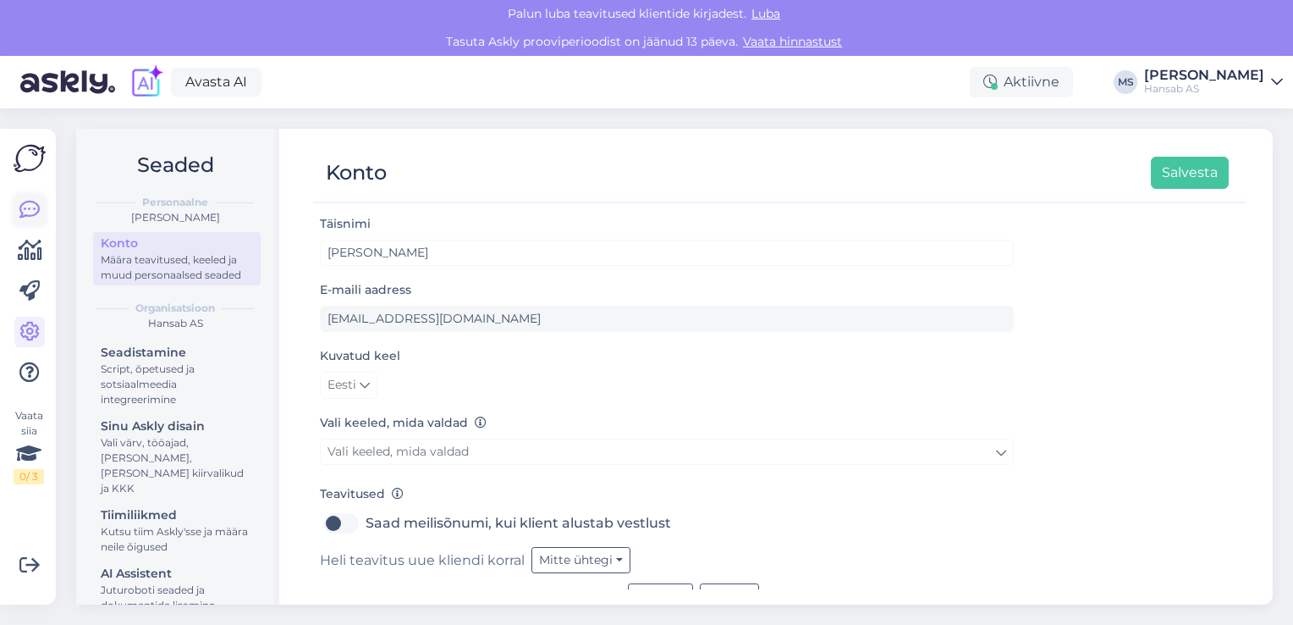
click at [27, 201] on icon at bounding box center [29, 210] width 20 height 20
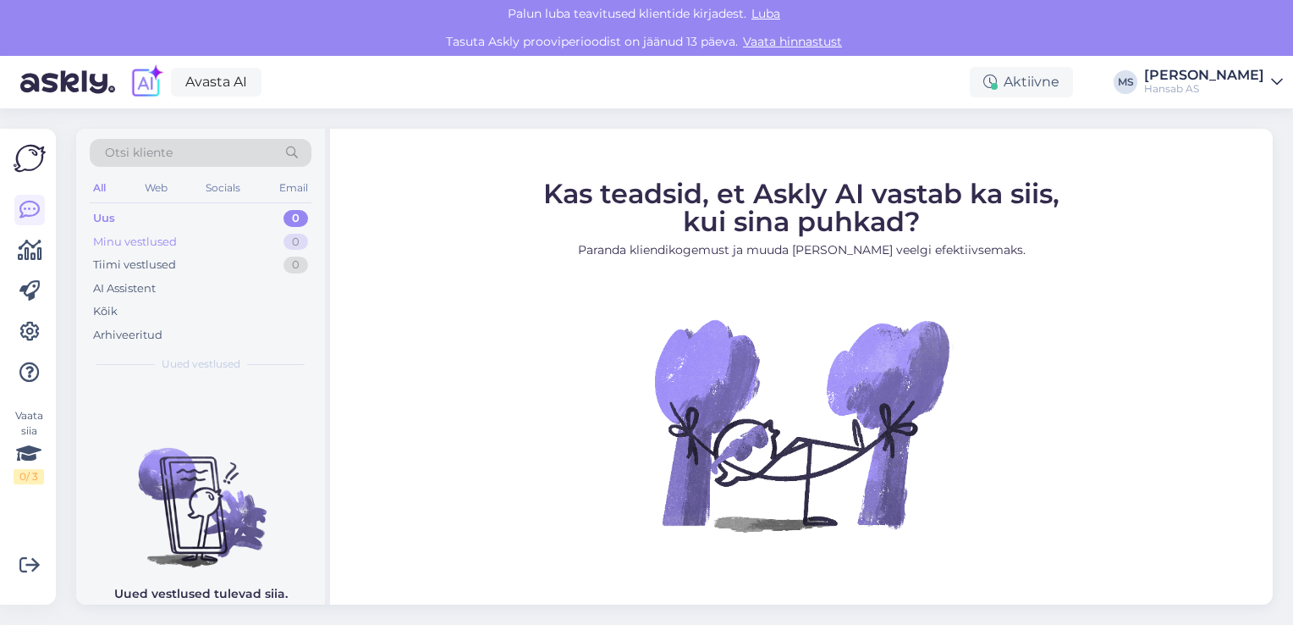
click at [173, 239] on div "Minu vestlused" at bounding box center [135, 242] width 84 height 17
click at [172, 239] on div "Minu vestlused" at bounding box center [137, 242] width 88 height 17
click at [122, 213] on div "Uus 0" at bounding box center [201, 219] width 222 height 24
click at [296, 216] on div "0" at bounding box center [296, 218] width 25 height 17
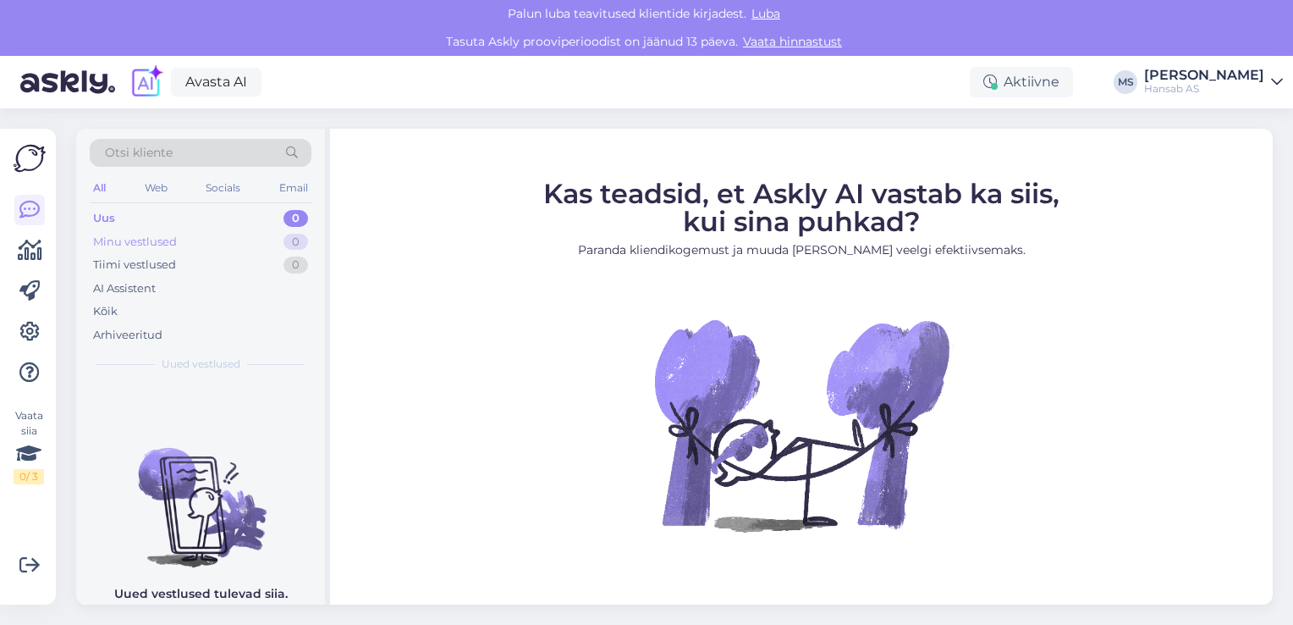
click at [297, 237] on div "0" at bounding box center [296, 242] width 25 height 17
click at [295, 264] on div "0" at bounding box center [296, 264] width 25 height 17
click at [149, 221] on div "Uus 0" at bounding box center [201, 219] width 222 height 24
click at [148, 221] on div "Uus 0" at bounding box center [201, 219] width 222 height 24
click at [110, 222] on div "Uus" at bounding box center [104, 218] width 22 height 17
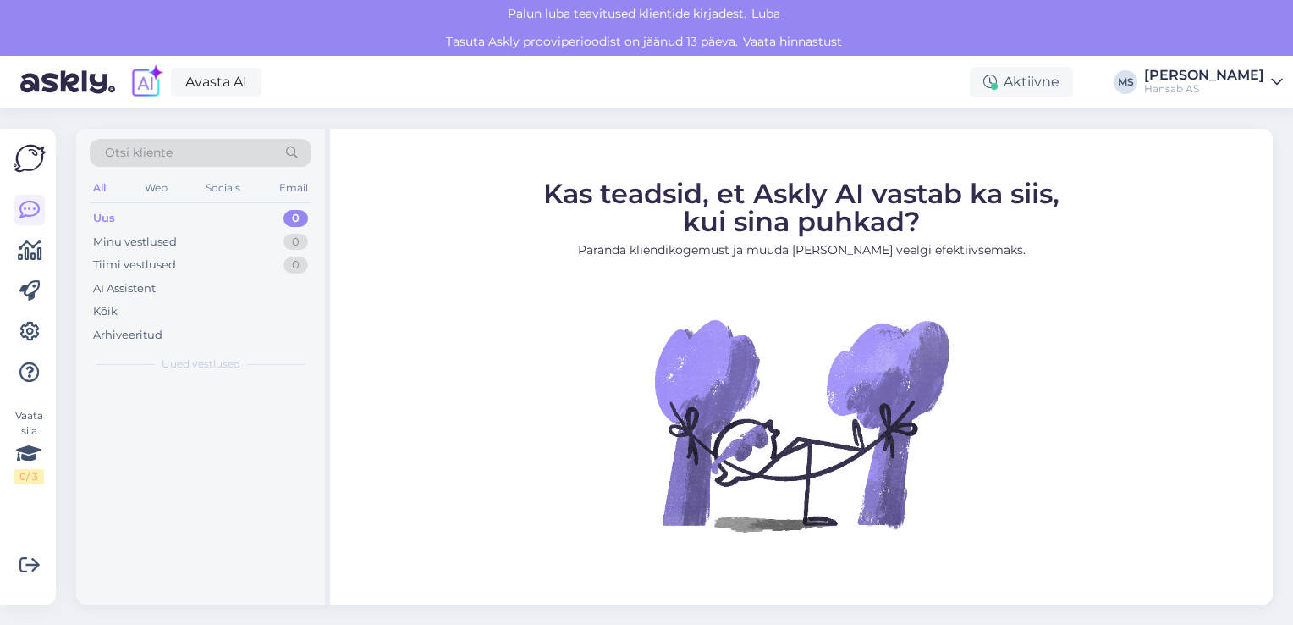
click at [110, 222] on div "Uus" at bounding box center [104, 218] width 22 height 17
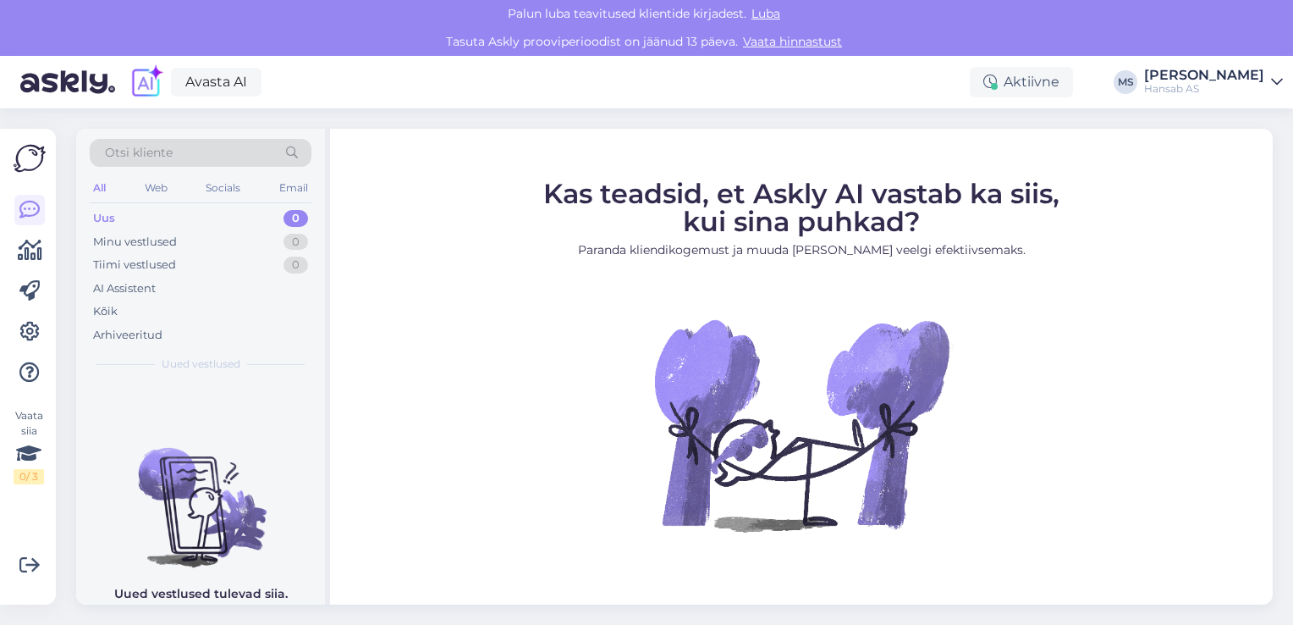
click at [22, 151] on img at bounding box center [30, 158] width 32 height 32
click at [138, 80] on img at bounding box center [147, 82] width 36 height 36
click at [206, 78] on link "Avasta AI" at bounding box center [216, 82] width 91 height 29
click at [30, 564] on icon at bounding box center [29, 565] width 20 height 20
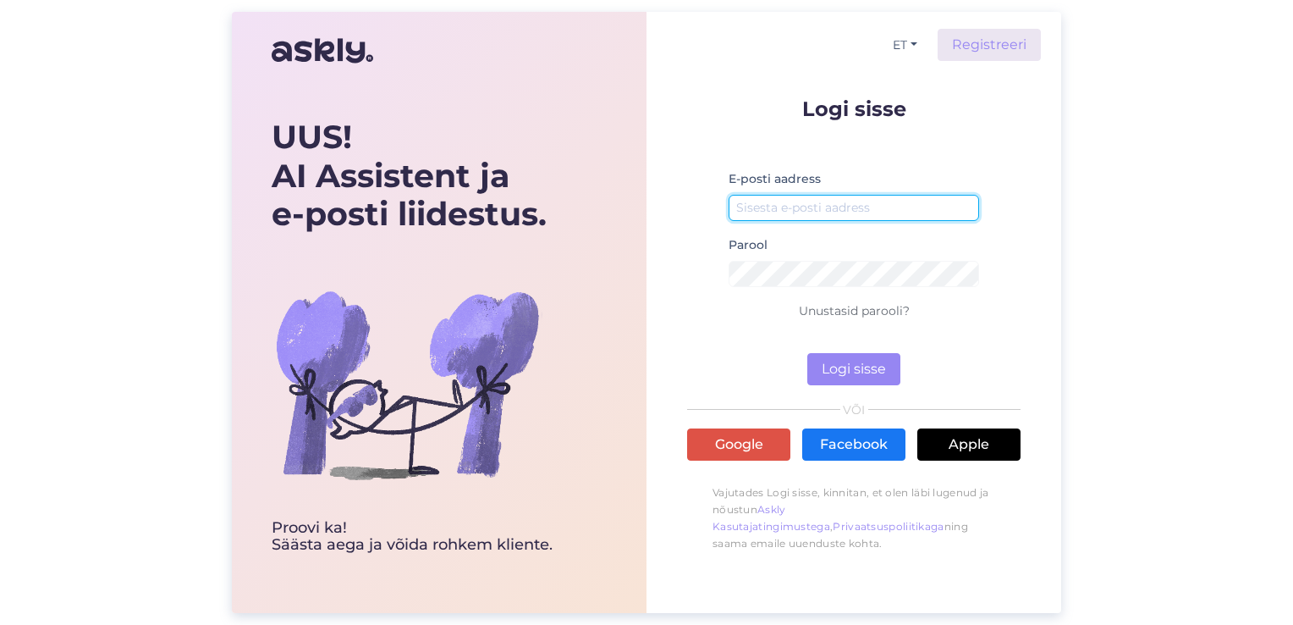
click at [818, 201] on input "email" at bounding box center [854, 208] width 251 height 26
type input "[EMAIL_ADDRESS][DOMAIN_NAME]"
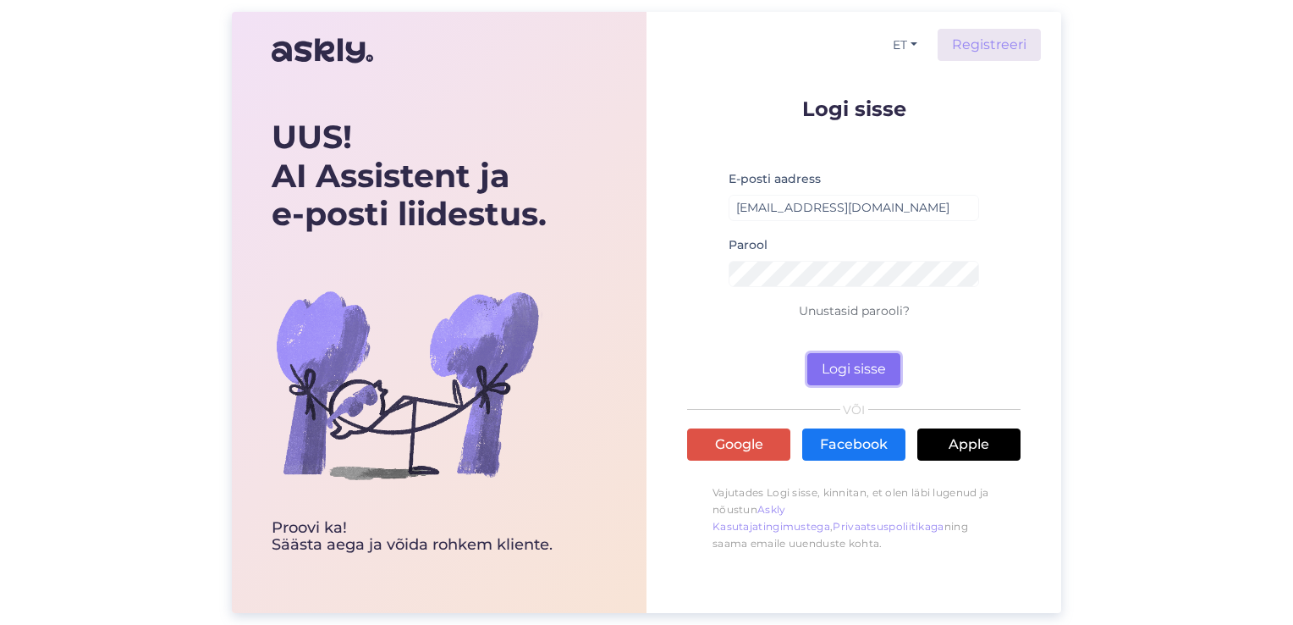
click at [856, 364] on button "Logi sisse" at bounding box center [853, 369] width 93 height 32
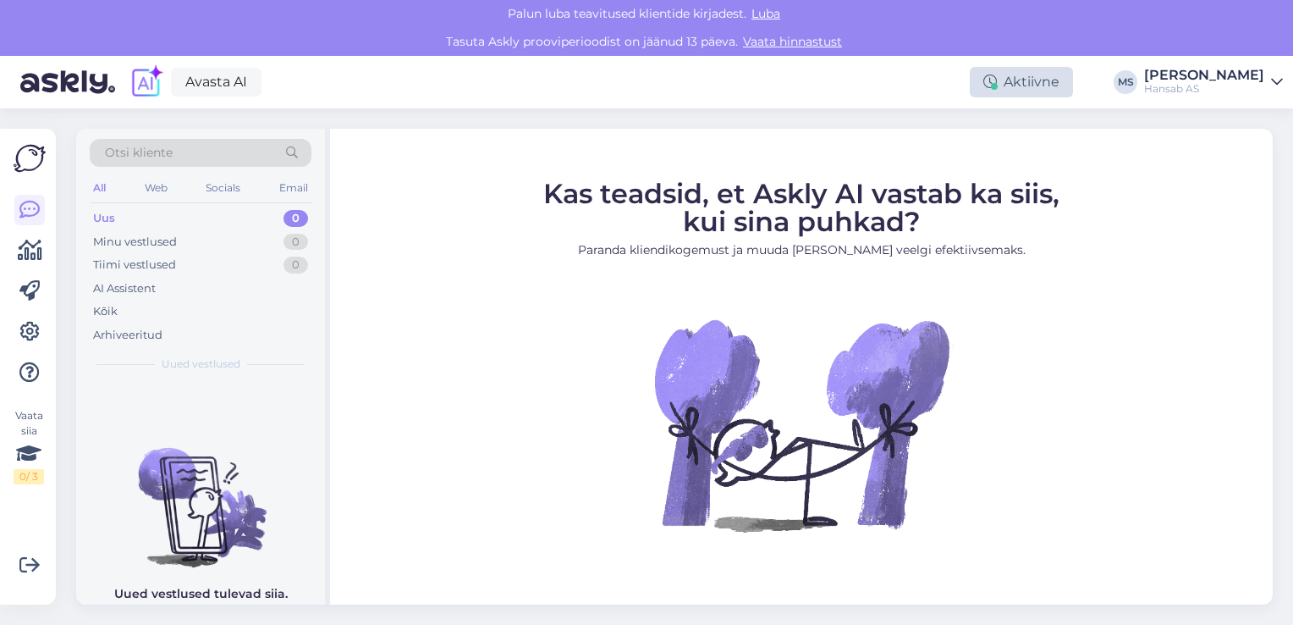
click at [1053, 80] on div "Aktiivne" at bounding box center [1021, 82] width 103 height 30
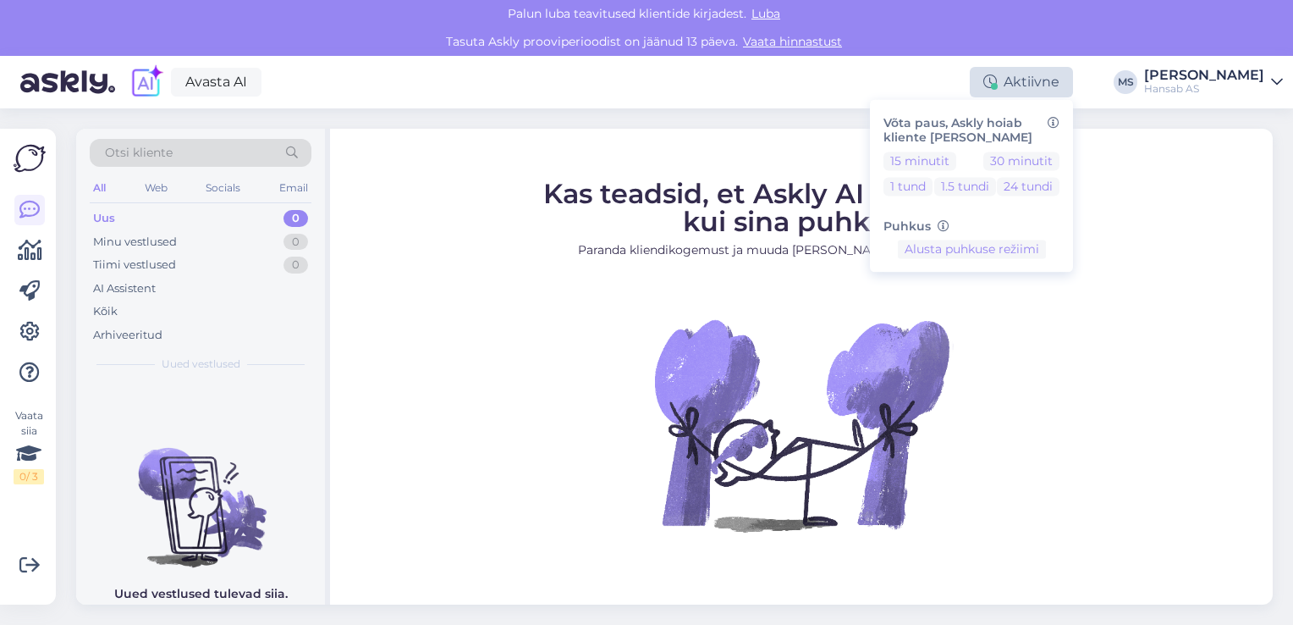
click at [1053, 80] on div "Aktiivne" at bounding box center [1021, 82] width 103 height 30
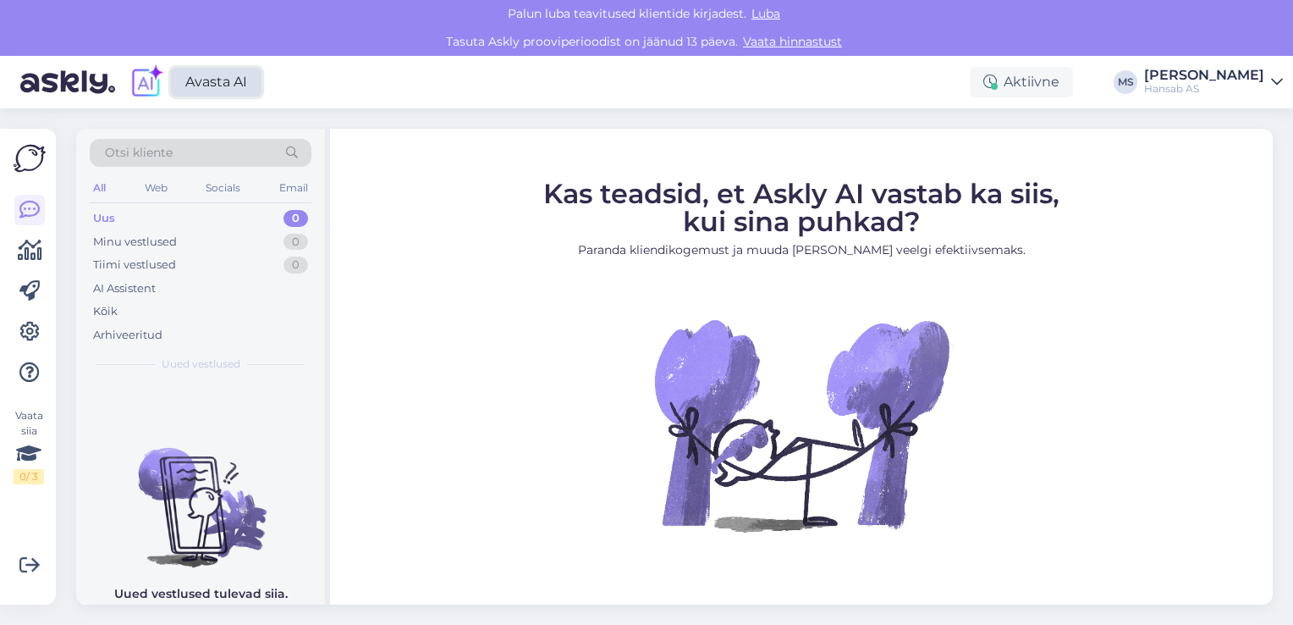
click at [237, 81] on link "Avasta AI" at bounding box center [216, 82] width 91 height 29
click at [30, 157] on img at bounding box center [30, 158] width 32 height 32
click at [200, 507] on img at bounding box center [200, 493] width 249 height 152
click at [137, 332] on div "Arhiveeritud" at bounding box center [127, 335] width 69 height 17
click at [105, 306] on div "Kõik" at bounding box center [105, 311] width 25 height 17
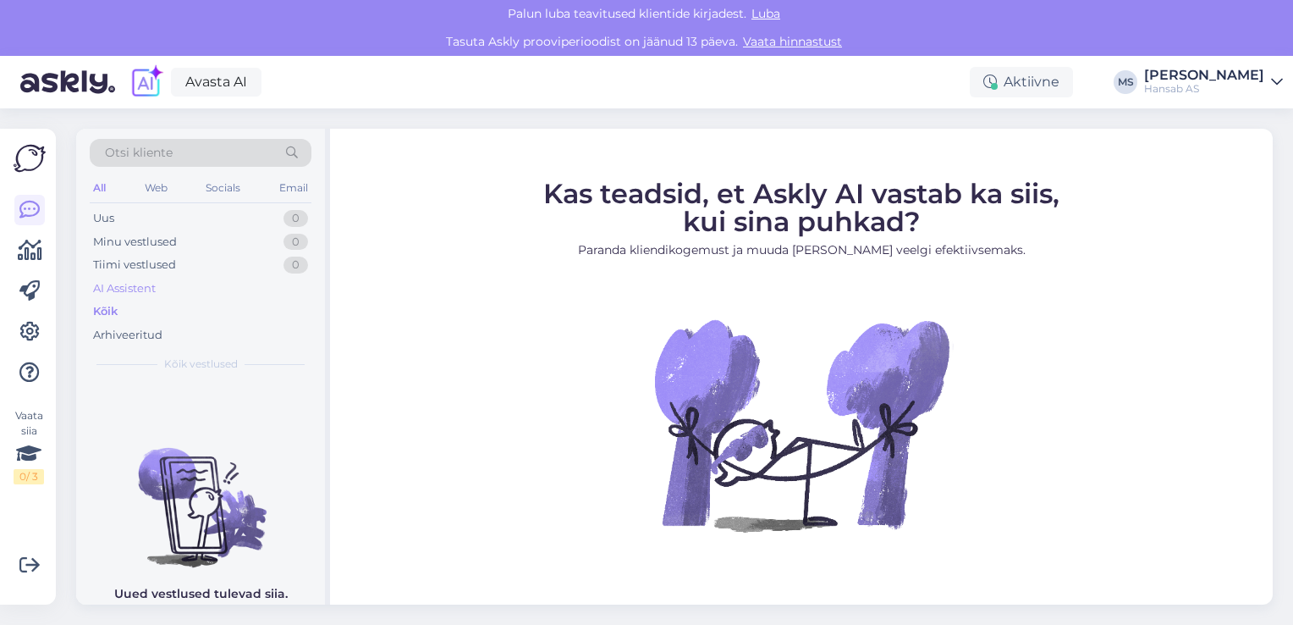
click at [118, 289] on div "AI Assistent" at bounding box center [124, 288] width 63 height 17
click at [129, 267] on div "Tiimi vestlused" at bounding box center [134, 264] width 83 height 17
click at [135, 245] on div "Minu vestlused" at bounding box center [135, 242] width 84 height 17
click at [34, 155] on img at bounding box center [30, 158] width 32 height 32
click at [1278, 80] on icon at bounding box center [1277, 82] width 12 height 14
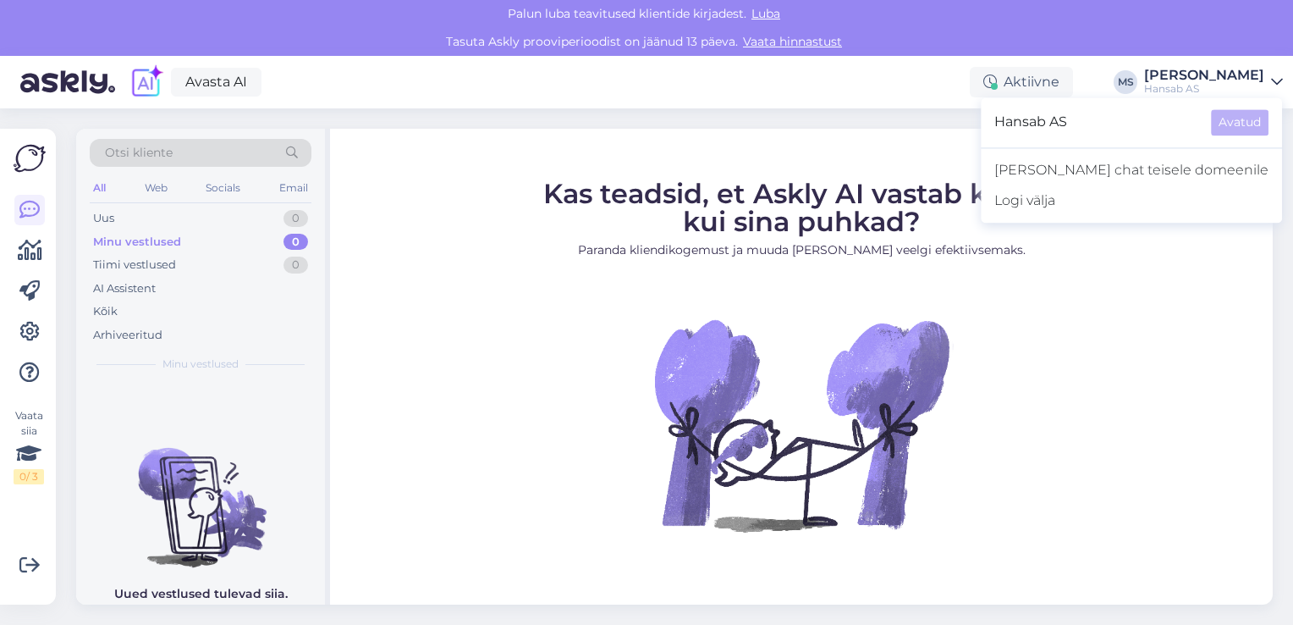
click at [1278, 80] on icon at bounding box center [1277, 82] width 12 height 14
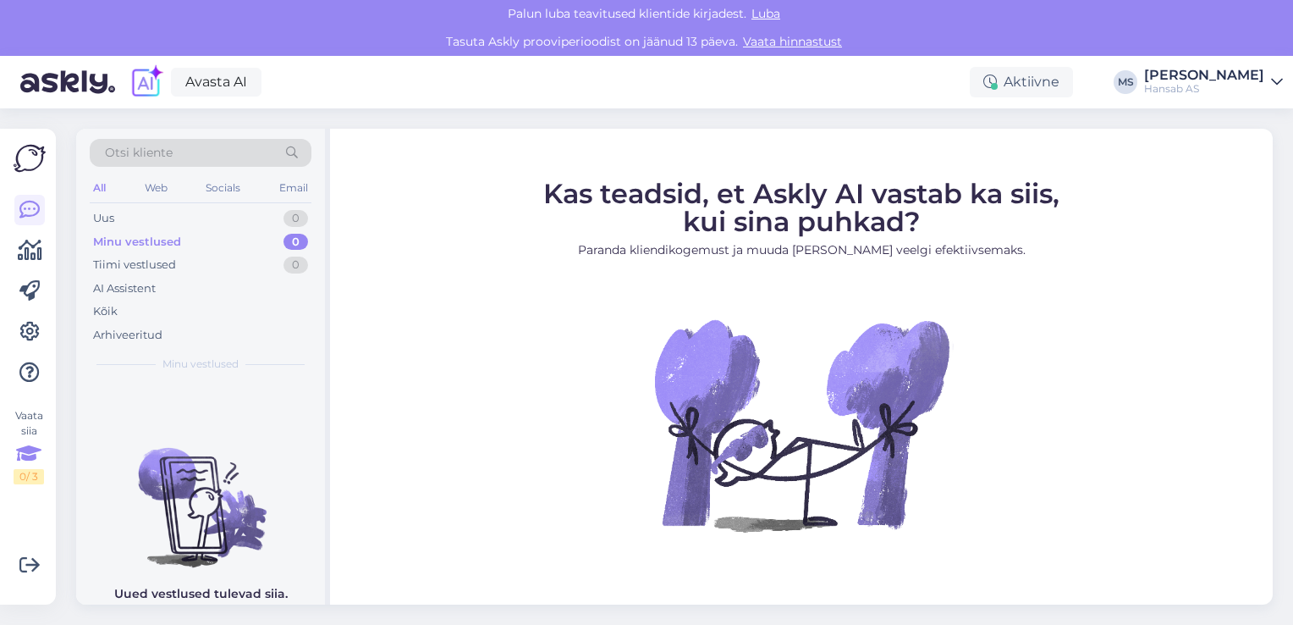
click at [26, 422] on div "Vaata siia 0 / 3" at bounding box center [29, 446] width 30 height 76
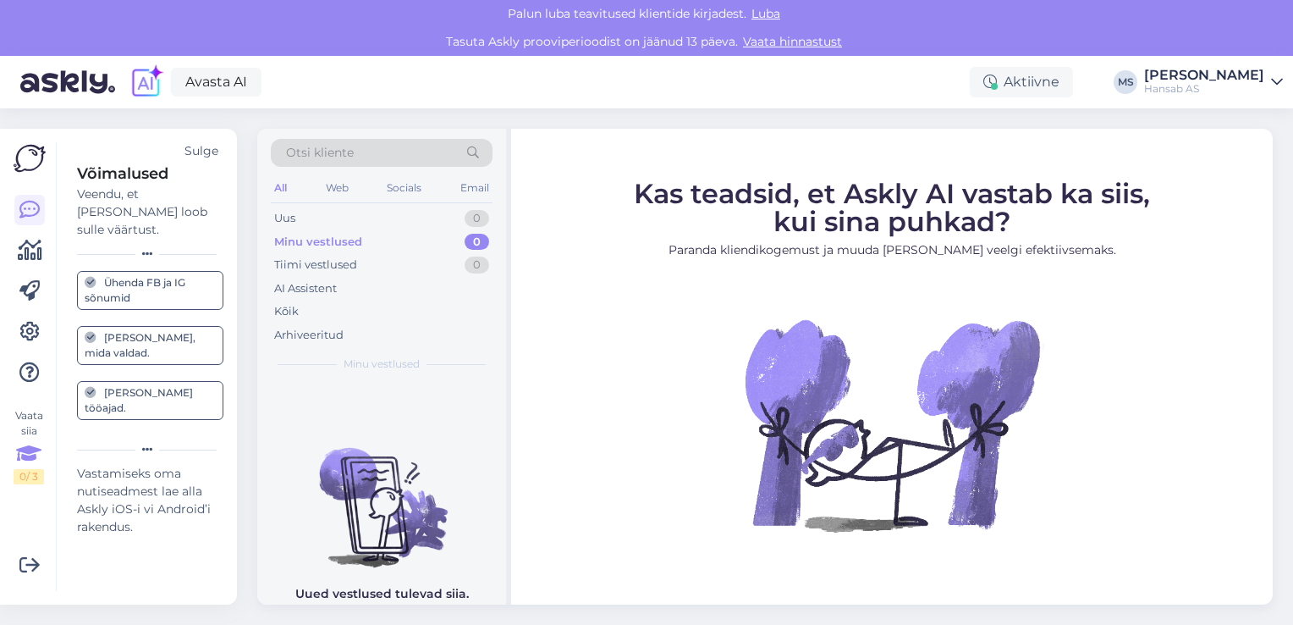
click at [28, 420] on div "Vaata siia 0 / 3" at bounding box center [29, 446] width 30 height 76
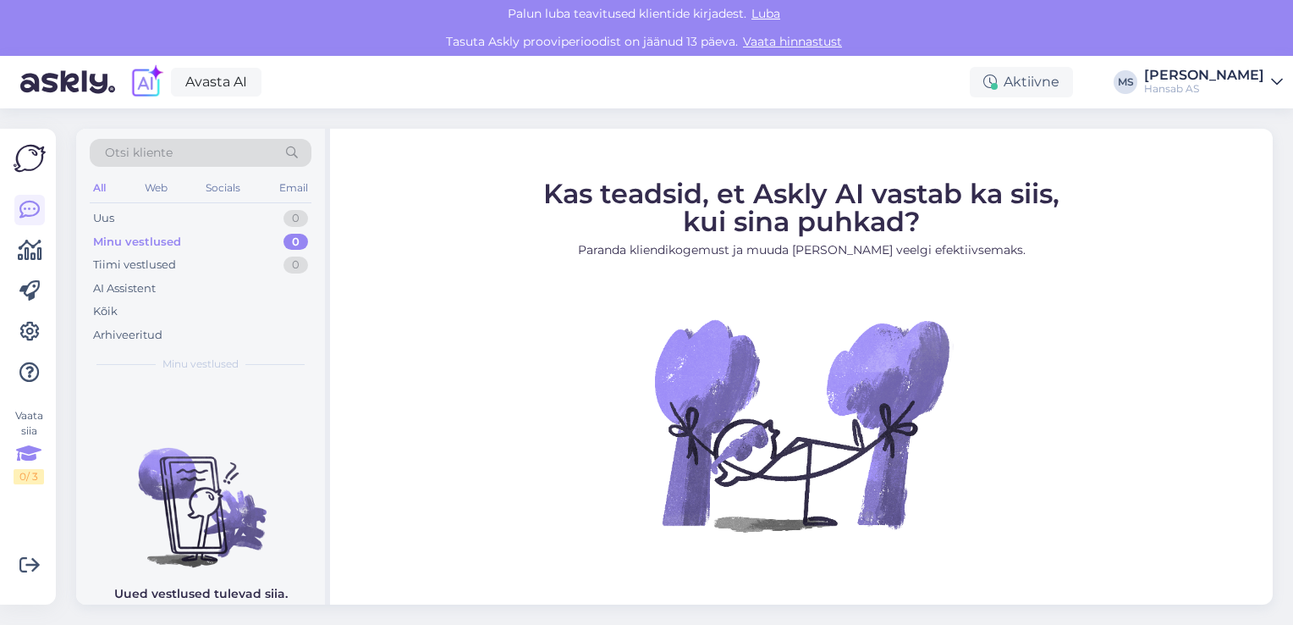
click at [27, 454] on icon at bounding box center [28, 453] width 25 height 30
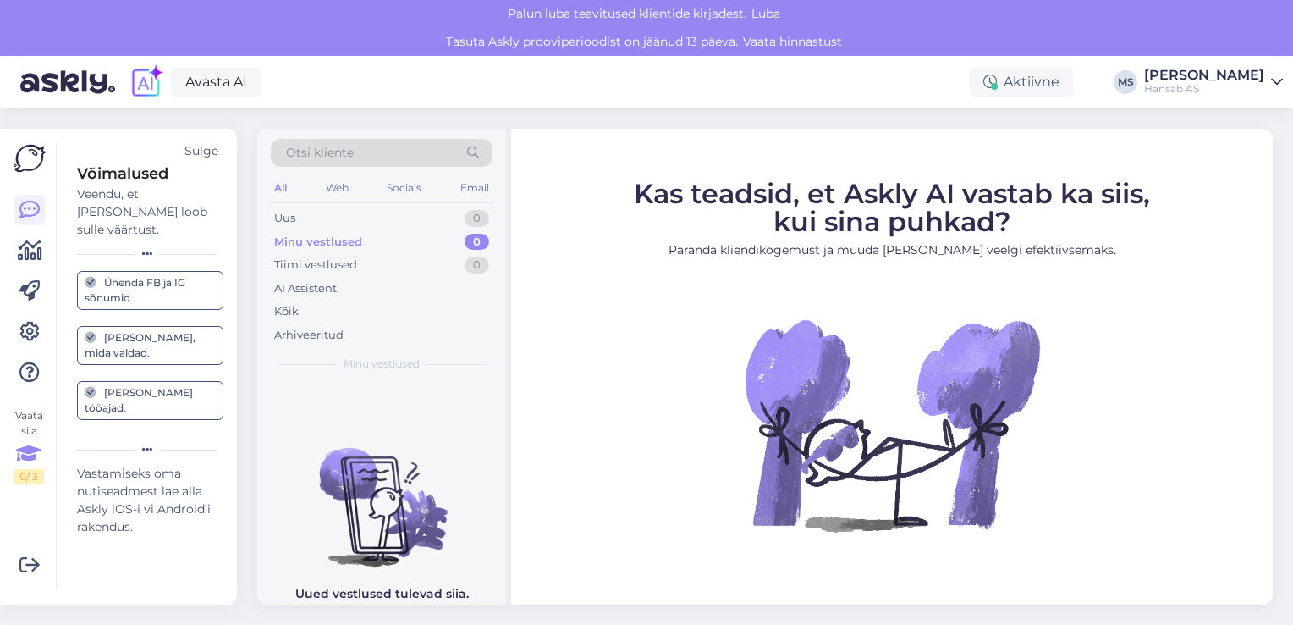
click at [27, 454] on icon at bounding box center [28, 453] width 25 height 30
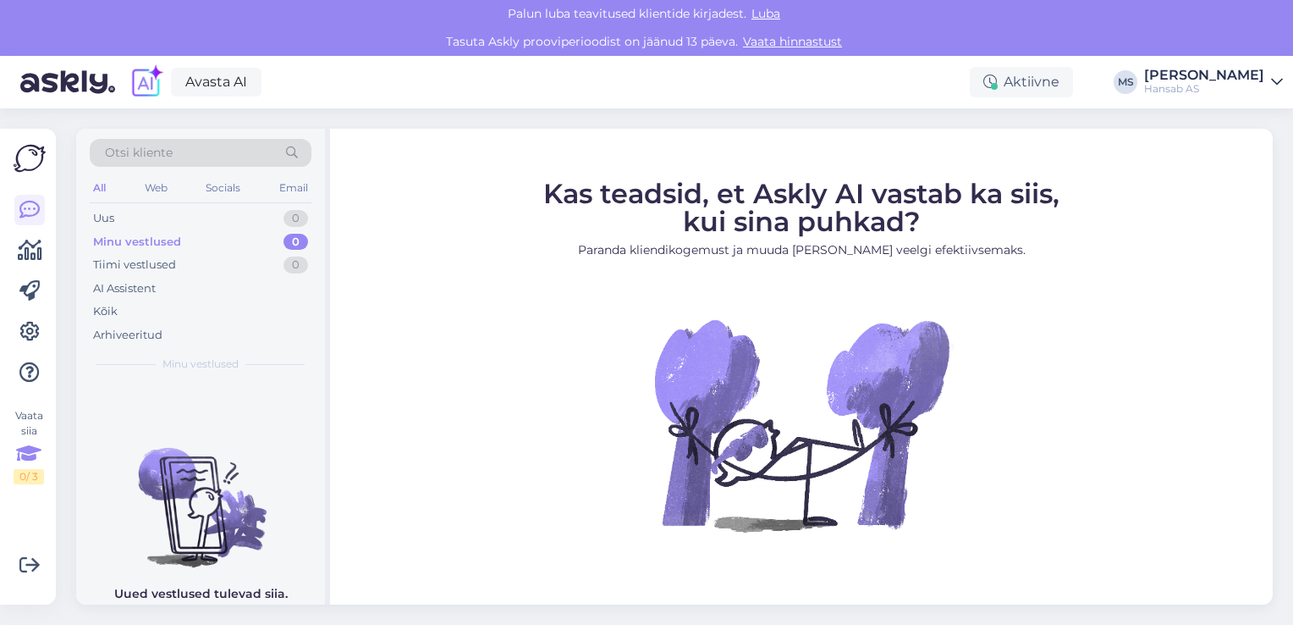
click at [27, 476] on div "0 / 3" at bounding box center [29, 476] width 30 height 15
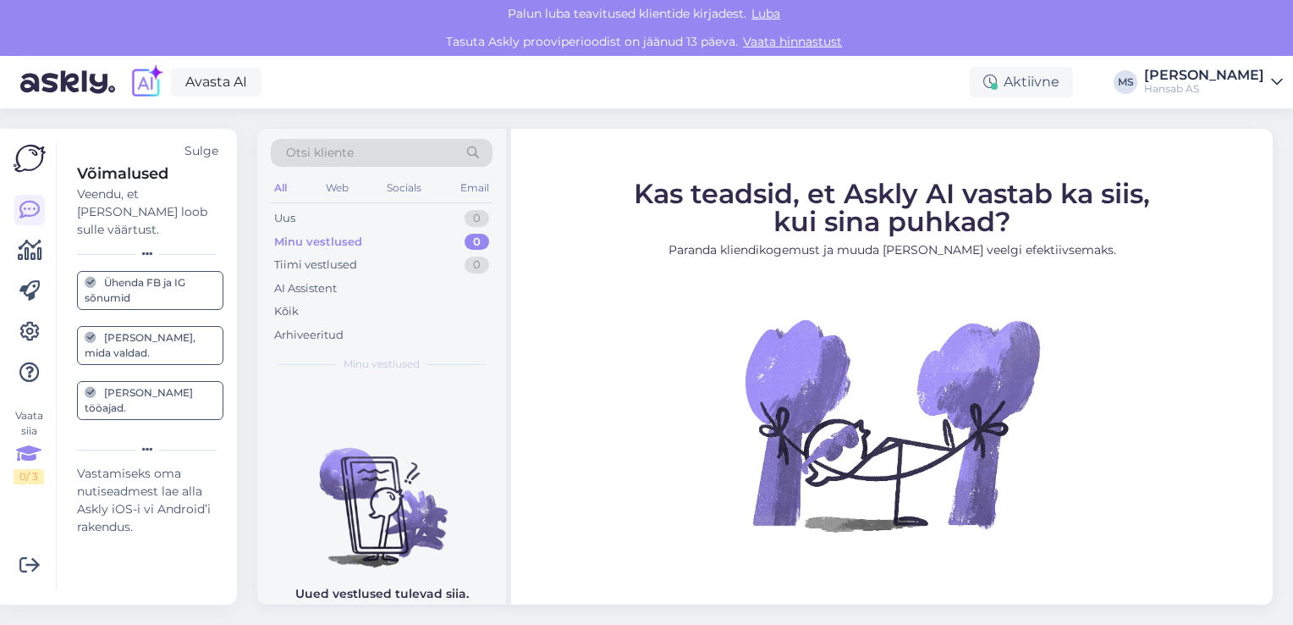
click at [27, 476] on div "0 / 3" at bounding box center [29, 476] width 30 height 15
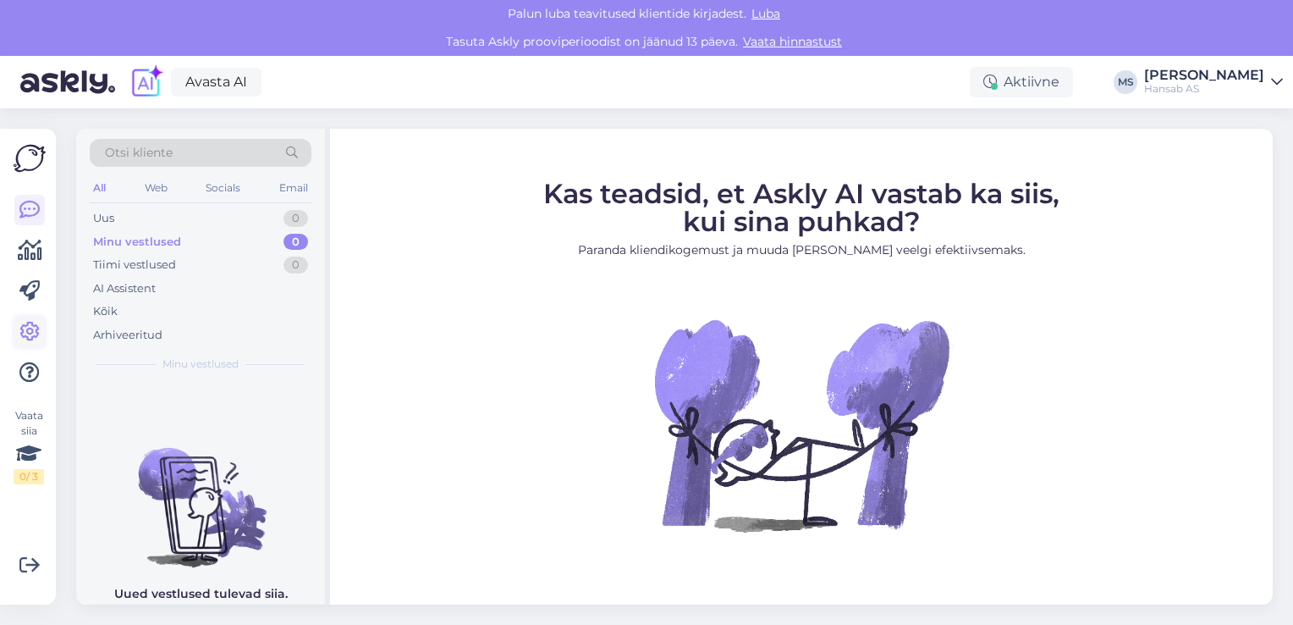
click at [25, 328] on icon at bounding box center [29, 332] width 20 height 20
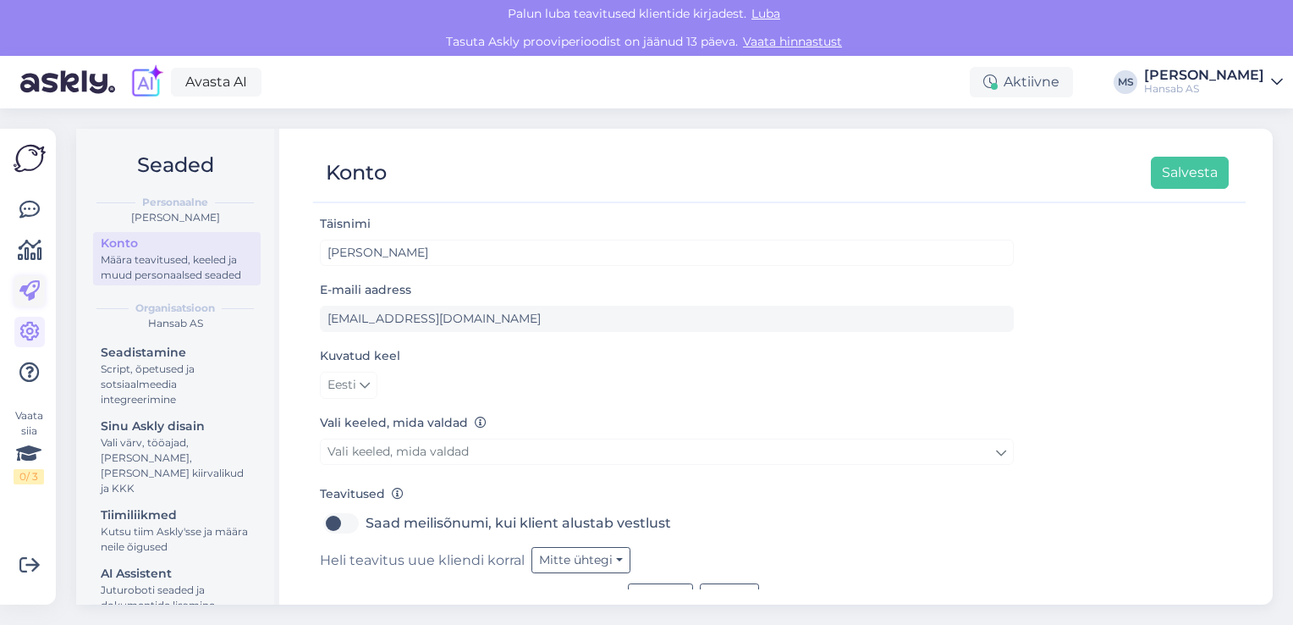
click at [30, 286] on icon at bounding box center [29, 291] width 20 height 20
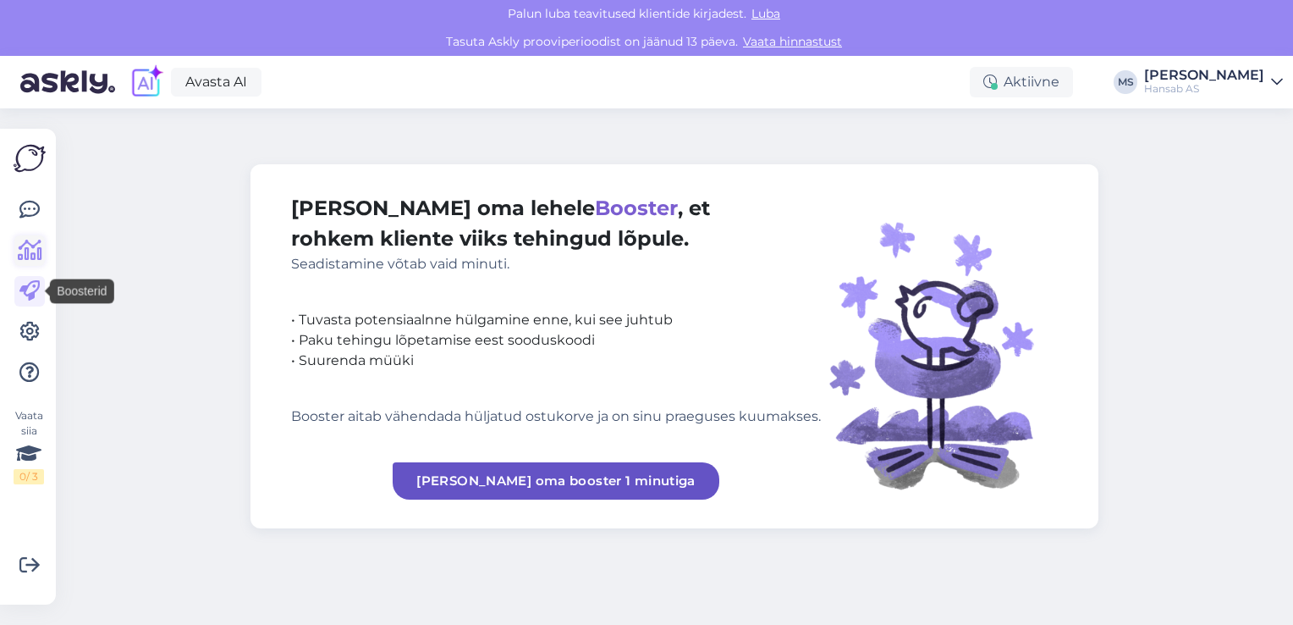
click at [33, 248] on icon at bounding box center [30, 250] width 25 height 20
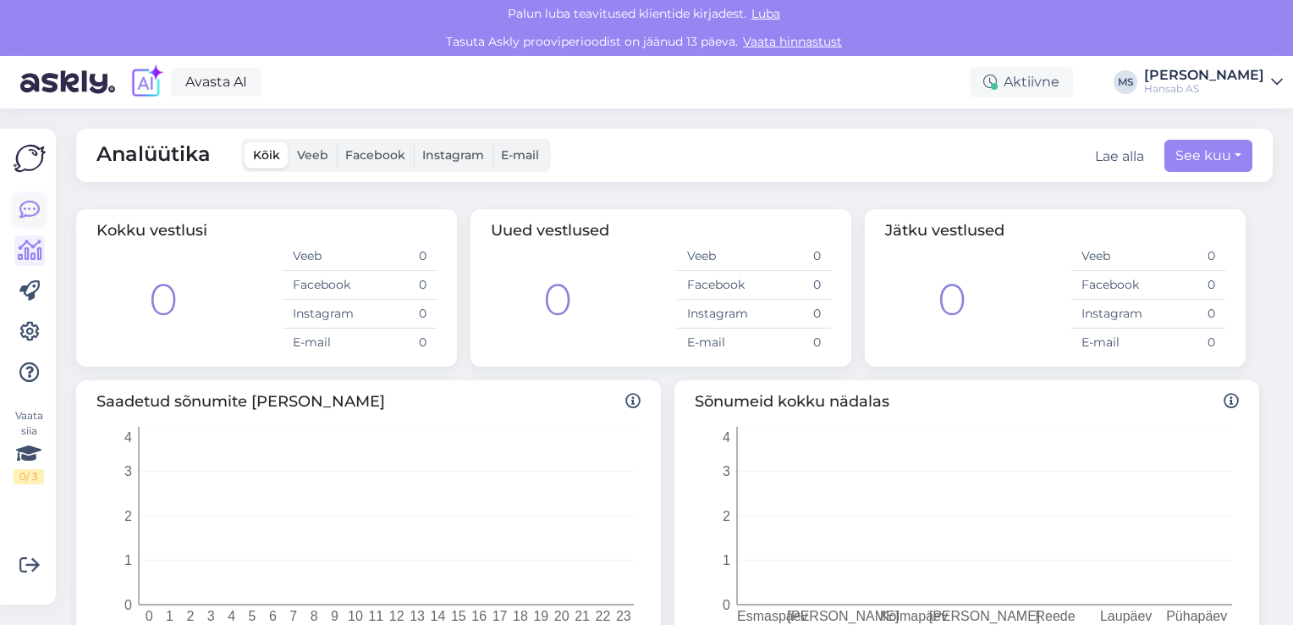
click at [27, 208] on icon at bounding box center [29, 210] width 20 height 20
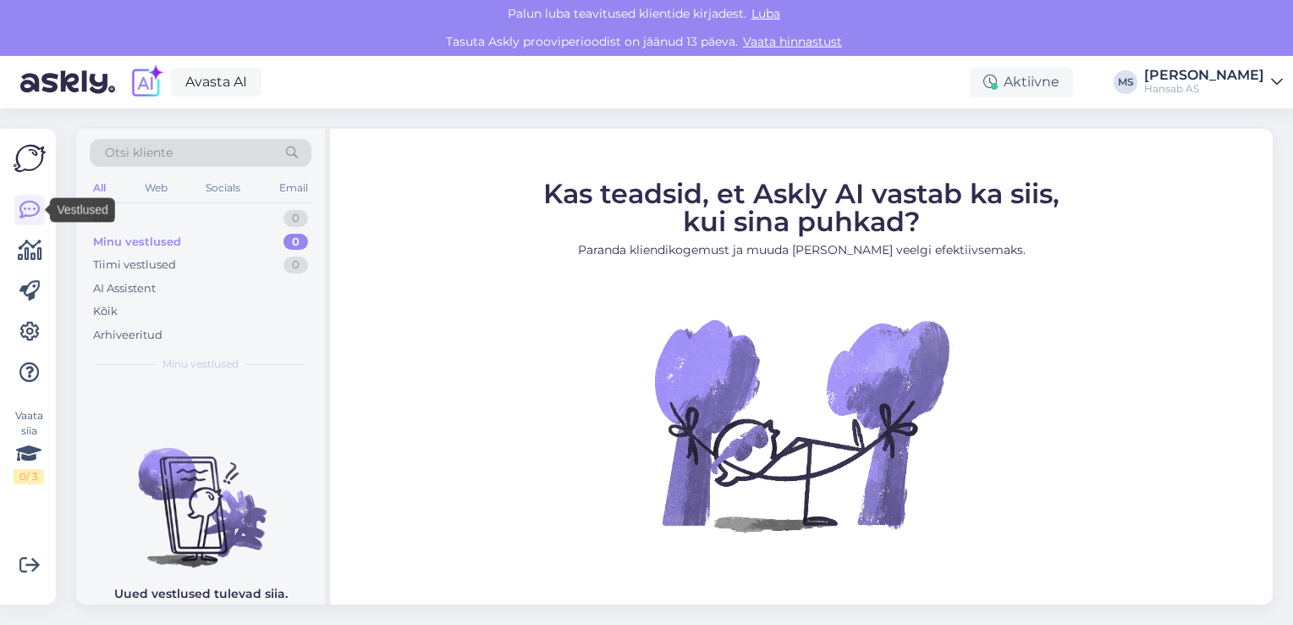
click at [36, 151] on img at bounding box center [30, 158] width 32 height 32
click at [711, 38] on div "Tasuta Askly prooviperioodist on jäänud 13 päeva. Vaata hinnastust" at bounding box center [646, 42] width 1293 height 28
click at [32, 255] on icon at bounding box center [30, 250] width 25 height 20
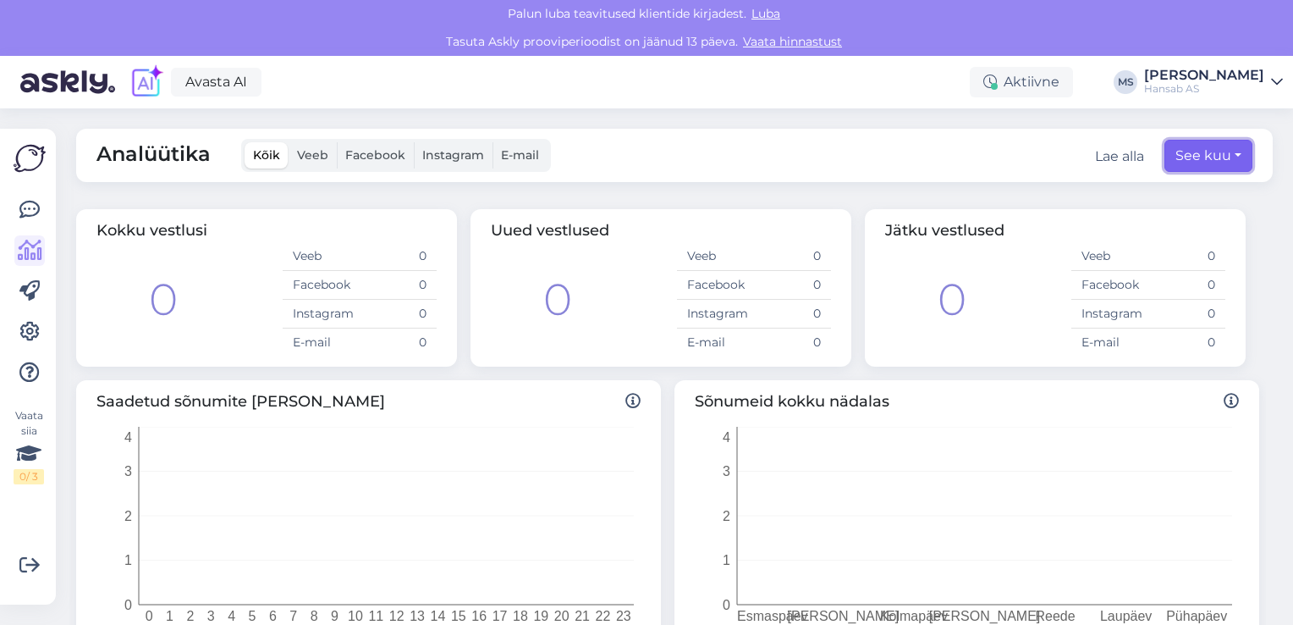
click at [1178, 161] on button "See kuu" at bounding box center [1209, 156] width 88 height 32
select select "9"
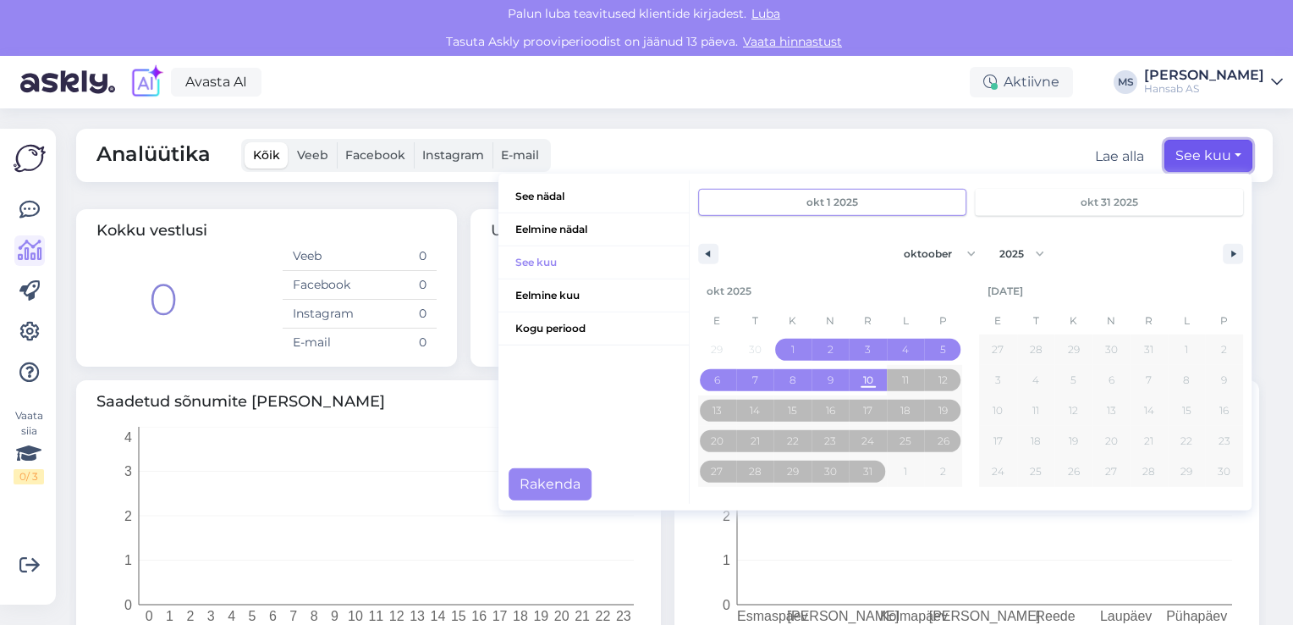
click at [1178, 161] on button "See kuu" at bounding box center [1209, 156] width 88 height 32
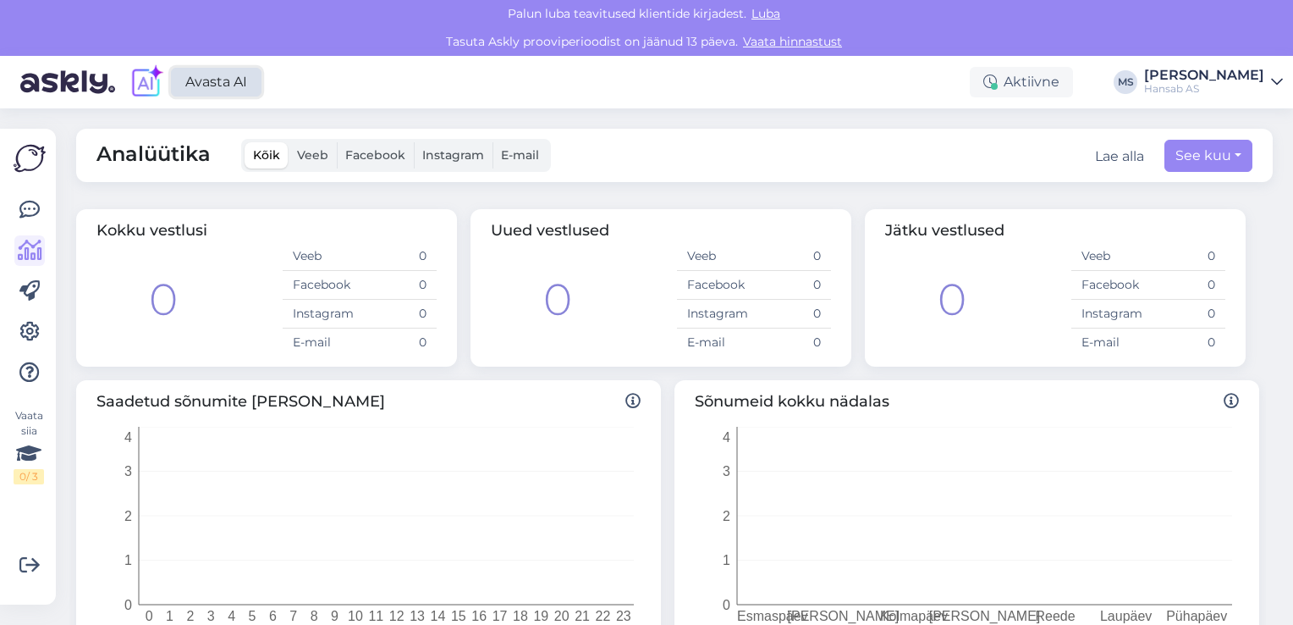
click at [236, 82] on link "Avasta AI" at bounding box center [216, 82] width 91 height 29
click at [31, 333] on icon at bounding box center [29, 332] width 20 height 20
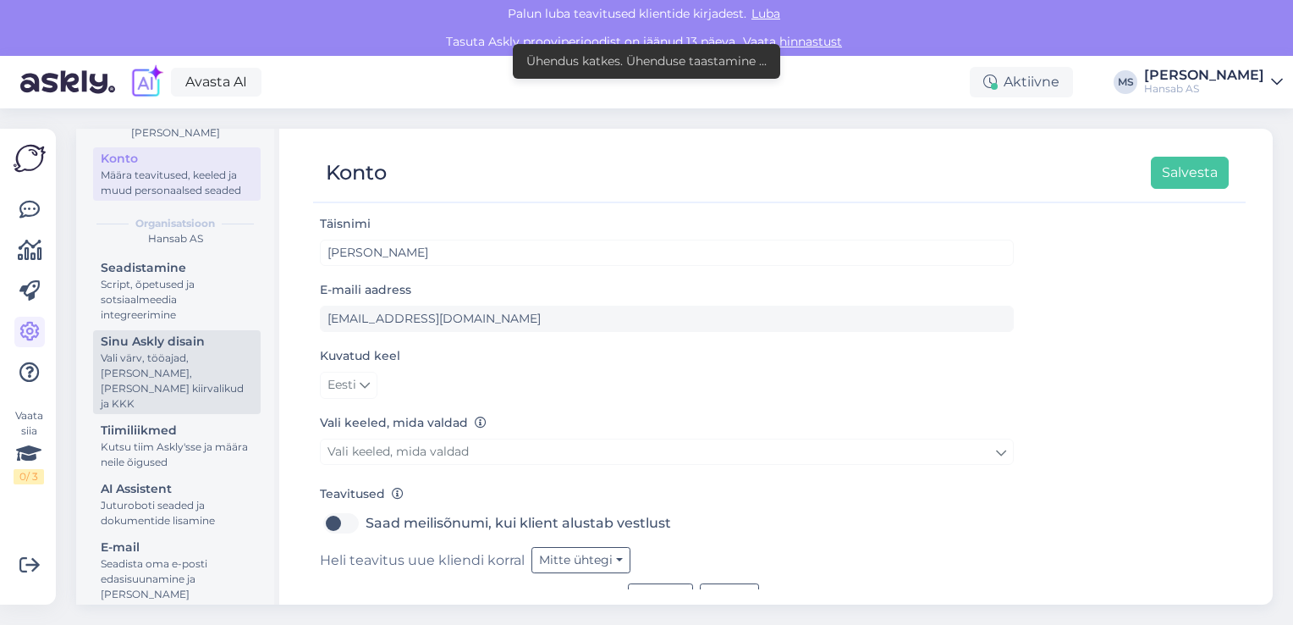
scroll to position [157, 0]
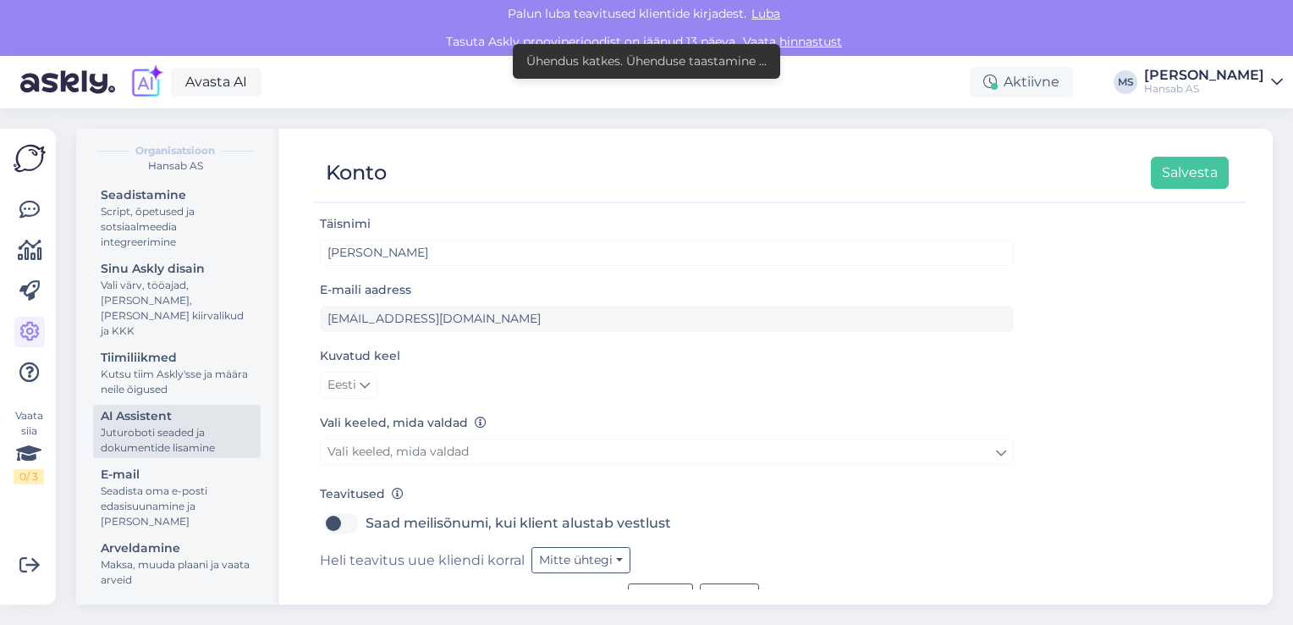
click at [149, 420] on div "AI Assistent" at bounding box center [177, 416] width 152 height 18
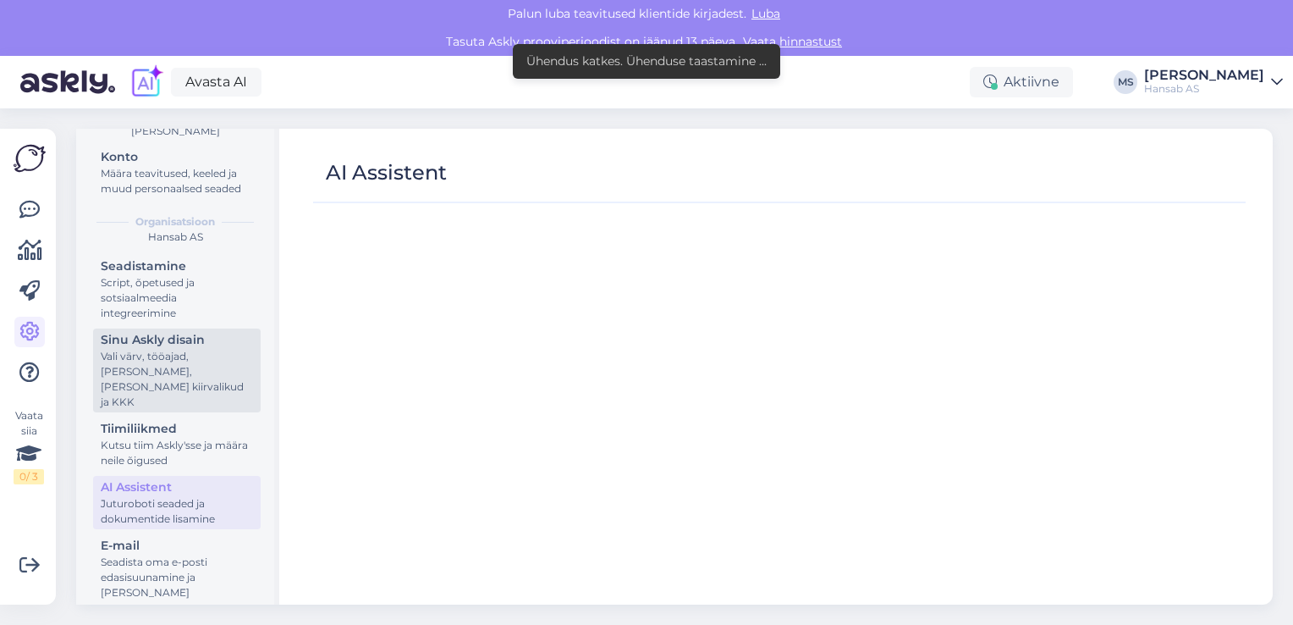
scroll to position [157, 0]
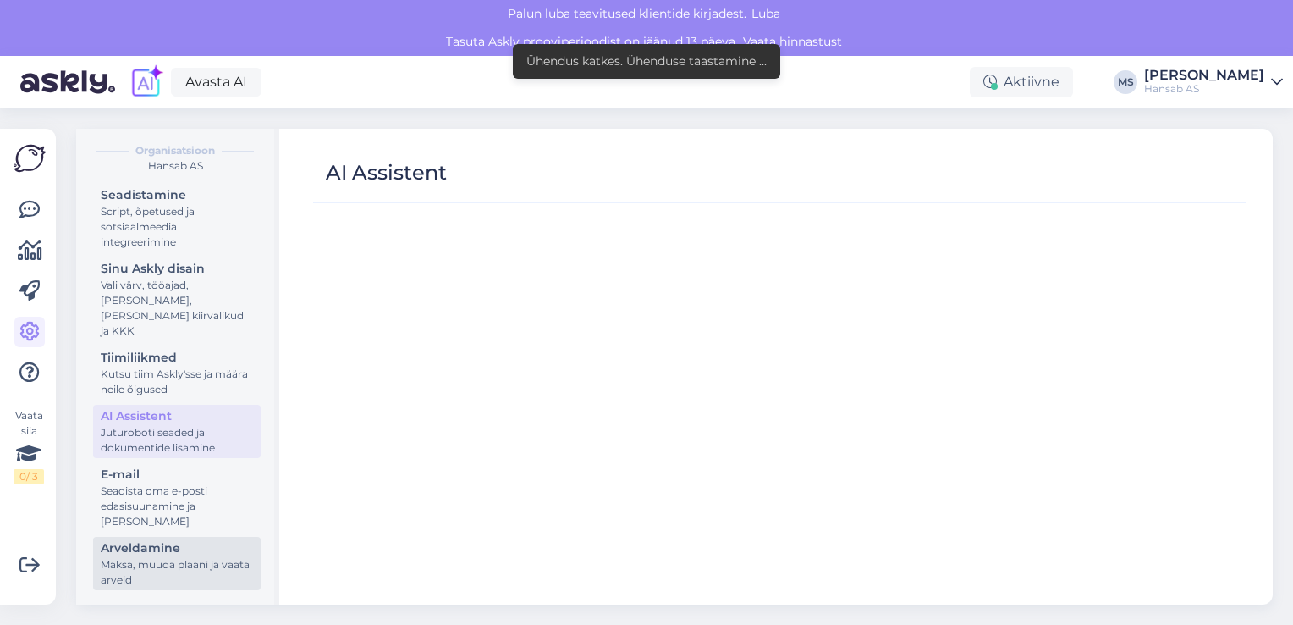
click at [146, 554] on div "Arveldamine" at bounding box center [177, 548] width 152 height 18
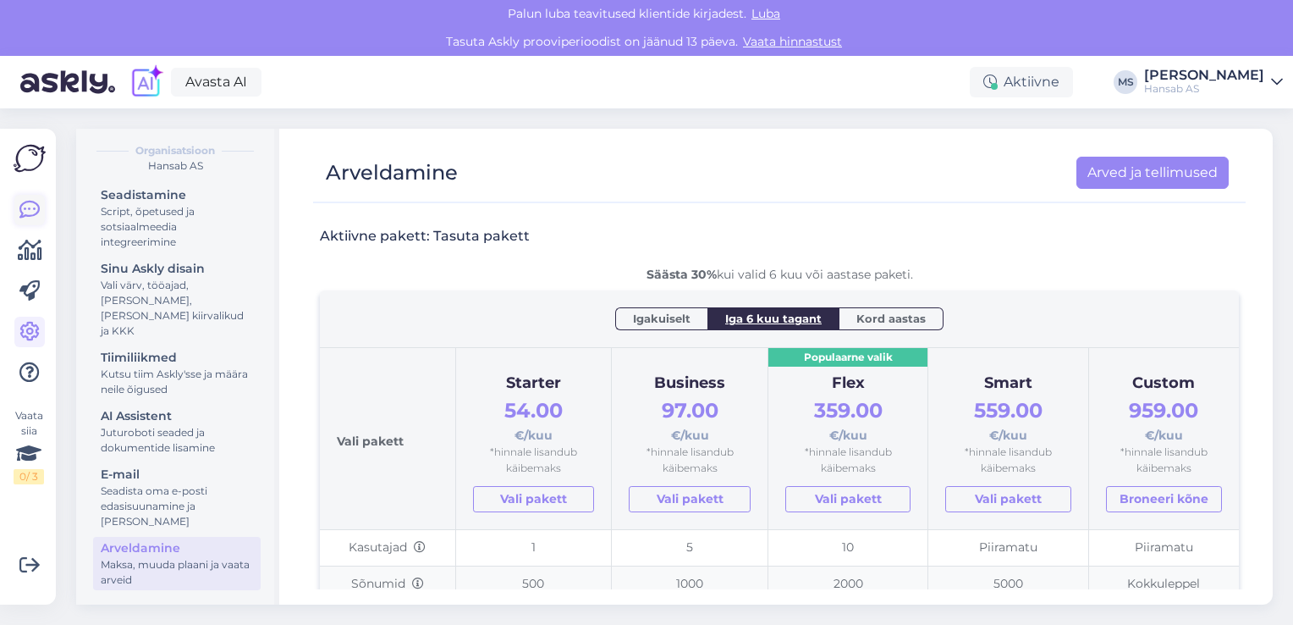
click at [23, 209] on icon at bounding box center [29, 210] width 20 height 20
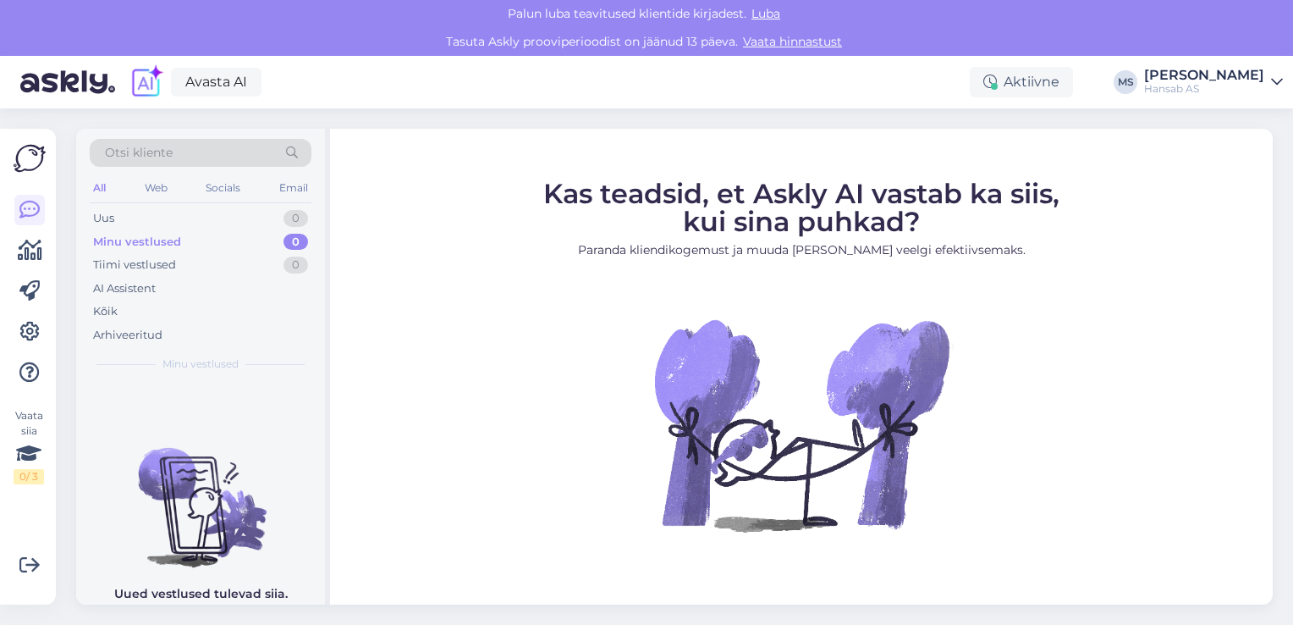
click at [30, 152] on img at bounding box center [30, 158] width 32 height 32
click at [32, 258] on icon at bounding box center [30, 250] width 25 height 20
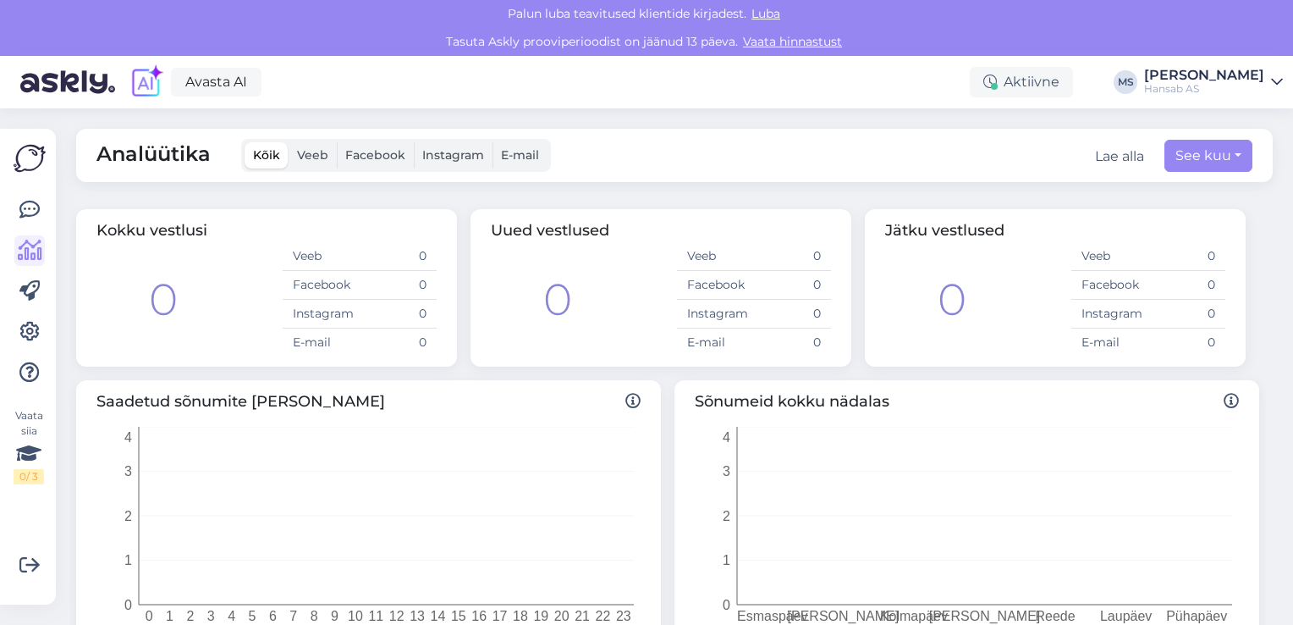
click at [387, 161] on span "Facebook" at bounding box center [375, 154] width 60 height 15
click at [337, 142] on input "Facebook" at bounding box center [337, 142] width 0 height 0
click at [449, 151] on span "Instagram" at bounding box center [453, 154] width 62 height 15
click at [414, 142] on input "Instagram" at bounding box center [414, 142] width 0 height 0
click at [519, 154] on span "E-mail" at bounding box center [520, 154] width 38 height 15
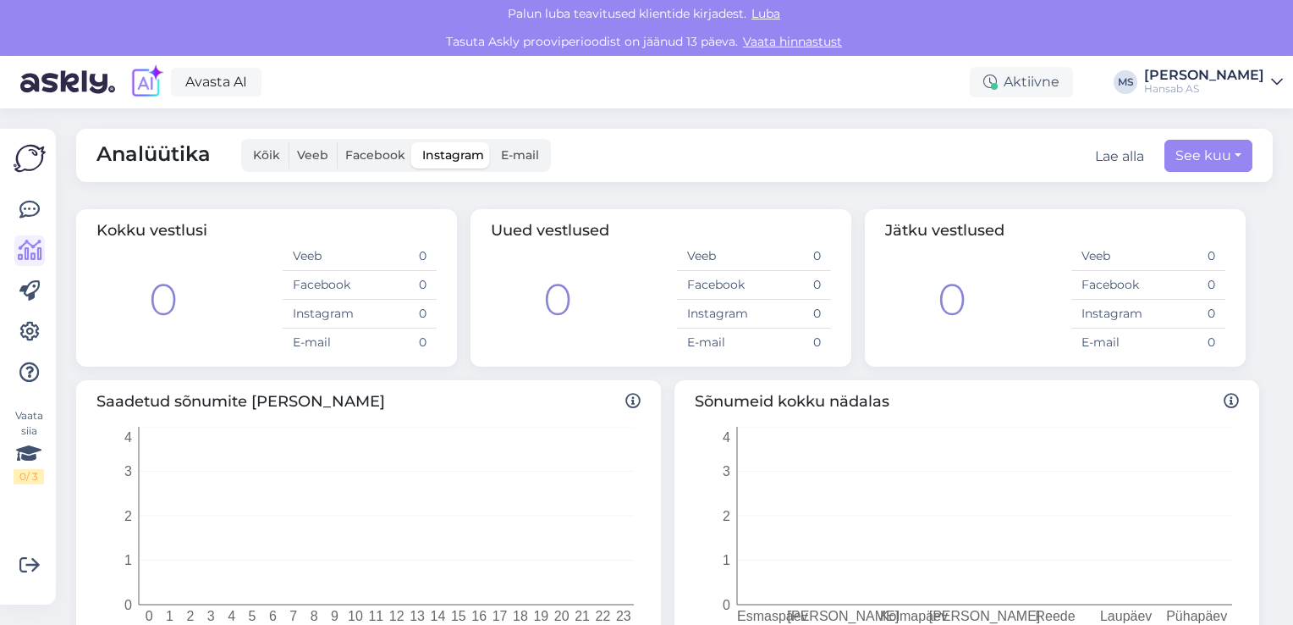
click at [493, 142] on input "E-mail" at bounding box center [493, 142] width 0 height 0
click at [260, 159] on span "Kõik" at bounding box center [266, 154] width 27 height 15
click at [245, 142] on input "Kõik" at bounding box center [245, 142] width 0 height 0
click at [325, 157] on span "Veeb" at bounding box center [312, 154] width 31 height 15
click at [289, 142] on input "Veeb" at bounding box center [289, 142] width 0 height 0
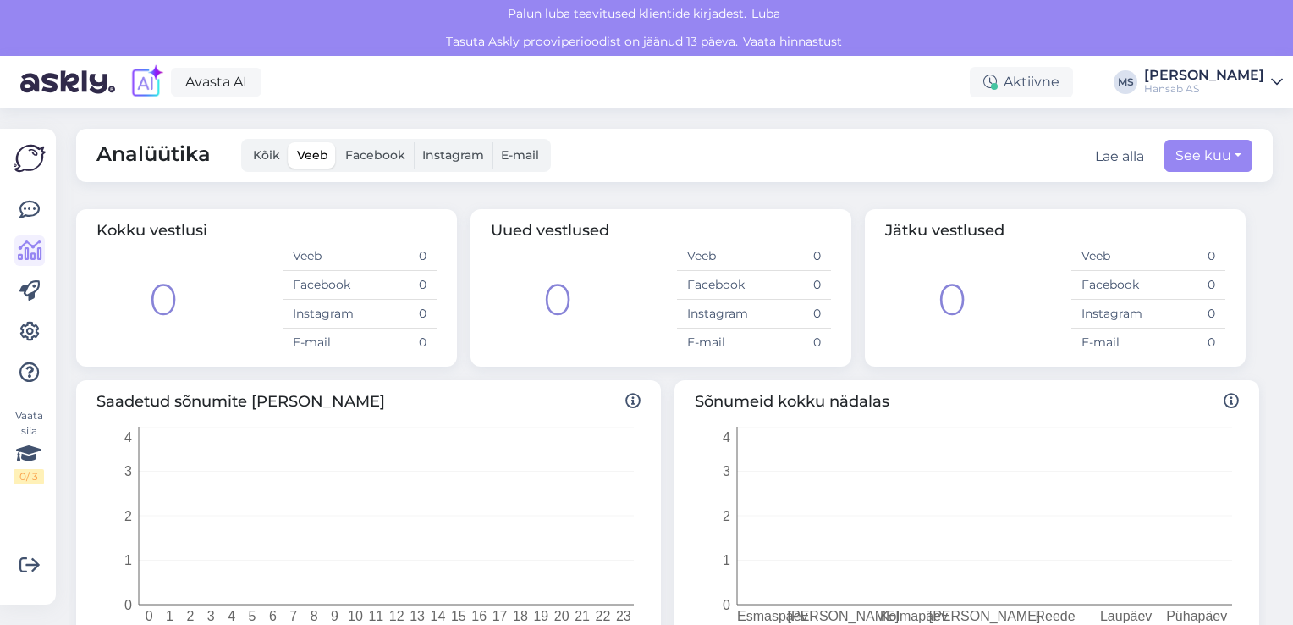
click at [386, 150] on span "Facebook" at bounding box center [375, 154] width 60 height 15
click at [337, 142] on input "Facebook" at bounding box center [337, 142] width 0 height 0
click at [458, 156] on span "Instagram" at bounding box center [453, 154] width 62 height 15
click at [414, 142] on input "Instagram" at bounding box center [414, 142] width 0 height 0
click at [267, 154] on span "Kõik" at bounding box center [266, 154] width 27 height 15
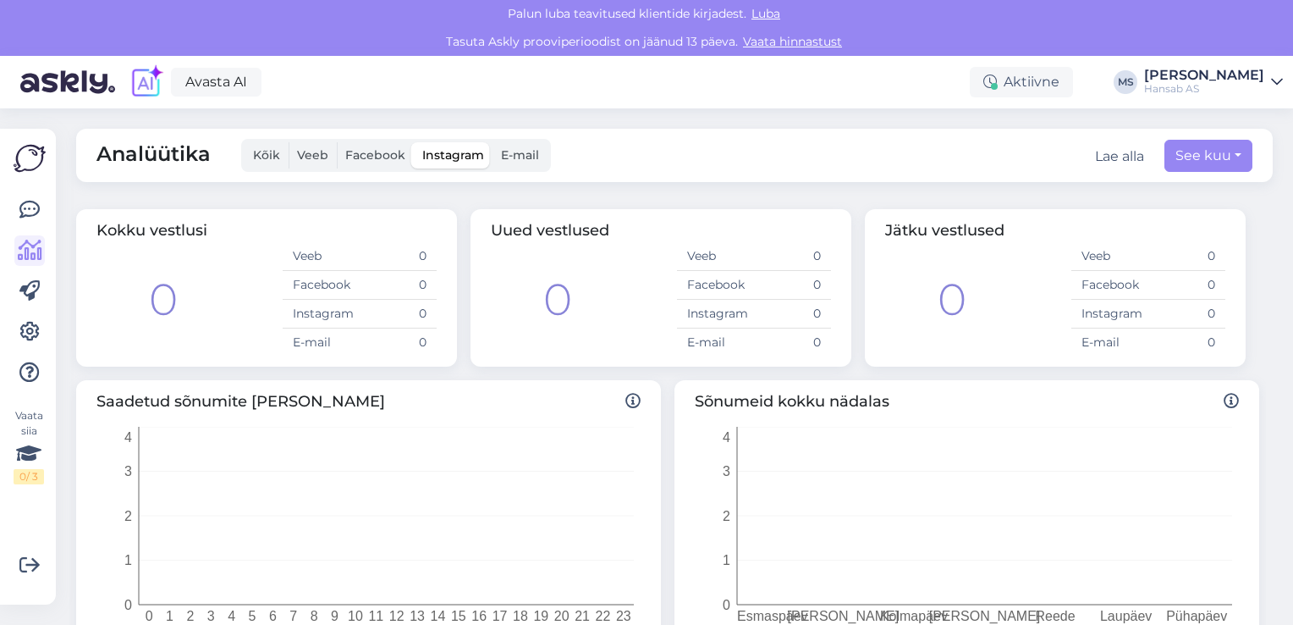
click at [245, 142] on input "Kõik" at bounding box center [245, 142] width 0 height 0
click at [30, 330] on icon at bounding box center [29, 332] width 20 height 20
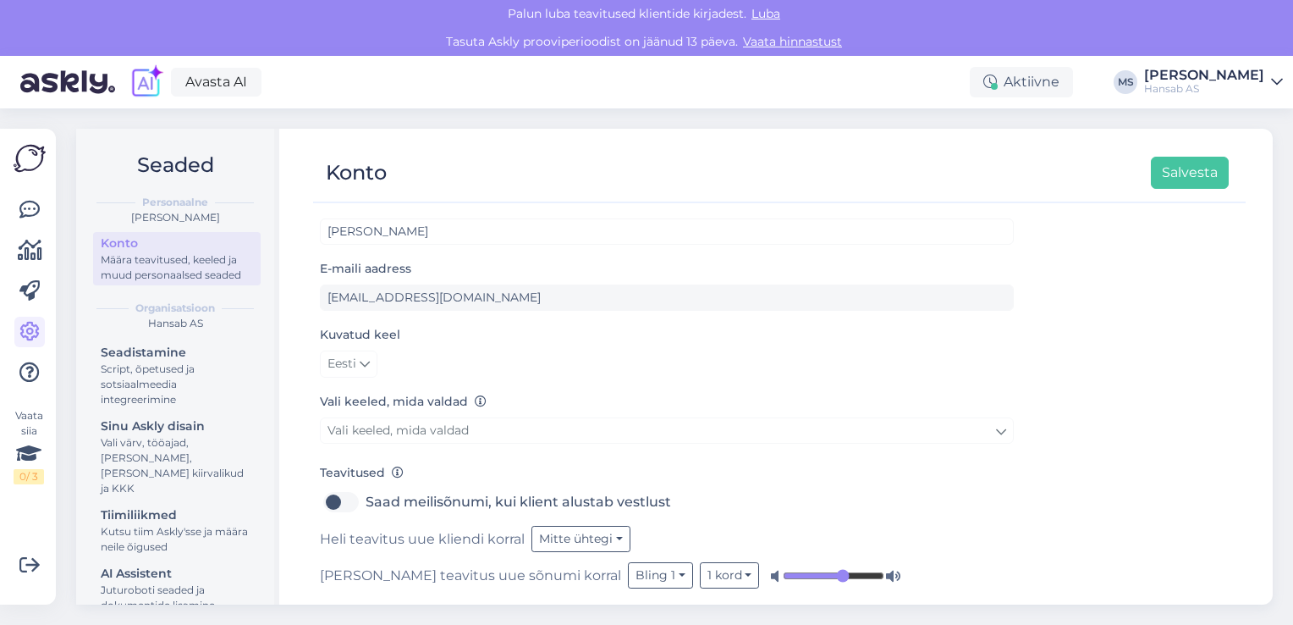
scroll to position [33, 0]
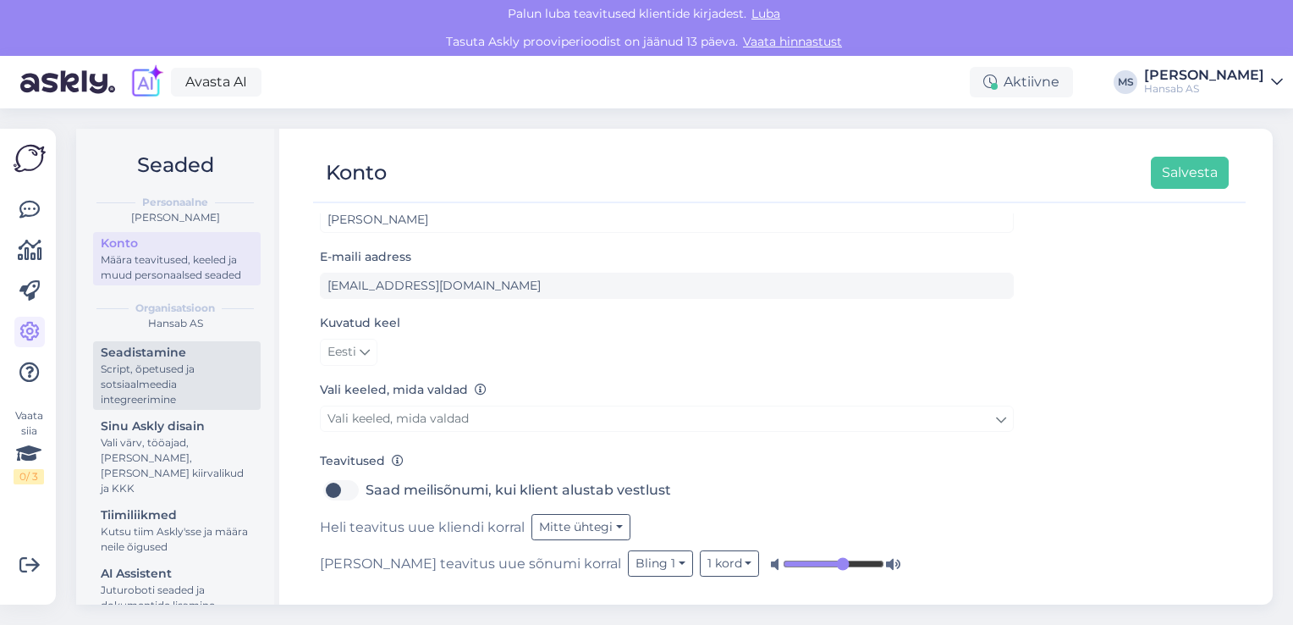
click at [135, 361] on div "Seadistamine" at bounding box center [177, 353] width 152 height 18
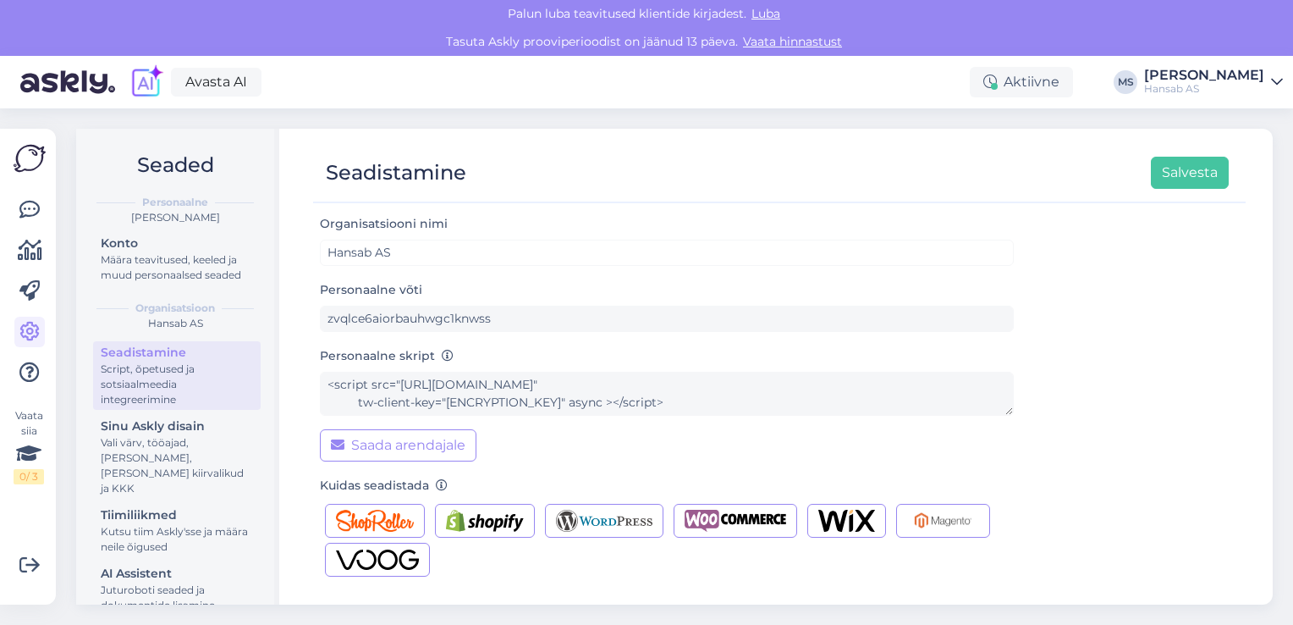
click at [1114, 248] on div "Organisatsiooni nimi Hansab AS Personaalne võti zvqlce6aiorbauhwgc1knwss Person…" at bounding box center [779, 510] width 919 height 595
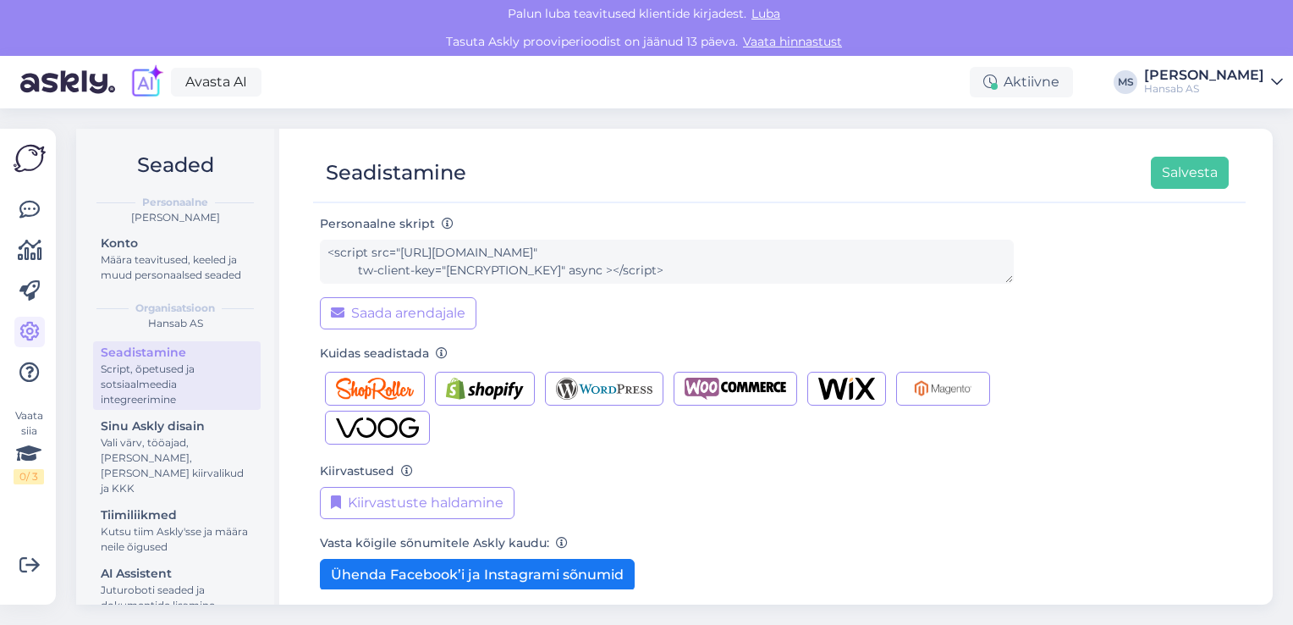
scroll to position [169, 0]
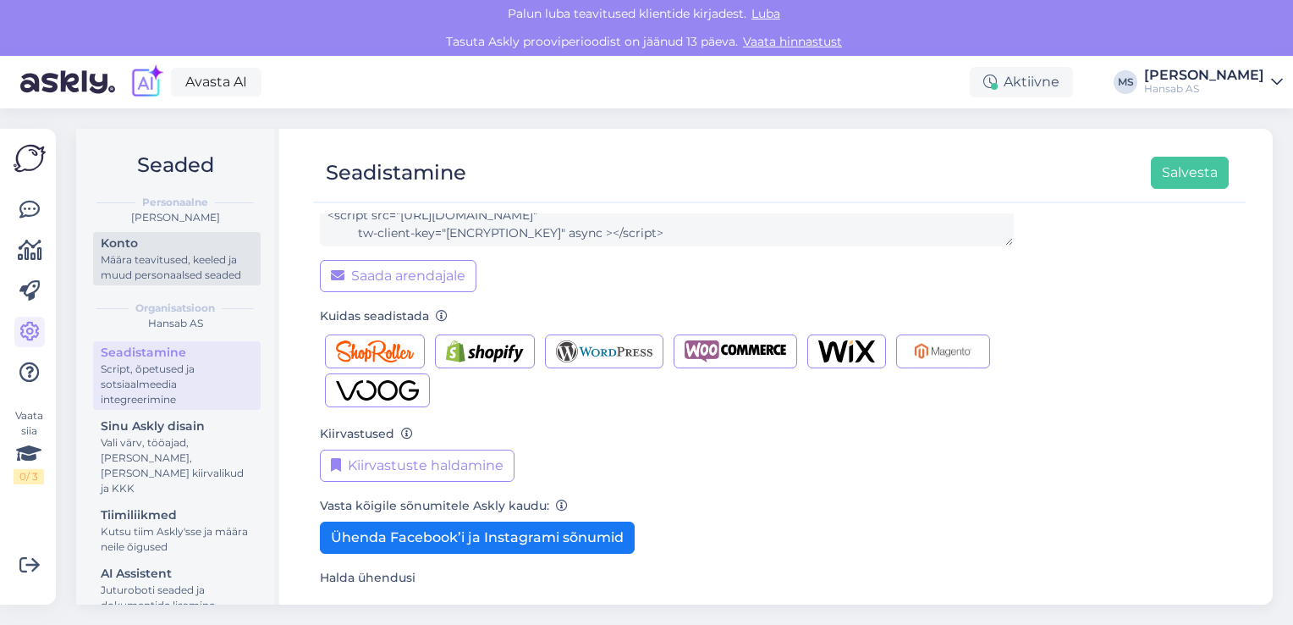
click at [138, 265] on div "Määra teavitused, keeled ja muud personaalsed seaded" at bounding box center [177, 267] width 152 height 30
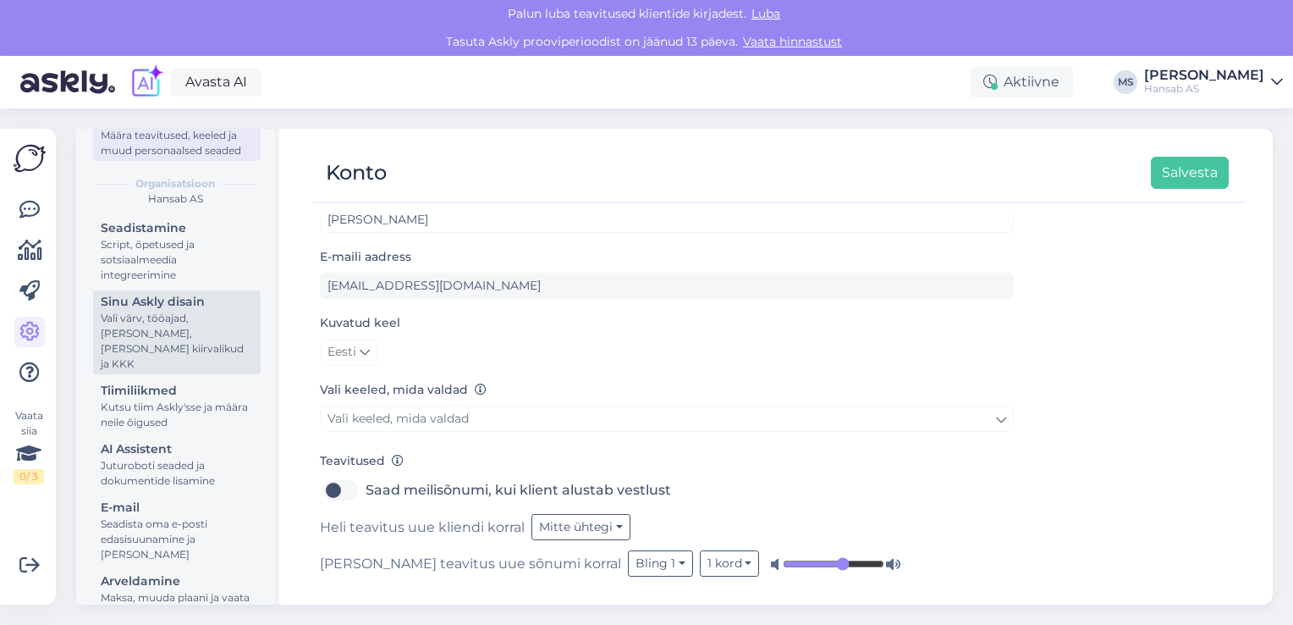
scroll to position [157, 0]
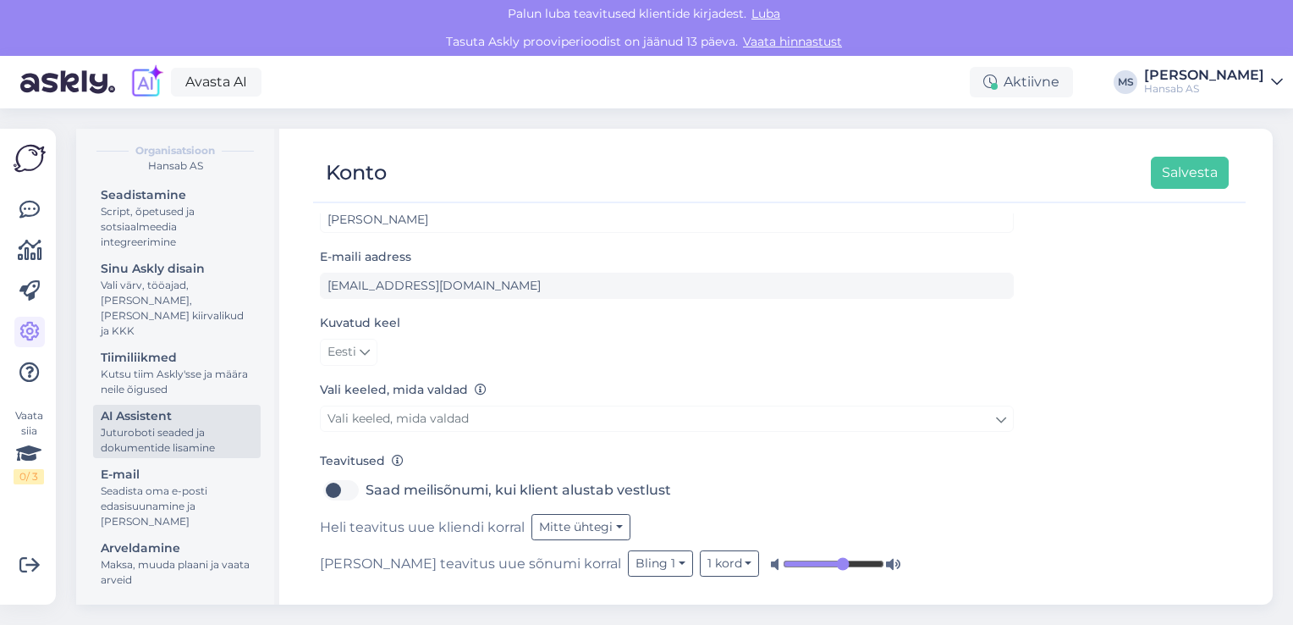
click at [152, 431] on div "Juturoboti seaded ja dokumentide lisamine" at bounding box center [177, 440] width 152 height 30
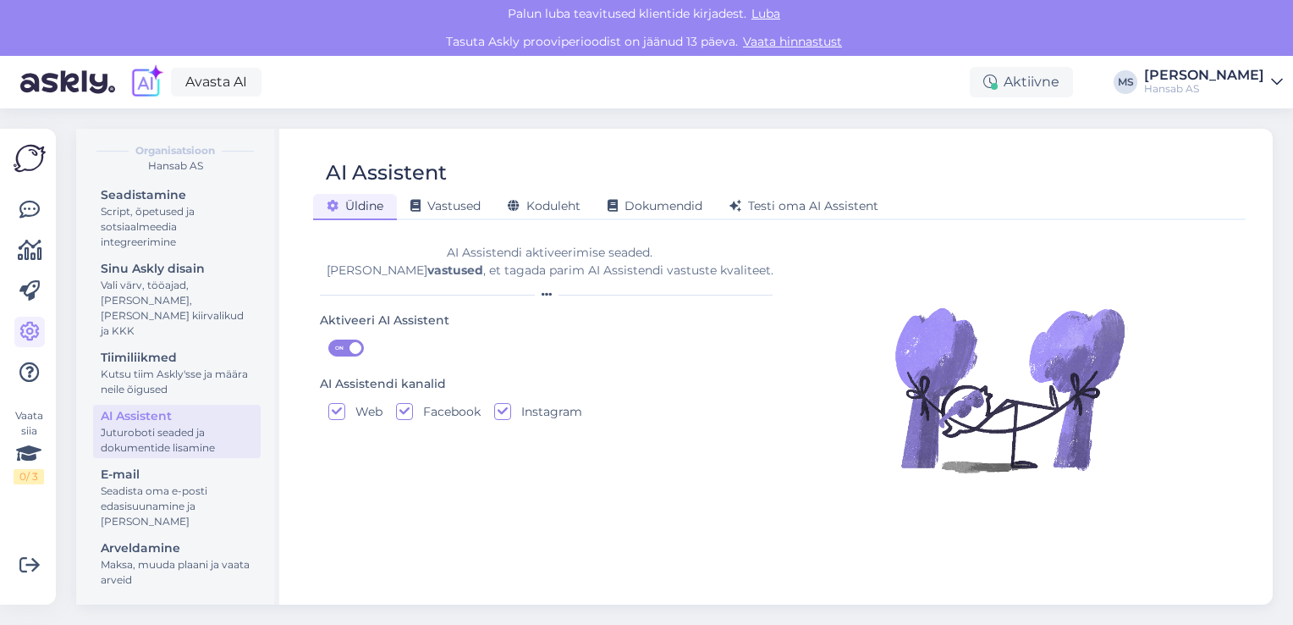
click at [158, 421] on div "AI Assistent" at bounding box center [177, 416] width 152 height 18
click at [145, 503] on div "Seadista oma e-posti edasisuunamine ja [PERSON_NAME]" at bounding box center [177, 506] width 152 height 46
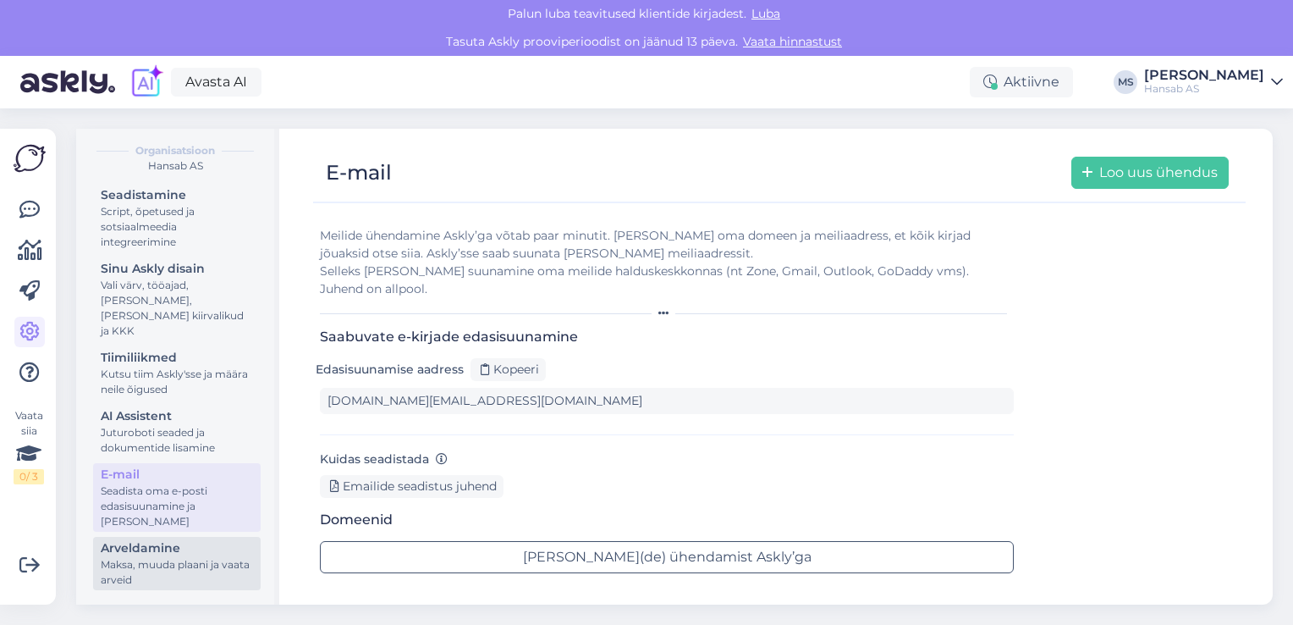
click at [146, 560] on div "Maksa, muuda plaani ja vaata arveid" at bounding box center [177, 572] width 152 height 30
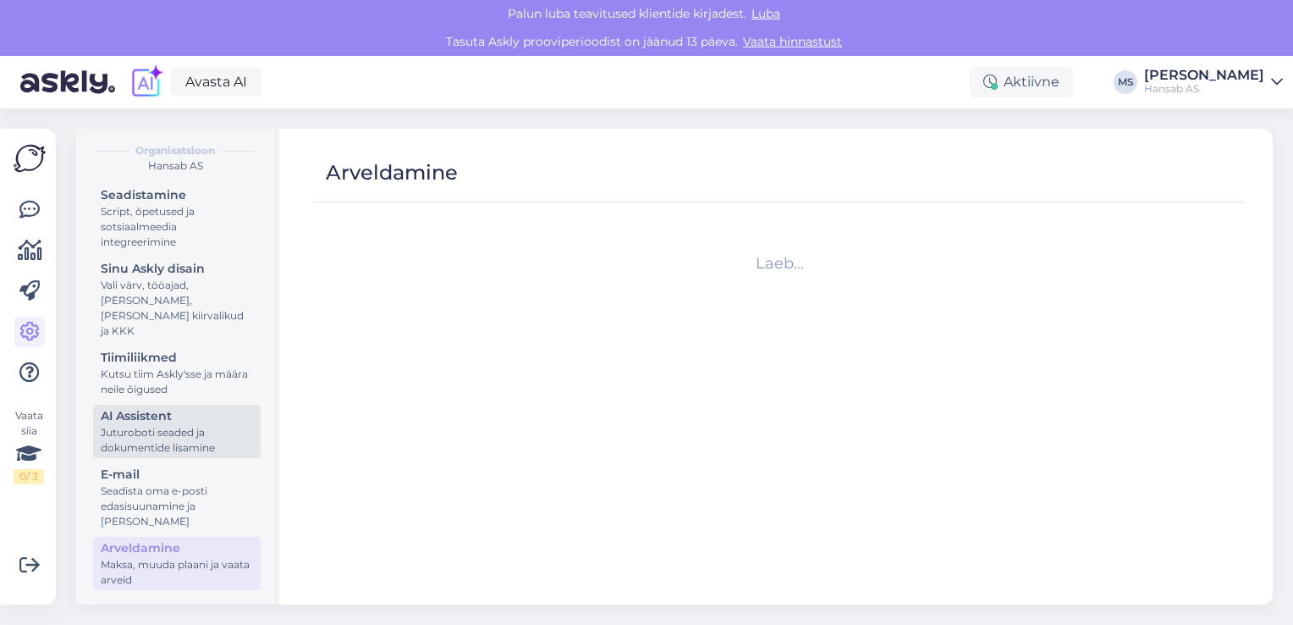
click at [154, 443] on div "Juturoboti seaded ja dokumentide lisamine" at bounding box center [177, 440] width 152 height 30
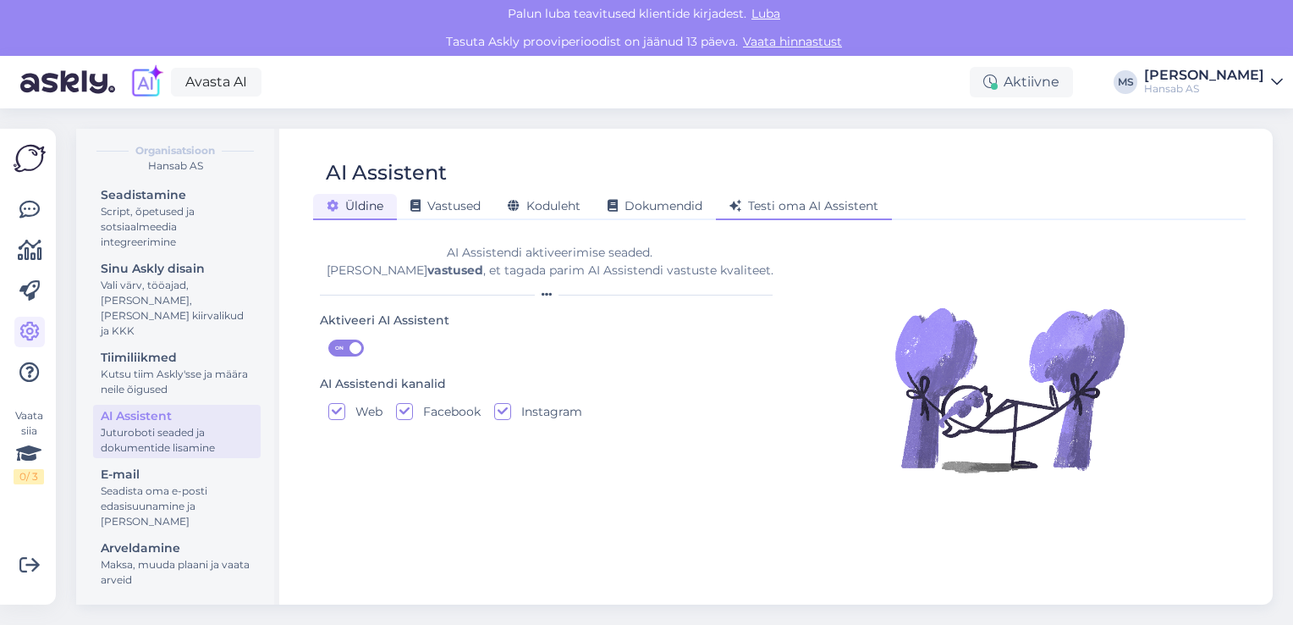
click at [864, 207] on span "Testi oma AI Assistent" at bounding box center [804, 205] width 149 height 15
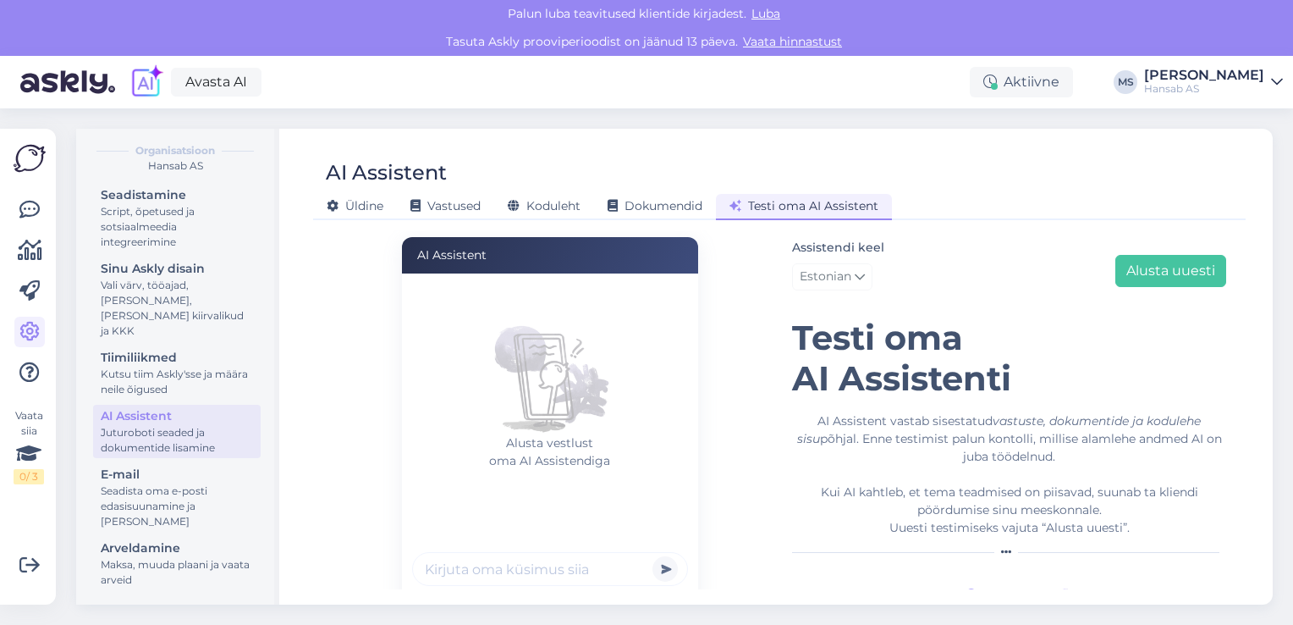
scroll to position [125, 0]
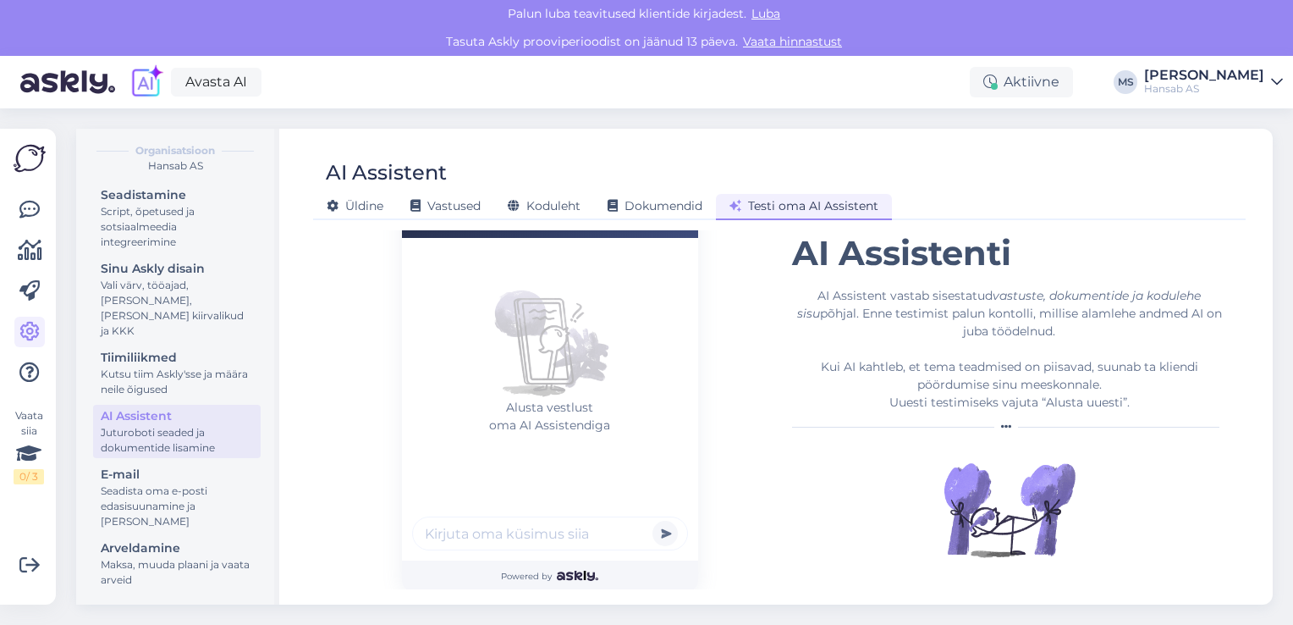
click at [582, 534] on input "text" at bounding box center [550, 533] width 276 height 34
type input "Huvitun turvapollaritest"
click at [653, 520] on button "submit" at bounding box center [665, 532] width 25 height 25
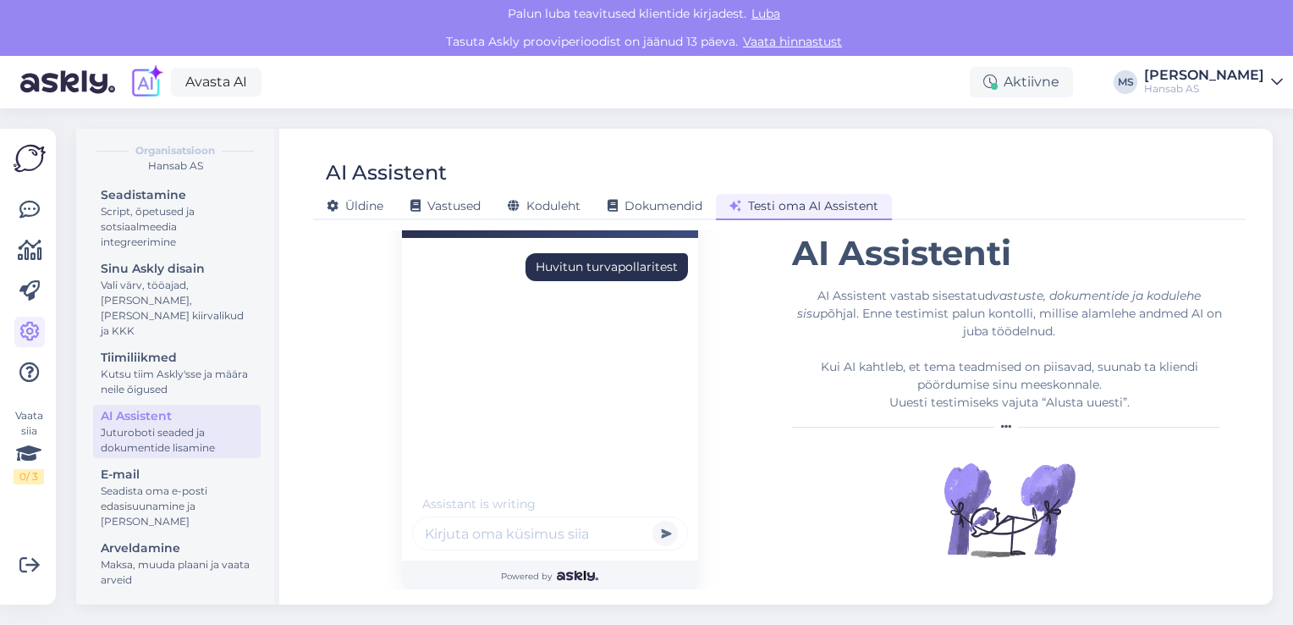
scroll to position [69, 0]
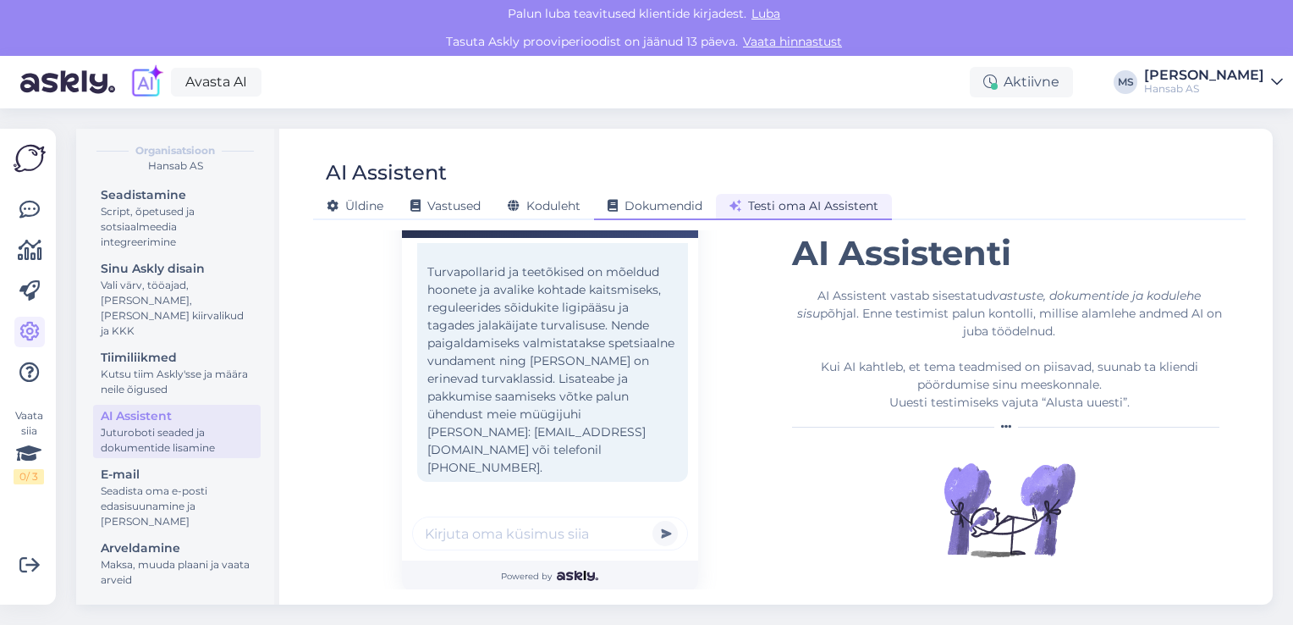
click at [671, 209] on span "Dokumendid" at bounding box center [655, 205] width 95 height 15
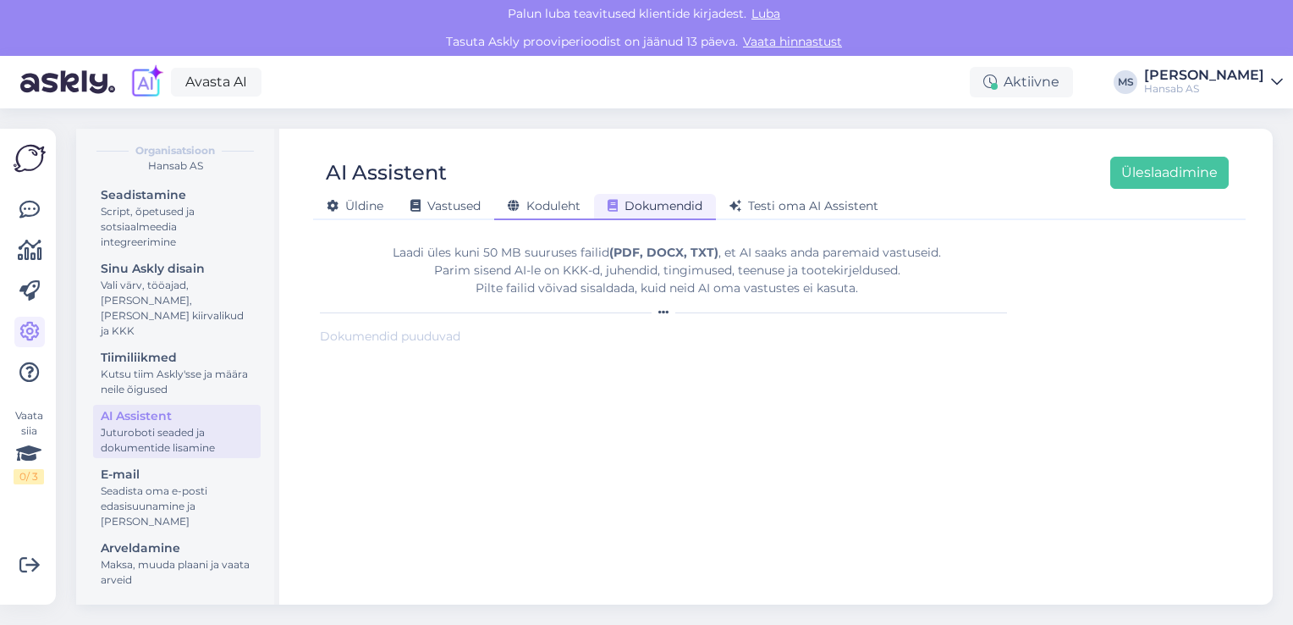
click at [566, 208] on span "Koduleht" at bounding box center [544, 205] width 73 height 15
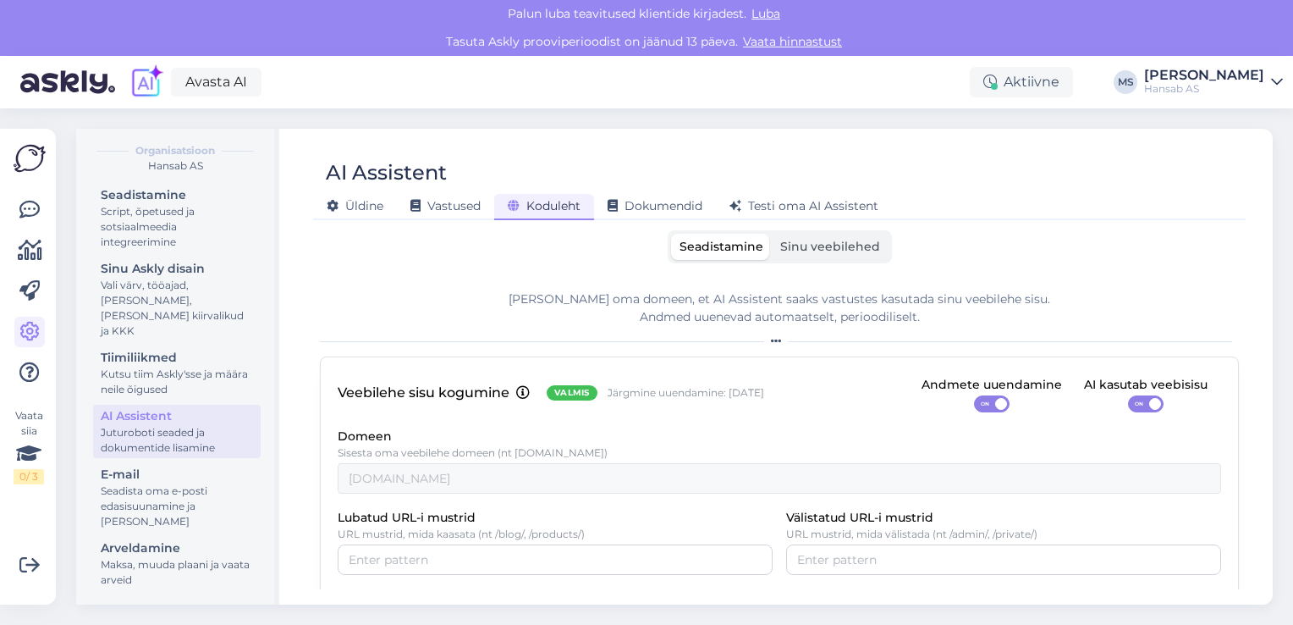
click at [846, 245] on span "Sinu veebilehed" at bounding box center [830, 246] width 100 height 15
click at [772, 234] on input "Sinu veebilehed" at bounding box center [772, 234] width 0 height 0
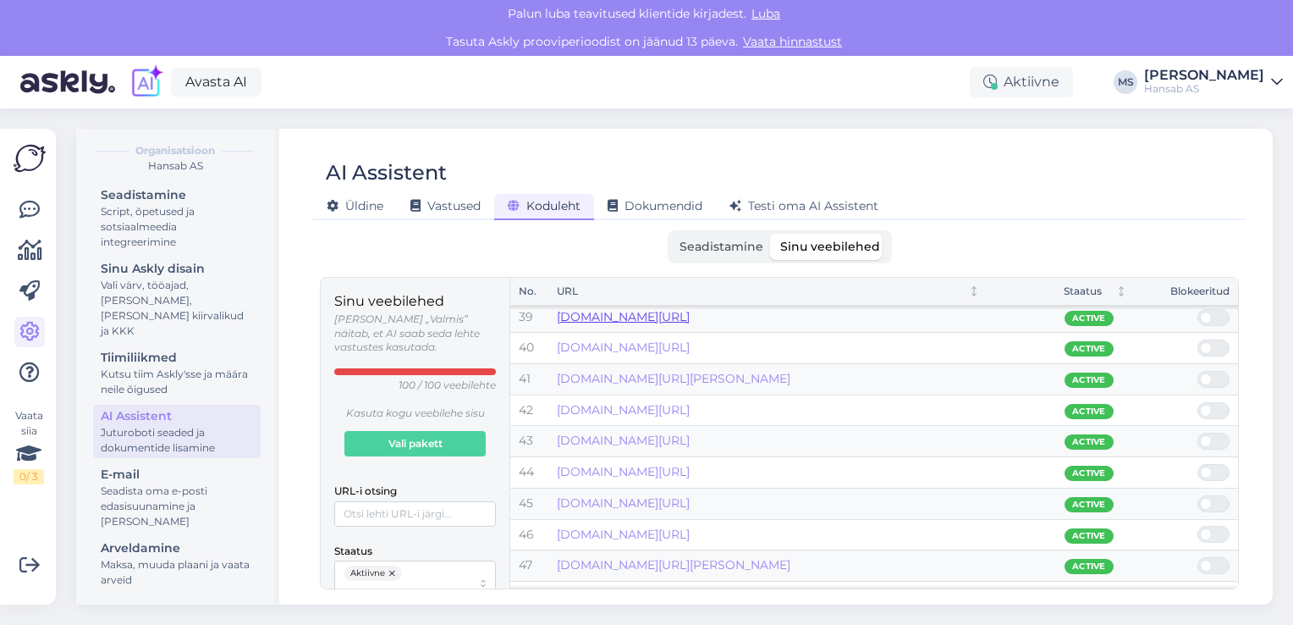
scroll to position [1126, 0]
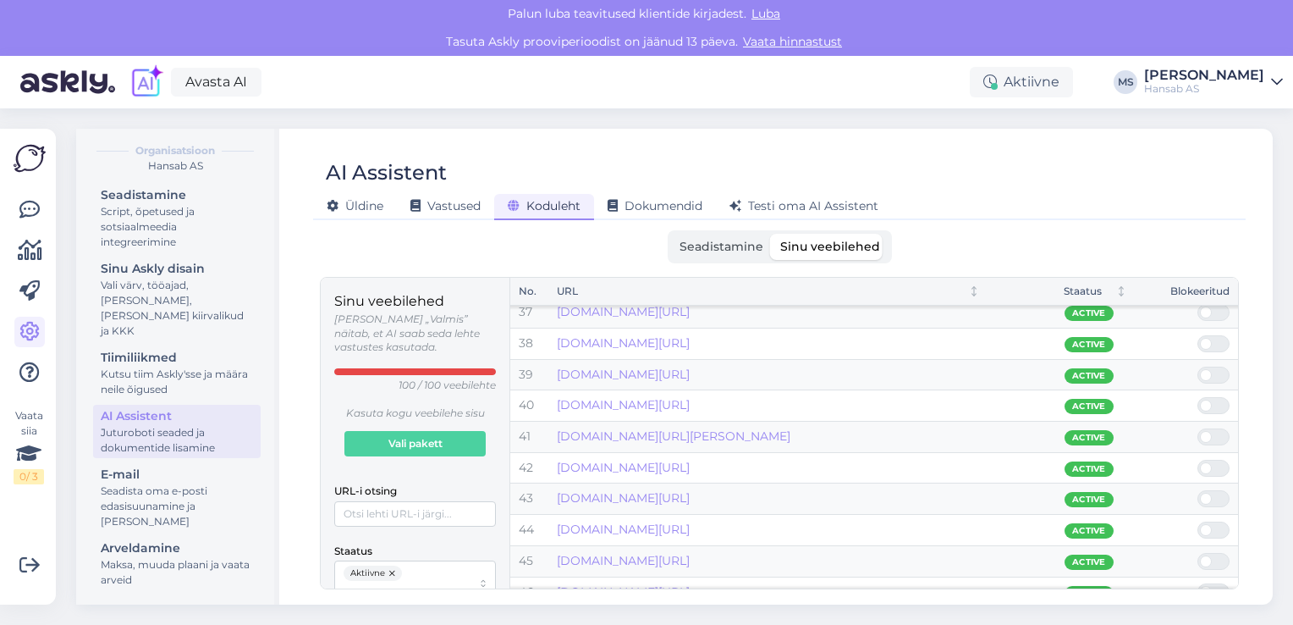
click at [718, 243] on span "Seadistamine" at bounding box center [722, 246] width 84 height 15
click at [671, 234] on input "Seadistamine" at bounding box center [671, 234] width 0 height 0
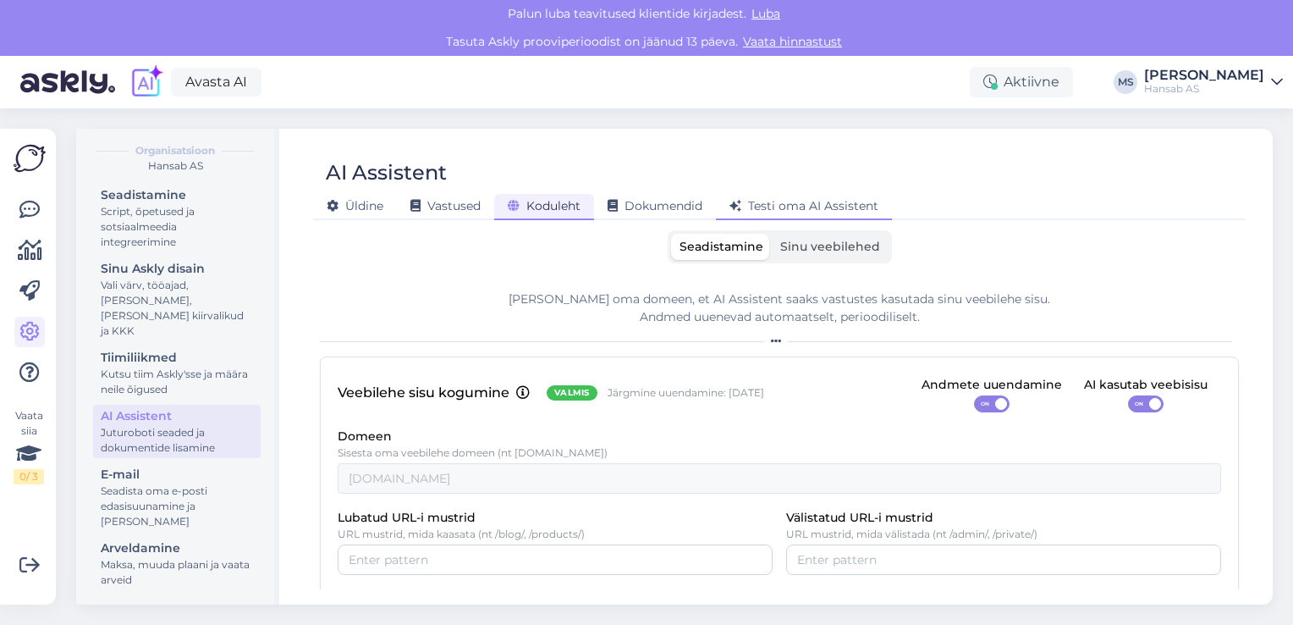
click at [799, 207] on span "Testi oma AI Assistent" at bounding box center [804, 205] width 149 height 15
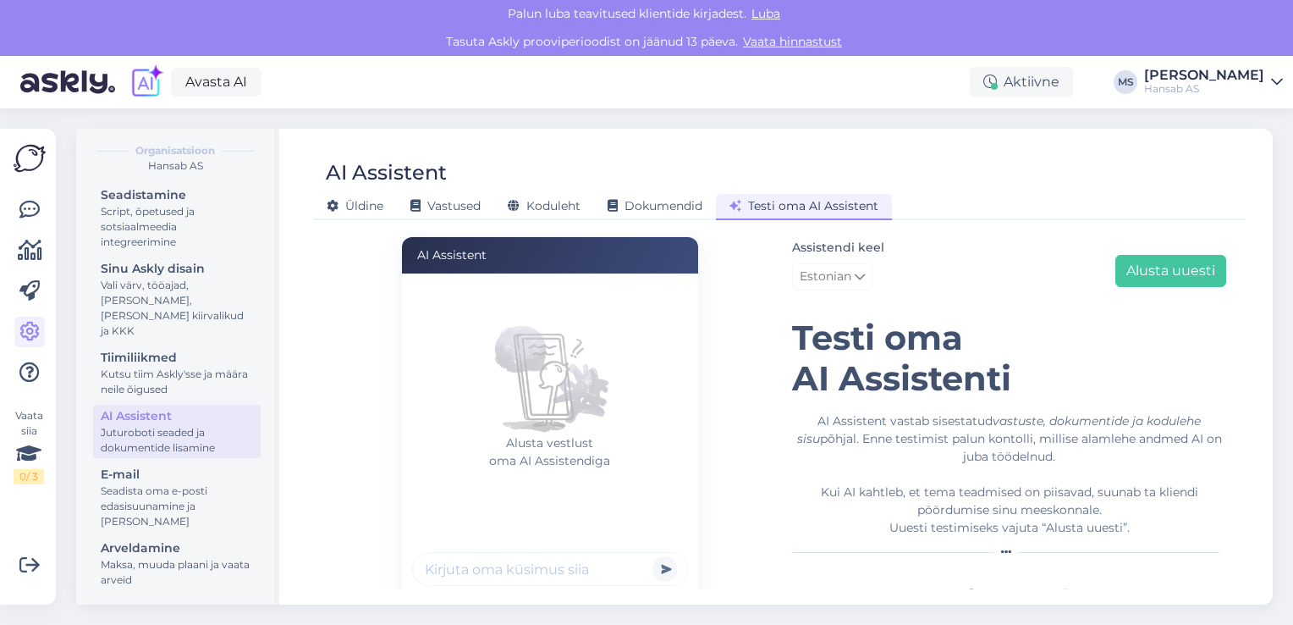
scroll to position [125, 0]
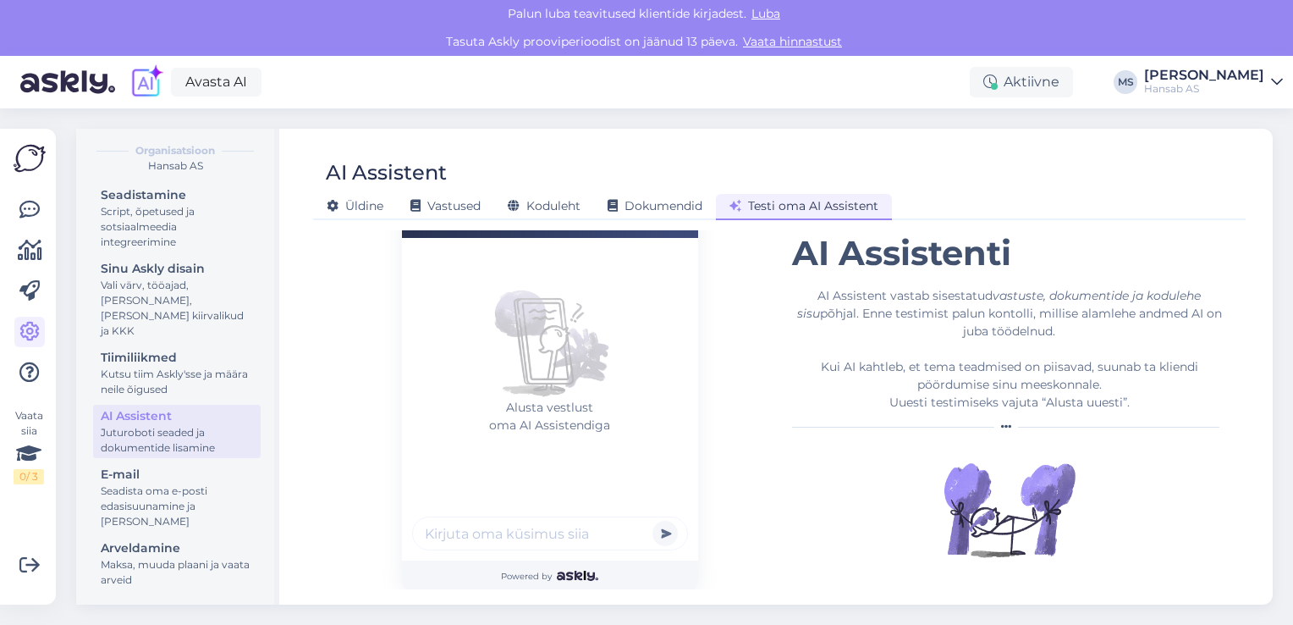
click at [582, 532] on input "text" at bounding box center [550, 533] width 276 height 34
type input "Soovime soetada seifi"
click at [653, 520] on button "submit" at bounding box center [665, 532] width 25 height 25
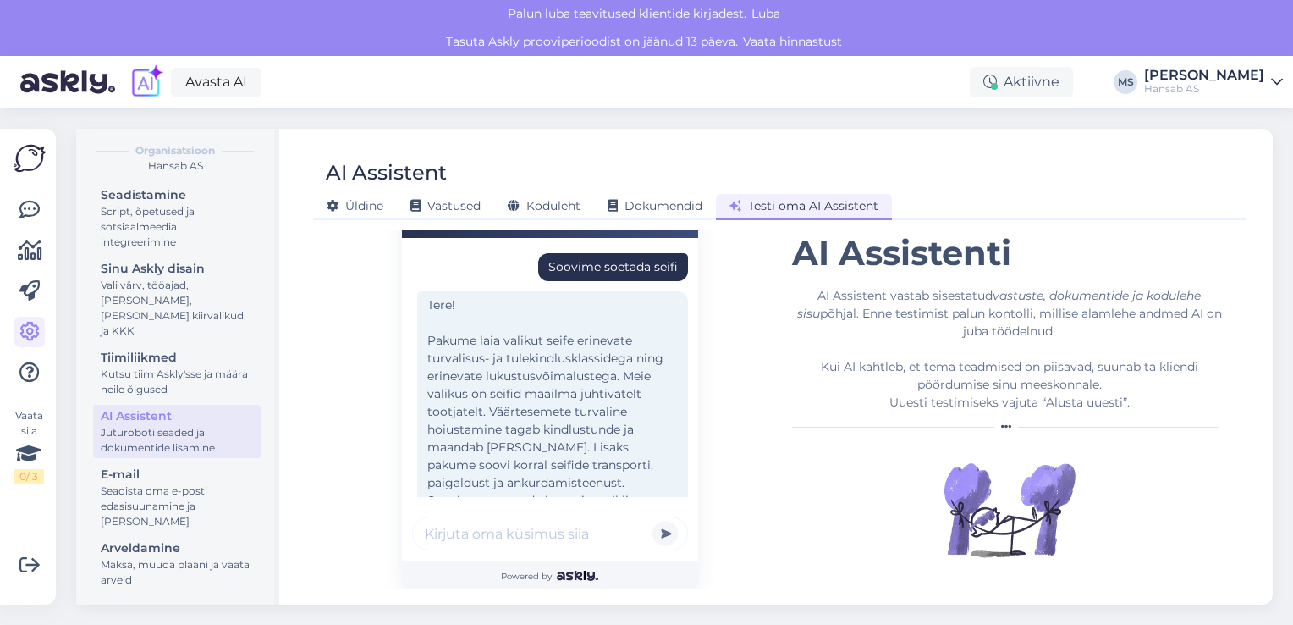
scroll to position [157, 0]
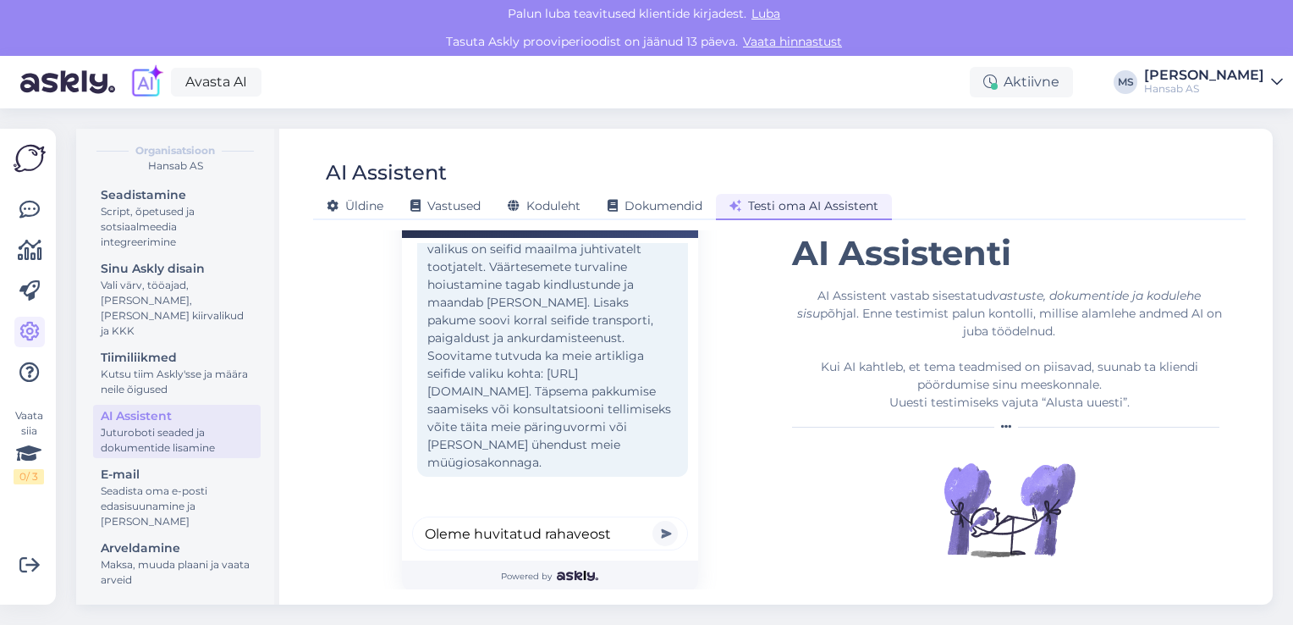
type input "Oleme huvitatud rahaveost"
click at [653, 520] on button "submit" at bounding box center [665, 532] width 25 height 25
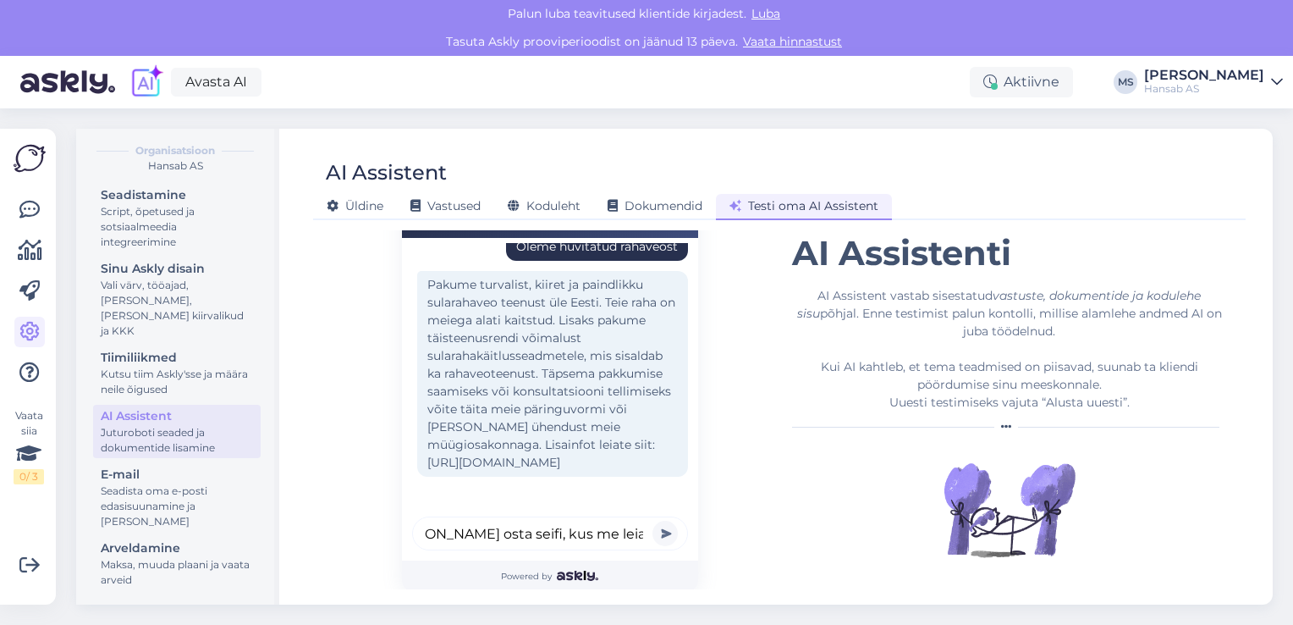
scroll to position [0, 51]
type input "[PERSON_NAME] osta seifi, kus me leiame valiku"
click at [653, 520] on button "submit" at bounding box center [665, 532] width 25 height 25
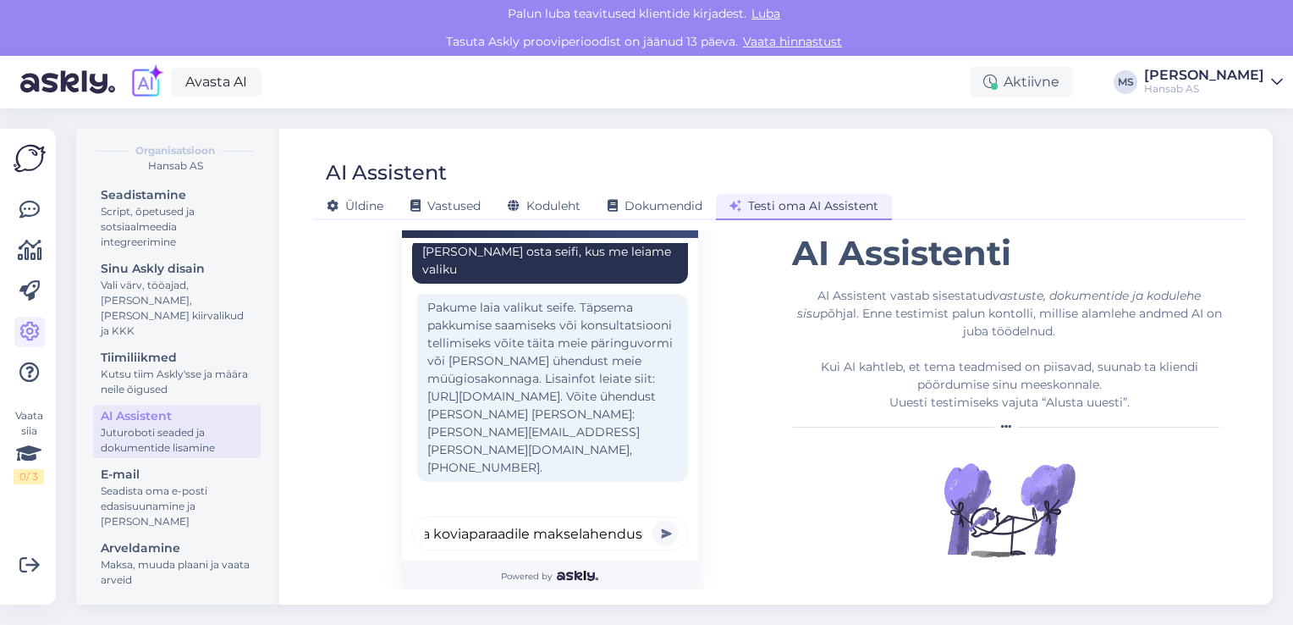
scroll to position [0, 139]
type input "soovime paigaldada koviaparaadile makselahenduse"
click at [653, 520] on button "submit" at bounding box center [665, 532] width 25 height 25
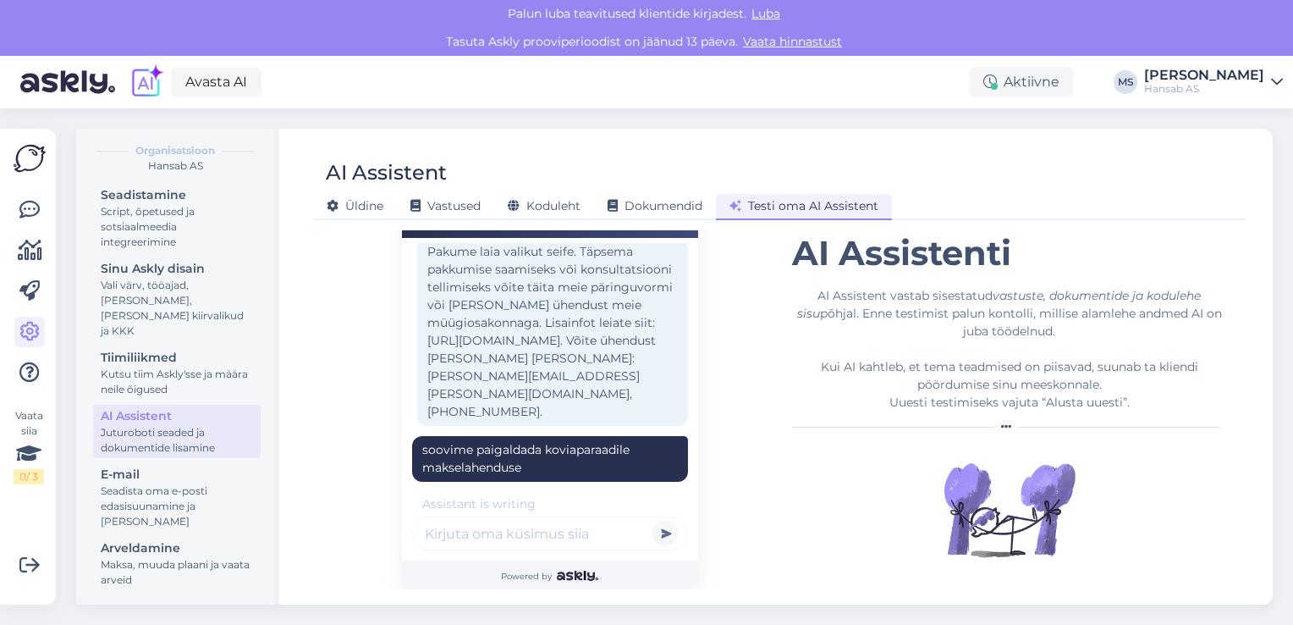
click at [564, 441] on div "soovime paigaldada koviaparaadile makselahenduse" at bounding box center [550, 459] width 256 height 36
click at [559, 441] on div "soovime paigaldada koviaparaadile makselahenduse" at bounding box center [550, 459] width 256 height 36
click at [578, 533] on input "text" at bounding box center [550, 533] width 276 height 34
type input "Soovime paigaldada"
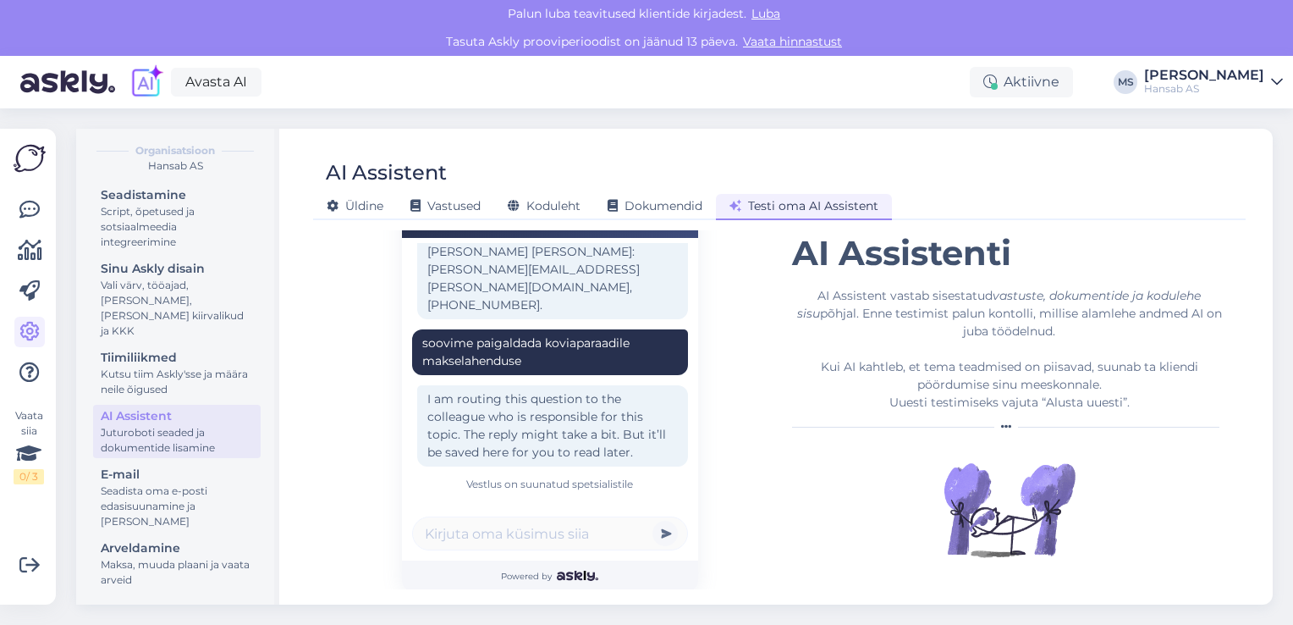
click at [567, 334] on div "soovime paigaldada koviaparaadile makselahenduse" at bounding box center [550, 352] width 256 height 36
click at [660, 533] on button "submit" at bounding box center [665, 532] width 25 height 25
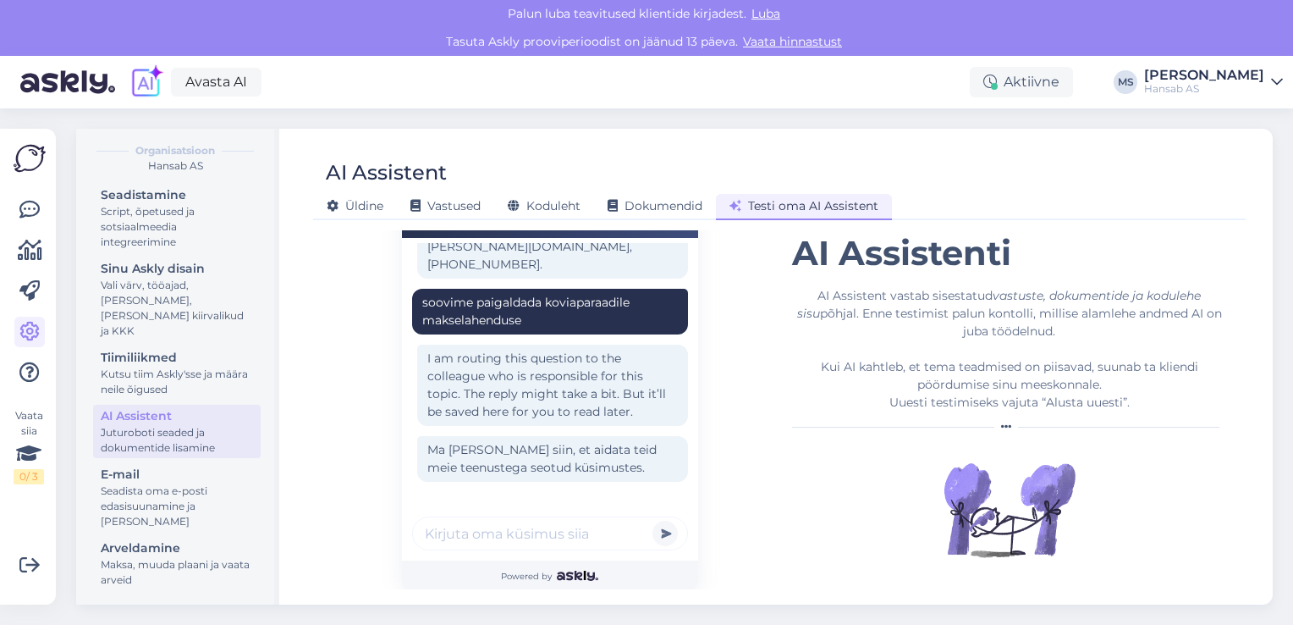
click at [511, 532] on input "text" at bounding box center [550, 533] width 276 height 34
type input "Soovime paigaldada kohviaparaadile makselahendust"
click at [653, 520] on button "submit" at bounding box center [665, 532] width 25 height 25
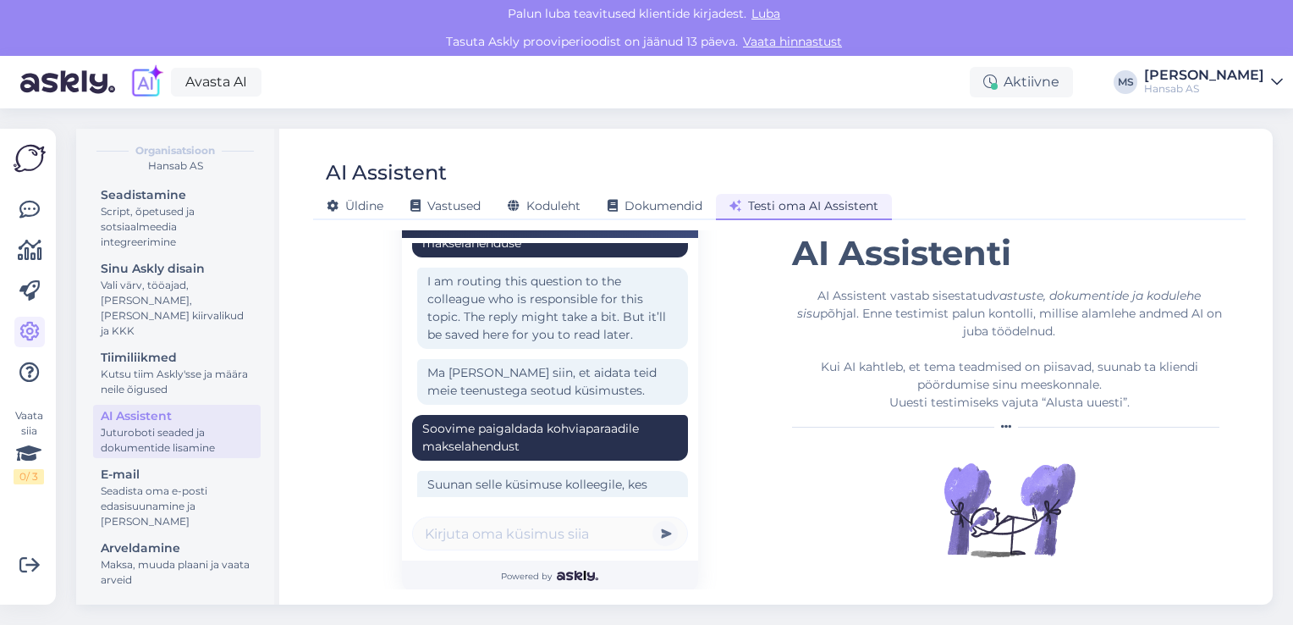
scroll to position [1013, 0]
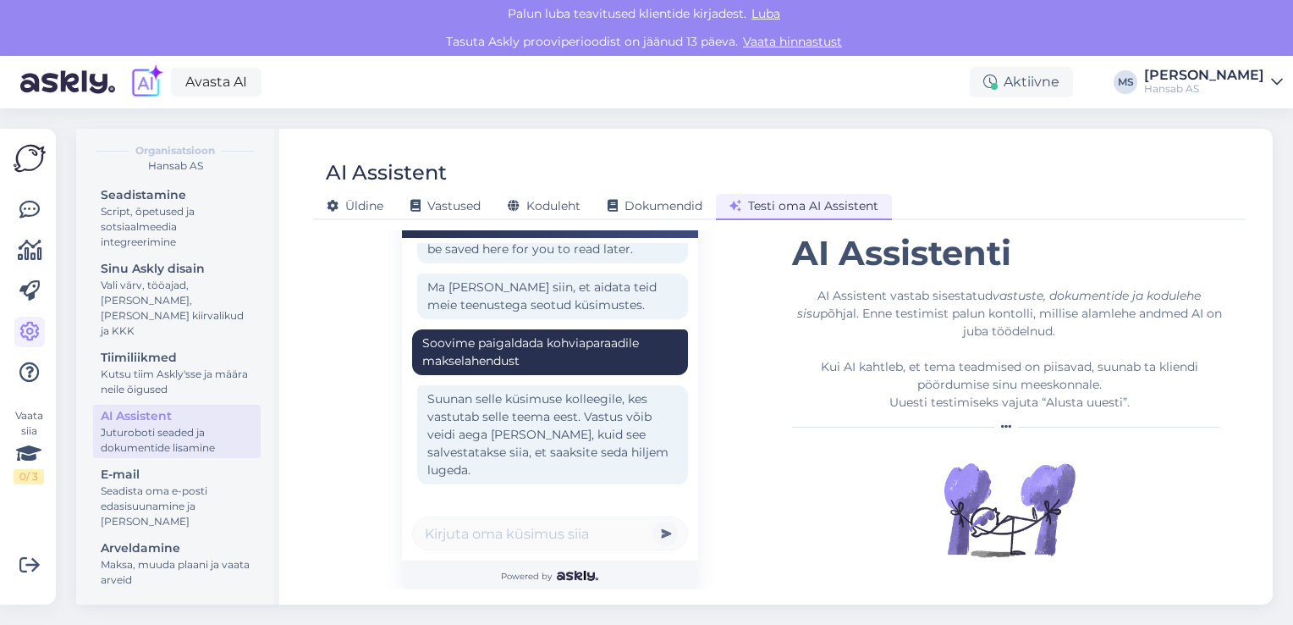
click at [594, 494] on div "Vestlus on suunatud spetsialistile" at bounding box center [550, 501] width 276 height 15
click at [480, 494] on div "Vestlus on suunatud spetsialistile" at bounding box center [550, 501] width 276 height 15
click at [808, 203] on span "Testi oma AI Assistent" at bounding box center [804, 205] width 149 height 15
click at [664, 533] on button "submit" at bounding box center [665, 532] width 25 height 25
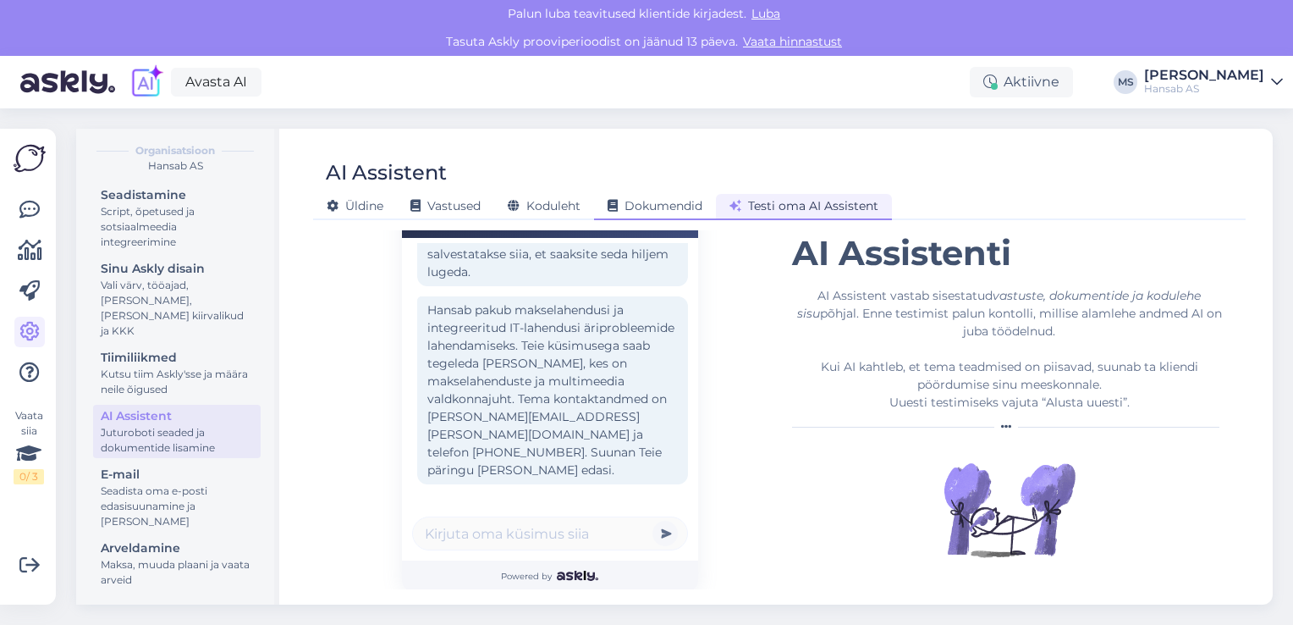
click at [666, 206] on span "Dokumendid" at bounding box center [655, 205] width 95 height 15
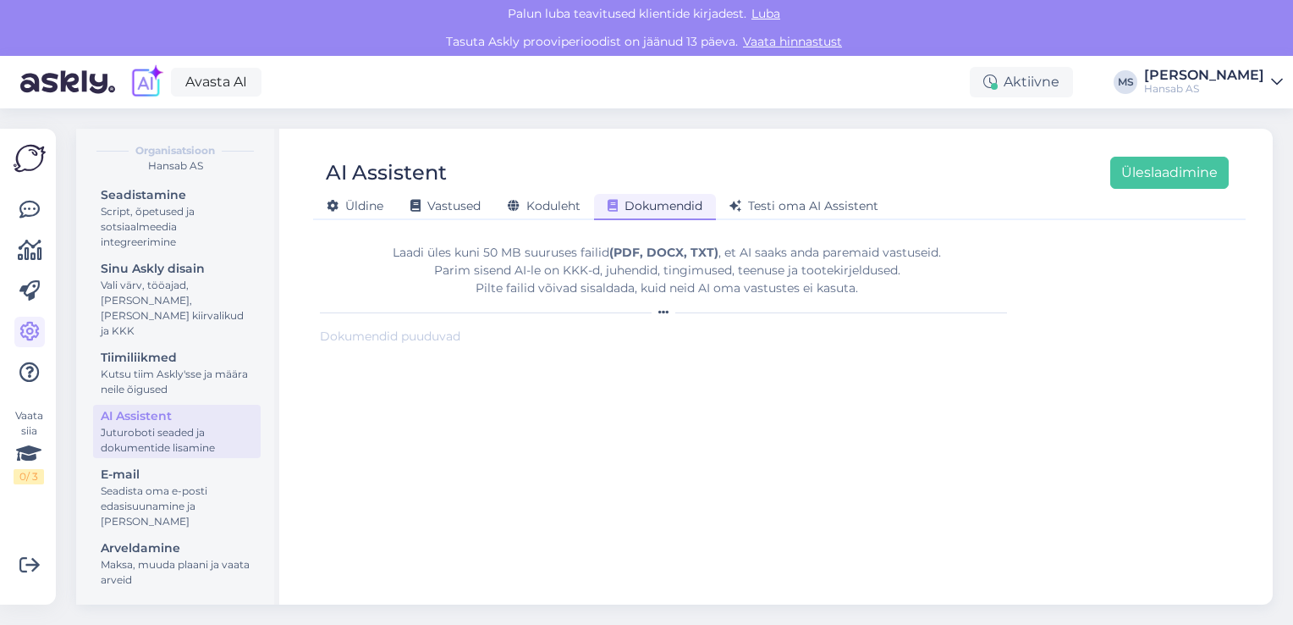
scroll to position [0, 0]
click at [816, 203] on span "Testi oma AI Assistent" at bounding box center [804, 205] width 149 height 15
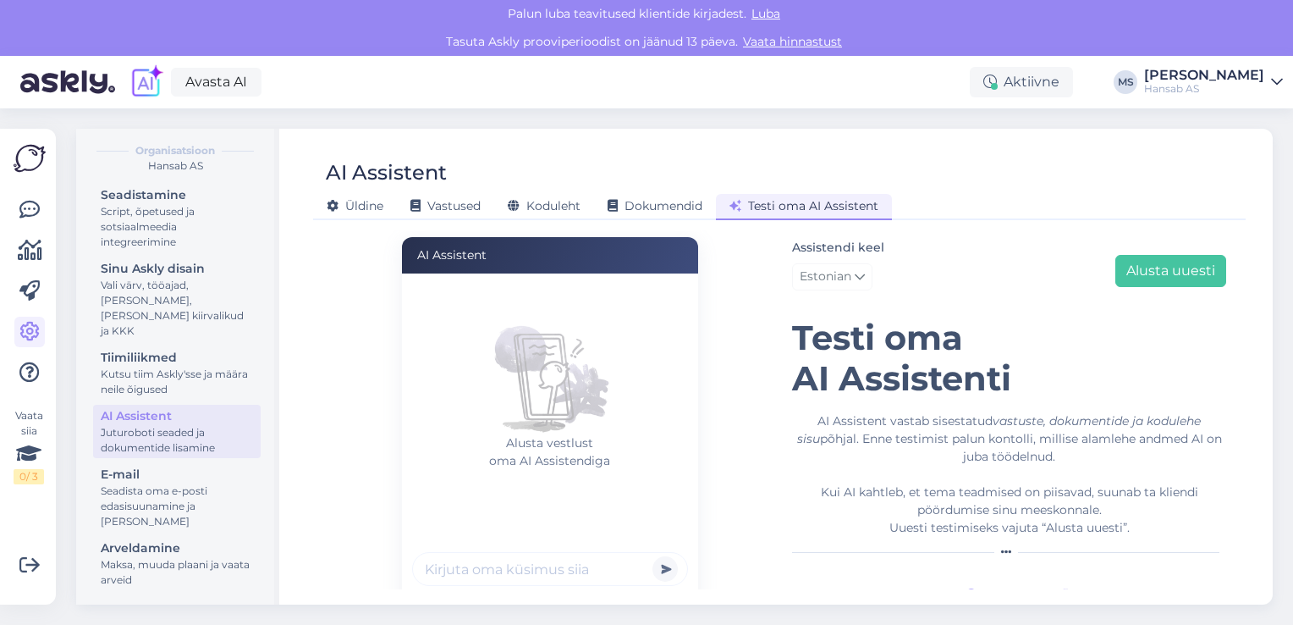
scroll to position [125, 0]
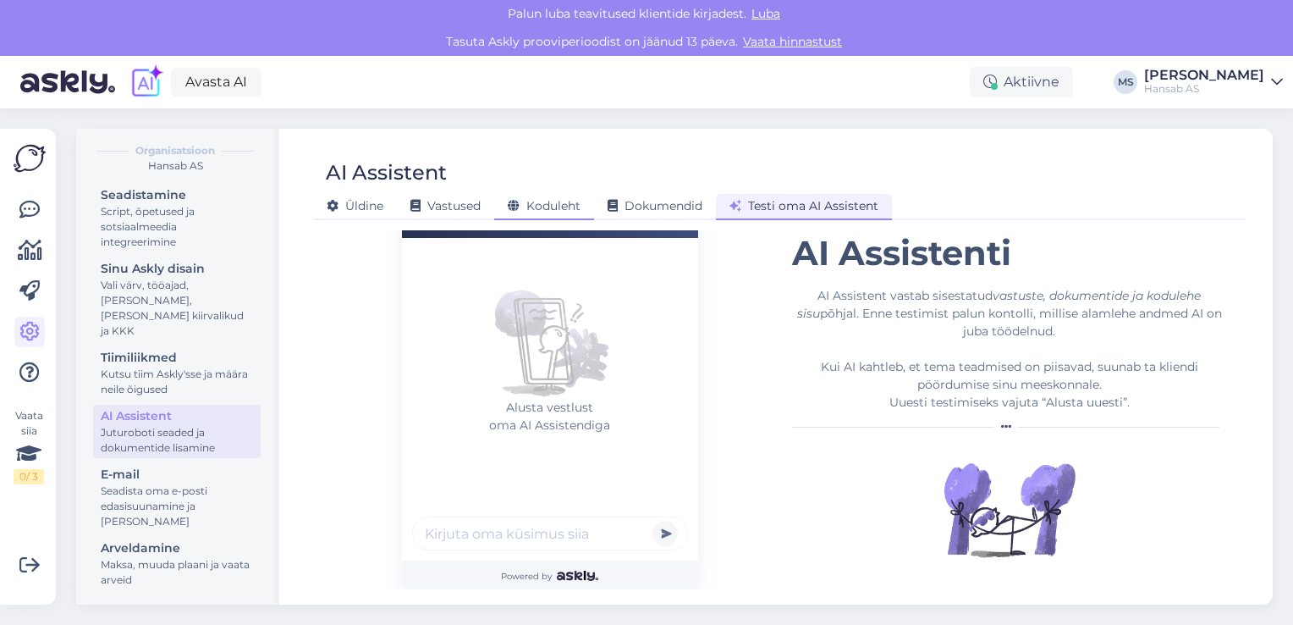
click at [544, 203] on span "Koduleht" at bounding box center [544, 205] width 73 height 15
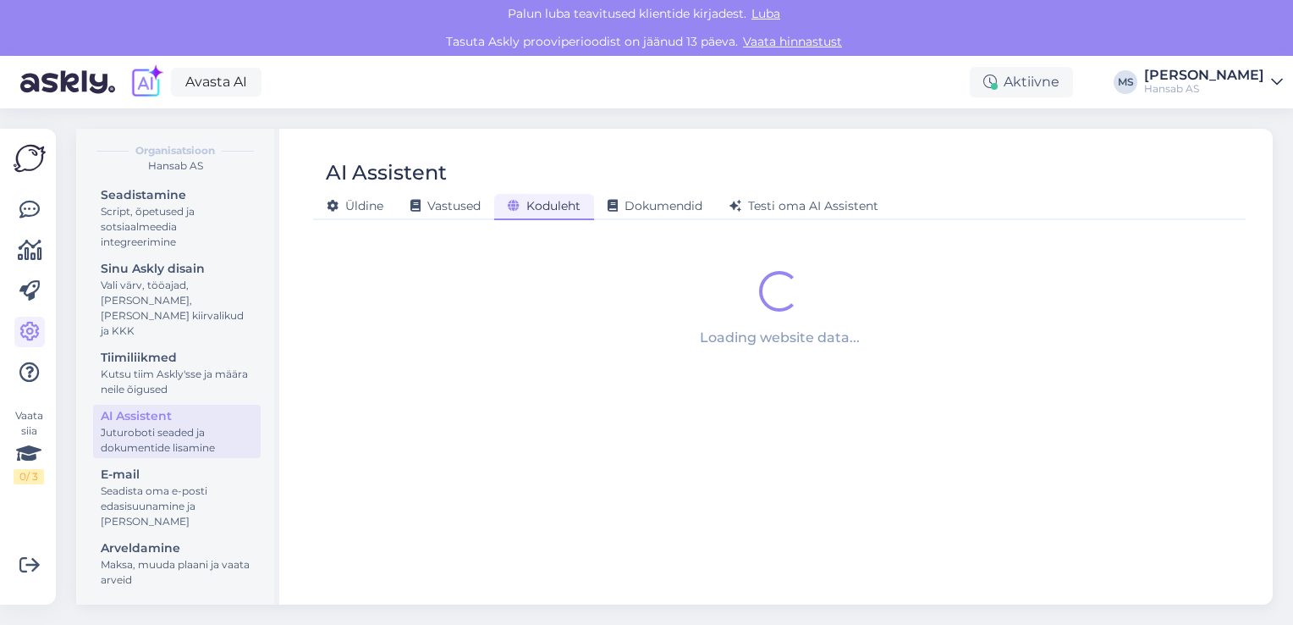
scroll to position [0, 0]
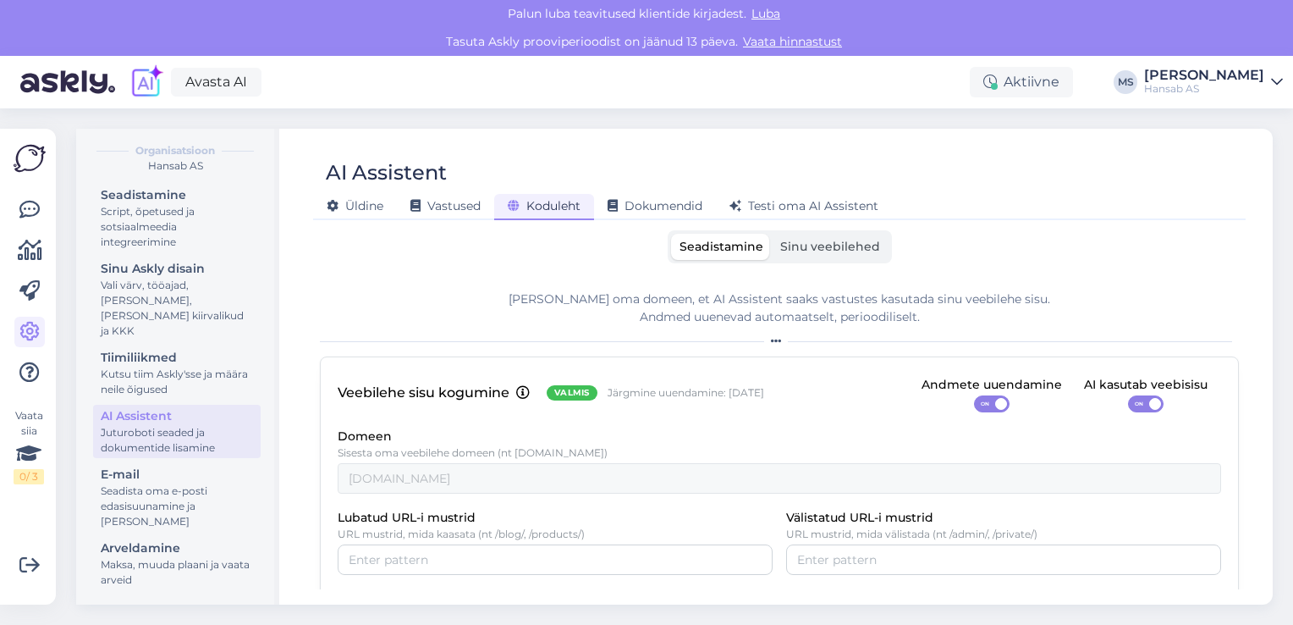
click at [823, 243] on span "Sinu veebilehed" at bounding box center [830, 246] width 100 height 15
click at [772, 234] on input "Sinu veebilehed" at bounding box center [772, 234] width 0 height 0
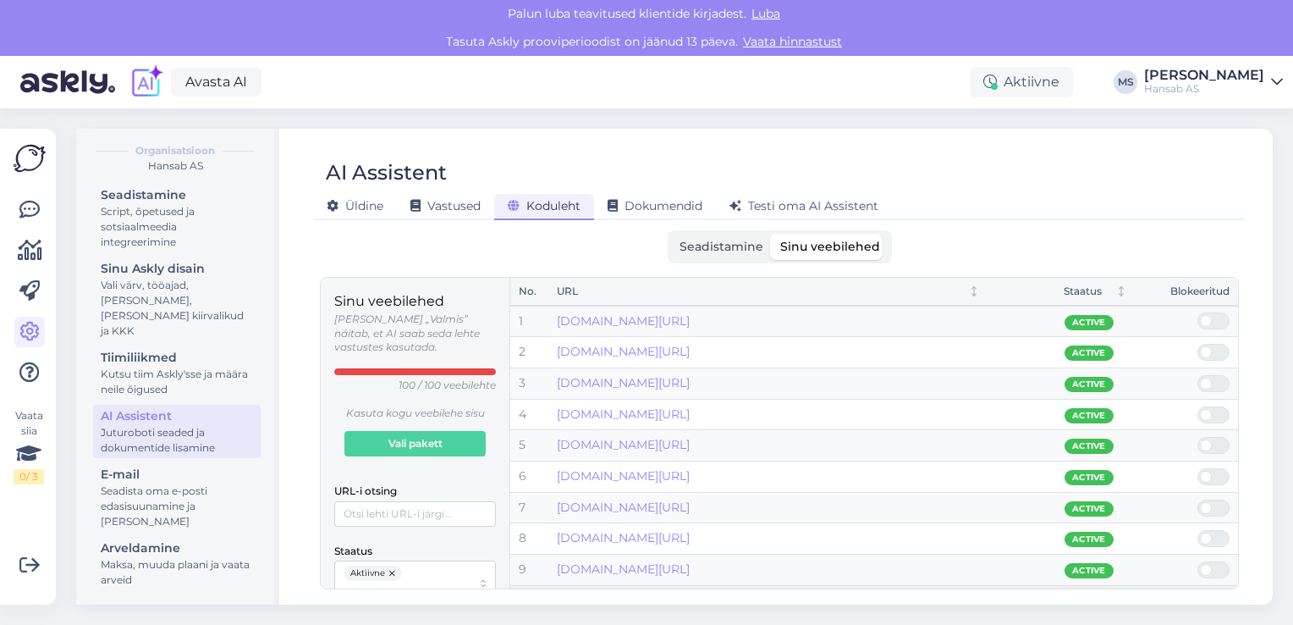
click at [719, 243] on span "Seadistamine" at bounding box center [722, 246] width 84 height 15
click at [671, 234] on input "Seadistamine" at bounding box center [671, 234] width 0 height 0
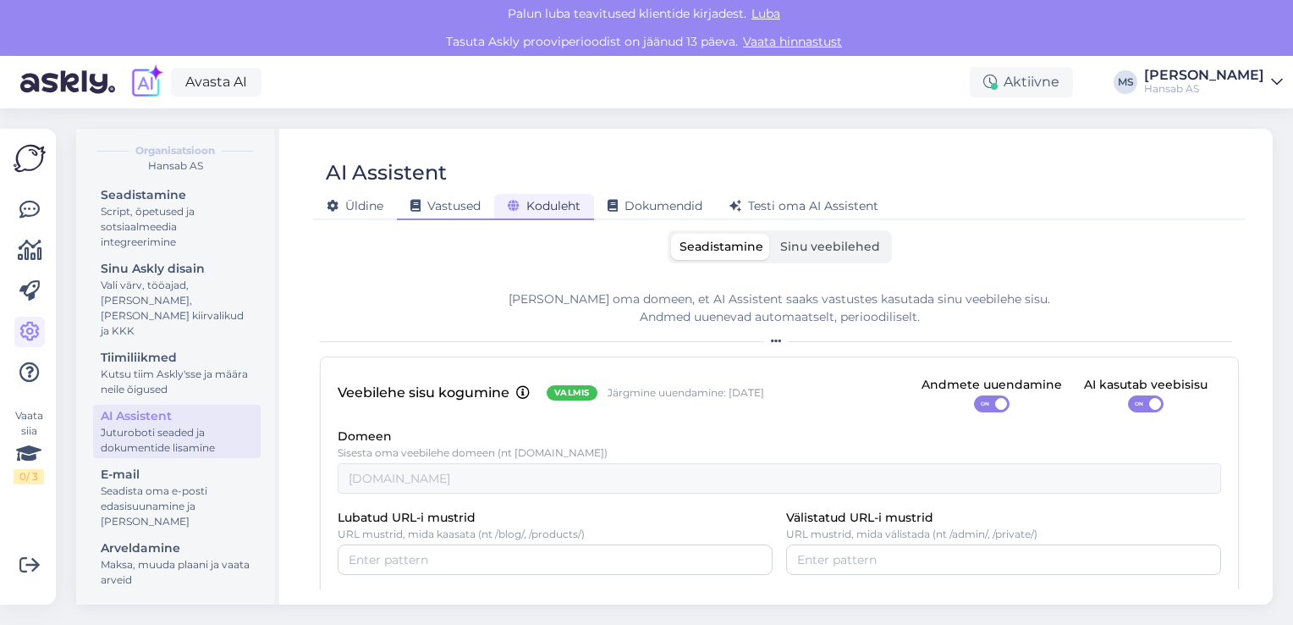
click at [464, 205] on span "Vastused" at bounding box center [445, 205] width 70 height 15
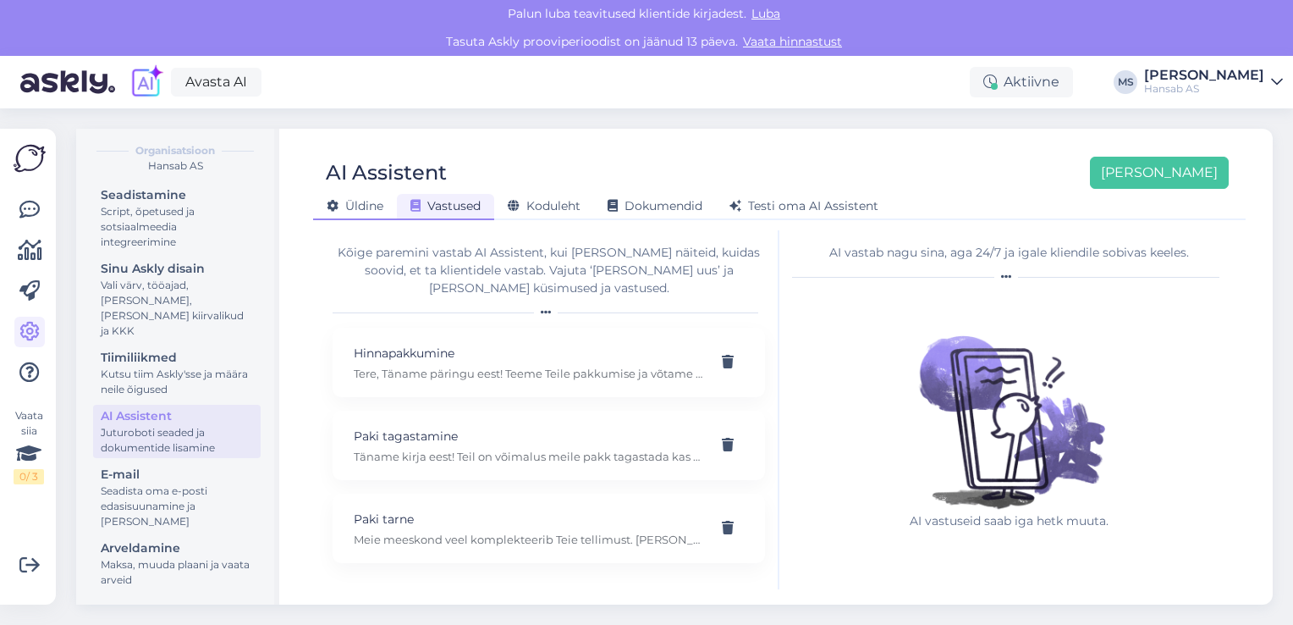
click at [352, 207] on span "Üldine" at bounding box center [355, 205] width 57 height 15
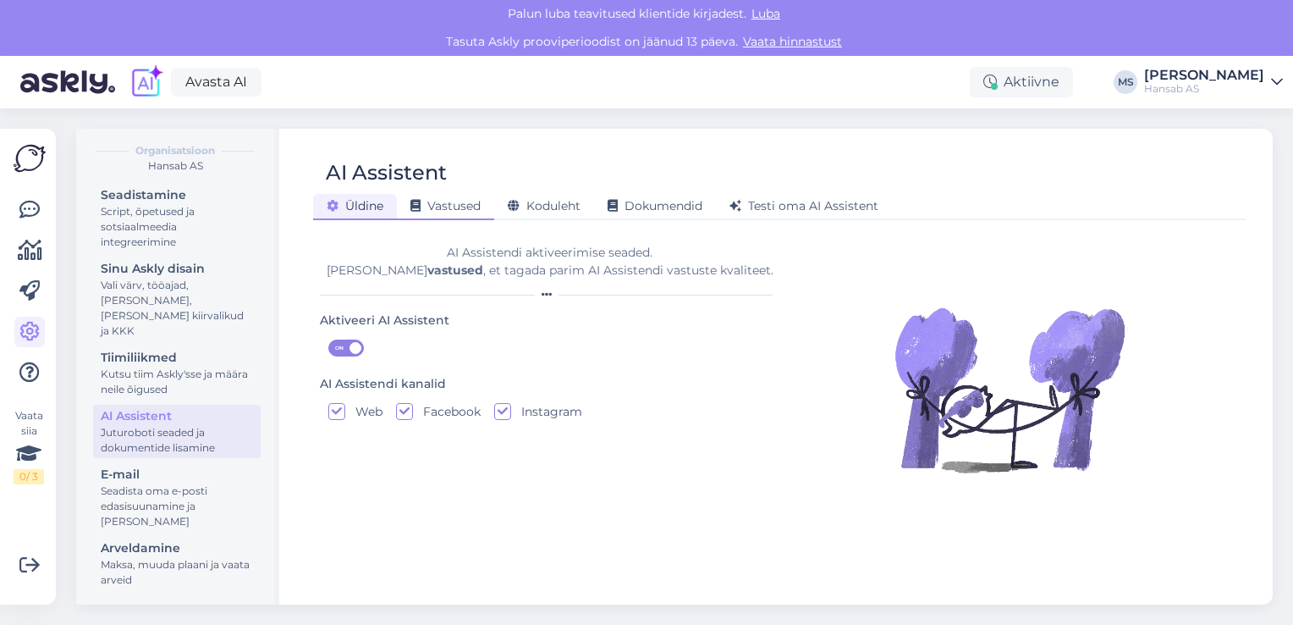
click at [460, 207] on span "Vastused" at bounding box center [445, 205] width 70 height 15
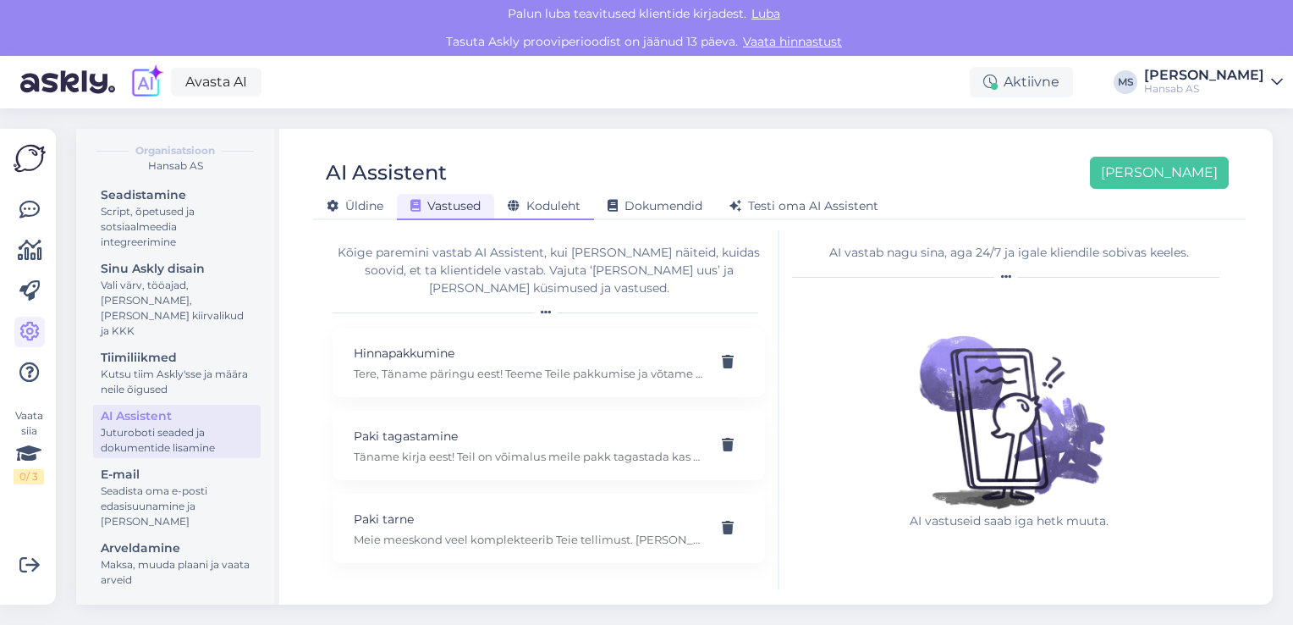
click at [565, 207] on span "Koduleht" at bounding box center [544, 205] width 73 height 15
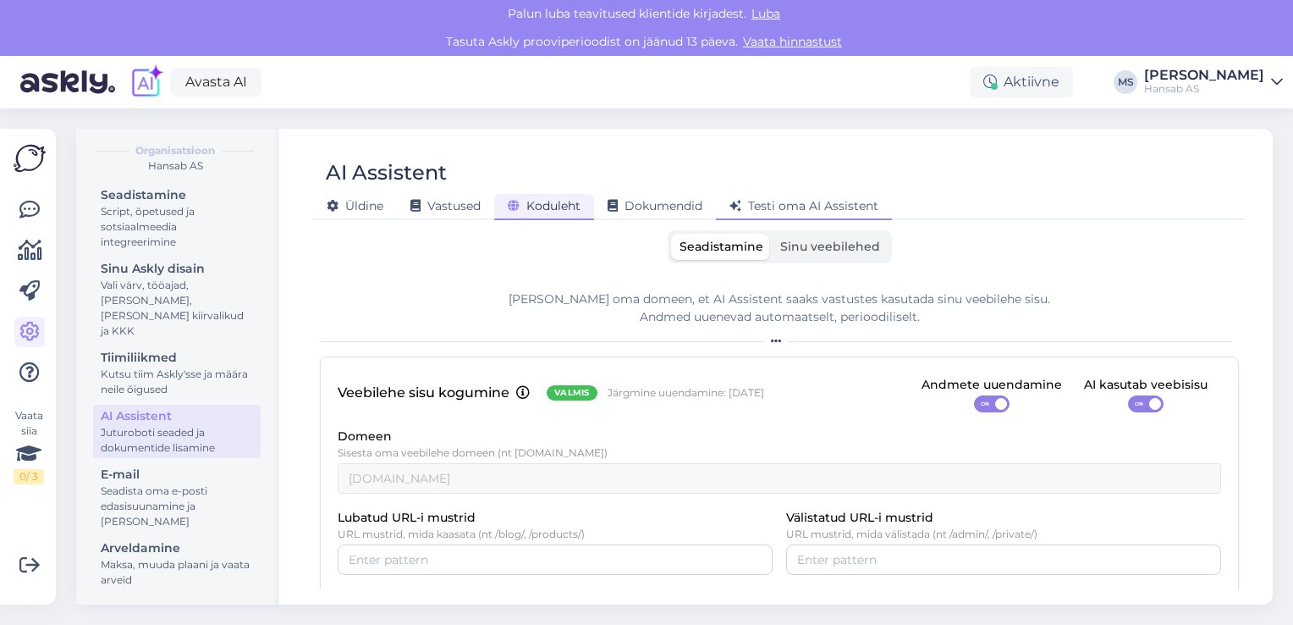
click at [832, 208] on span "Testi oma AI Assistent" at bounding box center [804, 205] width 149 height 15
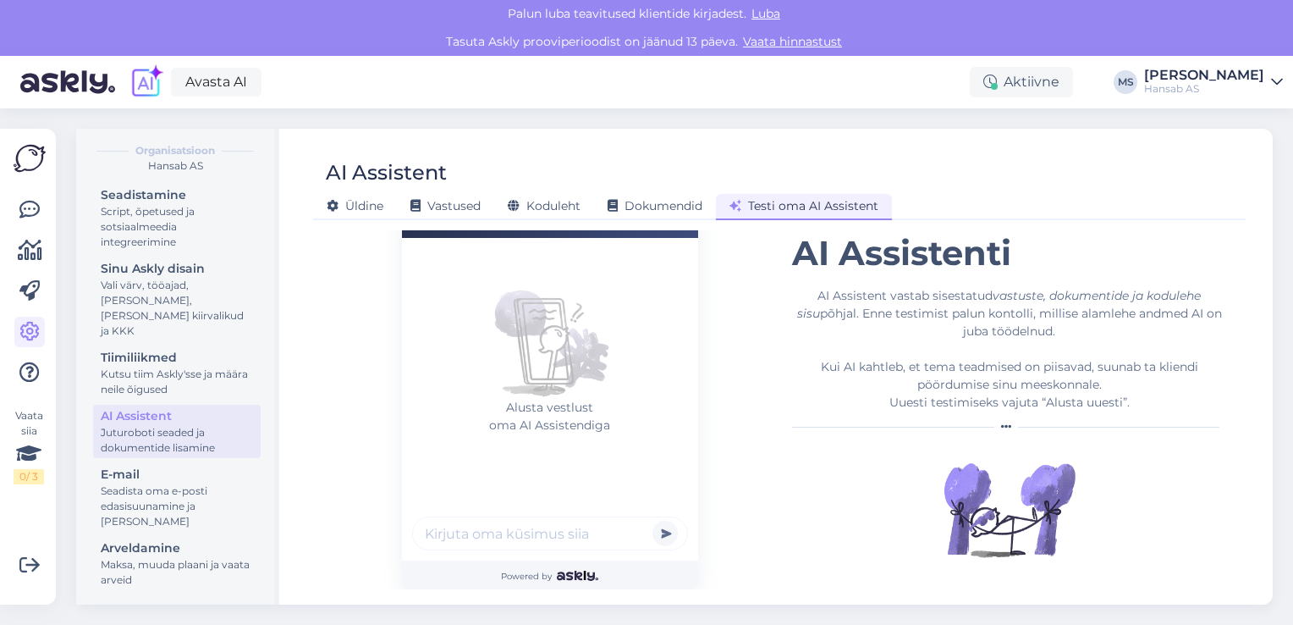
click at [546, 530] on input "text" at bounding box center [550, 533] width 276 height 34
type input "Soovin osta nutiterminali"
click at [653, 520] on button "submit" at bounding box center [665, 532] width 25 height 25
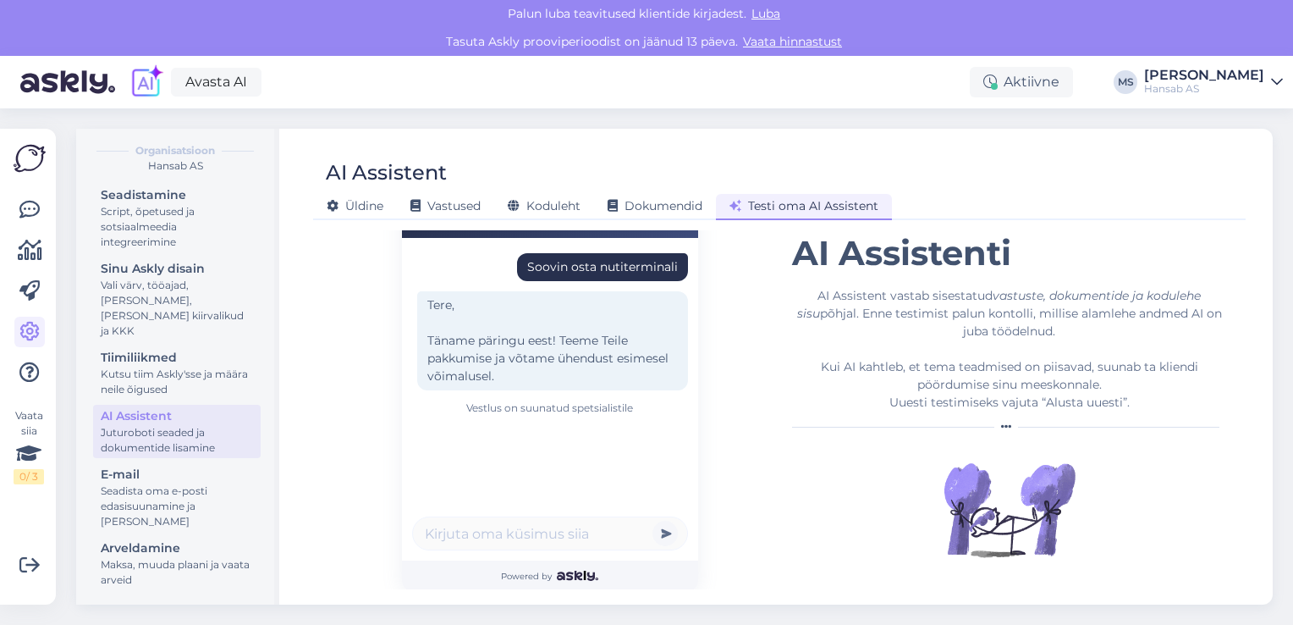
click at [819, 196] on div "Testi oma AI Assistent" at bounding box center [804, 207] width 176 height 26
click at [819, 206] on span "Testi oma AI Assistent" at bounding box center [804, 205] width 149 height 15
click at [366, 204] on span "Üldine" at bounding box center [355, 205] width 57 height 15
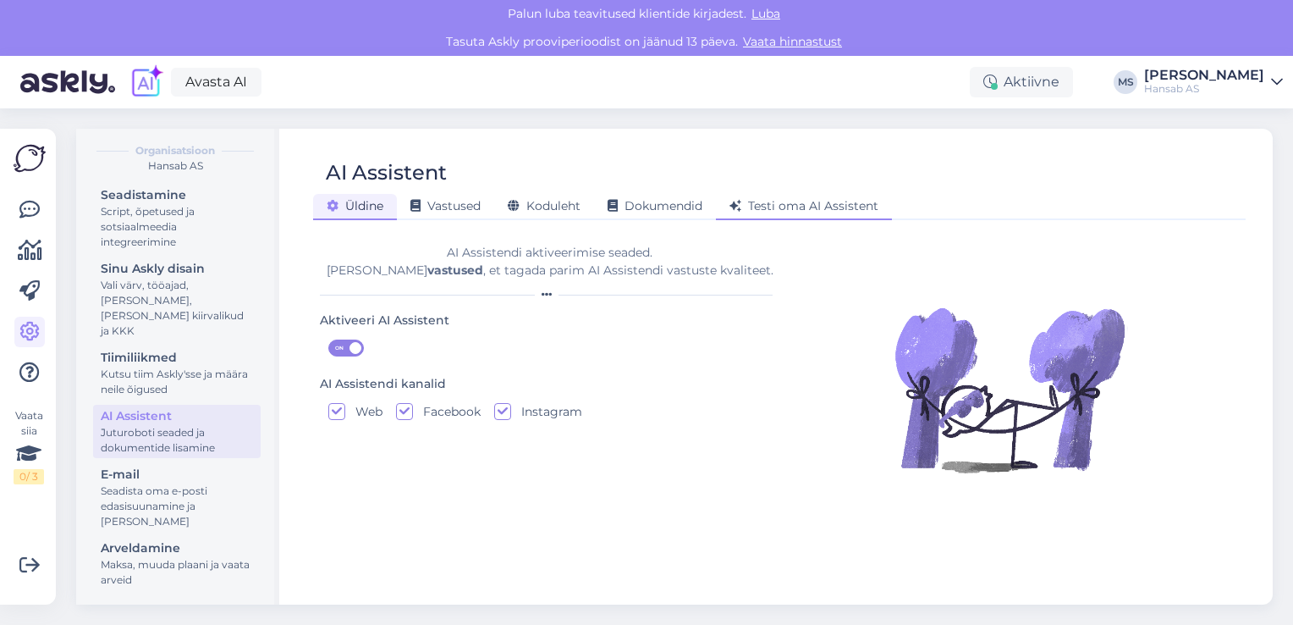
click at [836, 203] on span "Testi oma AI Assistent" at bounding box center [804, 205] width 149 height 15
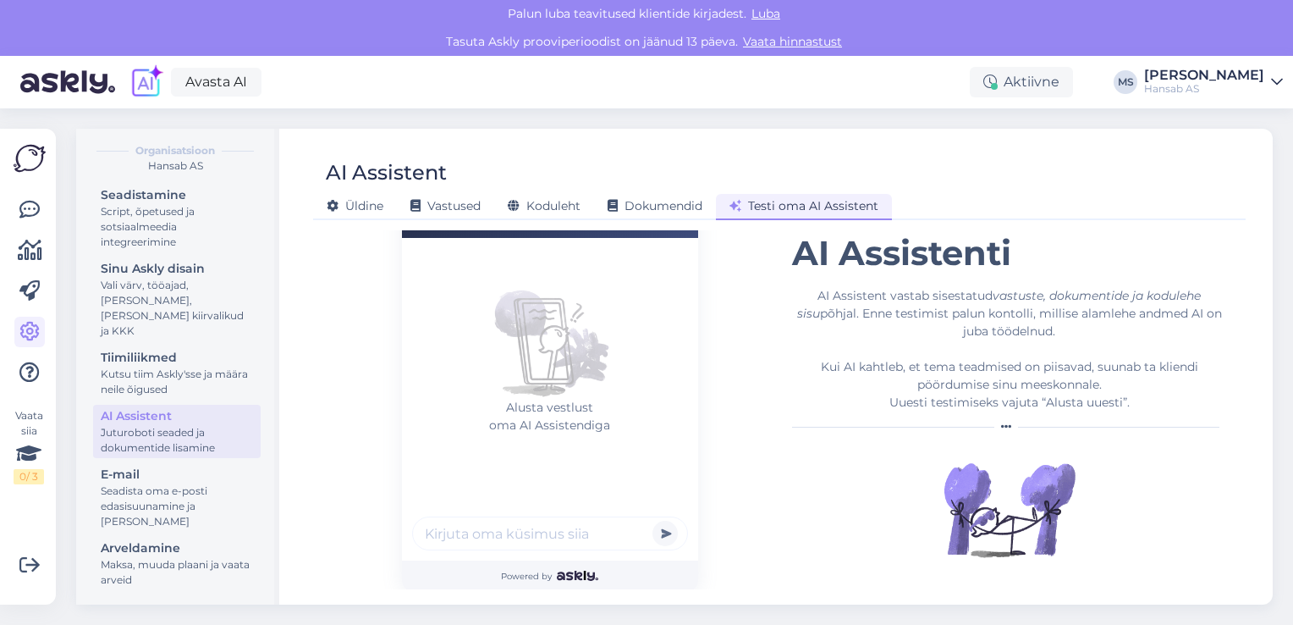
click at [579, 537] on input "text" at bounding box center [550, 533] width 276 height 34
type input "Soovin tellida ehituskaarti"
click at [653, 520] on button "submit" at bounding box center [665, 532] width 25 height 25
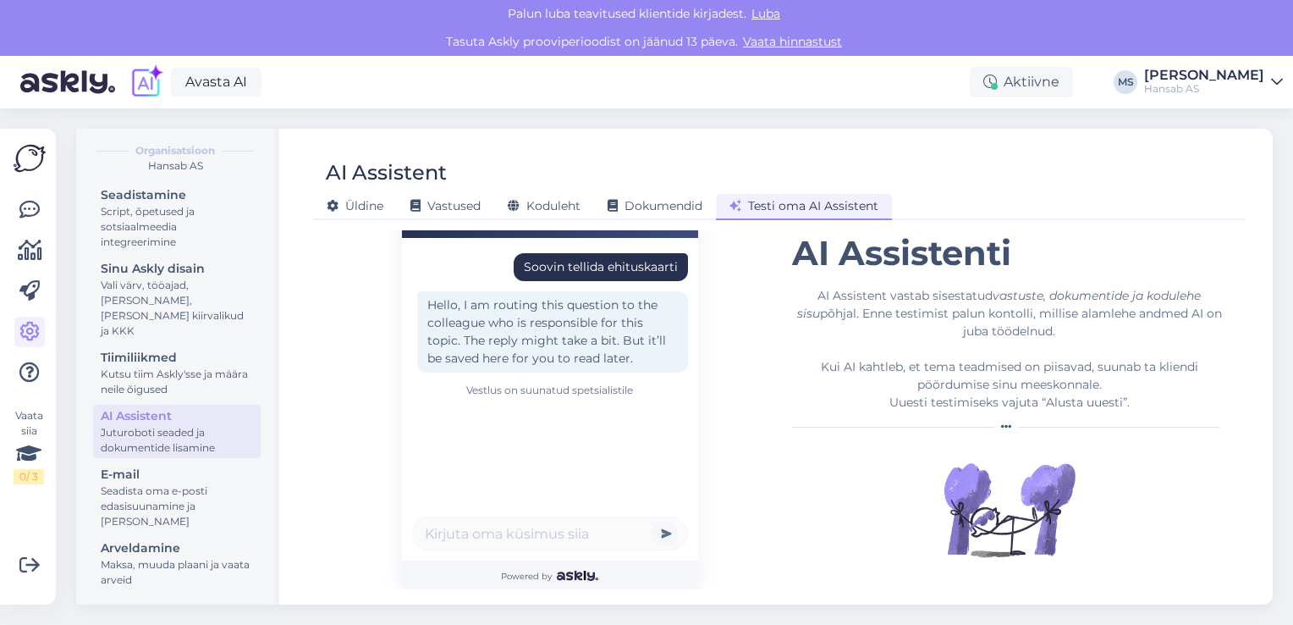
click at [1198, 494] on figure at bounding box center [1009, 509] width 434 height 135
click at [768, 205] on span "Testi oma AI Assistent" at bounding box center [804, 205] width 149 height 15
click at [561, 205] on span "Koduleht" at bounding box center [544, 205] width 73 height 15
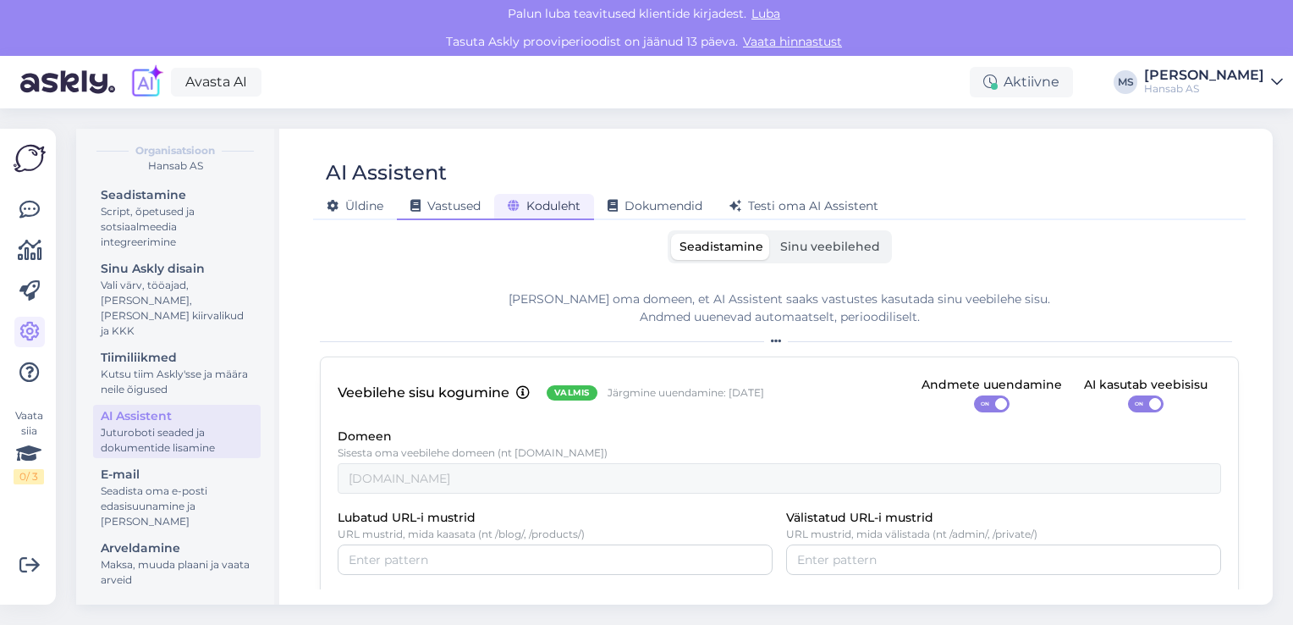
click at [449, 201] on span "Vastused" at bounding box center [445, 205] width 70 height 15
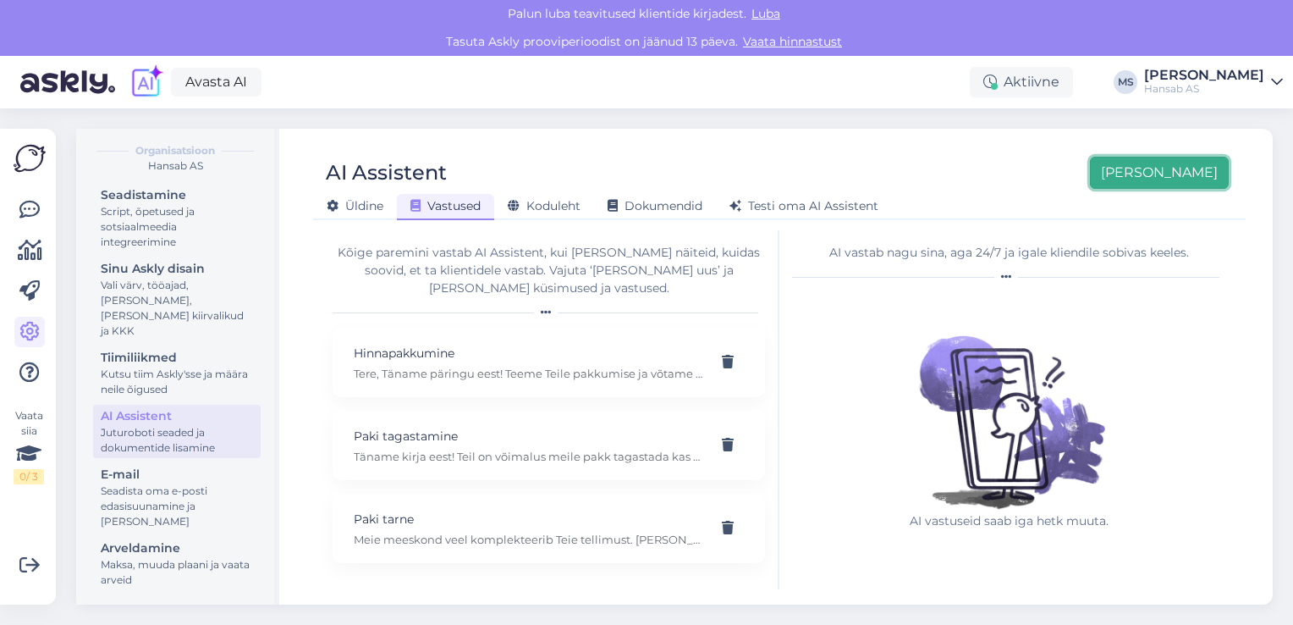
click at [1194, 173] on button "[PERSON_NAME]" at bounding box center [1159, 173] width 139 height 32
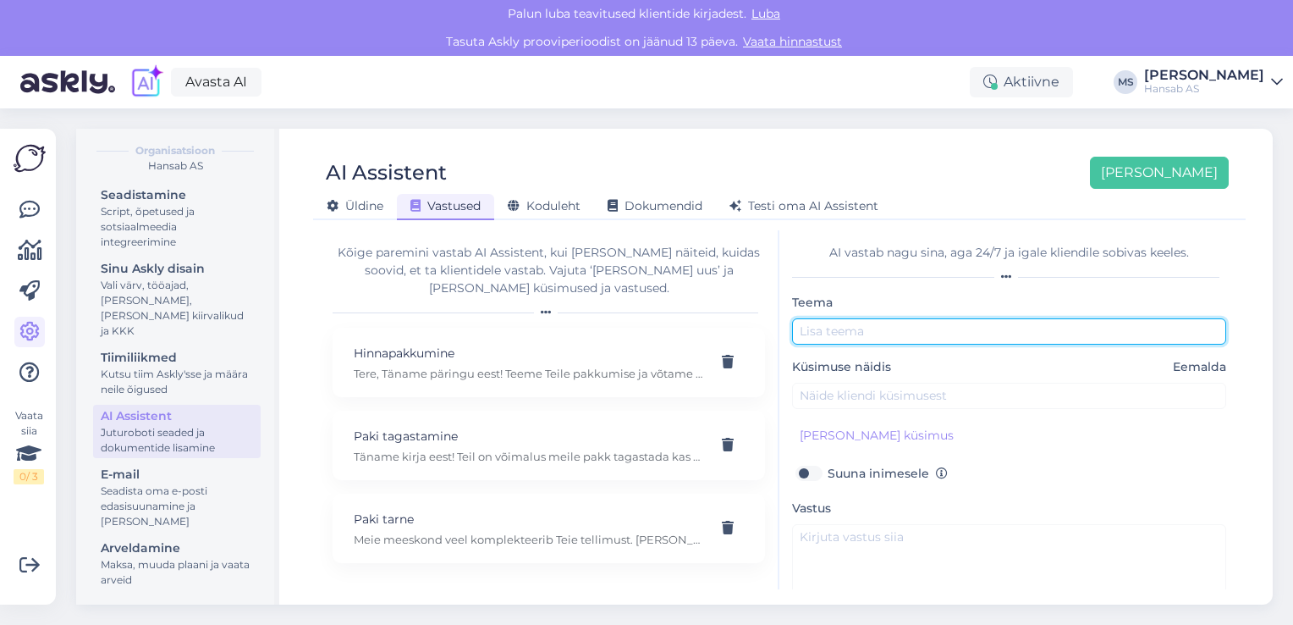
click at [878, 333] on input "text" at bounding box center [1009, 331] width 434 height 26
type input "nutiterminal"
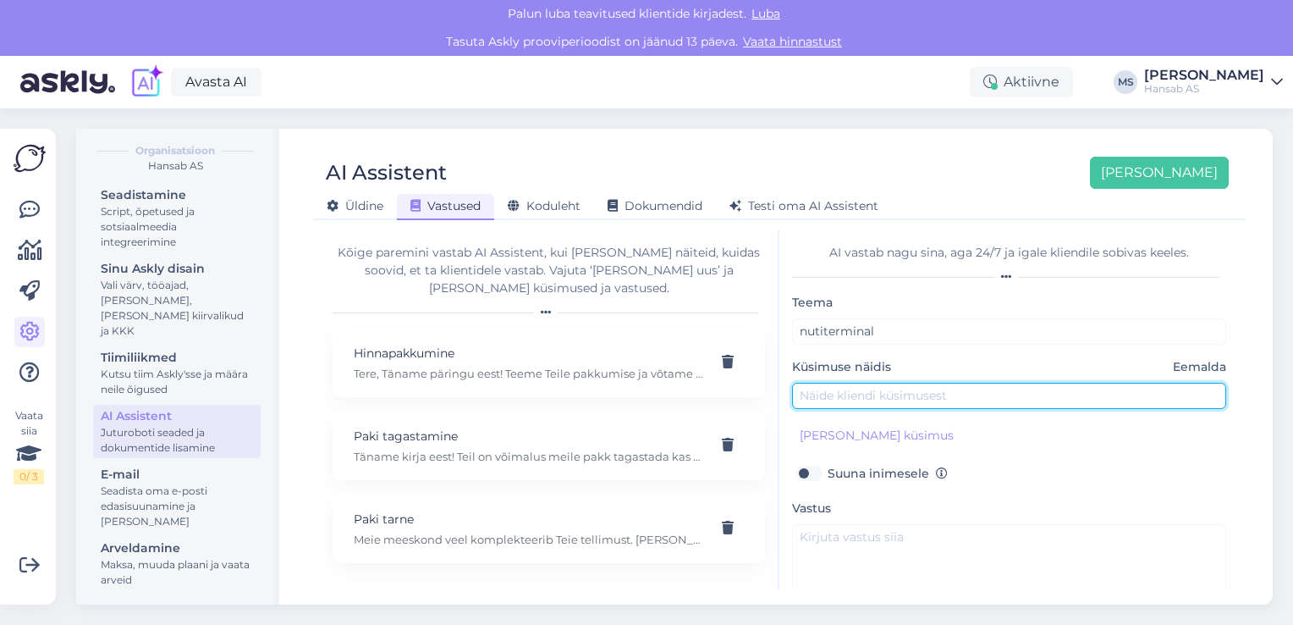
click at [880, 390] on input "text" at bounding box center [1009, 396] width 434 height 26
type input "soovin osta nutitrminali"
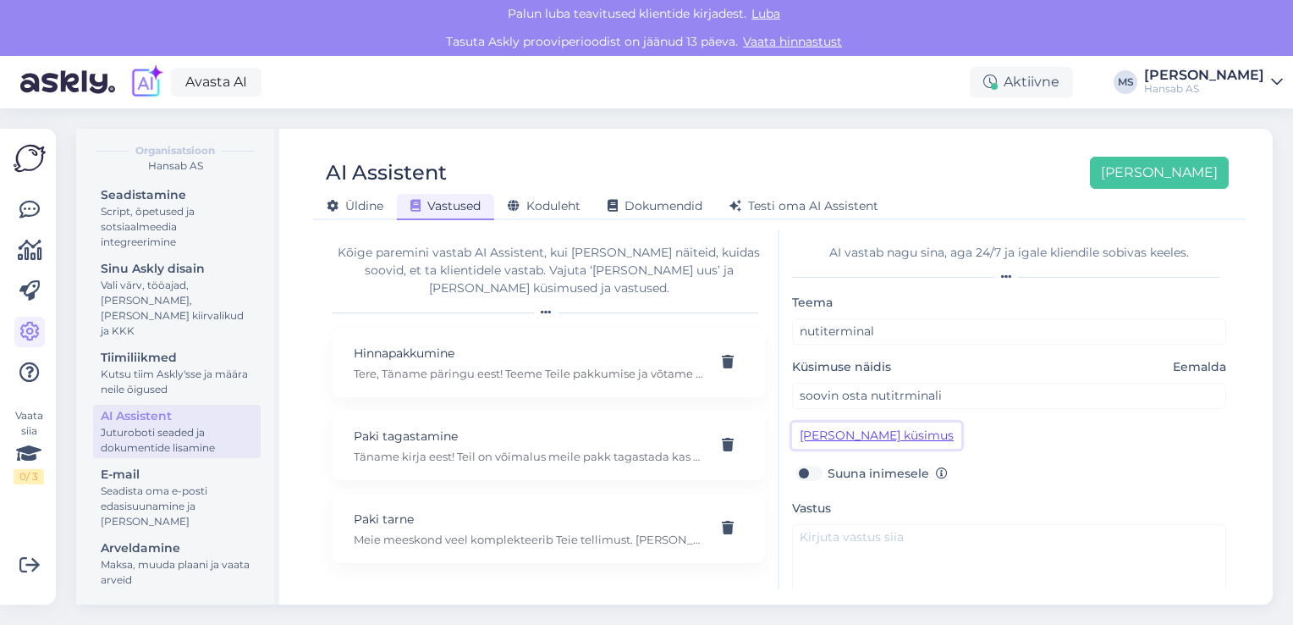
click at [907, 438] on button "[PERSON_NAME] küsimus" at bounding box center [876, 435] width 169 height 26
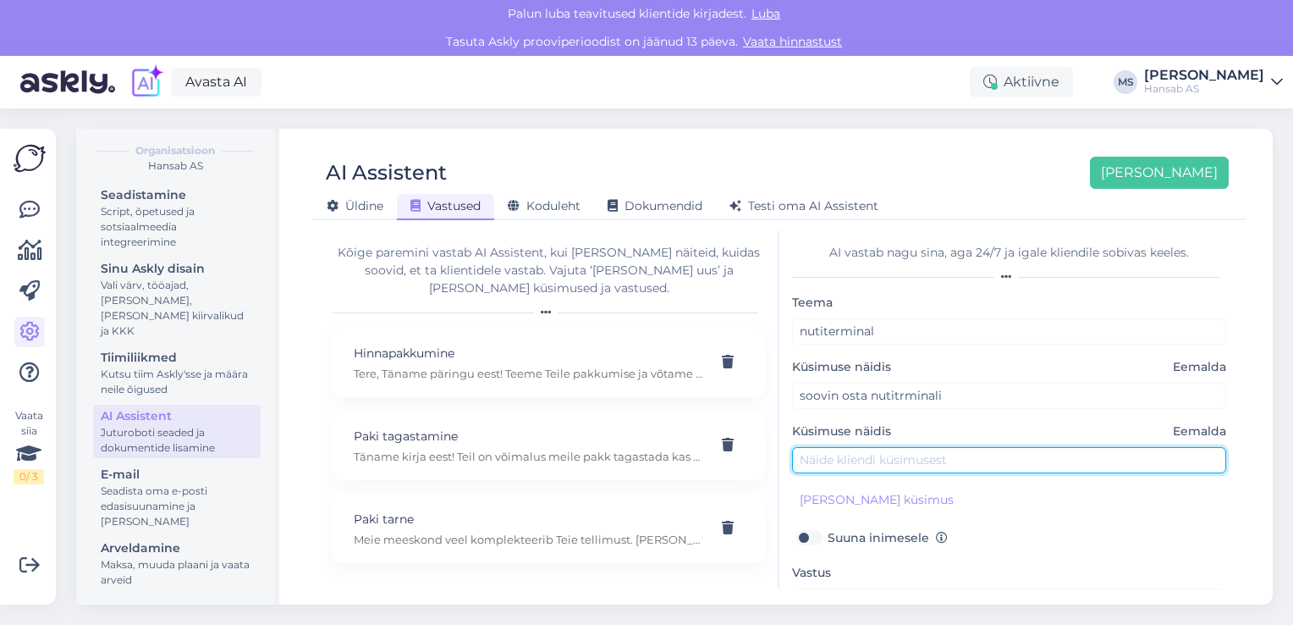
click at [889, 457] on input "text" at bounding box center [1009, 460] width 434 height 26
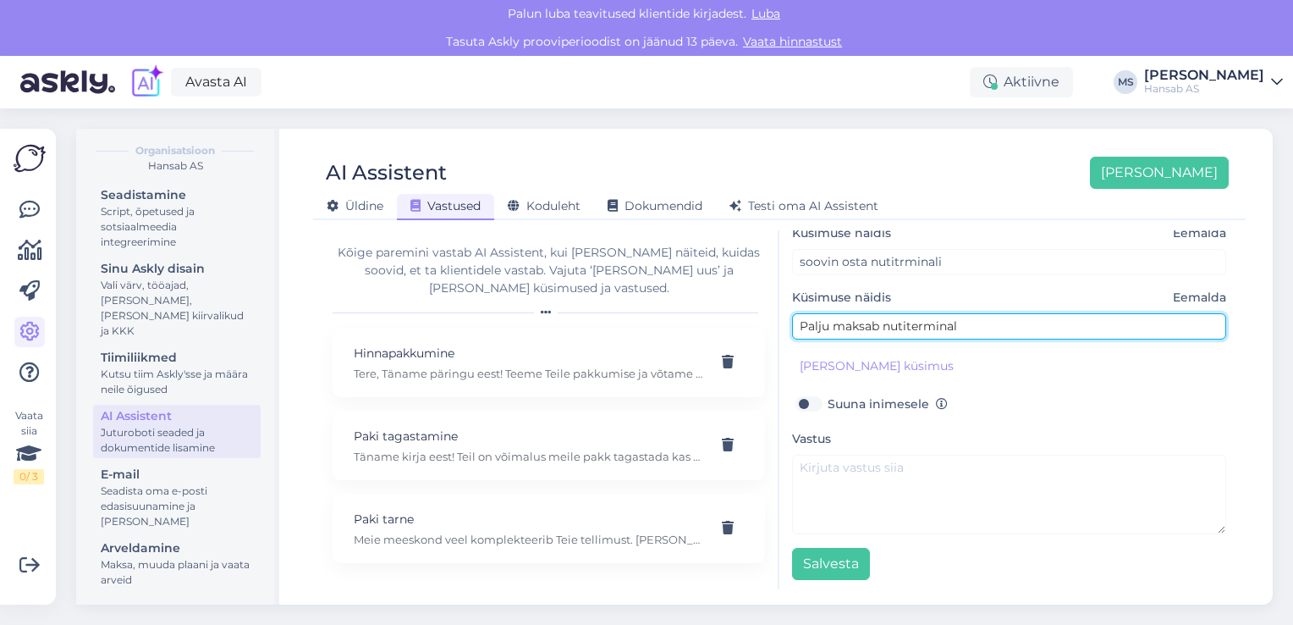
scroll to position [135, 0]
type input "Palju maksab nutiterminal"
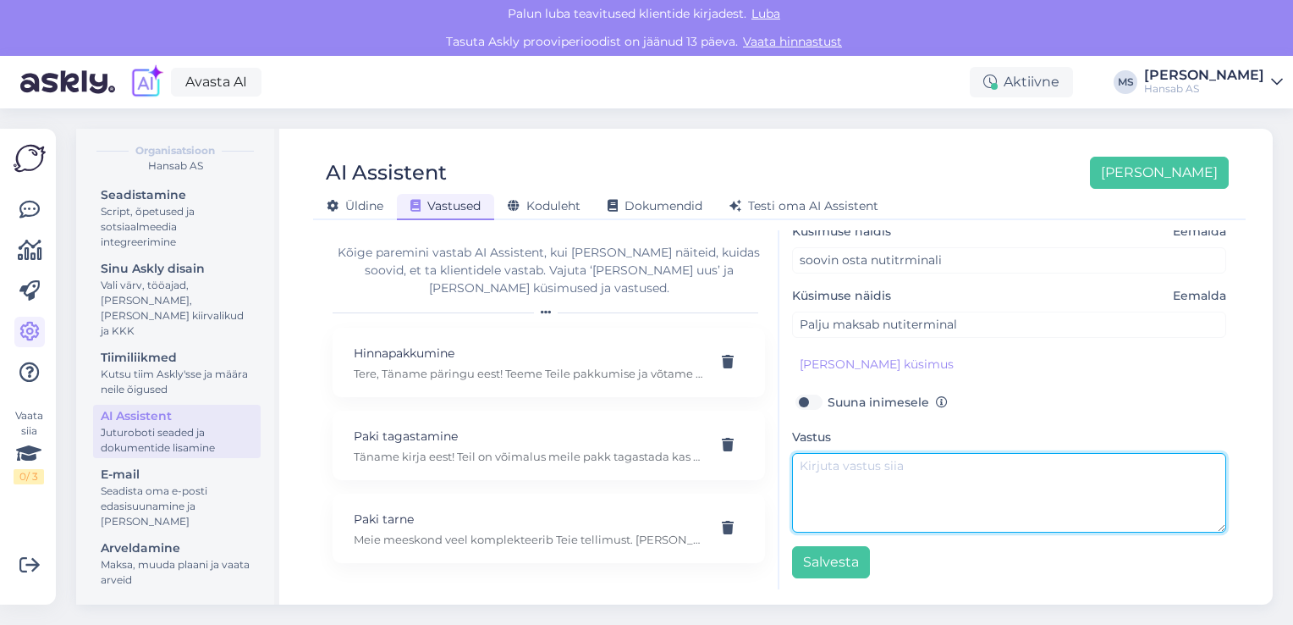
click at [908, 471] on textarea at bounding box center [1009, 493] width 434 height 80
type textarea "Nutiterminali saate osta meie e-[PERSON_NAME] kaudu."
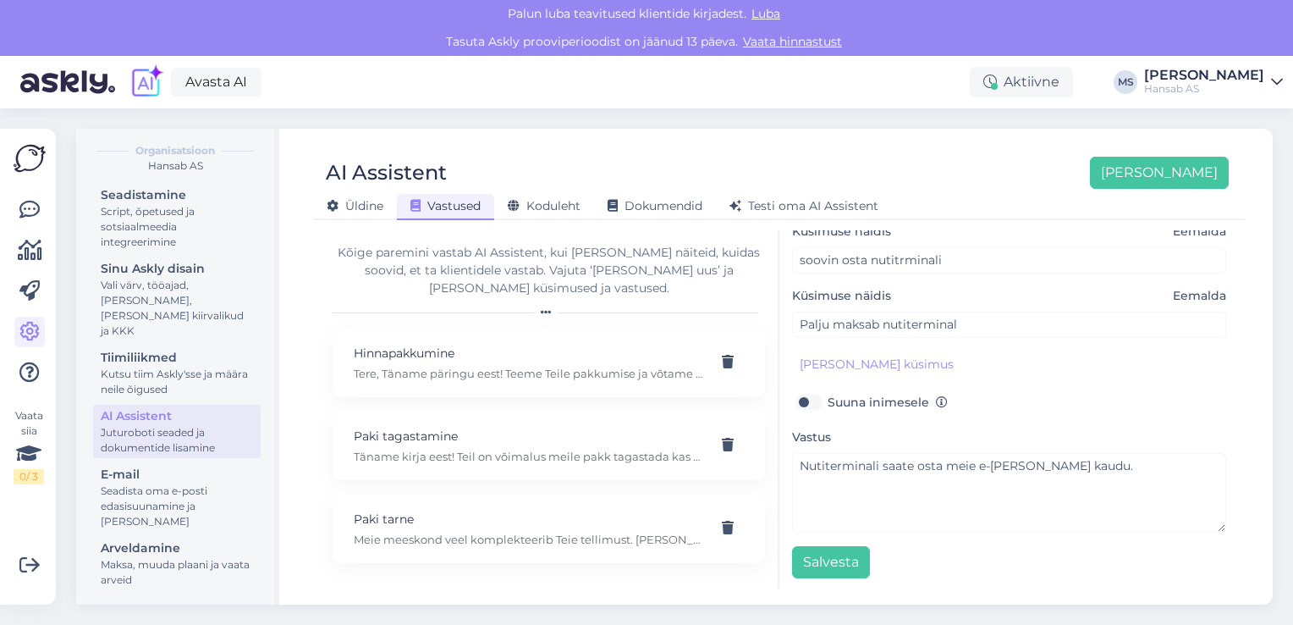
click at [828, 405] on label "Suuna inimesele" at bounding box center [888, 402] width 120 height 22
click at [820, 405] on input "Suuna inimesele" at bounding box center [808, 402] width 32 height 22
checkbox input "true"
click at [842, 564] on button "Salvesta" at bounding box center [831, 562] width 78 height 32
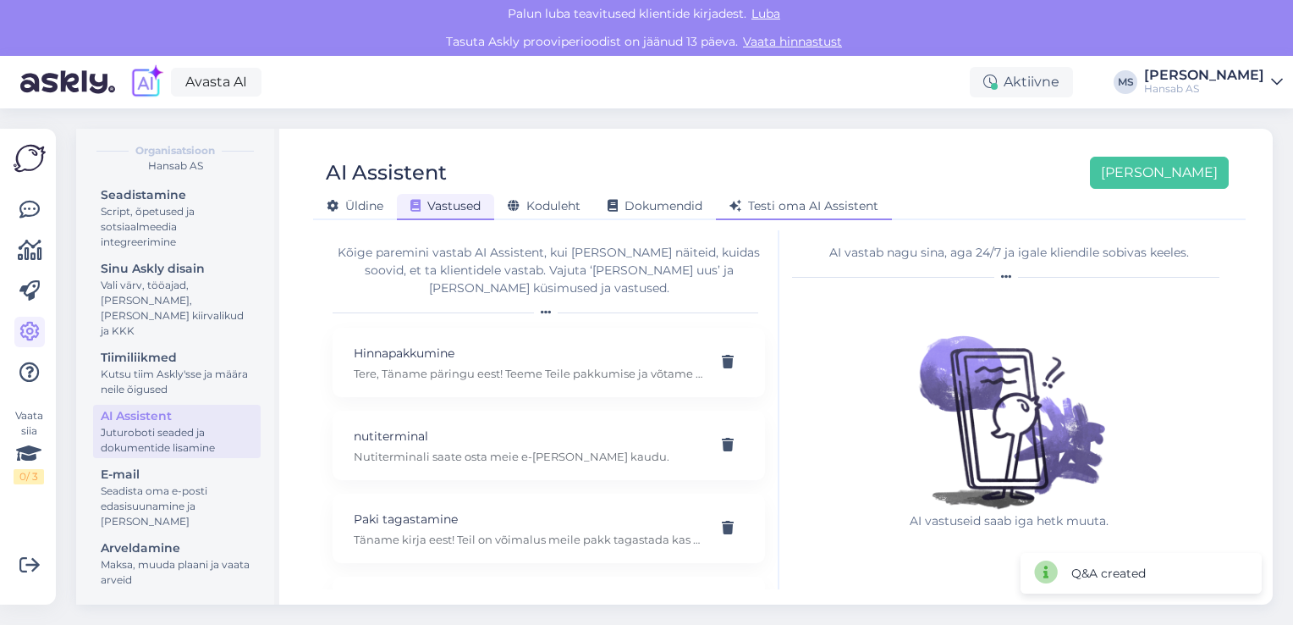
click at [841, 206] on span "Testi oma AI Assistent" at bounding box center [804, 205] width 149 height 15
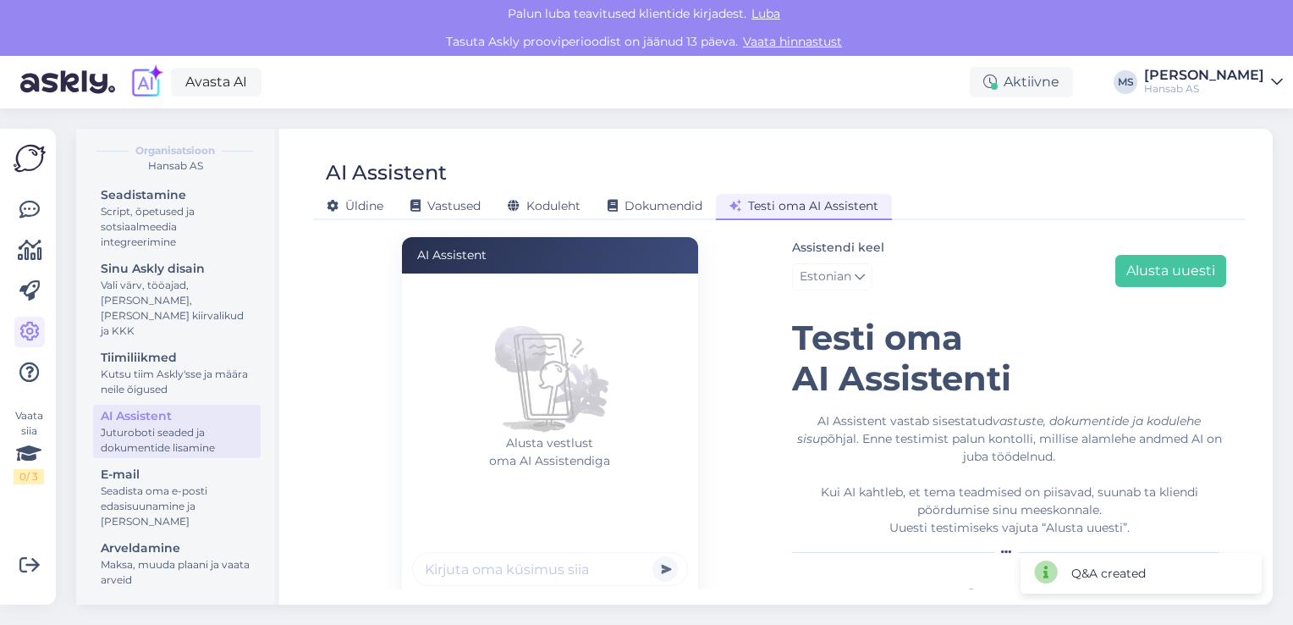
scroll to position [125, 0]
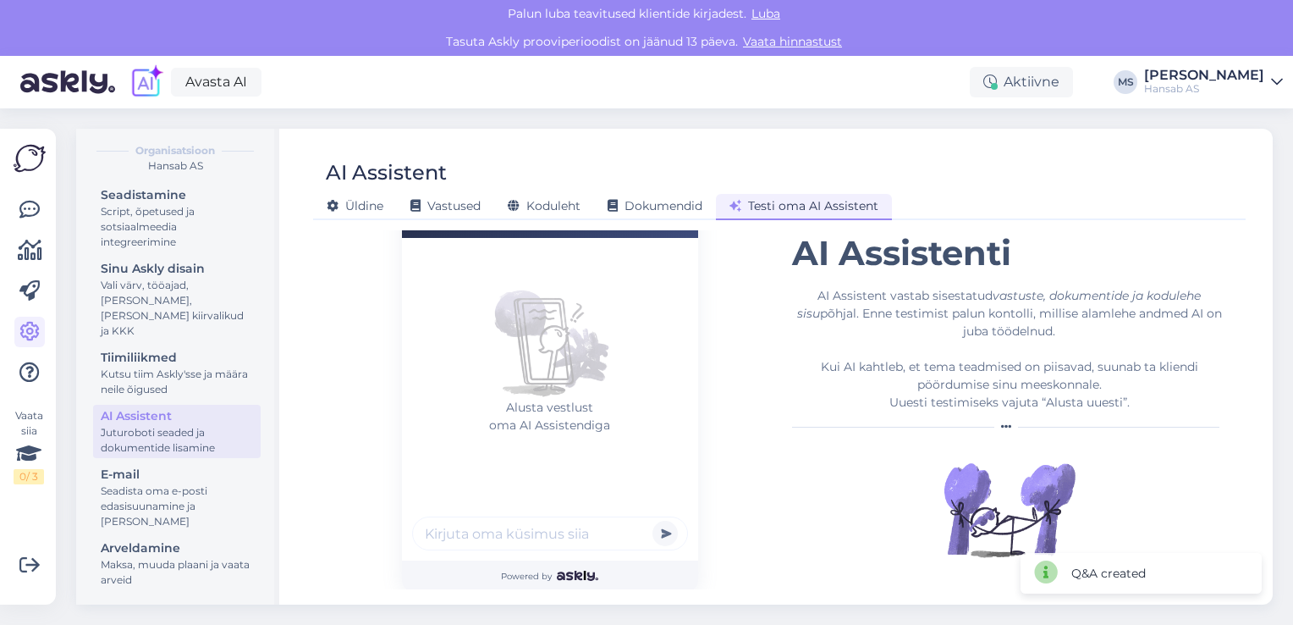
click at [515, 527] on input "text" at bounding box center [550, 533] width 276 height 34
type input "Soovin osta nutiterminali"
click at [664, 535] on button "submit" at bounding box center [665, 532] width 25 height 25
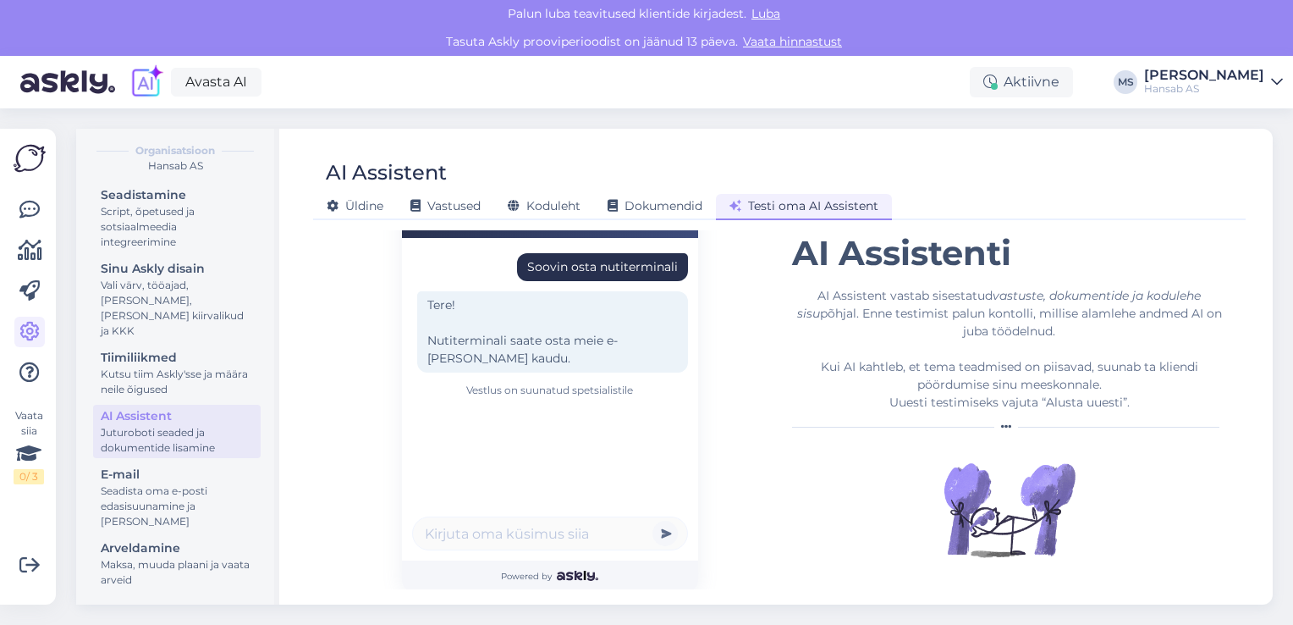
click at [68, 76] on img at bounding box center [67, 82] width 95 height 52
